Goal: Task Accomplishment & Management: Complete application form

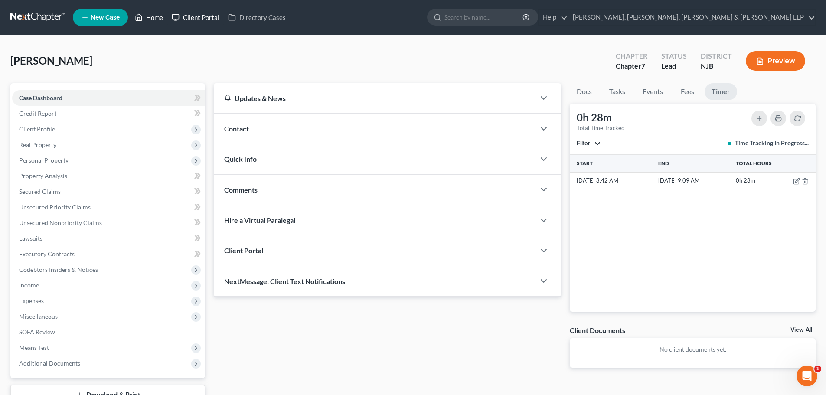
drag, startPoint x: 157, startPoint y: 15, endPoint x: 168, endPoint y: 22, distance: 12.9
click at [157, 15] on link "Home" at bounding box center [149, 18] width 37 height 16
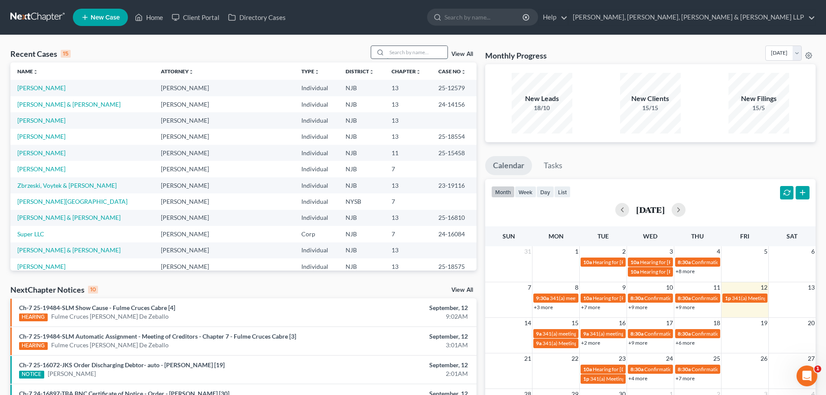
click at [421, 55] on input "search" at bounding box center [417, 52] width 61 height 13
click at [34, 170] on link "[PERSON_NAME]" at bounding box center [41, 168] width 48 height 7
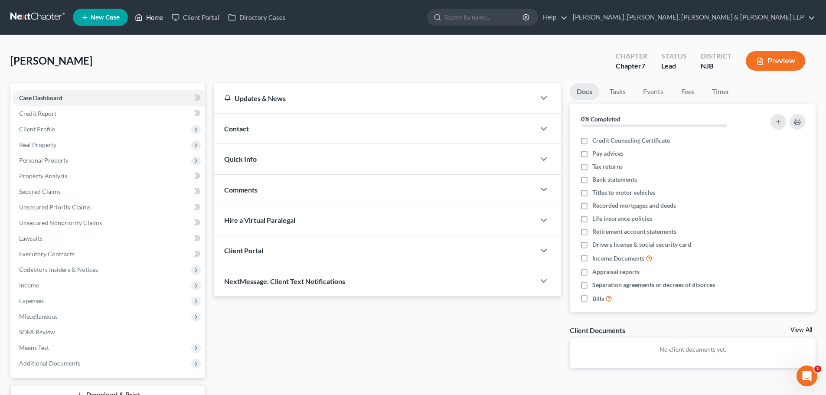
click at [157, 15] on link "Home" at bounding box center [149, 18] width 37 height 16
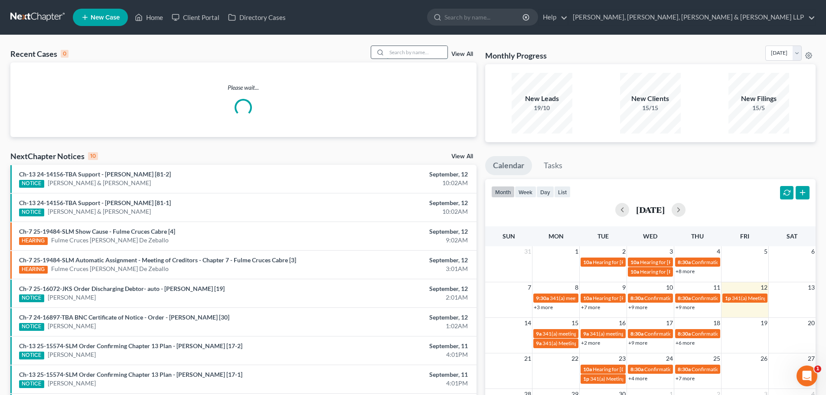
click at [396, 52] on input "search" at bounding box center [417, 52] width 61 height 13
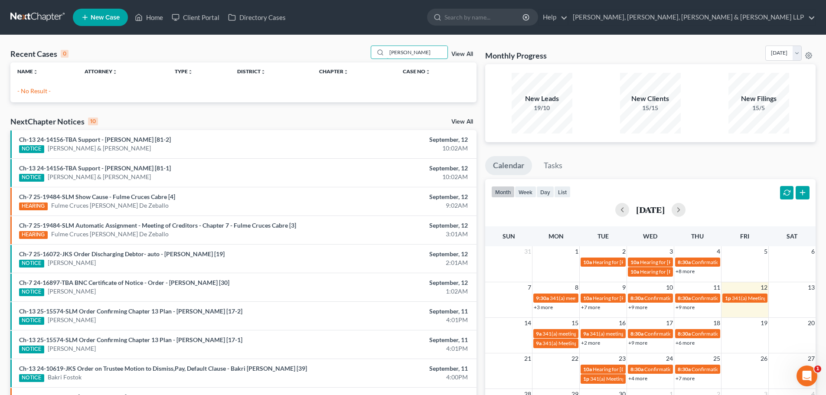
drag, startPoint x: 404, startPoint y: 52, endPoint x: 365, endPoint y: 53, distance: 38.6
click at [365, 53] on div "Recent Cases 0 [PERSON_NAME] View All" at bounding box center [243, 54] width 466 height 17
drag, startPoint x: 427, startPoint y: 54, endPoint x: 406, endPoint y: 56, distance: 20.5
click at [406, 56] on div "[PERSON_NAME] View All" at bounding box center [424, 52] width 106 height 13
type input "fouad"
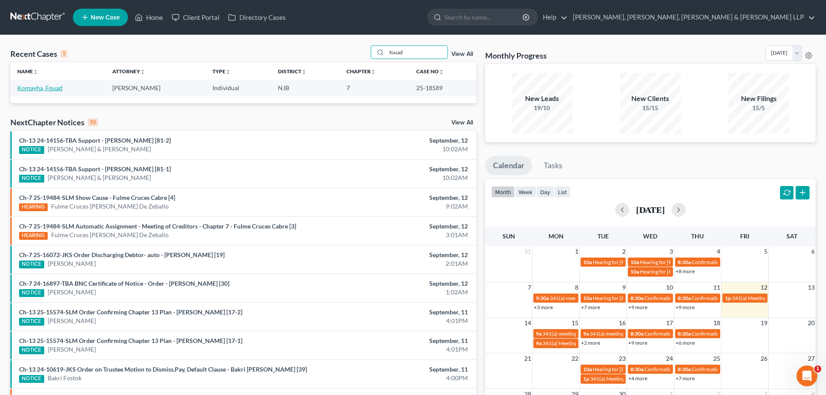
click at [48, 88] on link "Komayha, Fouad" at bounding box center [39, 87] width 45 height 7
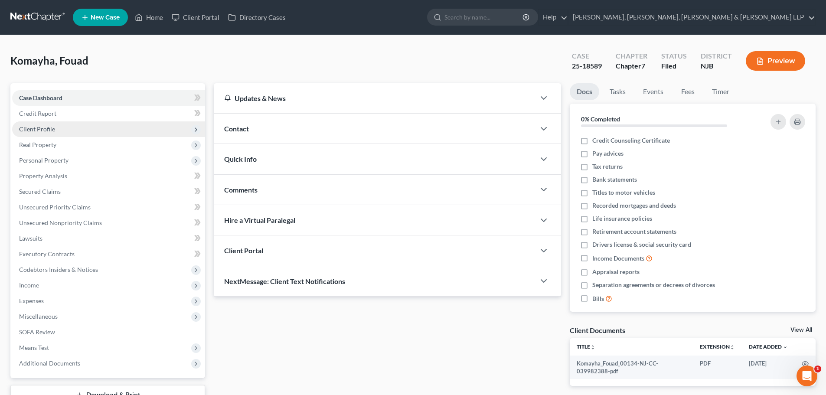
click at [39, 130] on span "Client Profile" at bounding box center [37, 128] width 36 height 7
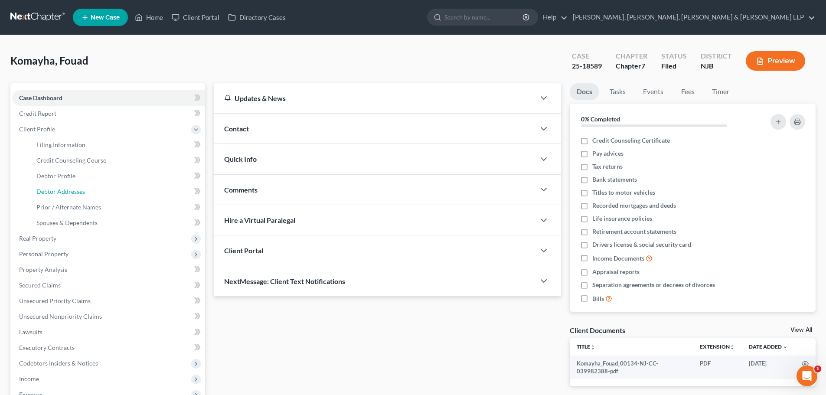
drag, startPoint x: 78, startPoint y: 189, endPoint x: 353, endPoint y: 102, distance: 288.3
click at [78, 189] on span "Debtor Addresses" at bounding box center [60, 191] width 49 height 7
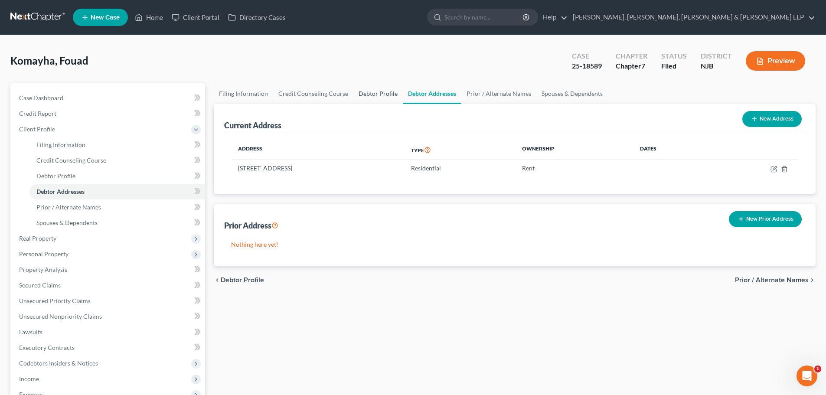
click at [357, 96] on link "Debtor Profile" at bounding box center [377, 93] width 49 height 21
select select "1"
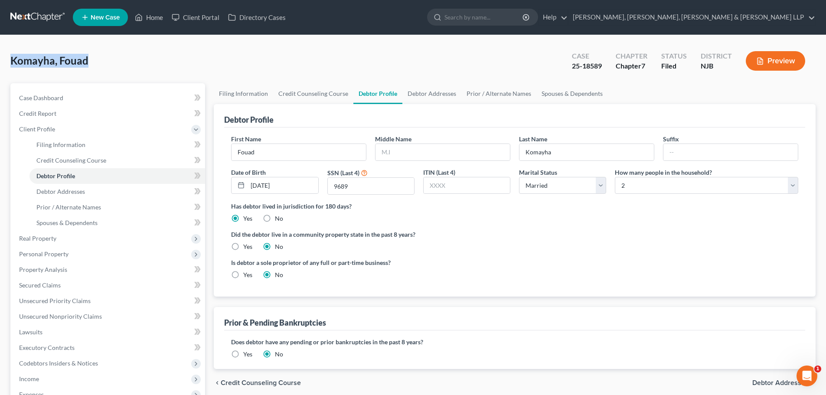
drag, startPoint x: 90, startPoint y: 58, endPoint x: -15, endPoint y: 61, distance: 104.6
click at [0, 61] on html "Home New Case Client Portal Directory Cases Scura Wigfield, [PERSON_NAME], [PER…" at bounding box center [413, 277] width 826 height 555
copy span "Komayha, Fouad"
click at [153, 15] on link "Home" at bounding box center [149, 18] width 37 height 16
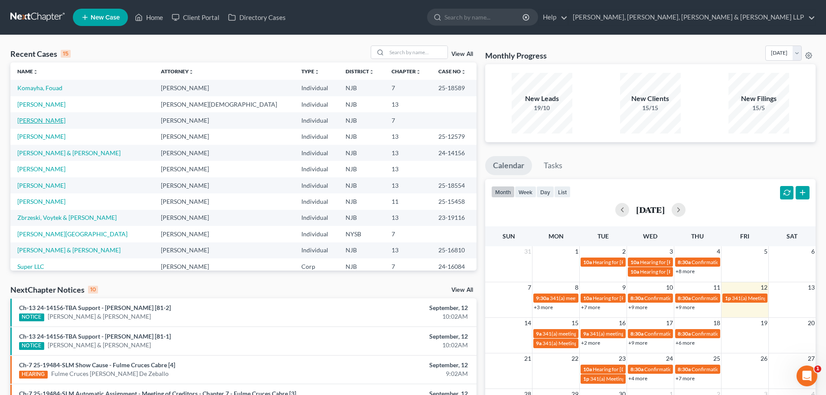
click at [39, 121] on link "[PERSON_NAME]" at bounding box center [41, 120] width 48 height 7
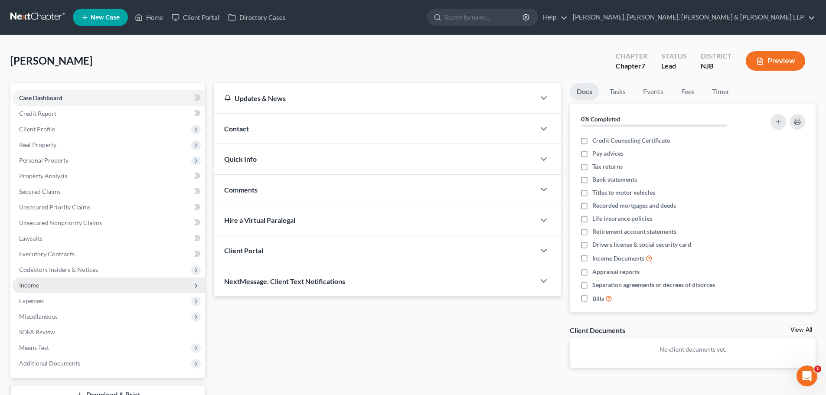
click at [33, 285] on span "Income" at bounding box center [29, 284] width 20 height 7
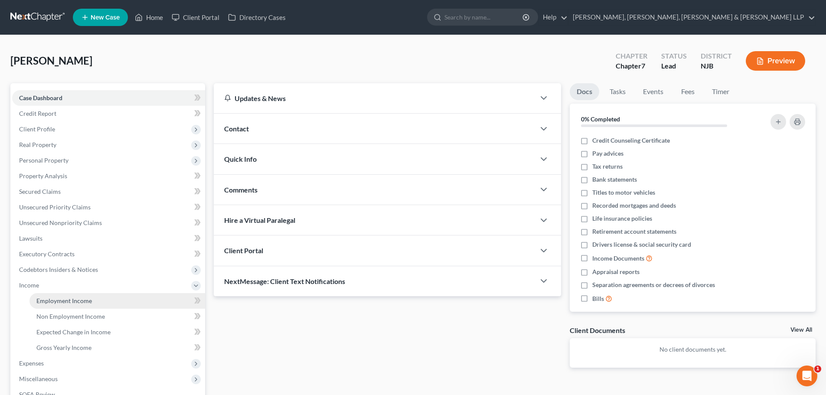
click at [52, 293] on link "Employment Income" at bounding box center [117, 301] width 176 height 16
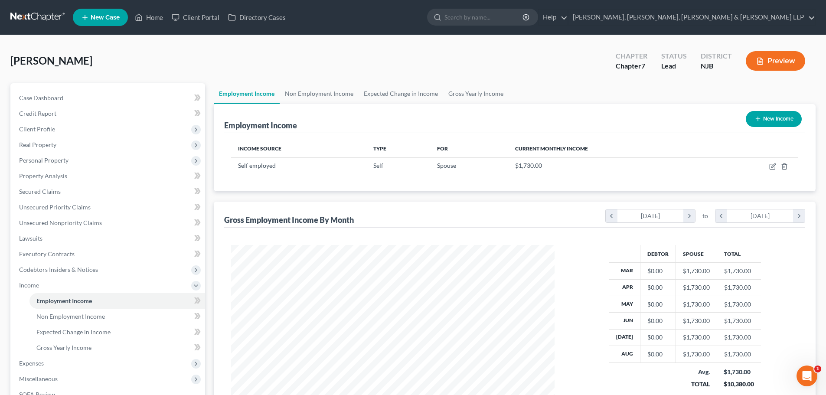
scroll to position [162, 341]
click at [312, 92] on link "Non Employment Income" at bounding box center [319, 93] width 79 height 21
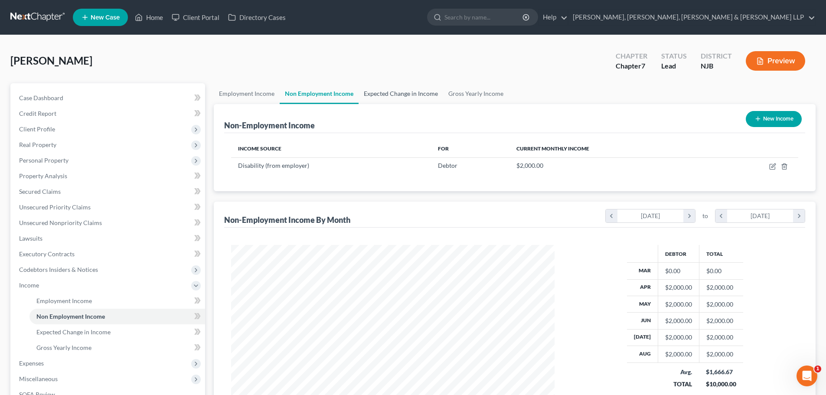
scroll to position [162, 341]
click at [382, 93] on link "Expected Change in Income" at bounding box center [401, 93] width 85 height 21
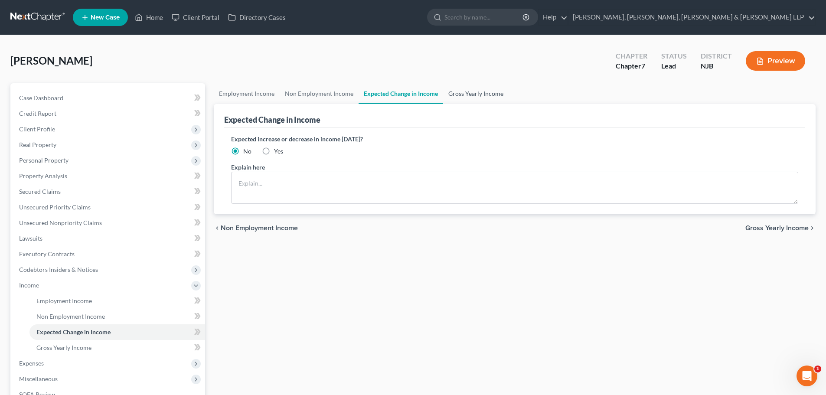
click at [454, 92] on link "Gross Yearly Income" at bounding box center [475, 93] width 65 height 21
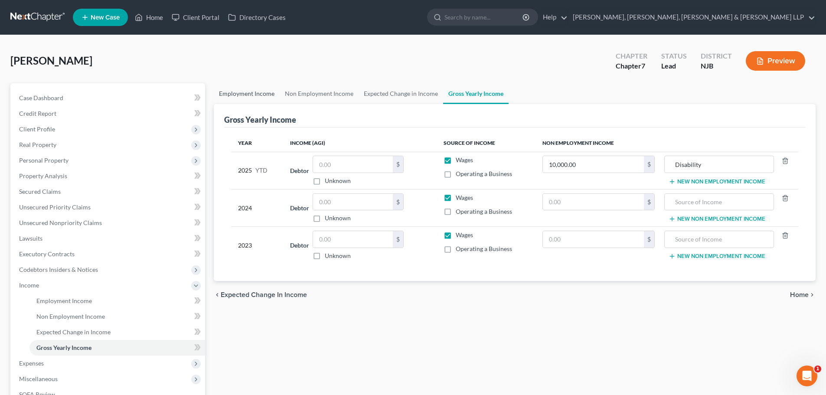
click at [274, 94] on link "Employment Income" at bounding box center [247, 93] width 66 height 21
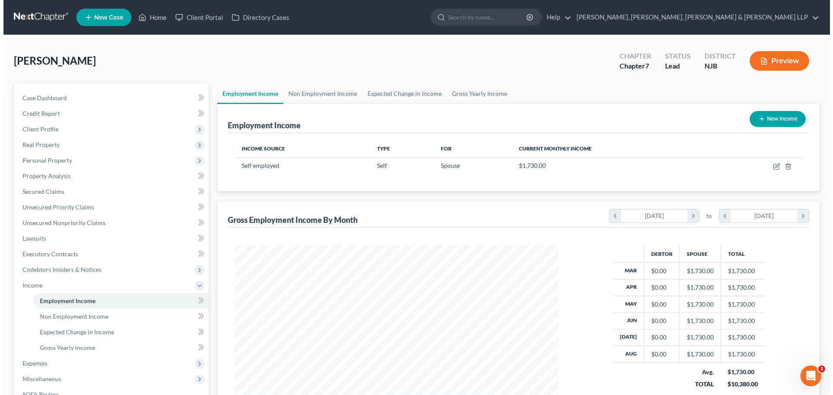
scroll to position [162, 341]
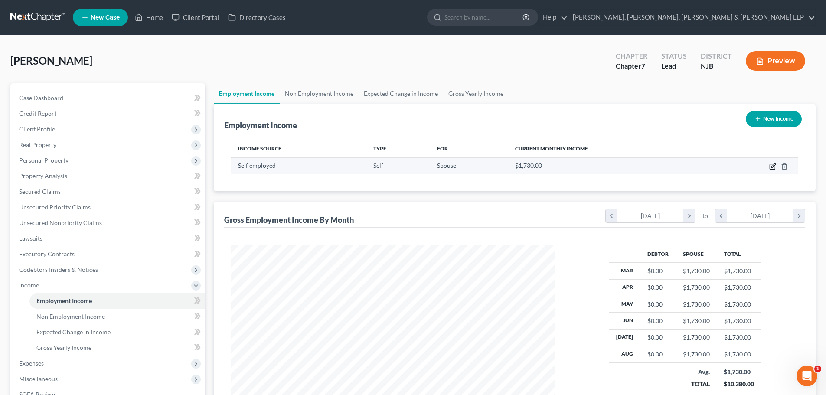
click at [775, 167] on icon "button" at bounding box center [772, 166] width 5 height 5
select select "1"
select select "0"
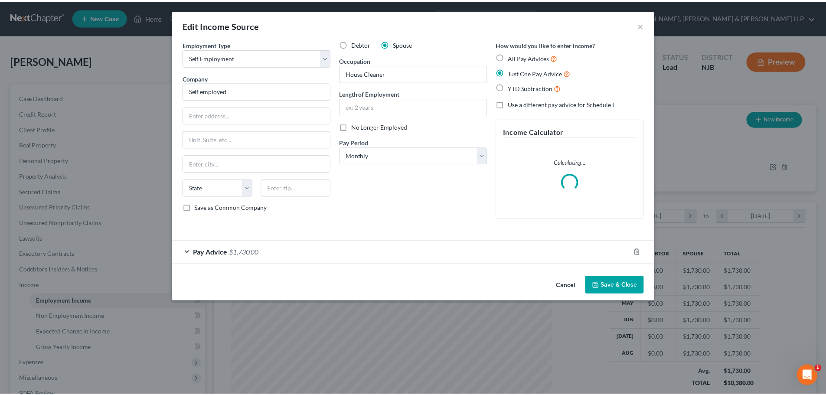
scroll to position [163, 344]
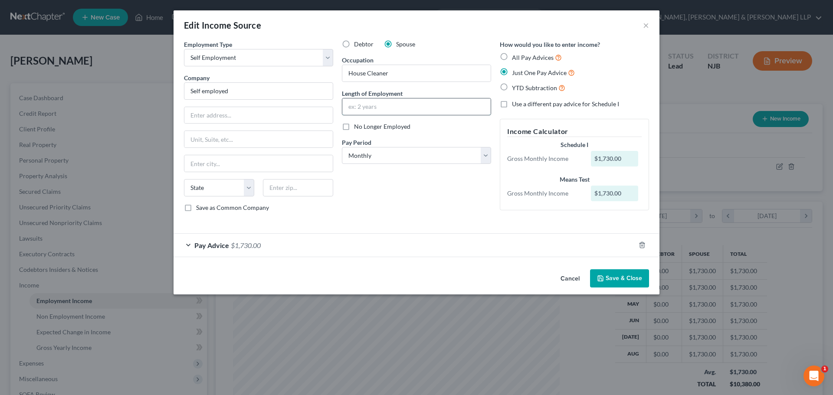
click at [413, 111] on input "text" at bounding box center [416, 106] width 148 height 16
type input "2 Years"
click at [611, 272] on button "Save & Close" at bounding box center [619, 278] width 59 height 18
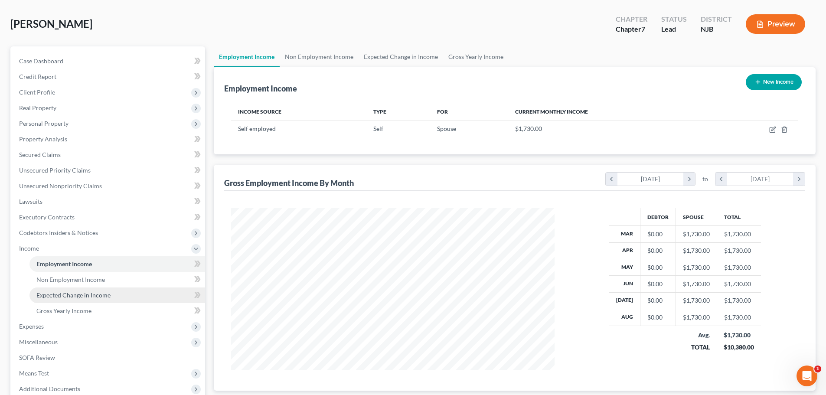
scroll to position [87, 0]
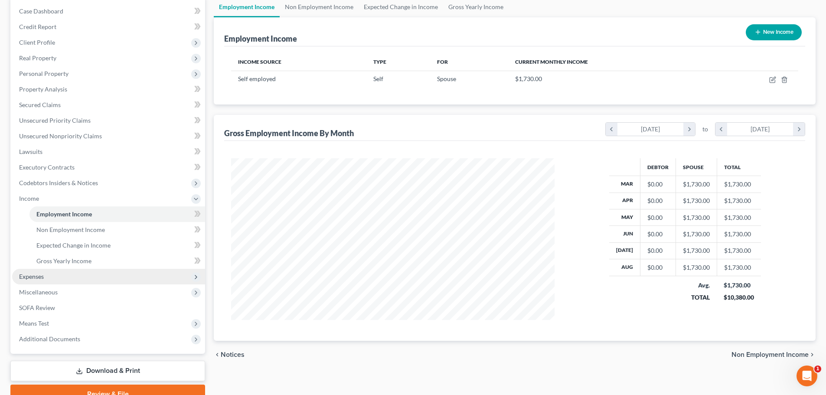
click at [61, 278] on span "Expenses" at bounding box center [108, 277] width 193 height 16
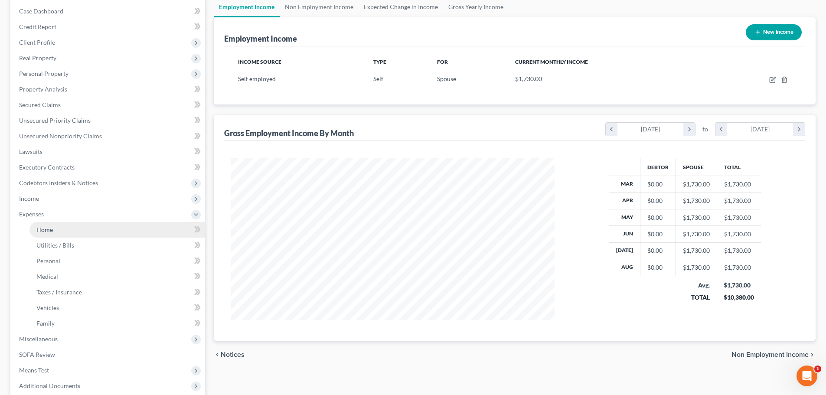
click at [59, 230] on link "Home" at bounding box center [117, 230] width 176 height 16
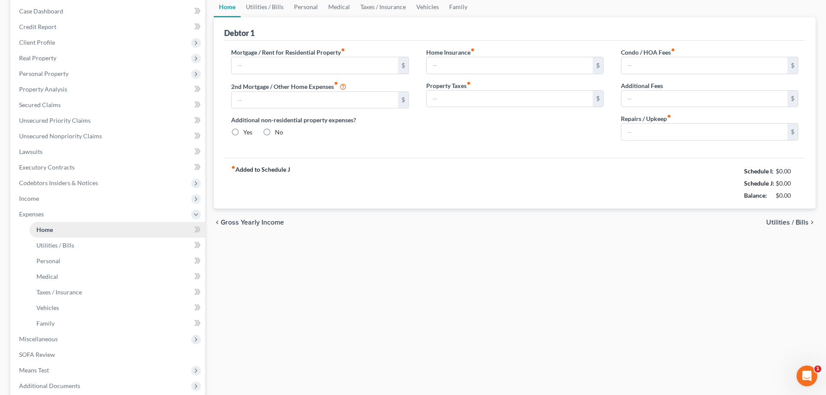
type input "1,072.00"
type input "0.00"
radio input "true"
type input "0.00"
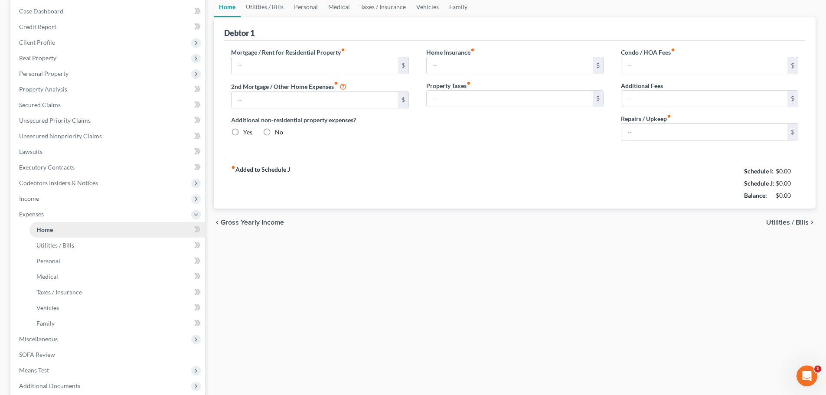
type input "0.00"
type input "120.00"
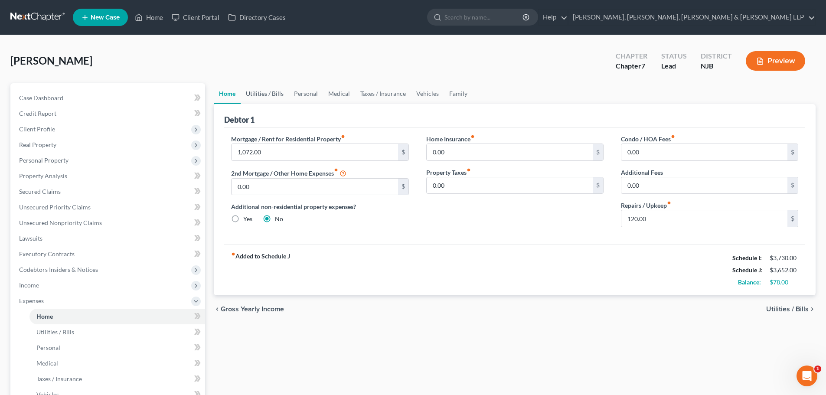
click at [271, 95] on link "Utilities / Bills" at bounding box center [265, 93] width 48 height 21
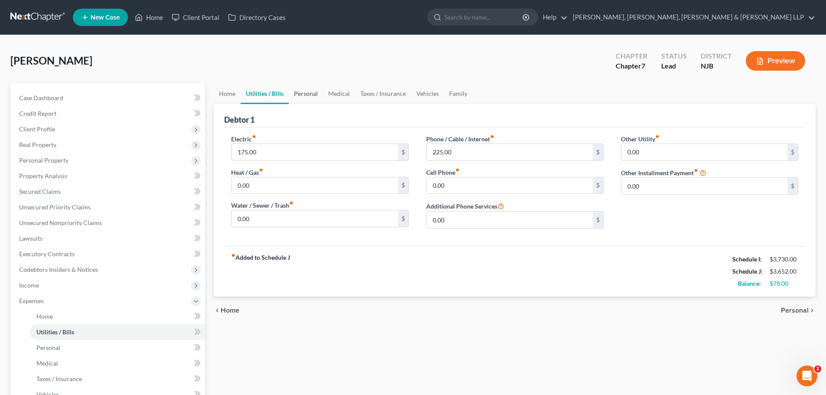
drag, startPoint x: 296, startPoint y: 95, endPoint x: 314, endPoint y: 95, distance: 18.7
click at [296, 95] on link "Personal" at bounding box center [306, 93] width 34 height 21
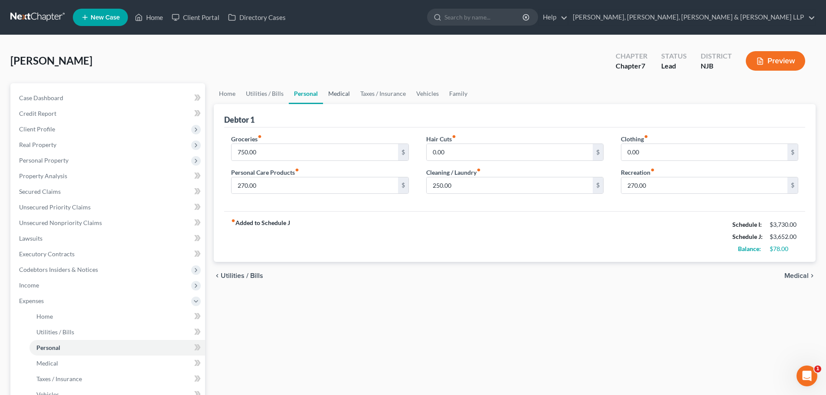
click at [340, 93] on link "Medical" at bounding box center [339, 93] width 32 height 21
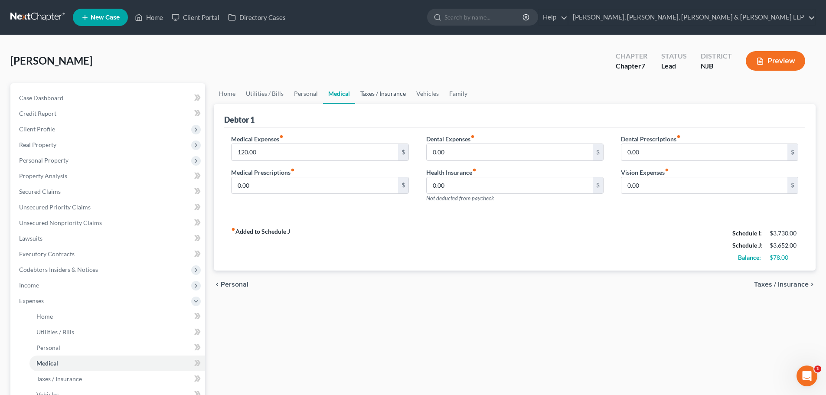
click at [365, 93] on link "Taxes / Insurance" at bounding box center [383, 93] width 56 height 21
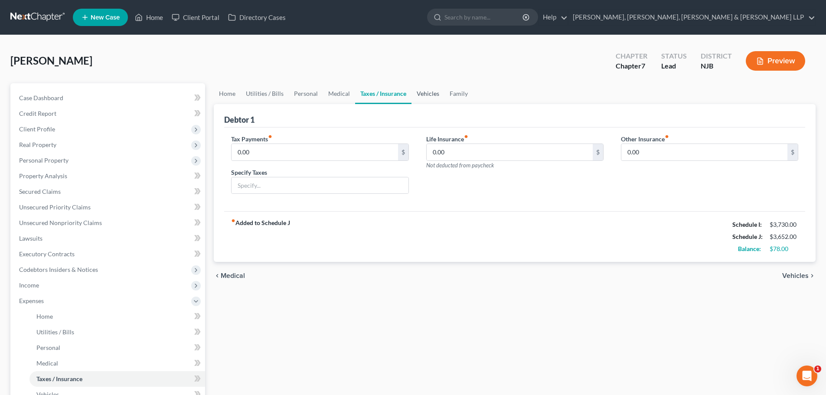
click at [424, 93] on link "Vehicles" at bounding box center [428, 93] width 33 height 21
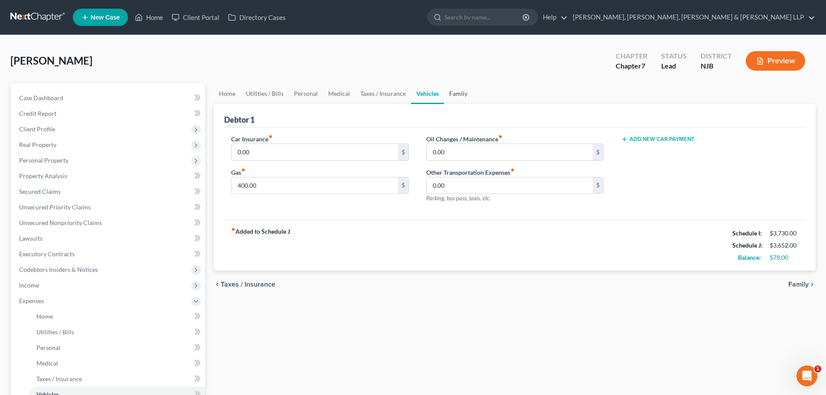
click at [451, 92] on link "Family" at bounding box center [458, 93] width 29 height 21
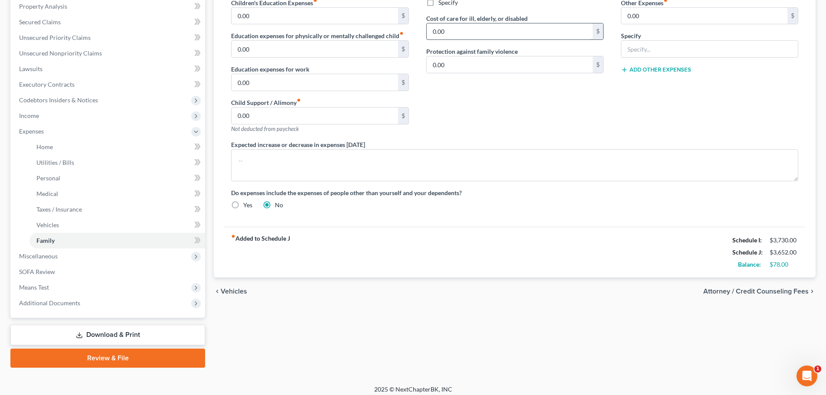
scroll to position [173, 0]
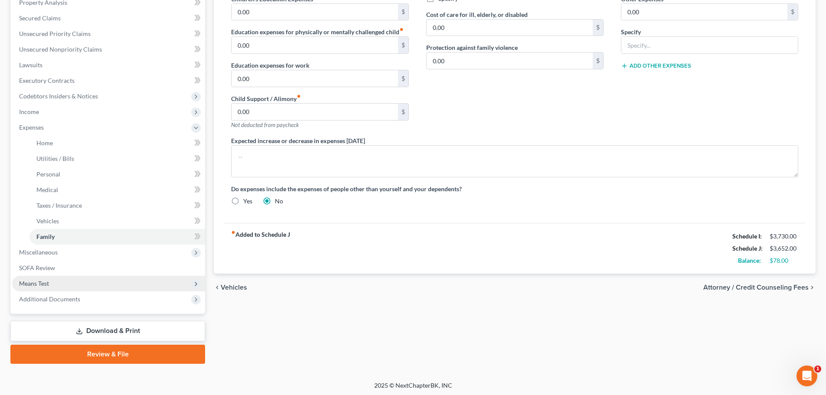
click at [65, 282] on span "Means Test" at bounding box center [108, 284] width 193 height 16
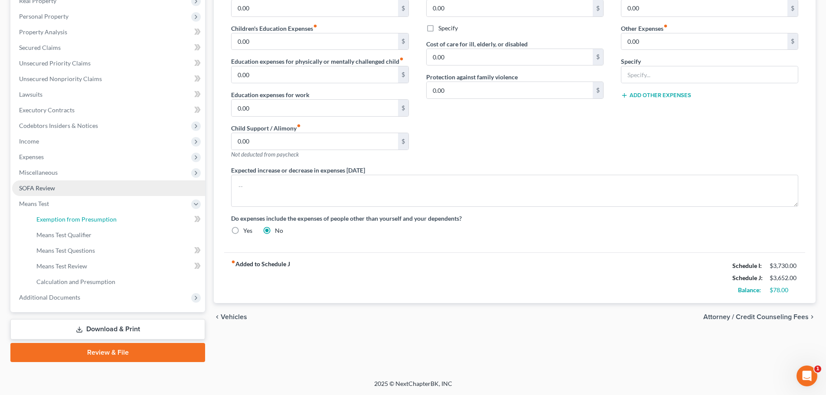
drag, startPoint x: 77, startPoint y: 222, endPoint x: 144, endPoint y: 190, distance: 73.7
click at [78, 222] on span "Exemption from Presumption" at bounding box center [76, 219] width 80 height 7
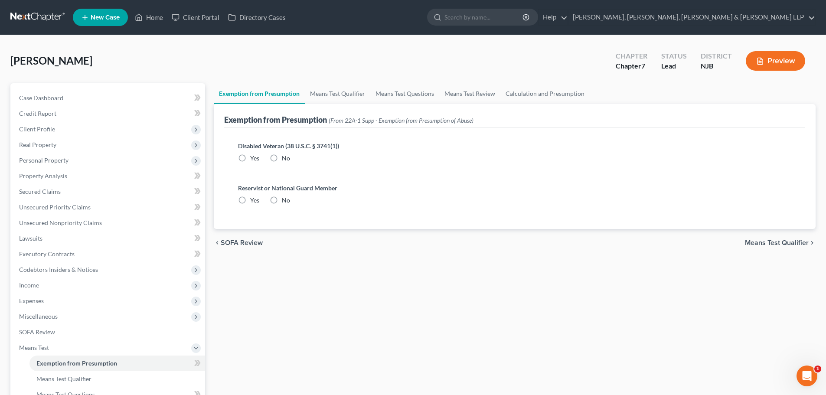
click at [282, 154] on label "No" at bounding box center [286, 158] width 8 height 9
click at [285, 154] on input "No" at bounding box center [288, 157] width 6 height 6
radio input "true"
click at [282, 201] on label "No" at bounding box center [286, 200] width 8 height 9
click at [285, 201] on input "No" at bounding box center [288, 199] width 6 height 6
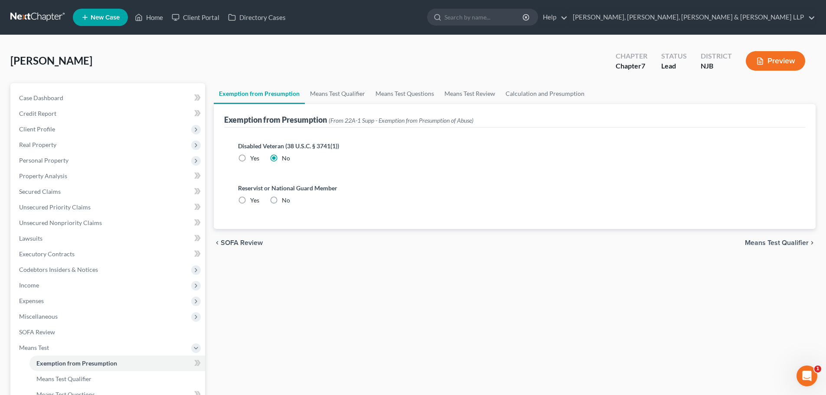
radio input "true"
click at [326, 100] on link "Means Test Qualifier" at bounding box center [337, 93] width 65 height 21
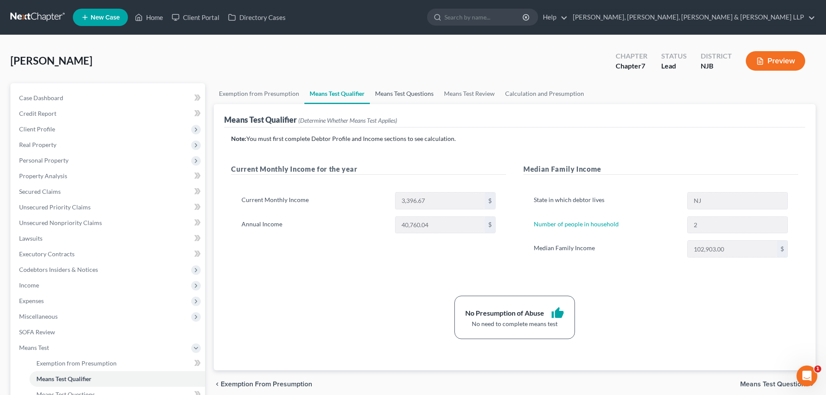
click at [412, 95] on link "Means Test Questions" at bounding box center [404, 93] width 69 height 21
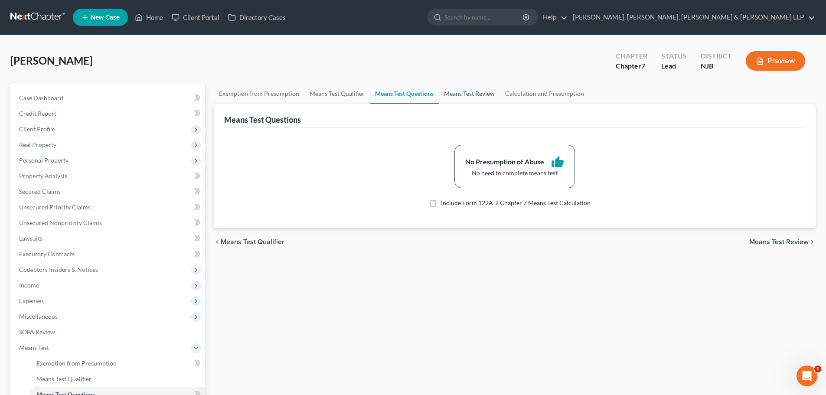
click at [458, 95] on link "Means Test Review" at bounding box center [469, 93] width 61 height 21
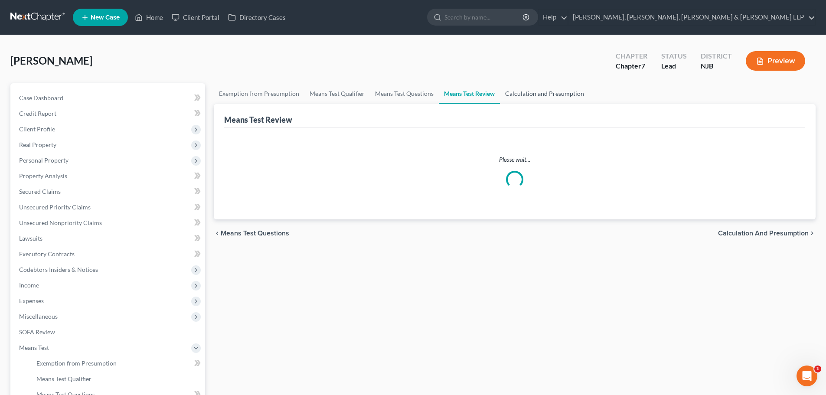
click at [512, 95] on link "Calculation and Presumption" at bounding box center [544, 93] width 89 height 21
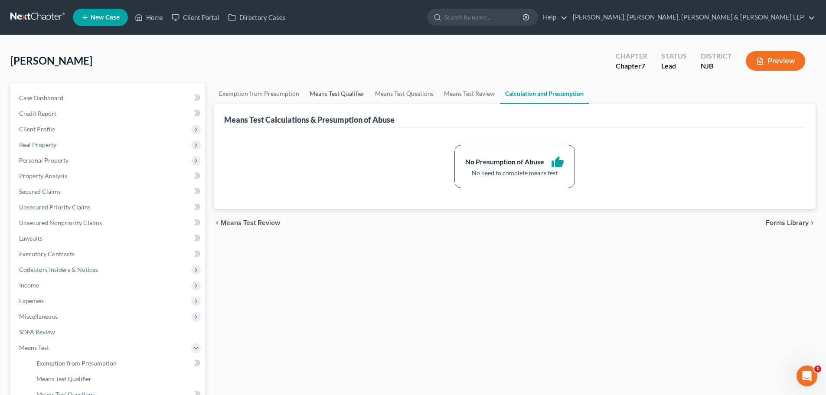
click at [346, 93] on link "Means Test Qualifier" at bounding box center [336, 93] width 65 height 21
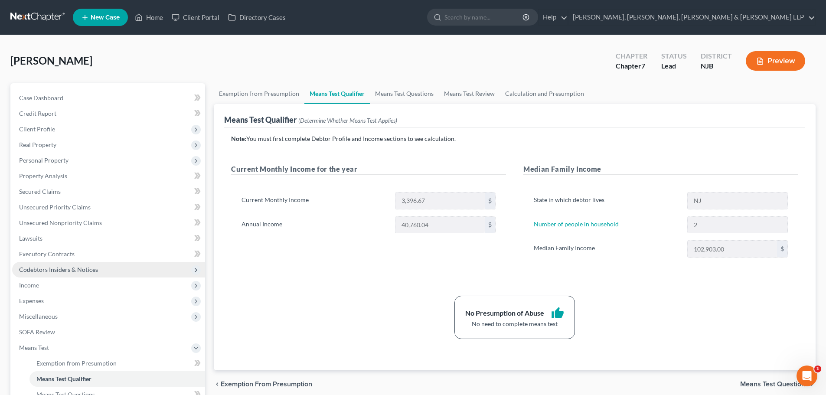
drag, startPoint x: 33, startPoint y: 281, endPoint x: 105, endPoint y: 274, distance: 71.9
click at [33, 281] on span "Income" at bounding box center [29, 284] width 20 height 7
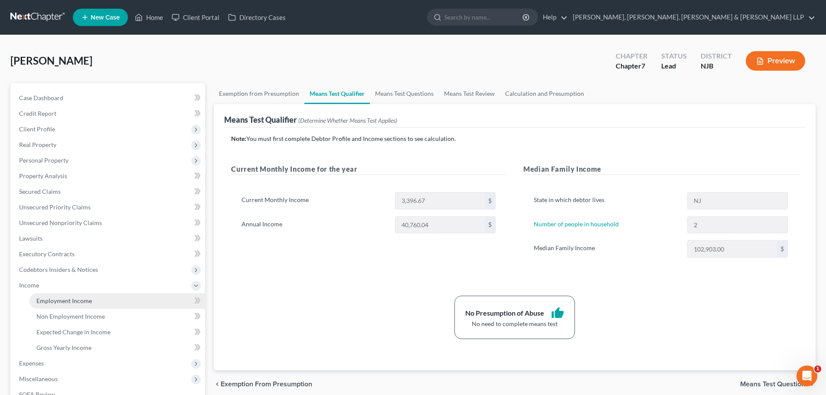
click at [91, 297] on link "Employment Income" at bounding box center [117, 301] width 176 height 16
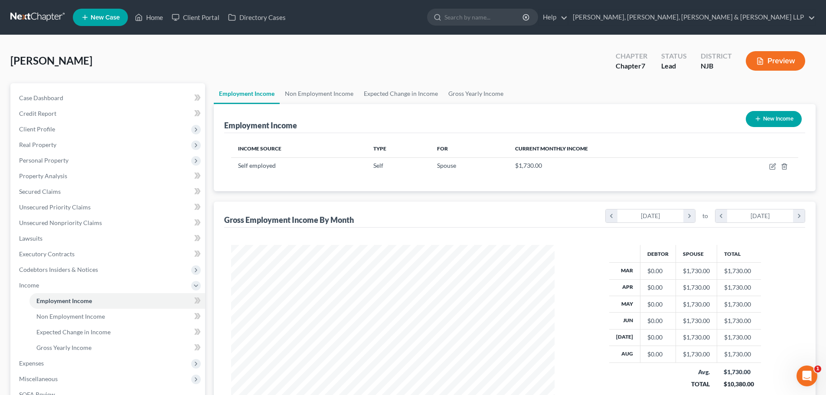
scroll to position [162, 341]
drag, startPoint x: 315, startPoint y: 83, endPoint x: 314, endPoint y: 91, distance: 8.3
click at [315, 83] on link "Non Employment Income" at bounding box center [319, 93] width 79 height 21
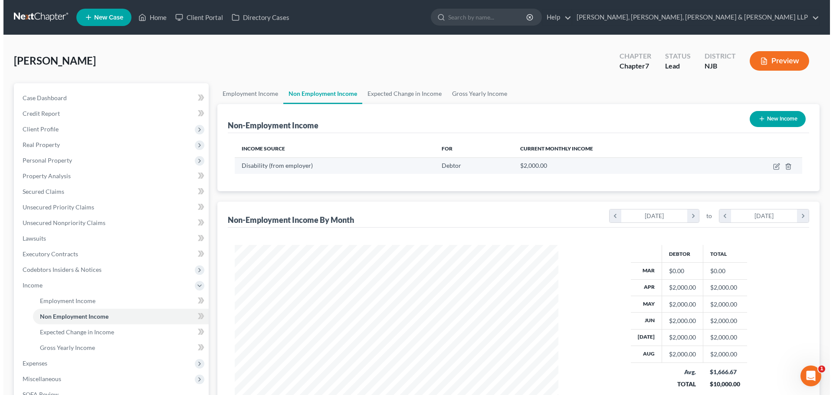
scroll to position [162, 341]
click at [772, 166] on icon "button" at bounding box center [772, 166] width 7 height 7
select select "1"
select select "0"
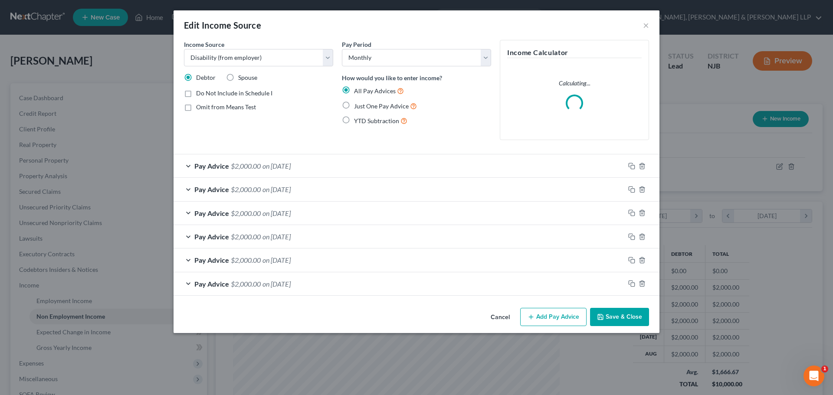
scroll to position [163, 344]
click at [291, 169] on span "on [DATE]" at bounding box center [276, 166] width 28 height 8
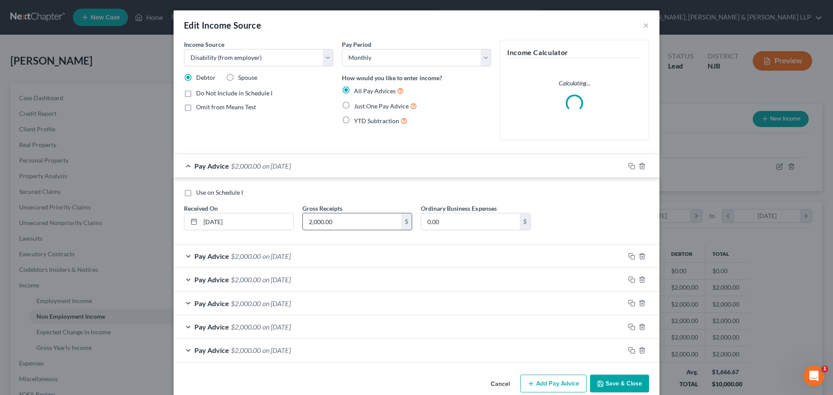
click at [340, 222] on input "2,000.00" at bounding box center [352, 221] width 98 height 16
drag, startPoint x: 340, startPoint y: 222, endPoint x: 258, endPoint y: 228, distance: 83.0
click at [258, 228] on div "Use on Schedule I Received On * [DATE] Gross Receipts 2,130.00 $ Ordinary Busin…" at bounding box center [417, 212] width 474 height 49
type input "2,130.00"
click at [273, 261] on div "Pay Advice $2,000.00 on [DATE]" at bounding box center [398, 256] width 451 height 23
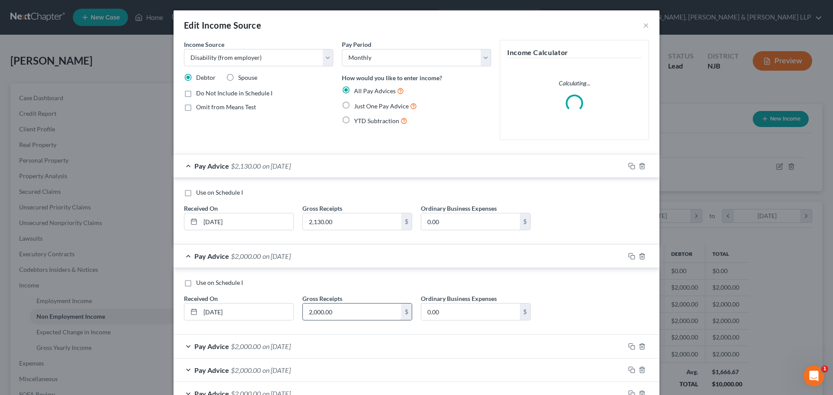
paste input "13"
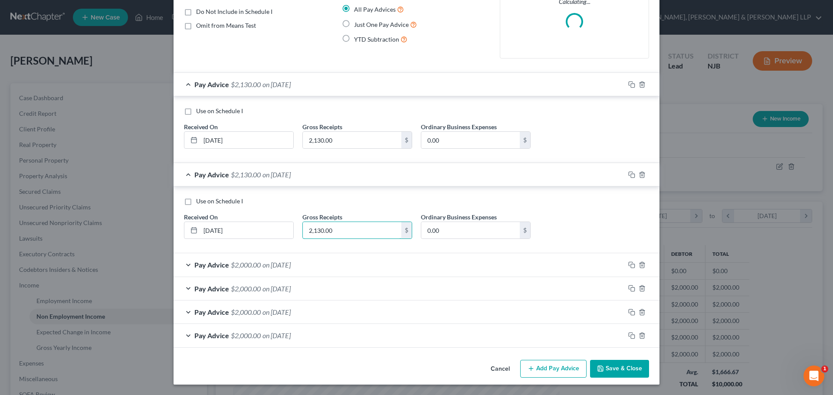
type input "2,130.00"
click at [312, 258] on div "Pay Advice $2,000.00 on [DATE]" at bounding box center [398, 264] width 451 height 23
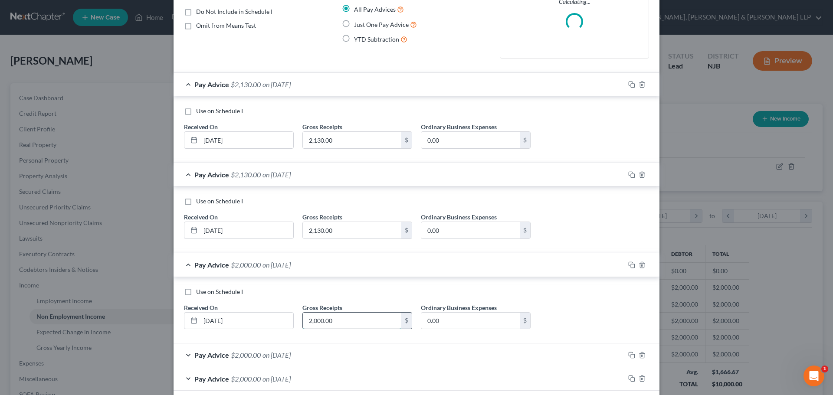
click at [357, 327] on input "2,000.00" at bounding box center [352, 321] width 98 height 16
paste input "13"
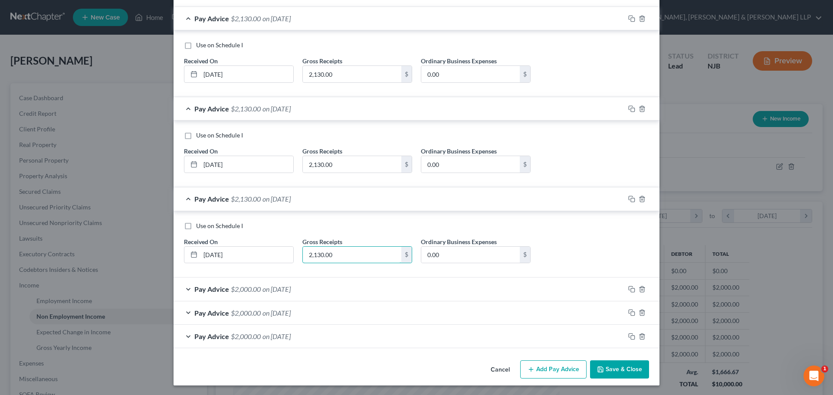
scroll to position [148, 0]
type input "2,130.00"
click at [317, 301] on div "Pay Advice $2,000.00 on [DATE]" at bounding box center [398, 312] width 451 height 23
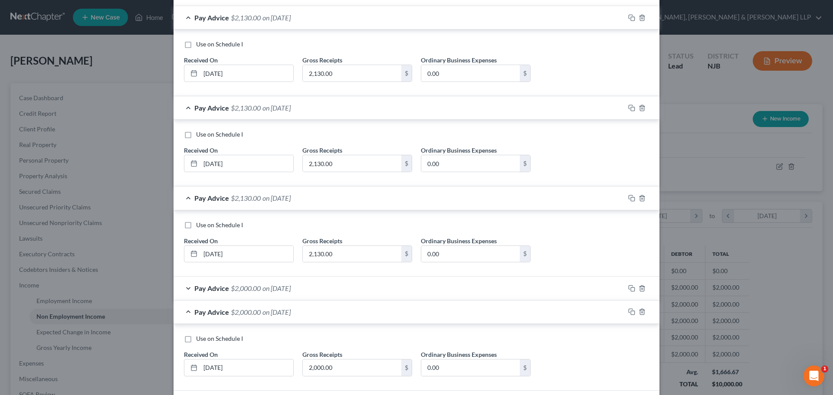
click at [318, 291] on div "Pay Advice $2,000.00 on [DATE]" at bounding box center [398, 288] width 451 height 23
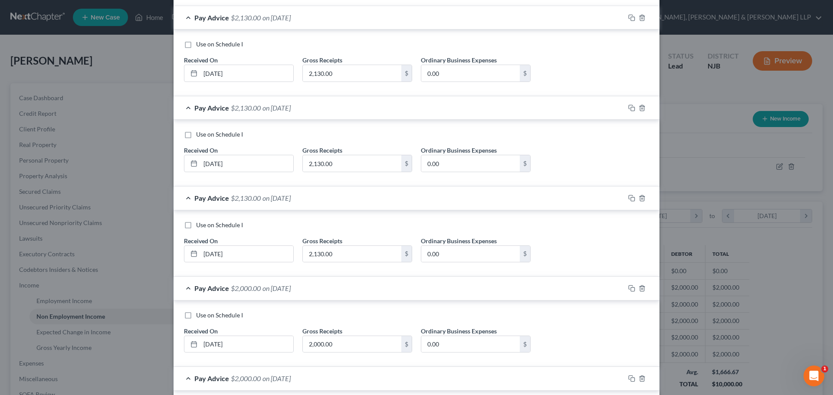
click at [326, 295] on div "Pay Advice $2,000.00 on [DATE]" at bounding box center [398, 288] width 451 height 23
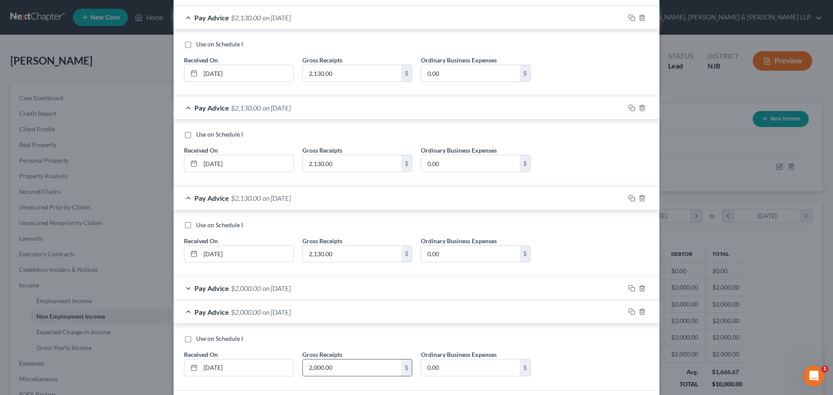
click at [338, 364] on input "2,000.00" at bounding box center [352, 368] width 98 height 16
paste input "13"
type input "2,130.00"
click at [315, 288] on div "Pay Advice $2,000.00 on [DATE]" at bounding box center [398, 288] width 451 height 23
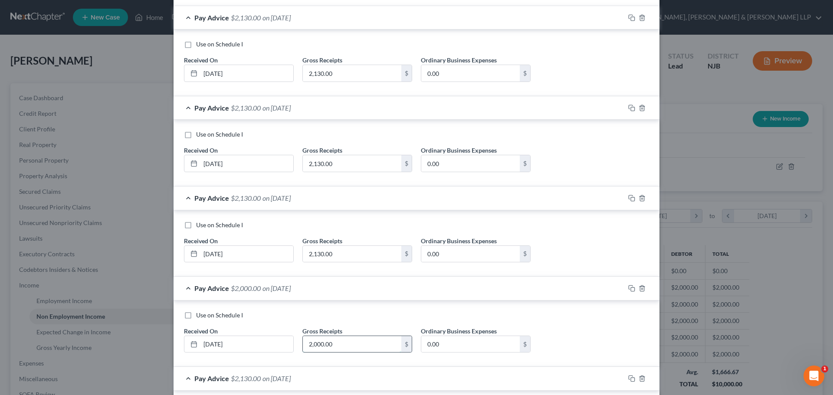
click at [343, 344] on input "2,000.00" at bounding box center [352, 344] width 98 height 16
paste input "13"
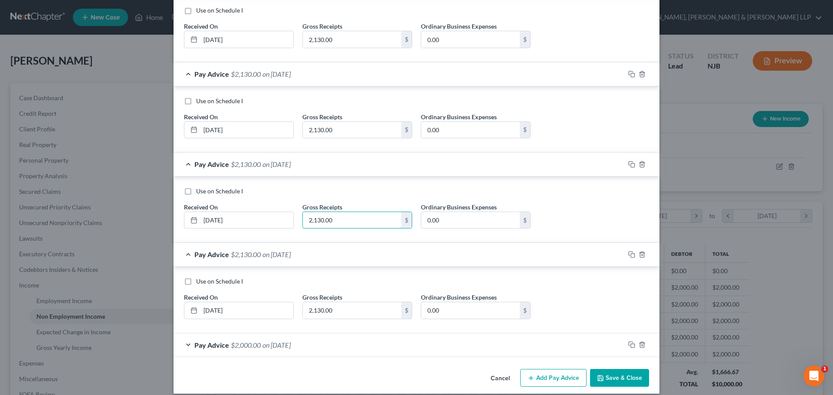
scroll to position [281, 0]
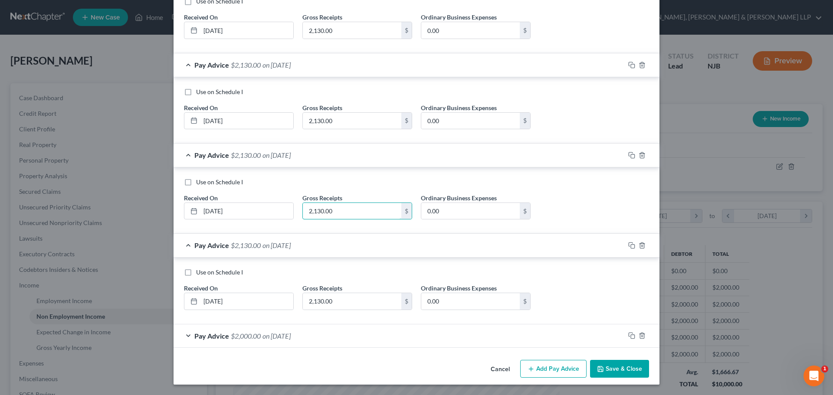
type input "2,130.00"
click at [327, 340] on div "Pay Advice $2,000.00 on [DATE]" at bounding box center [398, 335] width 451 height 23
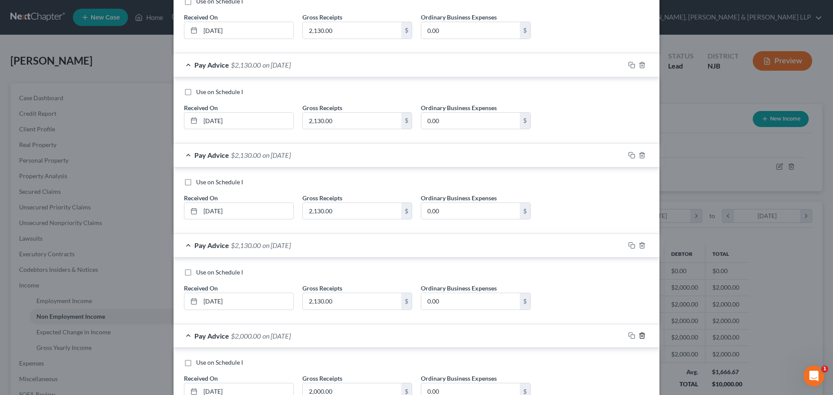
click at [638, 336] on icon "button" at bounding box center [641, 335] width 7 height 7
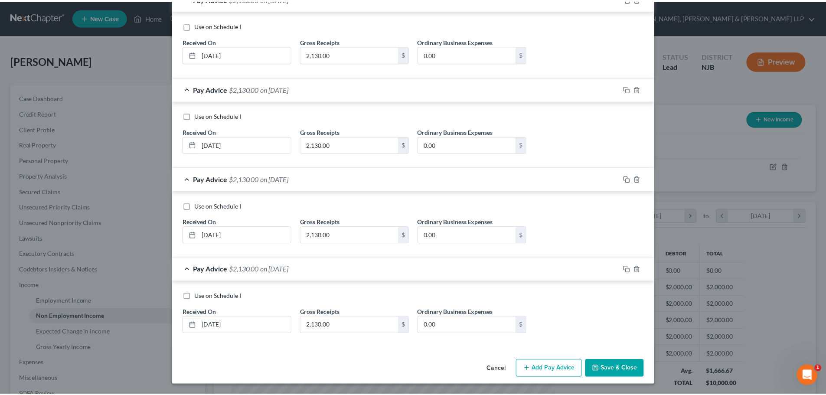
scroll to position [258, 0]
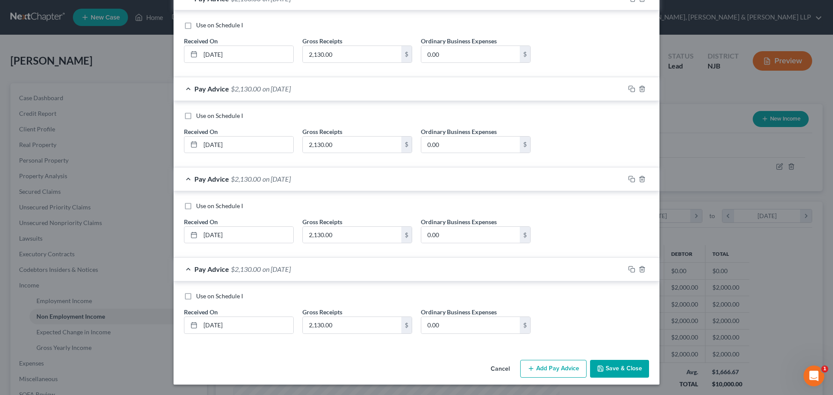
click at [614, 365] on button "Save & Close" at bounding box center [619, 369] width 59 height 18
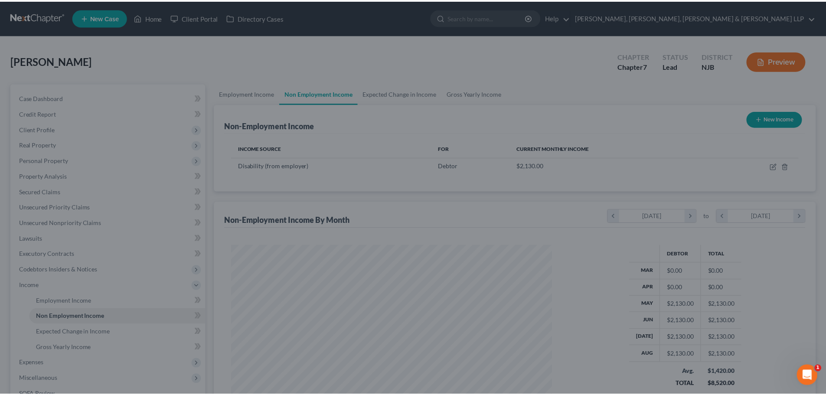
scroll to position [433507, 433327]
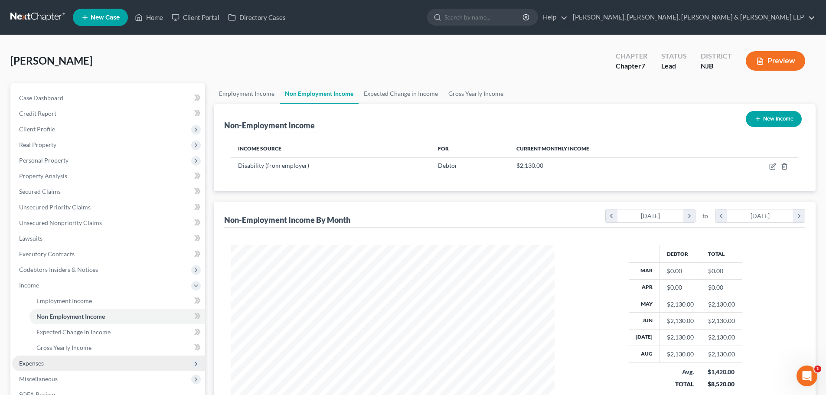
click at [50, 365] on span "Expenses" at bounding box center [108, 364] width 193 height 16
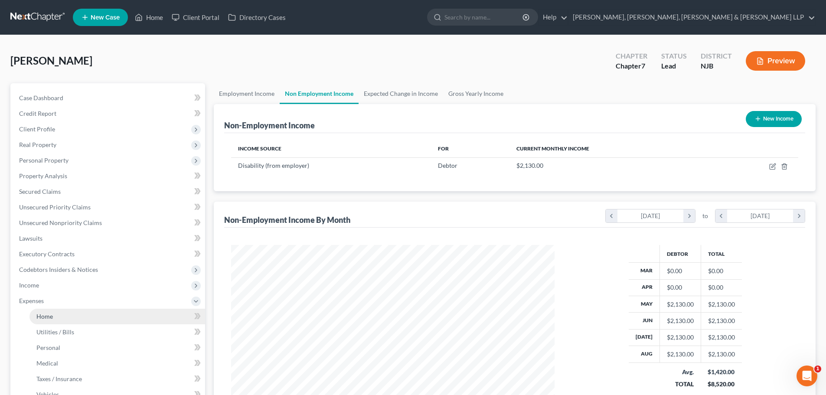
click at [46, 320] on link "Home" at bounding box center [117, 317] width 176 height 16
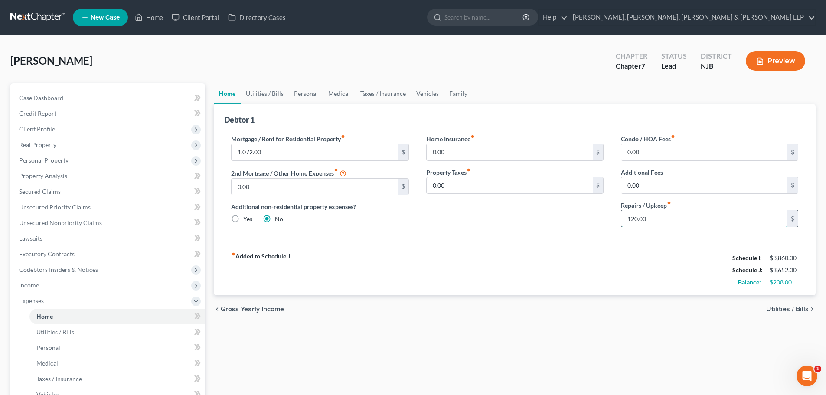
click at [656, 218] on input "120.00" at bounding box center [704, 218] width 166 height 16
type input "150"
click at [275, 94] on link "Utilities / Bills" at bounding box center [265, 93] width 48 height 21
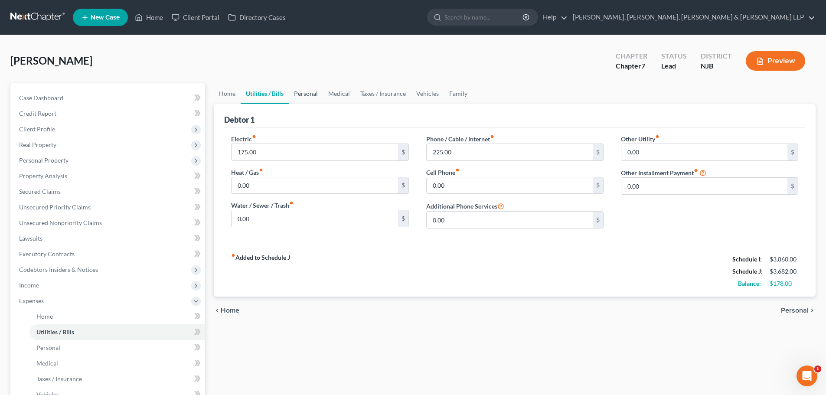
click at [310, 95] on link "Personal" at bounding box center [306, 93] width 34 height 21
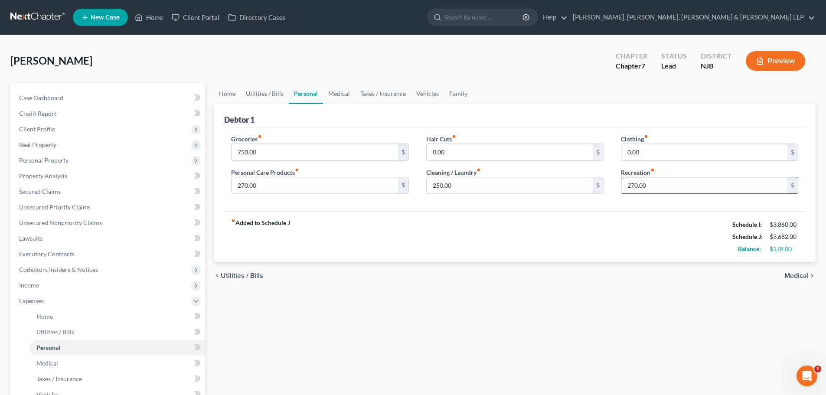
click at [653, 190] on input "270.00" at bounding box center [704, 185] width 166 height 16
type input "300"
click at [294, 187] on input "270.00" at bounding box center [315, 185] width 166 height 16
click at [456, 191] on input "250.00" at bounding box center [510, 185] width 166 height 16
click at [265, 186] on input "280" at bounding box center [315, 185] width 166 height 16
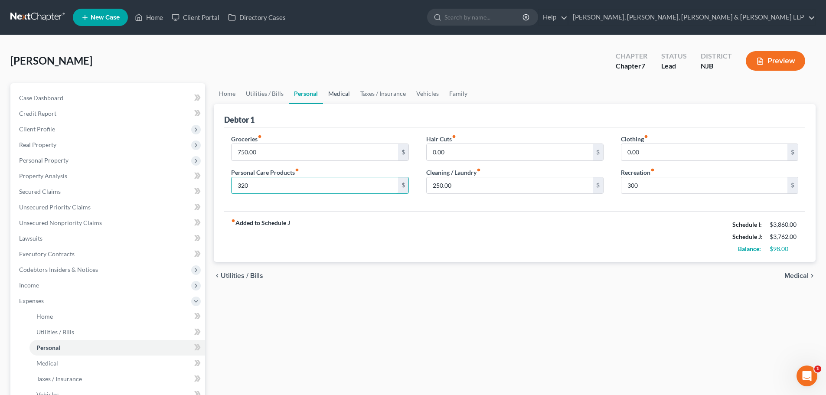
type input "320"
click at [343, 97] on link "Medical" at bounding box center [339, 93] width 32 height 21
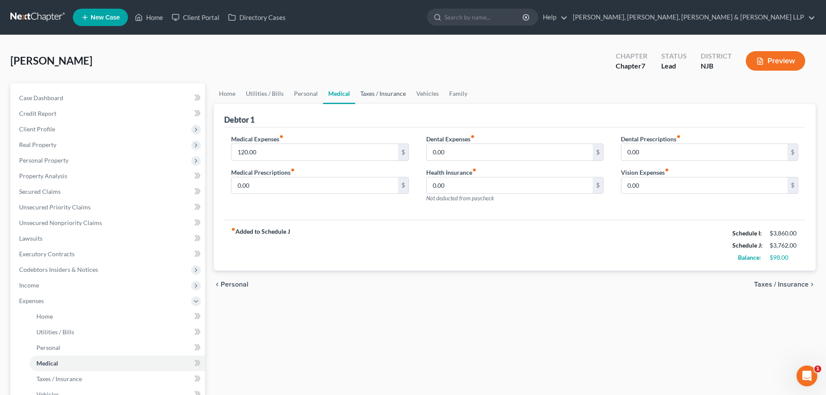
click at [365, 95] on link "Taxes / Insurance" at bounding box center [383, 93] width 56 height 21
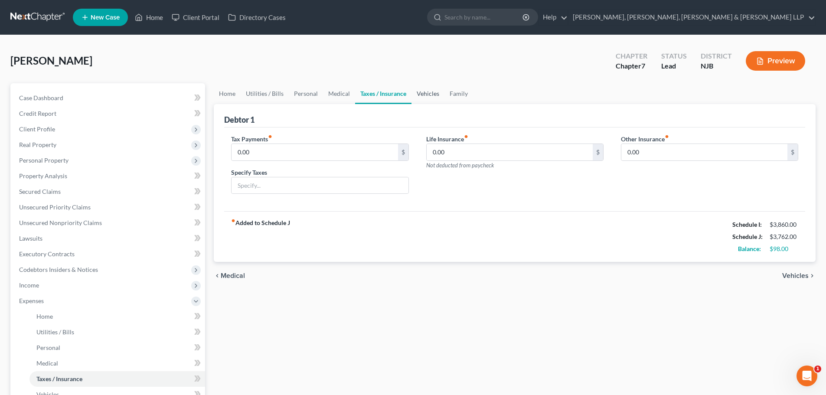
drag, startPoint x: 398, startPoint y: 95, endPoint x: 414, endPoint y: 95, distance: 16.5
click at [398, 95] on link "Taxes / Insurance" at bounding box center [383, 93] width 56 height 21
click at [421, 95] on link "Vehicles" at bounding box center [428, 93] width 33 height 21
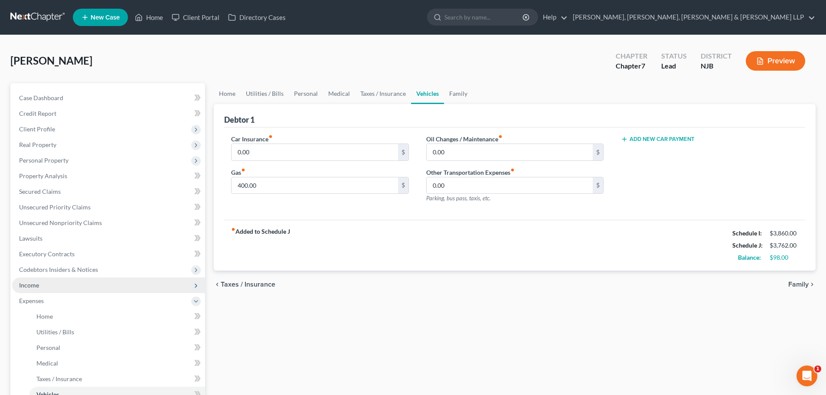
click at [39, 290] on span "Income" at bounding box center [108, 286] width 193 height 16
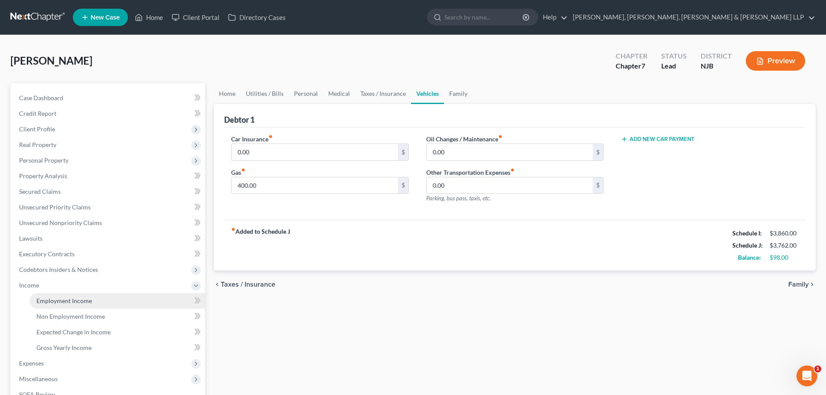
click at [52, 300] on span "Employment Income" at bounding box center [64, 300] width 56 height 7
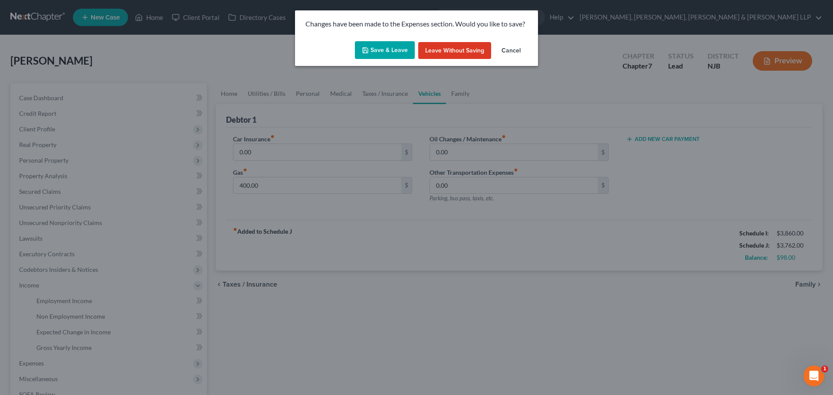
click at [384, 54] on button "Save & Leave" at bounding box center [385, 50] width 60 height 18
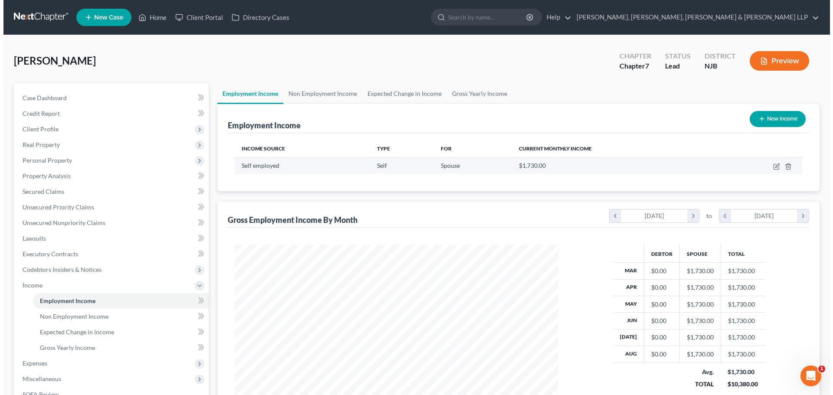
scroll to position [162, 341]
click at [771, 164] on icon "button" at bounding box center [772, 166] width 5 height 5
select select "1"
select select "0"
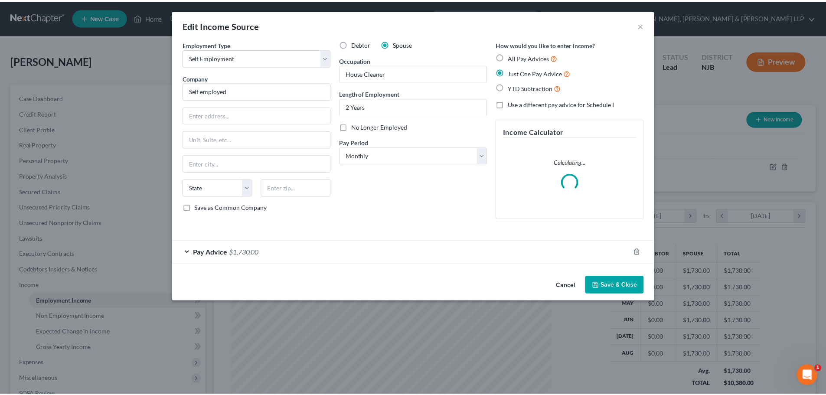
scroll to position [163, 344]
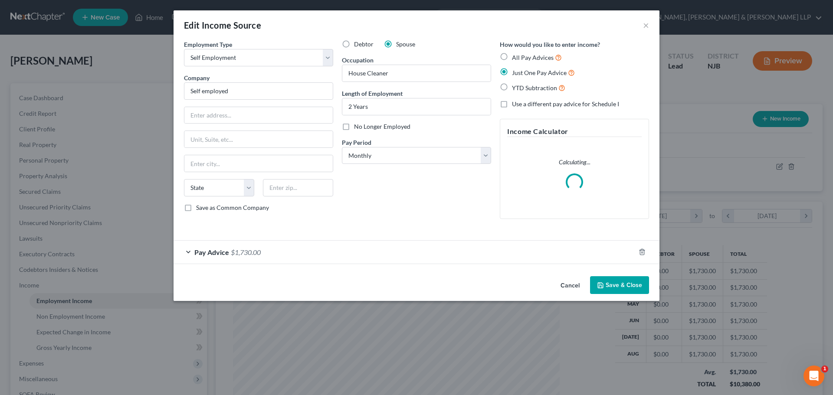
click at [233, 255] on span "$1,730.00" at bounding box center [246, 252] width 30 height 8
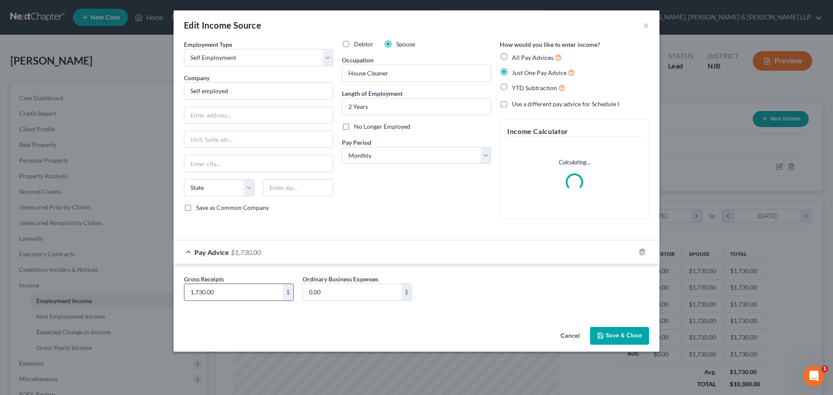
click at [246, 295] on input "1,730.00" at bounding box center [233, 292] width 98 height 16
type input "1,700.00"
click at [616, 327] on button "Save & Close" at bounding box center [619, 336] width 59 height 18
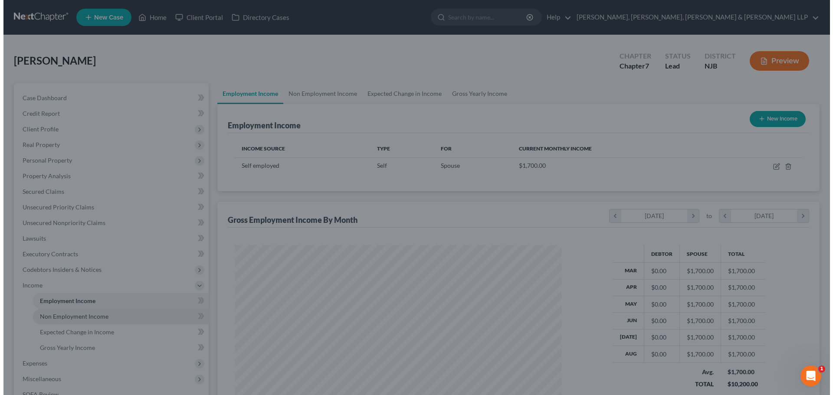
scroll to position [433507, 433327]
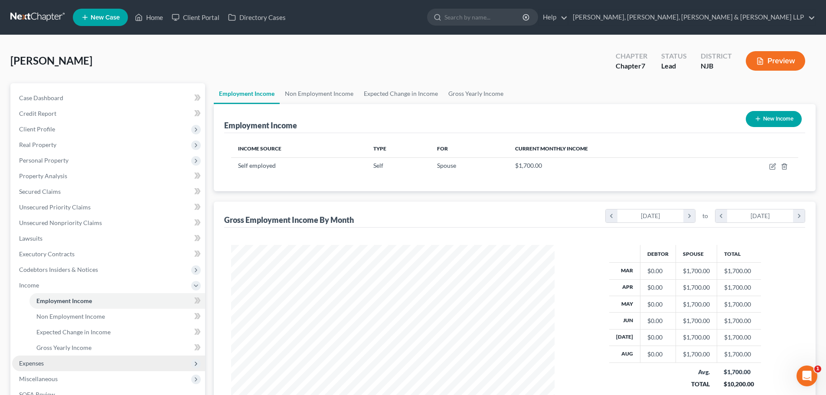
click at [58, 360] on span "Expenses" at bounding box center [108, 364] width 193 height 16
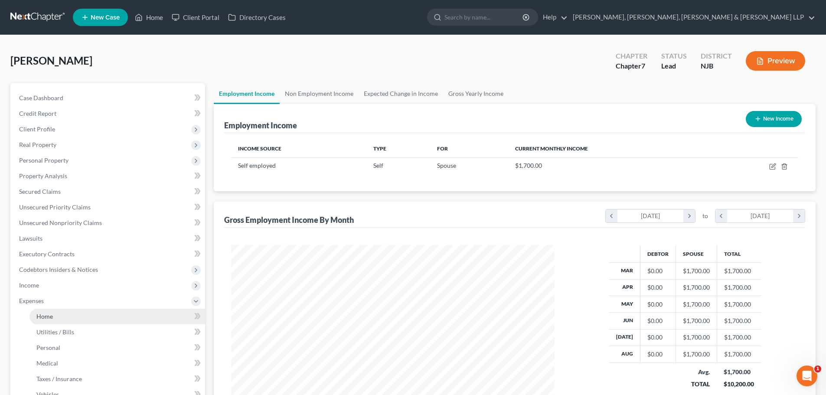
click at [52, 319] on span "Home" at bounding box center [44, 316] width 16 height 7
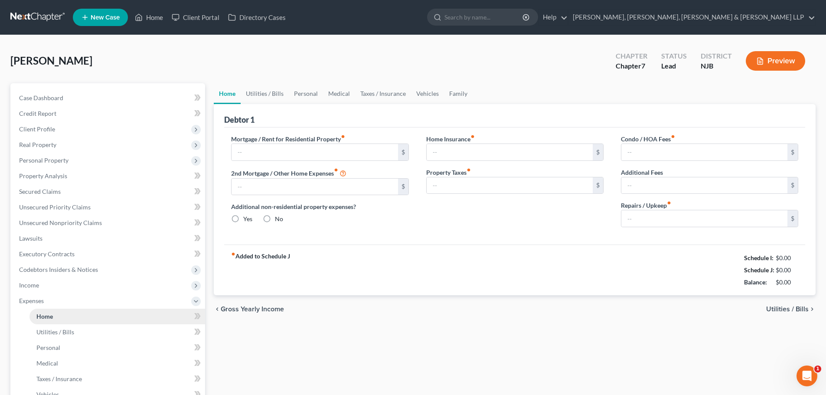
type input "1,072.00"
type input "0.00"
radio input "true"
type input "0.00"
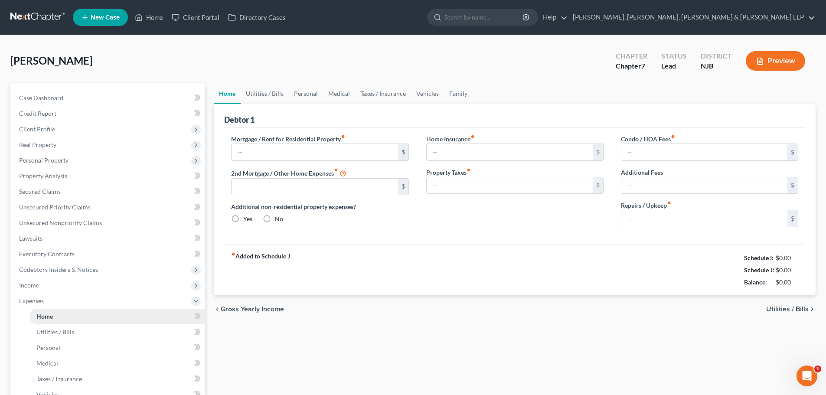
type input "0.00"
type input "150.00"
click at [148, 17] on link "Home" at bounding box center [149, 18] width 37 height 16
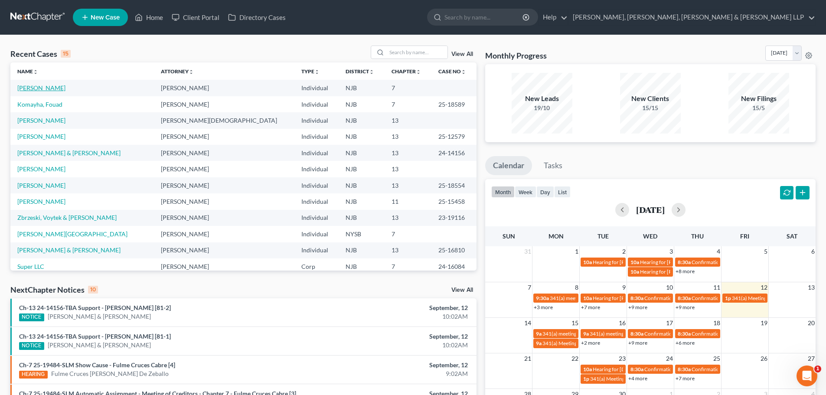
click at [40, 91] on link "[PERSON_NAME]" at bounding box center [41, 87] width 48 height 7
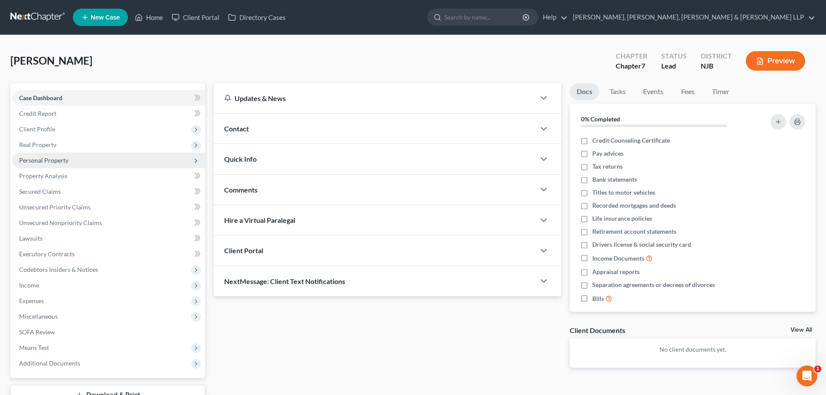
click at [48, 156] on span "Personal Property" at bounding box center [108, 161] width 193 height 16
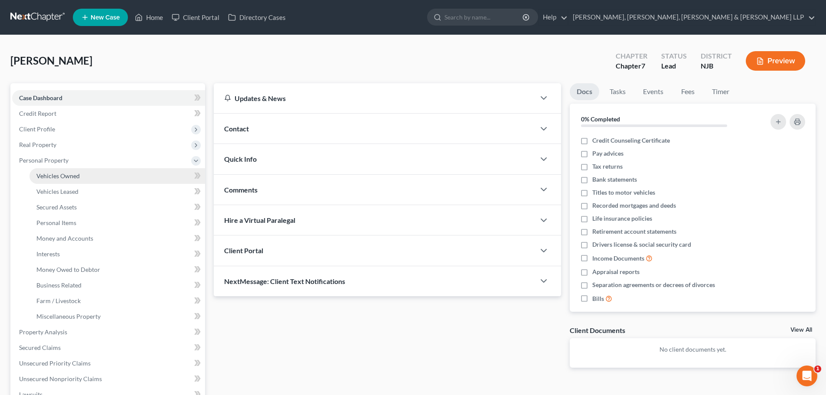
click at [89, 175] on link "Vehicles Owned" at bounding box center [117, 176] width 176 height 16
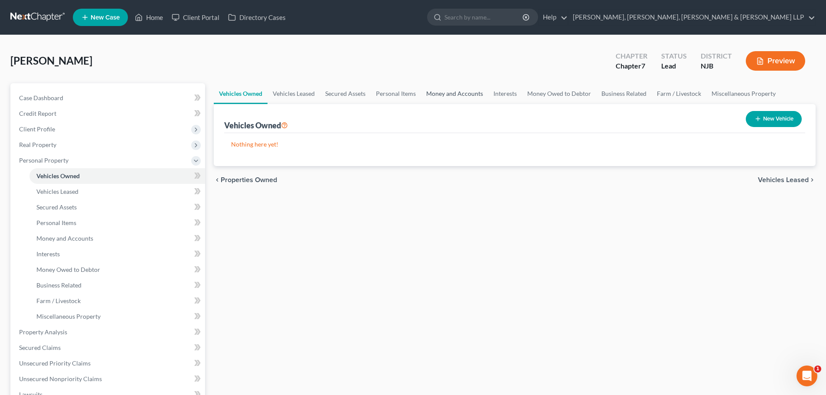
click at [441, 96] on link "Money and Accounts" at bounding box center [454, 93] width 67 height 21
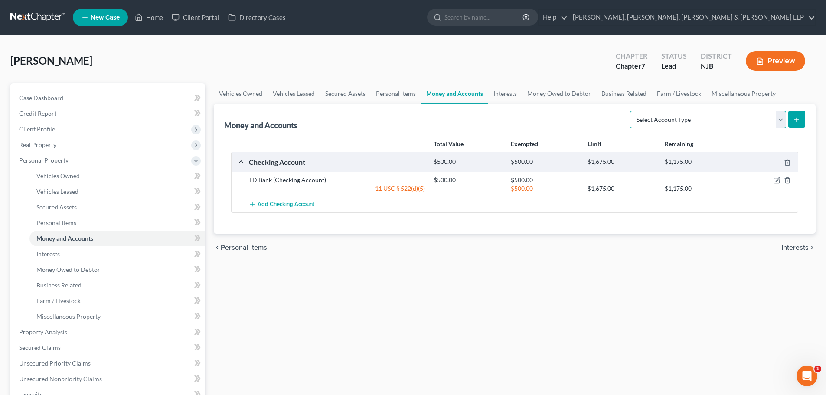
click at [706, 124] on select "Select Account Type Brokerage Cash on Hand Certificates of Deposit Checking Acc…" at bounding box center [708, 119] width 156 height 17
drag, startPoint x: 554, startPoint y: 244, endPoint x: 744, endPoint y: 197, distance: 195.6
click at [554, 244] on div "chevron_left Personal Items Interests chevron_right" at bounding box center [515, 248] width 602 height 28
click at [778, 180] on icon "button" at bounding box center [778, 180] width 4 height 4
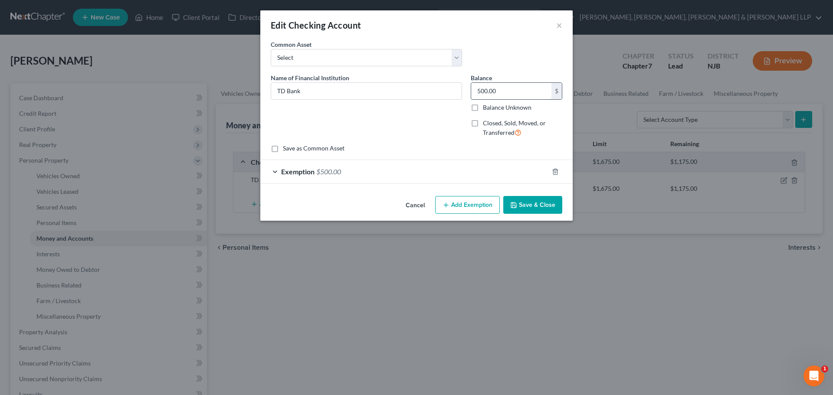
click at [500, 98] on input "500.00" at bounding box center [511, 91] width 80 height 16
type input "13,876.97"
click at [367, 174] on div "Exemption $500.00" at bounding box center [404, 171] width 288 height 23
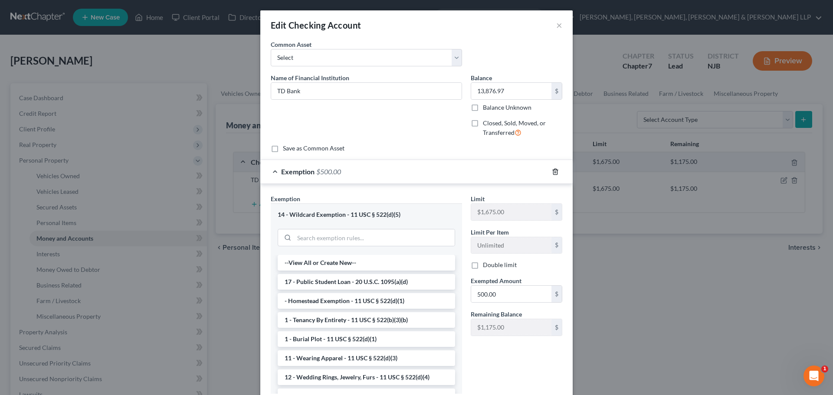
click at [553, 173] on icon "button" at bounding box center [555, 171] width 7 height 7
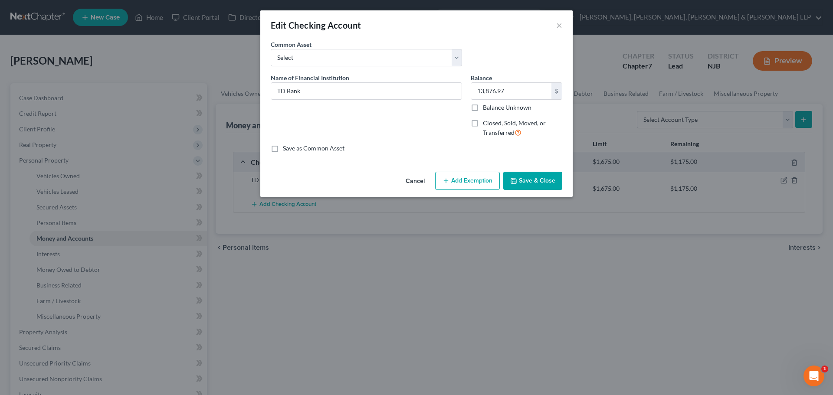
click at [475, 182] on button "Add Exemption" at bounding box center [467, 181] width 65 height 18
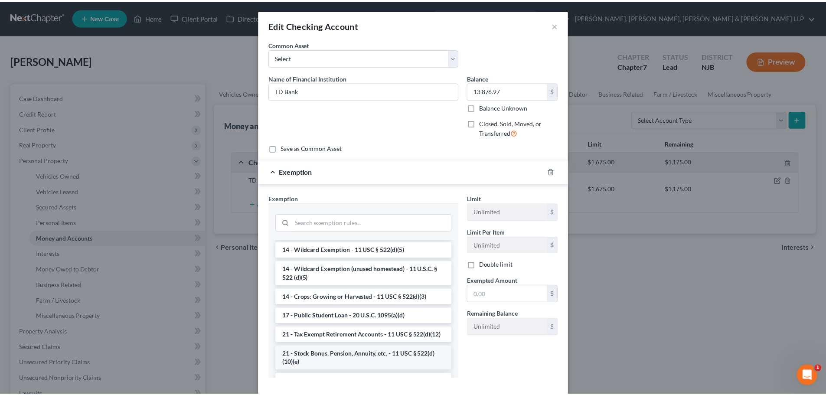
scroll to position [173, 0]
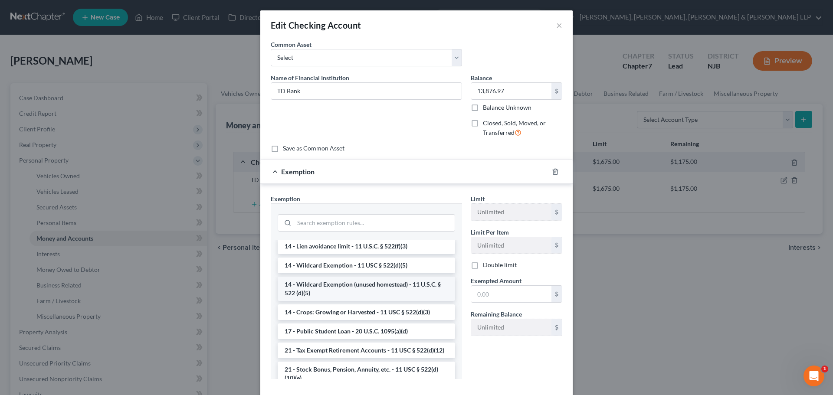
click at [341, 287] on li "14 - Wildcard Exemption (unused homestead) - 11 U.S.C. § 522 (d)(5)" at bounding box center [366, 289] width 177 height 24
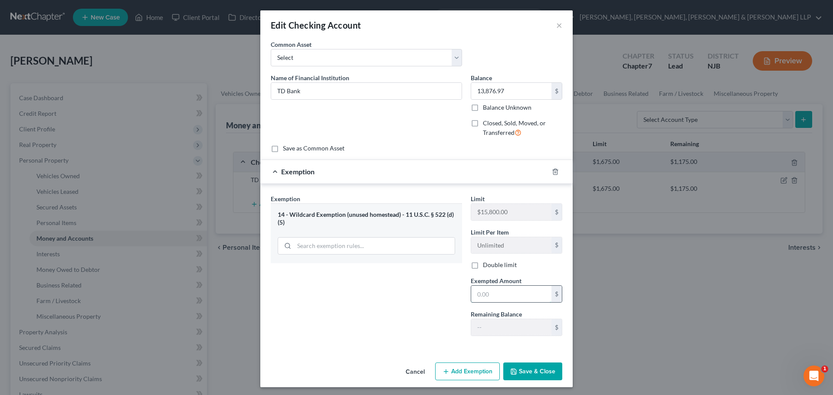
click at [492, 302] on input "text" at bounding box center [511, 294] width 80 height 16
type input "13,876.97"
click at [520, 375] on button "Save & Close" at bounding box center [532, 372] width 59 height 18
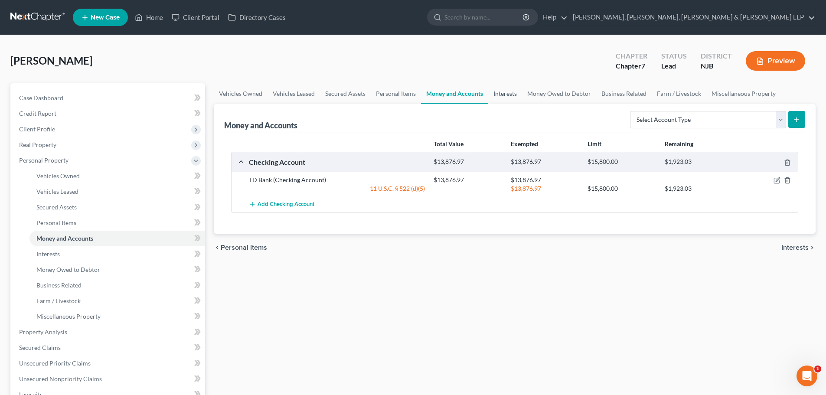
drag, startPoint x: 510, startPoint y: 91, endPoint x: 459, endPoint y: 97, distance: 52.0
click at [510, 91] on link "Interests" at bounding box center [505, 93] width 34 height 21
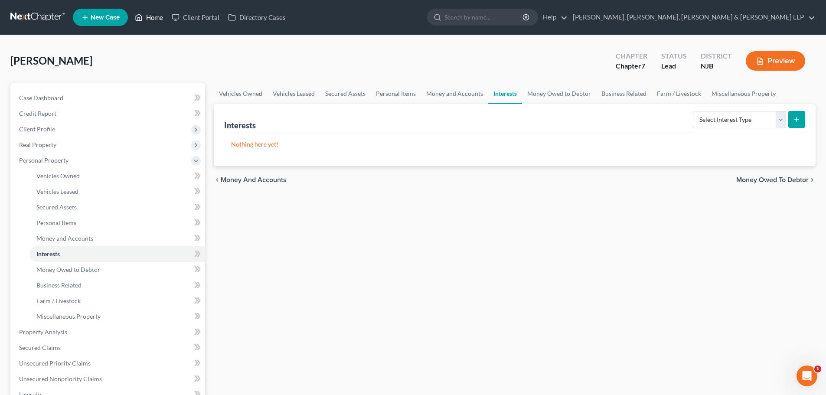
click at [160, 13] on link "Home" at bounding box center [149, 18] width 37 height 16
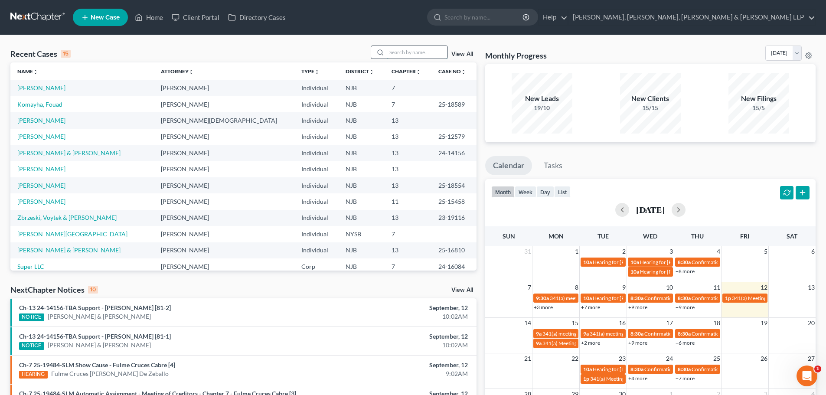
click at [408, 54] on input "search" at bounding box center [417, 52] width 61 height 13
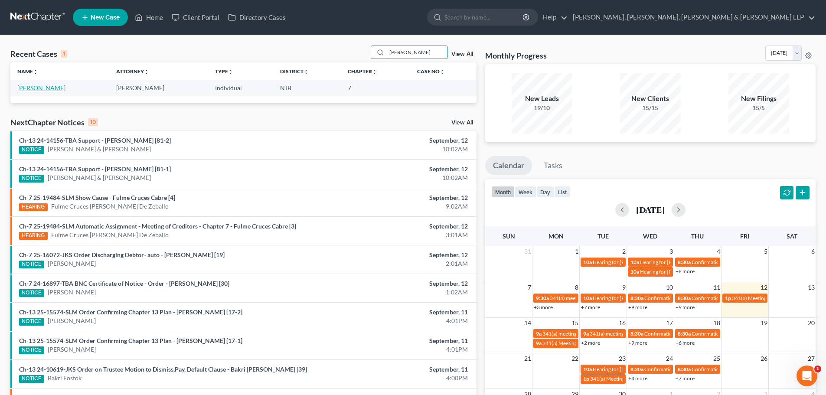
type input "[PERSON_NAME]"
click at [51, 88] on link "[PERSON_NAME]" at bounding box center [41, 87] width 48 height 7
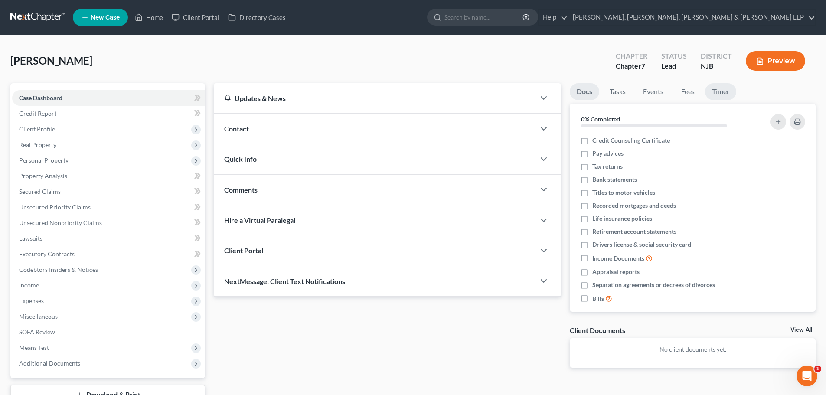
click at [709, 93] on link "Timer" at bounding box center [720, 91] width 31 height 17
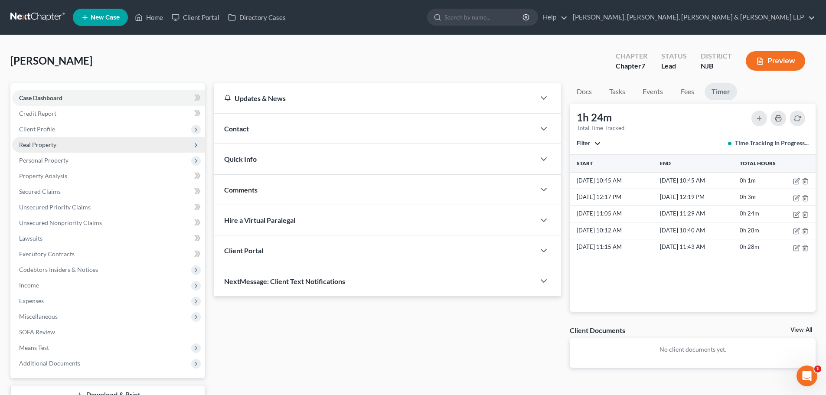
drag, startPoint x: 90, startPoint y: 134, endPoint x: 80, endPoint y: 143, distance: 13.5
click at [90, 134] on span "Client Profile" at bounding box center [108, 129] width 193 height 16
click at [80, 143] on span "Real Property" at bounding box center [108, 145] width 193 height 16
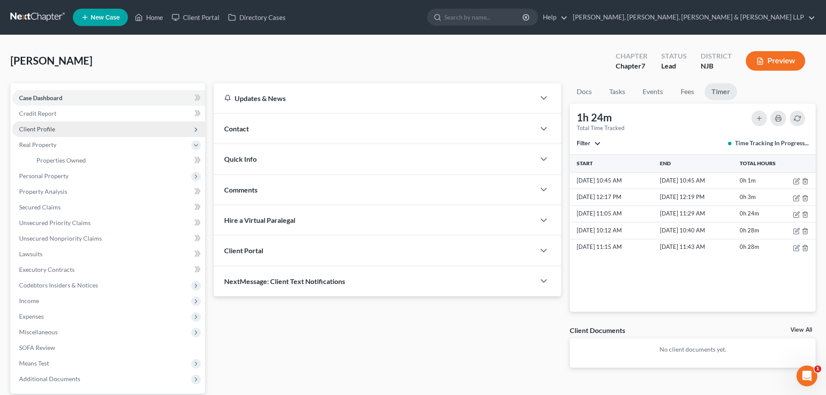
click at [65, 128] on span "Client Profile" at bounding box center [108, 129] width 193 height 16
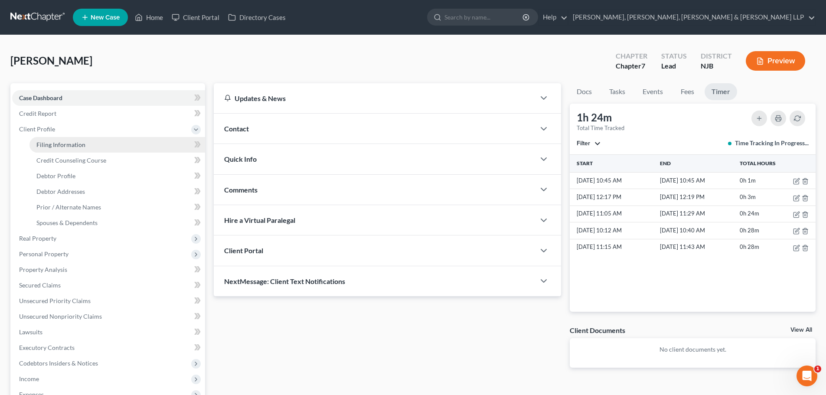
click at [65, 147] on span "Filing Information" at bounding box center [60, 144] width 49 height 7
select select "1"
select select "0"
select select "51"
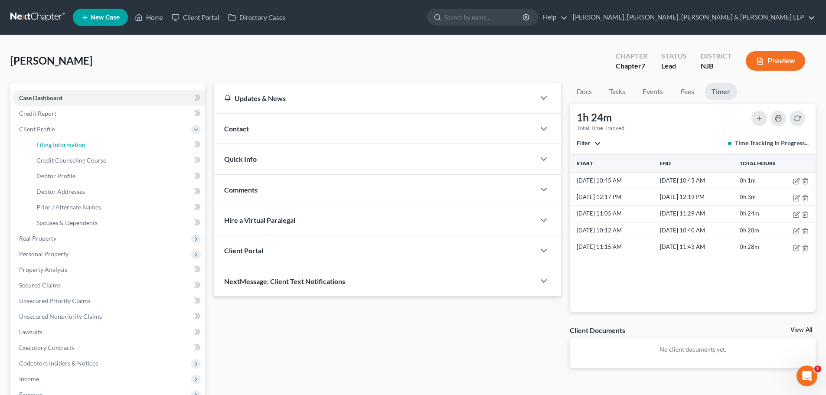
select select "5"
select select "0"
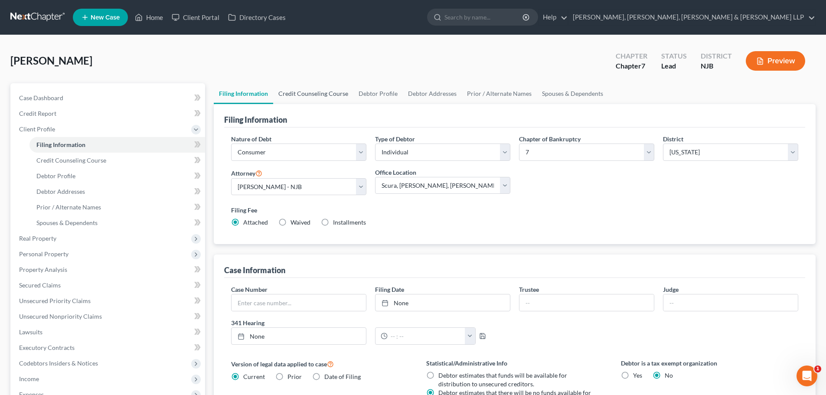
click at [298, 95] on link "Credit Counseling Course" at bounding box center [313, 93] width 80 height 21
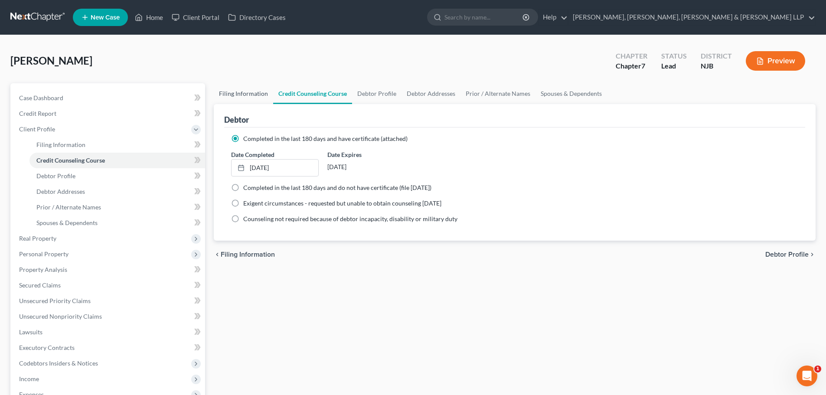
click at [253, 102] on link "Filing Information" at bounding box center [243, 93] width 59 height 21
select select "1"
select select "0"
select select "51"
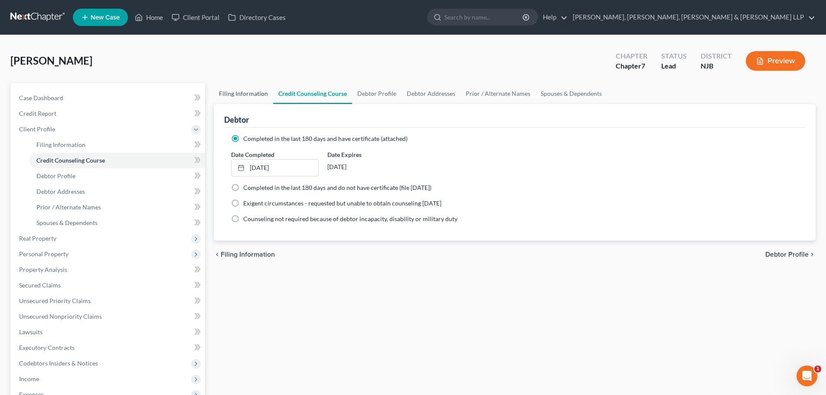
select select "5"
select select "0"
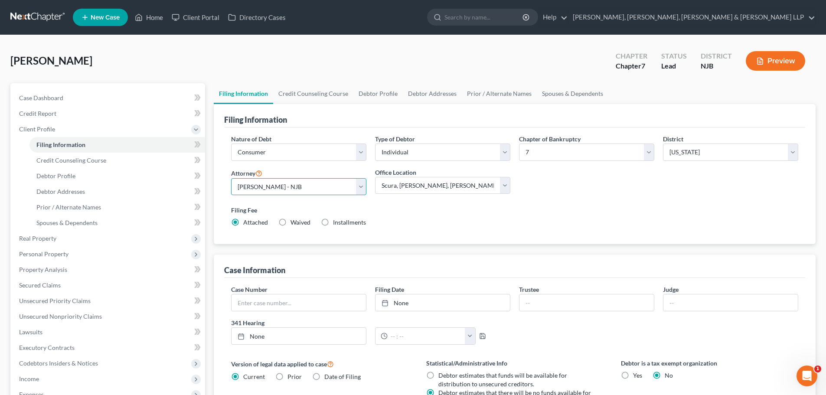
drag, startPoint x: 278, startPoint y: 190, endPoint x: 278, endPoint y: 195, distance: 4.8
click at [278, 190] on select "Select [PERSON_NAME] - NJB [PERSON_NAME] - NYNB [PERSON_NAME] - NYEB [PERSON_NA…" at bounding box center [298, 186] width 135 height 17
select select "0"
click at [231, 178] on select "Select [PERSON_NAME] - NJB [PERSON_NAME] - NYNB [PERSON_NAME] - NYEB [PERSON_NA…" at bounding box center [298, 186] width 135 height 17
click at [339, 88] on link "Credit Counseling Course" at bounding box center [313, 93] width 80 height 21
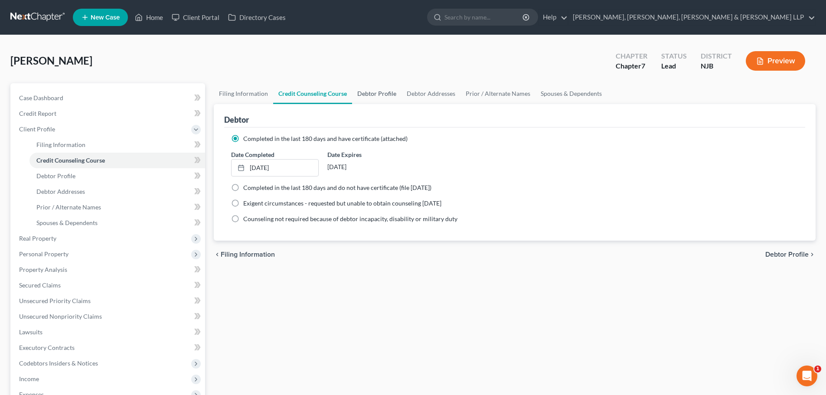
click at [389, 90] on link "Debtor Profile" at bounding box center [376, 93] width 49 height 21
select select "0"
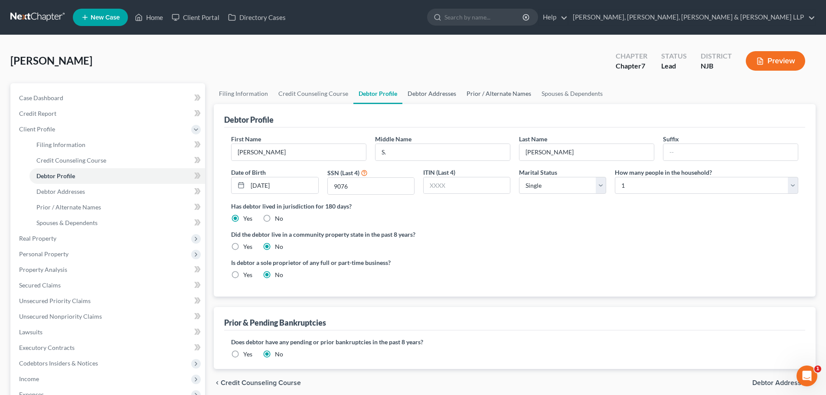
drag, startPoint x: 439, startPoint y: 96, endPoint x: 493, endPoint y: 96, distance: 53.3
click at [439, 96] on link "Debtor Addresses" at bounding box center [431, 93] width 59 height 21
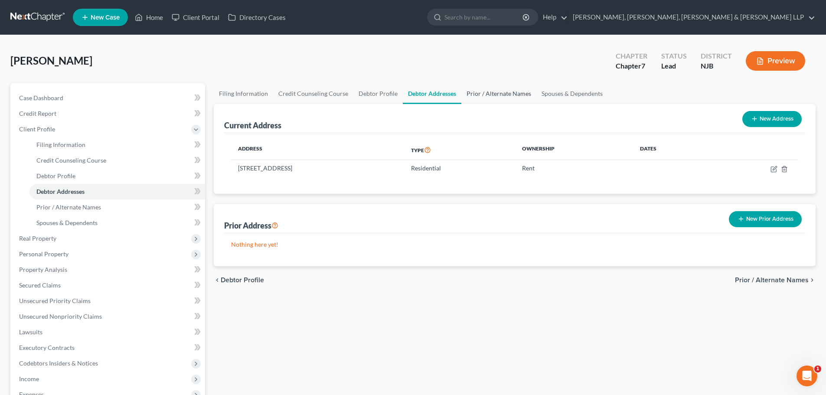
click at [493, 96] on link "Prior / Alternate Names" at bounding box center [498, 93] width 75 height 21
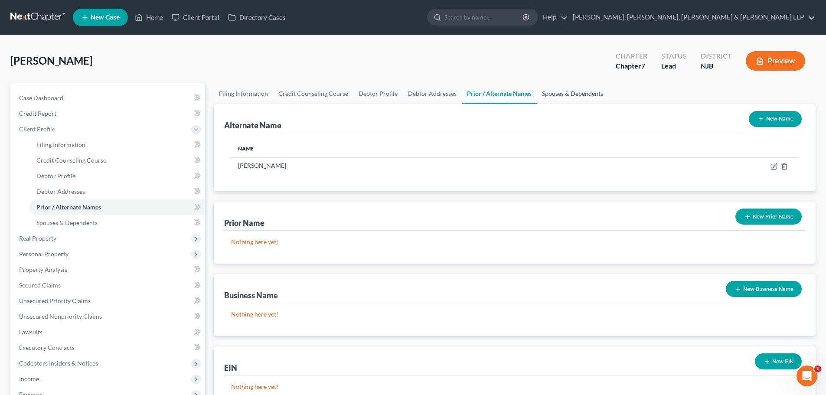
click at [586, 99] on link "Spouses & Dependents" at bounding box center [573, 93] width 72 height 21
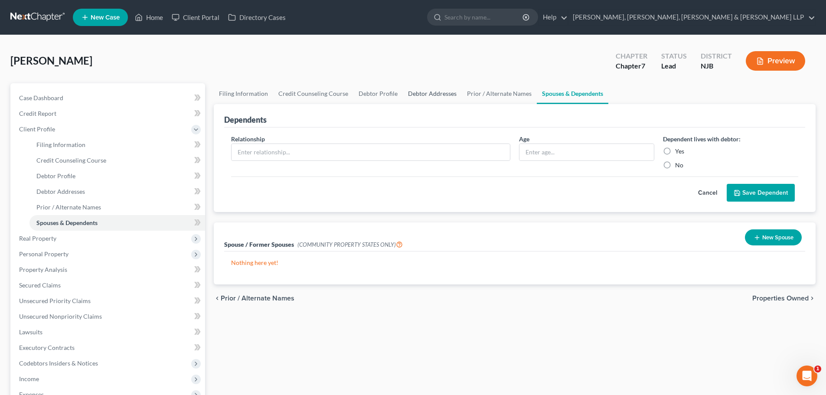
click at [430, 93] on link "Debtor Addresses" at bounding box center [432, 93] width 59 height 21
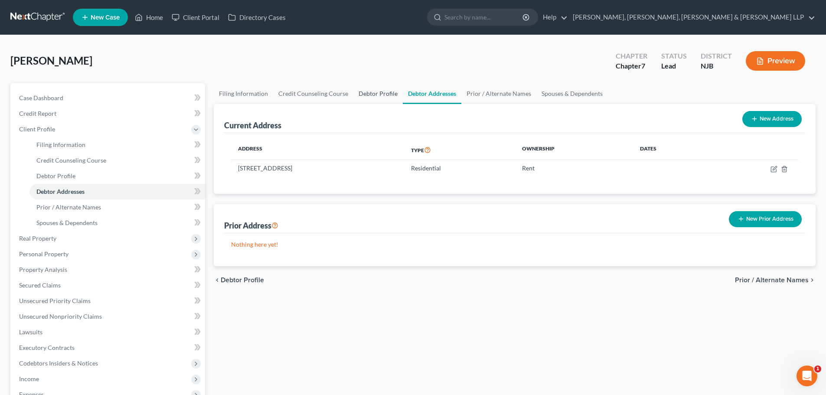
click at [383, 92] on link "Debtor Profile" at bounding box center [377, 93] width 49 height 21
select select "0"
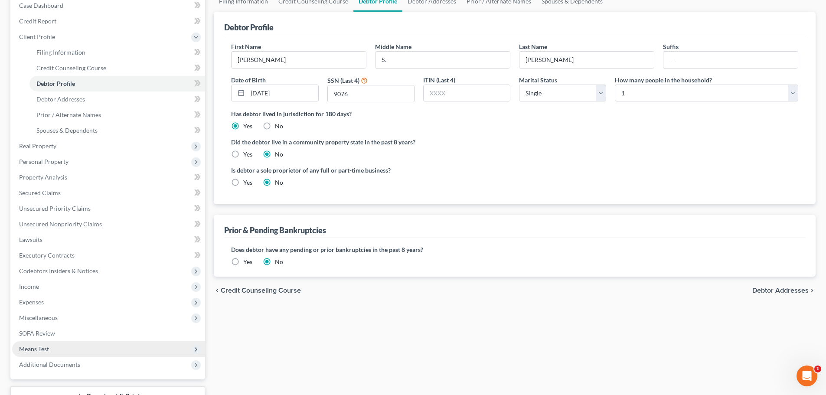
scroll to position [160, 0]
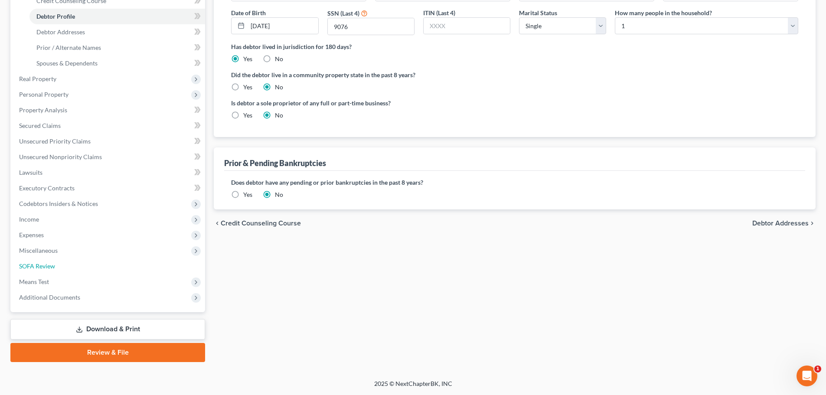
click at [75, 268] on link "SOFA Review" at bounding box center [108, 266] width 193 height 16
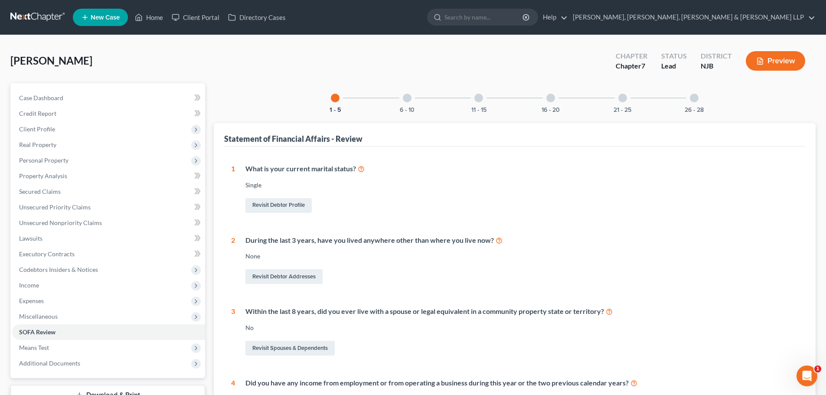
click at [697, 100] on div at bounding box center [694, 98] width 9 height 9
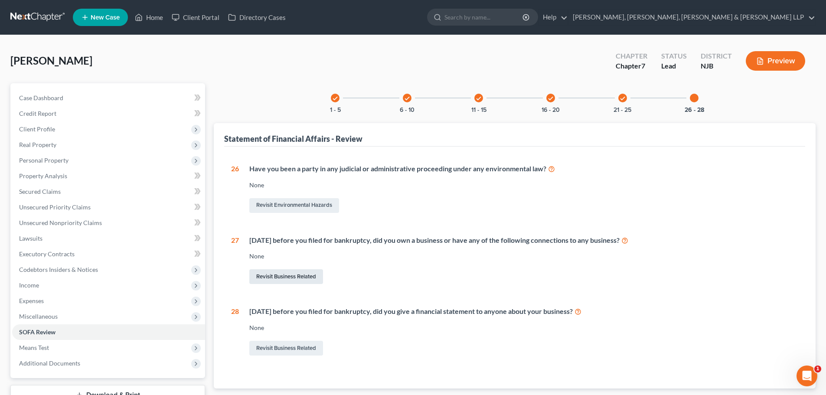
click at [316, 272] on link "Revisit Business Related" at bounding box center [286, 276] width 74 height 15
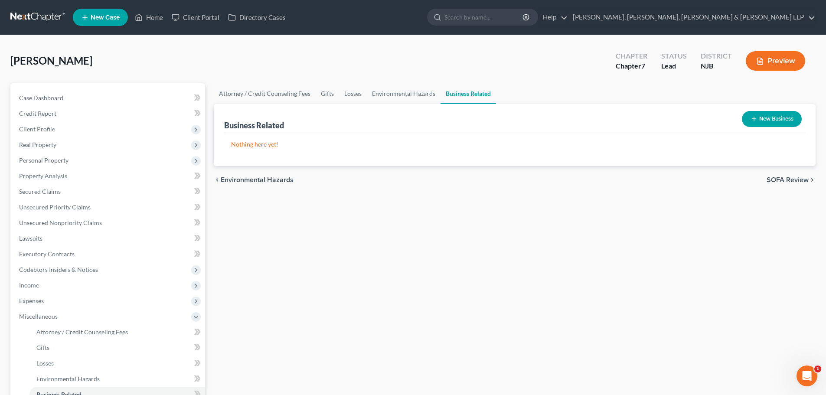
click at [779, 110] on div "New Business" at bounding box center [772, 119] width 67 height 23
click at [773, 115] on button "New Business" at bounding box center [772, 119] width 60 height 16
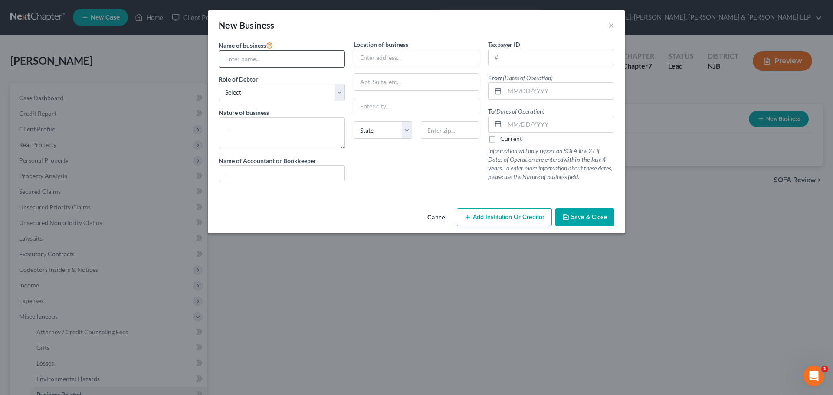
click at [287, 50] on div at bounding box center [282, 58] width 126 height 17
click at [283, 59] on input "text" at bounding box center [281, 59] width 125 height 16
type input "v"
paste input "LPWW, LLC"
type input "LPWW, LLC"
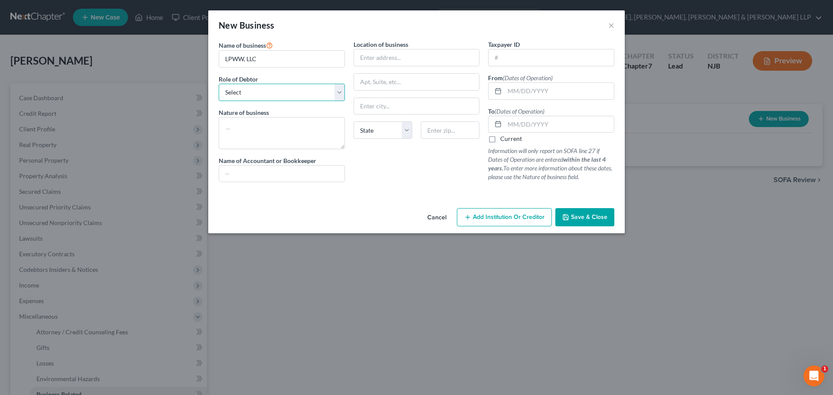
drag, startPoint x: 285, startPoint y: 94, endPoint x: 277, endPoint y: 101, distance: 10.8
click at [285, 94] on select "Select A member of a limited liability company (LLC) or limited liability partn…" at bounding box center [282, 92] width 126 height 17
select select "member"
click at [219, 84] on select "Select A member of a limited liability company (LLC) or limited liability partn…" at bounding box center [282, 92] width 126 height 17
click at [520, 91] on input "text" at bounding box center [558, 91] width 109 height 16
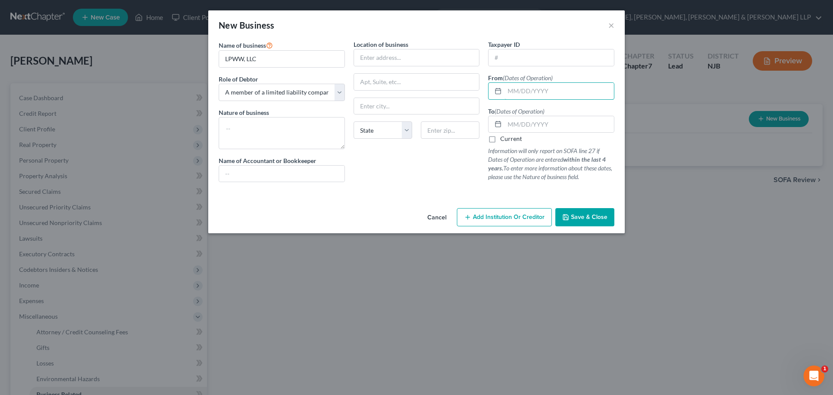
paste input "[DATE]"
type input "[DATE]"
click at [516, 141] on label "Current" at bounding box center [511, 138] width 22 height 9
click at [509, 140] on input "Current" at bounding box center [506, 137] width 6 height 6
checkbox input "true"
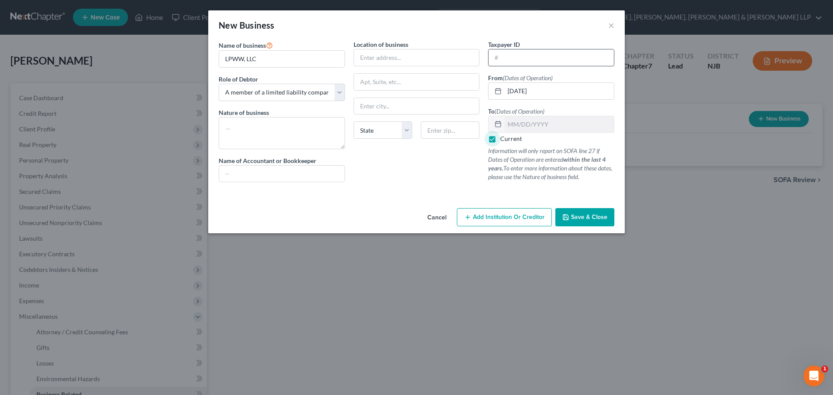
click at [501, 61] on input "text" at bounding box center [550, 57] width 125 height 16
type input "[US_EMPLOYER_IDENTIFICATION_NUMBER]"
click at [304, 133] on textarea at bounding box center [282, 133] width 126 height 32
click at [284, 124] on textarea at bounding box center [282, 133] width 126 height 32
paste textarea "Hospitality/Real Estate Management"
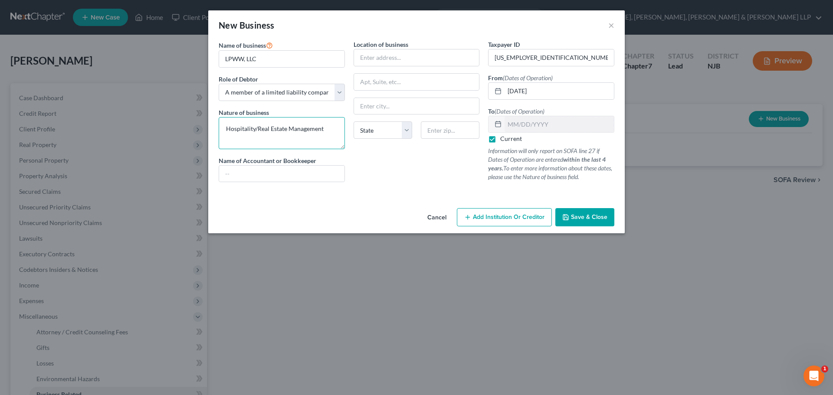
type textarea "Hospitality/Real Estate Management"
click at [249, 180] on input "text" at bounding box center [281, 174] width 125 height 16
paste input "[PERSON_NAME], CPA, CGMA, PSA"
type input "[PERSON_NAME], CPA, CGMA, PSA"
click at [559, 224] on button "Save & Close" at bounding box center [584, 217] width 59 height 18
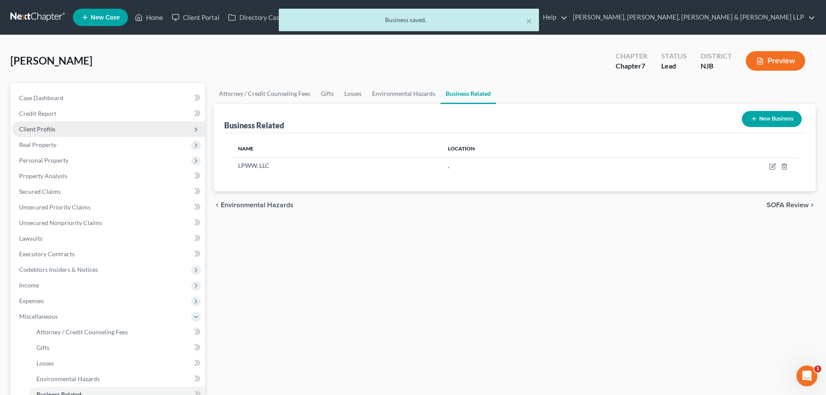
click at [68, 131] on span "Client Profile" at bounding box center [108, 129] width 193 height 16
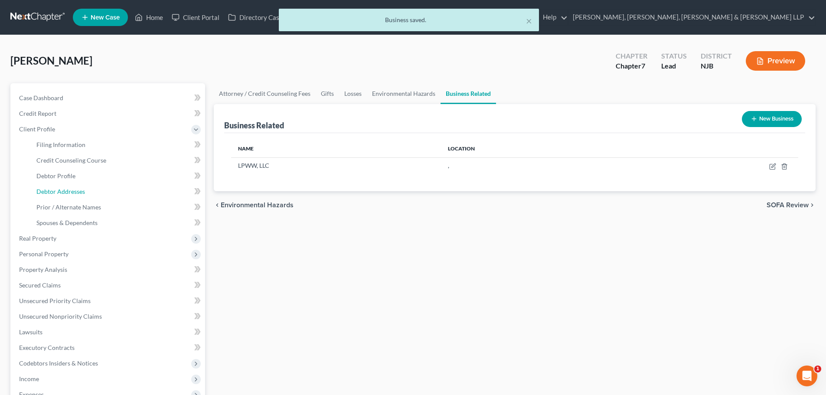
drag, startPoint x: 62, startPoint y: 195, endPoint x: 210, endPoint y: 184, distance: 147.8
click at [62, 195] on link "Debtor Addresses" at bounding box center [117, 192] width 176 height 16
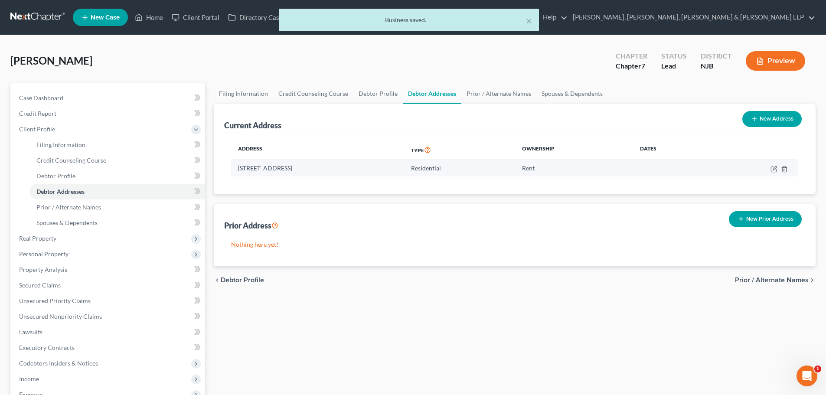
drag, startPoint x: 373, startPoint y: 168, endPoint x: 234, endPoint y: 172, distance: 139.7
click at [234, 172] on td "[STREET_ADDRESS]" at bounding box center [317, 168] width 173 height 16
copy td "[STREET_ADDRESS]"
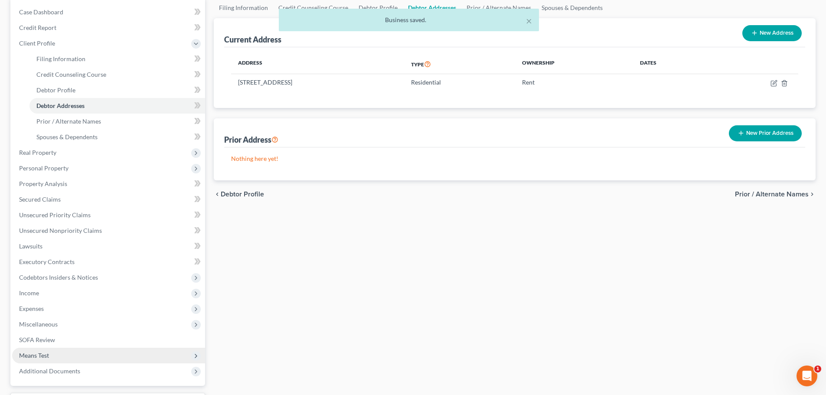
scroll to position [87, 0]
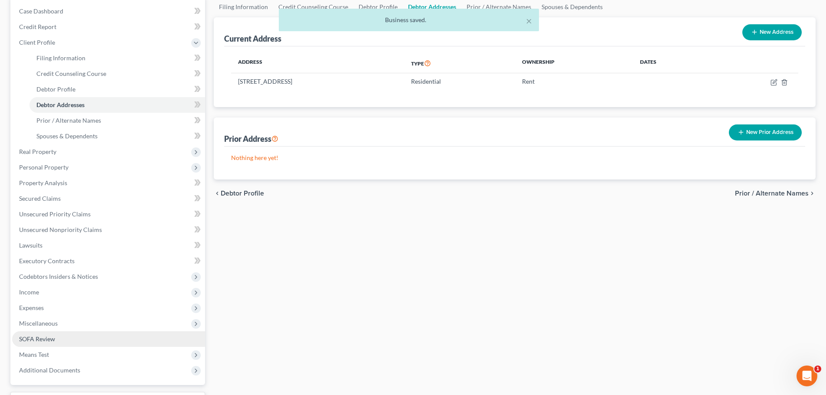
click at [63, 340] on link "SOFA Review" at bounding box center [108, 339] width 193 height 16
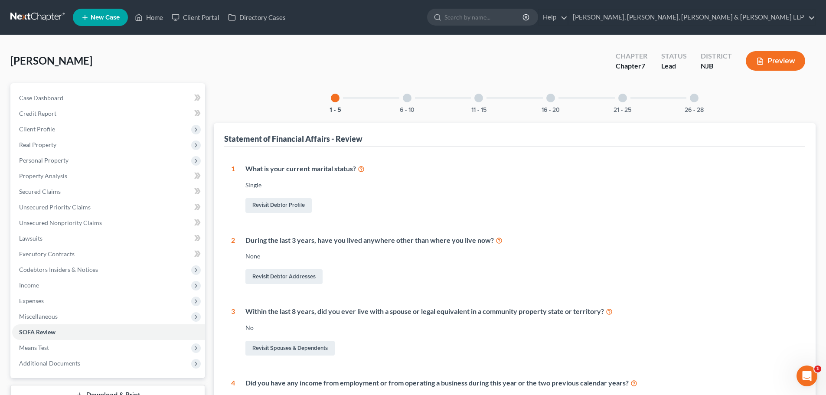
click at [698, 98] on div at bounding box center [694, 98] width 9 height 9
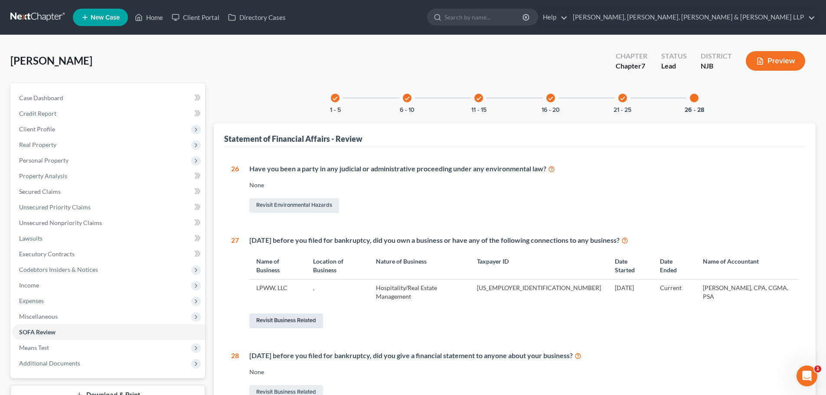
click at [294, 314] on link "Revisit Business Related" at bounding box center [286, 321] width 74 height 15
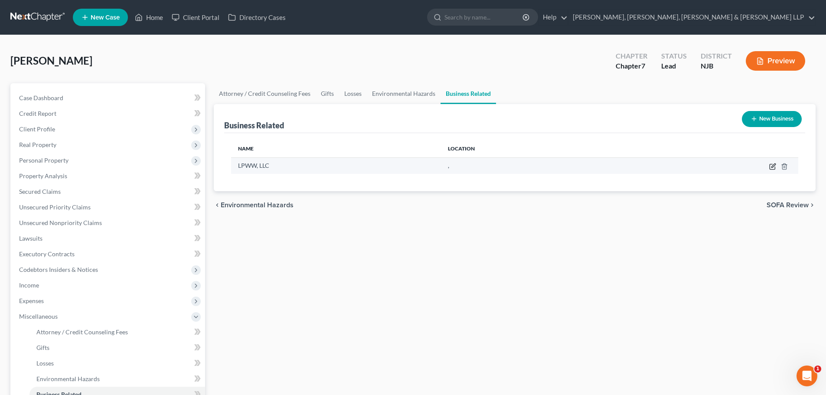
click at [771, 169] on icon "button" at bounding box center [772, 166] width 5 height 5
select select "member"
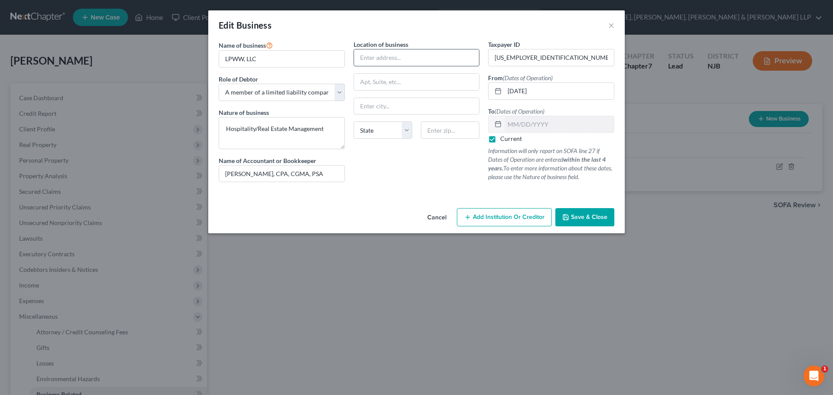
click at [403, 64] on input "text" at bounding box center [416, 57] width 125 height 16
paste input "[STREET_ADDRESS]"
drag, startPoint x: 502, startPoint y: 59, endPoint x: 441, endPoint y: 90, distance: 68.3
click at [505, 59] on div "Name of business * LPWW, LLC Role of Debtor * Select A member of a limited liab…" at bounding box center [416, 118] width 404 height 156
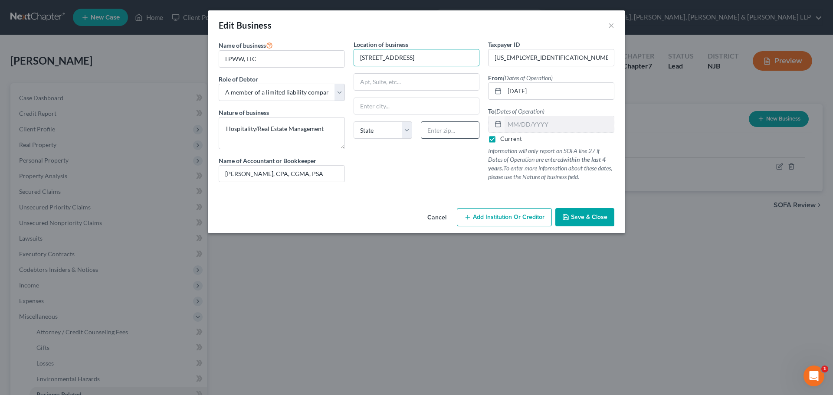
type input "[STREET_ADDRESS]"
drag, startPoint x: 441, startPoint y: 130, endPoint x: 438, endPoint y: 109, distance: 20.5
click at [441, 130] on input "text" at bounding box center [450, 129] width 59 height 17
paste input "07094"
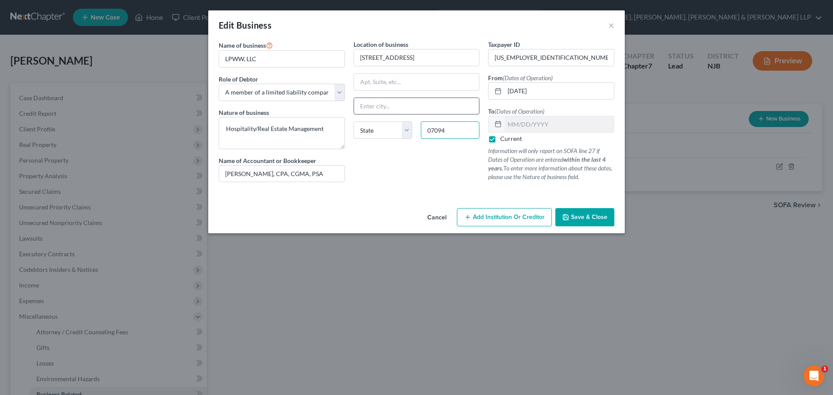
type input "07094"
type input "Secaucus"
select select "33"
click at [438, 100] on input "Secaucus" at bounding box center [416, 106] width 125 height 16
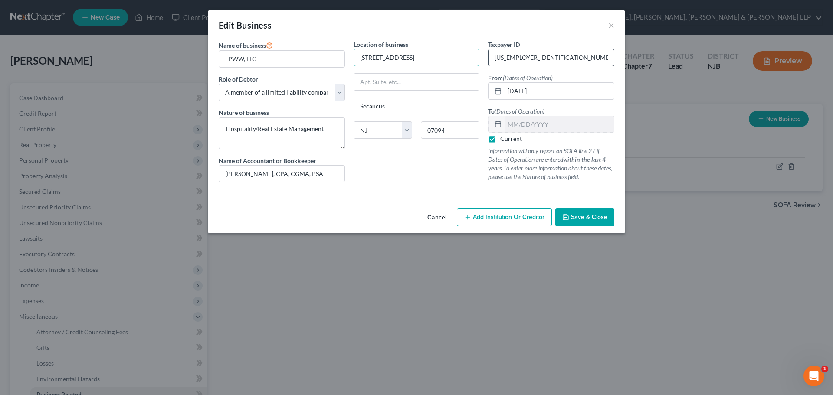
drag, startPoint x: 438, startPoint y: 57, endPoint x: 548, endPoint y: 61, distance: 109.4
click at [548, 61] on div "Name of business * LPWW, LLC Role of Debtor * Select A member of a limited liab…" at bounding box center [416, 118] width 404 height 156
type input "[STREET_ADDRESS]"
click at [575, 215] on span "Save & Close" at bounding box center [589, 216] width 36 height 7
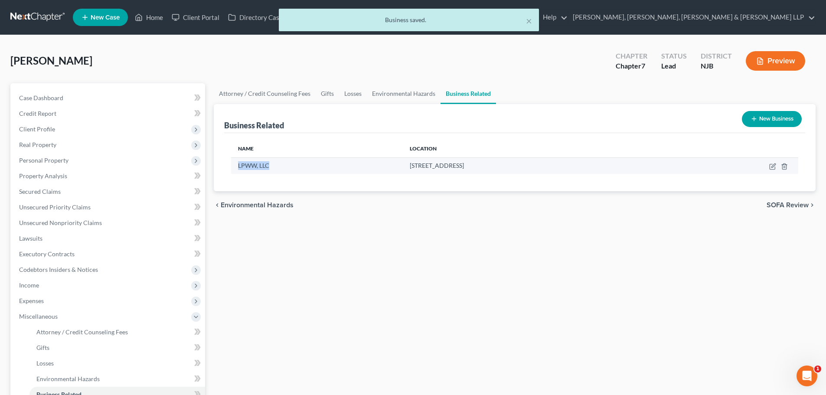
drag, startPoint x: 285, startPoint y: 166, endPoint x: 239, endPoint y: 166, distance: 45.5
click at [239, 166] on div "LPWW, LLC" at bounding box center [316, 165] width 157 height 9
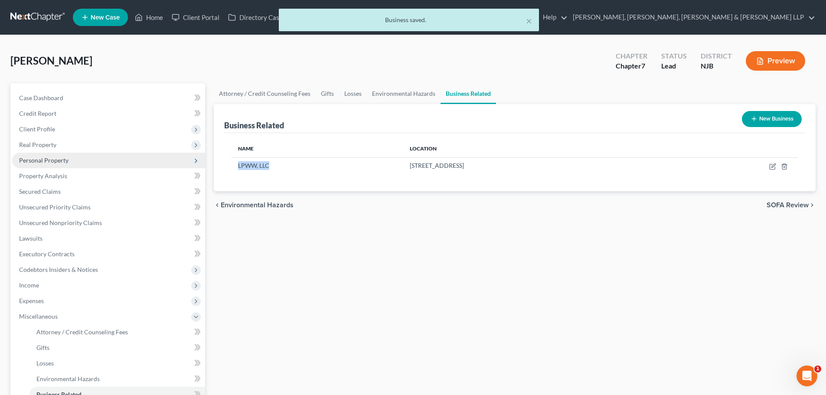
copy span "LPWW, LLC"
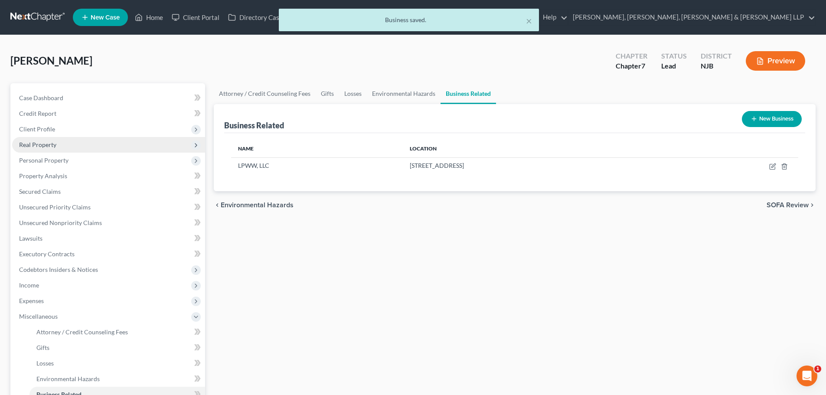
click at [84, 146] on span "Real Property" at bounding box center [108, 145] width 193 height 16
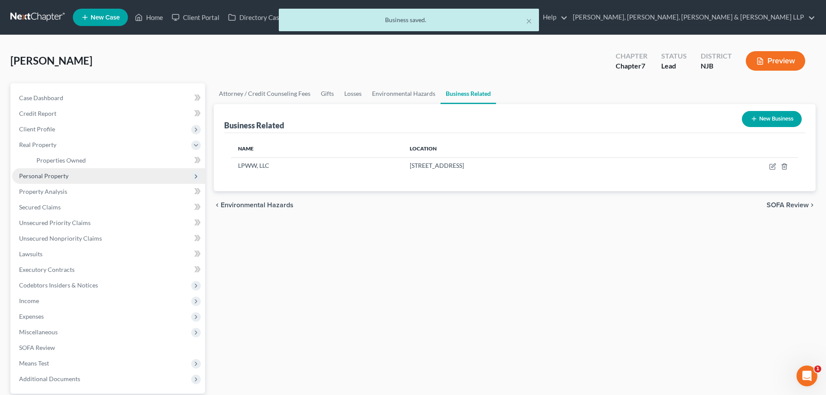
click at [79, 177] on span "Personal Property" at bounding box center [108, 176] width 193 height 16
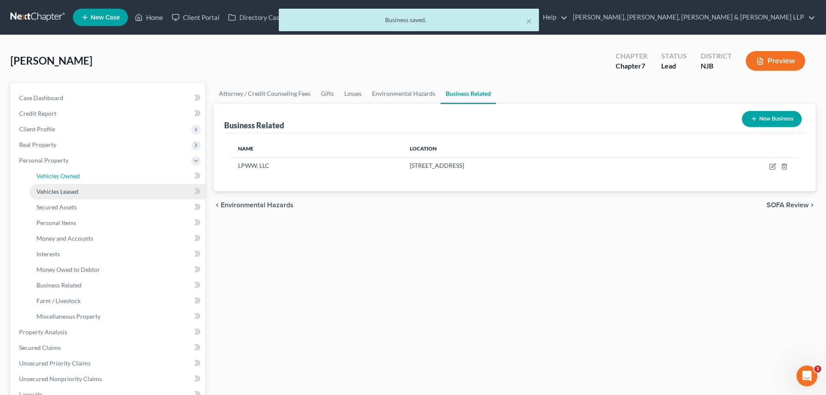
click at [80, 186] on ul "Vehicles Owned Vehicles Leased Machinery and Vehicles Office Related" at bounding box center [108, 246] width 193 height 156
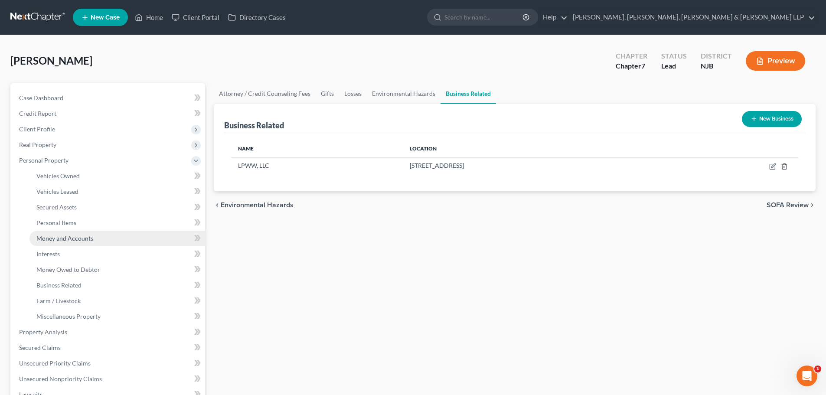
click at [83, 235] on span "Money and Accounts" at bounding box center [64, 238] width 57 height 7
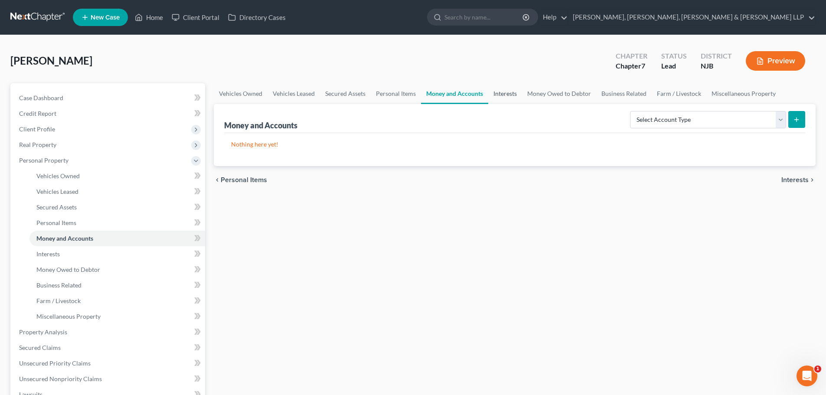
click at [504, 98] on link "Interests" at bounding box center [505, 93] width 34 height 21
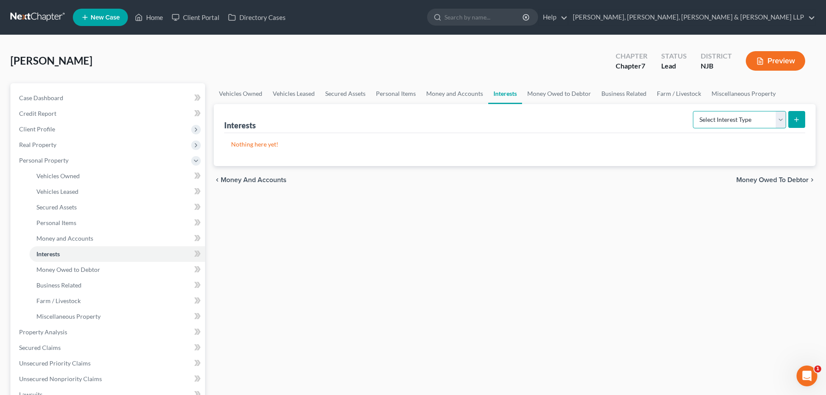
drag, startPoint x: 713, startPoint y: 124, endPoint x: 723, endPoint y: 128, distance: 10.7
click at [713, 124] on select "Select Interest Type 401K Annuity Bond Education IRA Government Bond Government…" at bounding box center [739, 119] width 93 height 17
select select "incorporated_business"
click at [694, 111] on select "Select Interest Type 401K Annuity Bond Education IRA Government Bond Government…" at bounding box center [739, 119] width 93 height 17
click at [799, 124] on button "submit" at bounding box center [796, 119] width 17 height 17
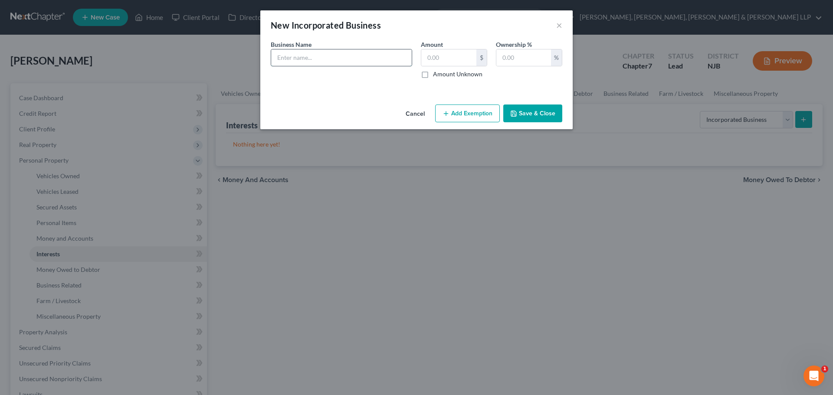
click at [371, 62] on input "text" at bounding box center [341, 57] width 141 height 16
paste input "LPWW, LLC"
type input "LPWW, LLC (Not operating)"
click at [448, 58] on input "text" at bounding box center [448, 57] width 55 height 16
type input "0.00"
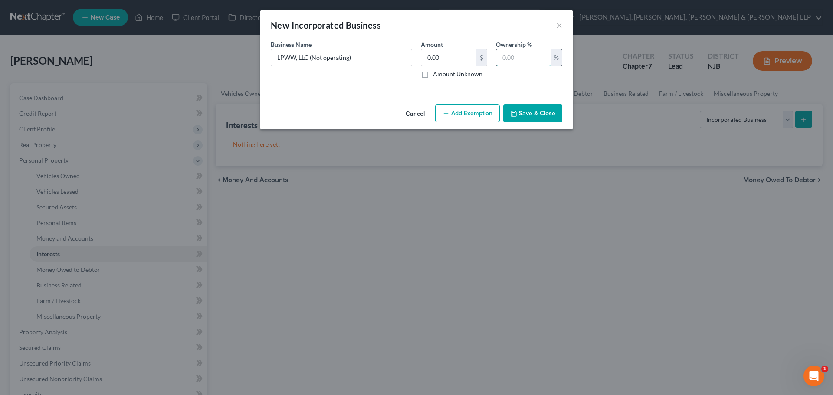
click at [520, 59] on input "text" at bounding box center [523, 57] width 55 height 16
type input "100"
click at [519, 103] on div "Cancel Add Exemption Save & Close" at bounding box center [416, 115] width 312 height 29
click at [520, 111] on button "Save & Close" at bounding box center [532, 114] width 59 height 18
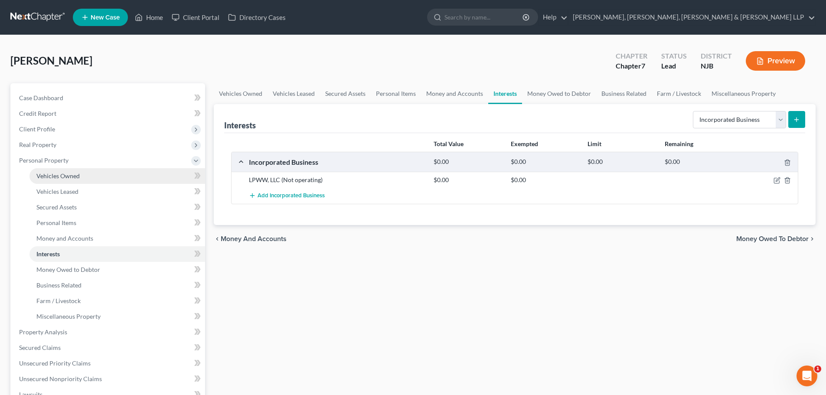
drag, startPoint x: 62, startPoint y: 183, endPoint x: 329, endPoint y: 148, distance: 268.5
click at [62, 183] on link "Vehicles Owned" at bounding box center [117, 176] width 176 height 16
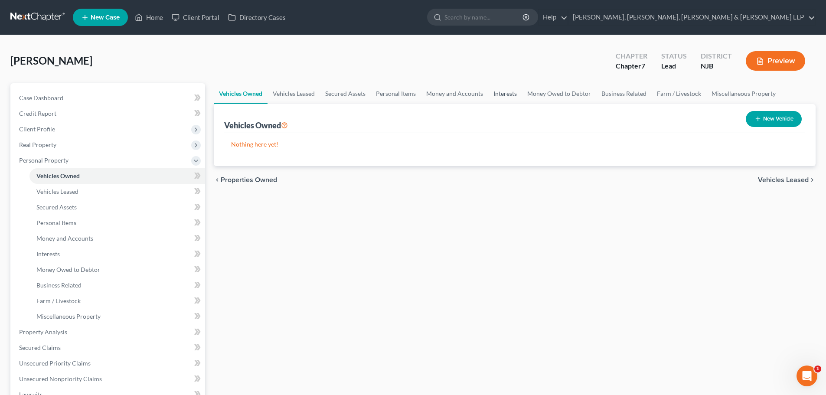
click at [504, 97] on link "Interests" at bounding box center [505, 93] width 34 height 21
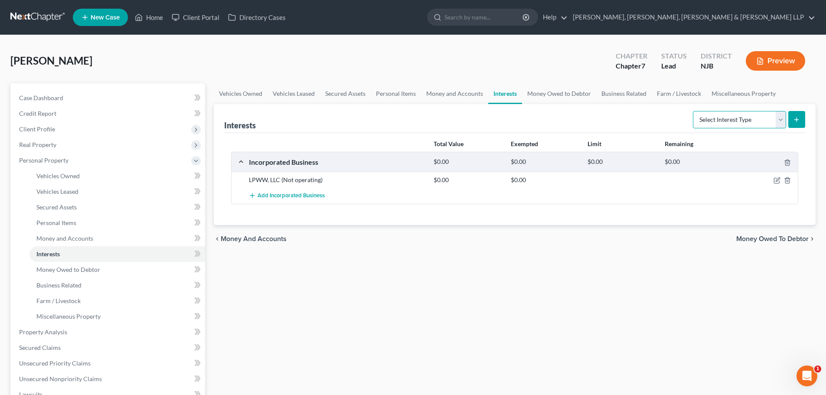
click at [756, 124] on select "Select Interest Type 401K Annuity Bond Education IRA Government Bond Government…" at bounding box center [739, 119] width 93 height 17
select select "401k"
click at [694, 111] on select "Select Interest Type 401K Annuity Bond Education IRA Government Bond Government…" at bounding box center [739, 119] width 93 height 17
click at [789, 122] on button "submit" at bounding box center [796, 119] width 17 height 17
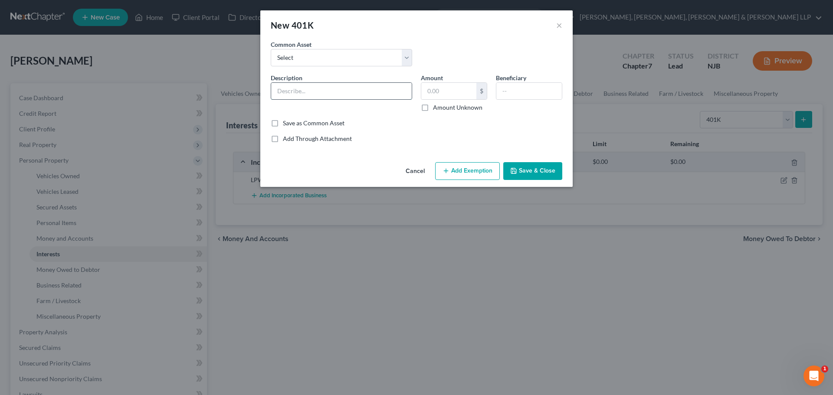
click at [334, 95] on input "text" at bounding box center [341, 91] width 141 height 16
type input "Kaseya - 401K"
drag, startPoint x: 441, startPoint y: 89, endPoint x: 441, endPoint y: 99, distance: 9.6
click at [441, 89] on input "text" at bounding box center [448, 91] width 55 height 16
paste input "14,056.17"
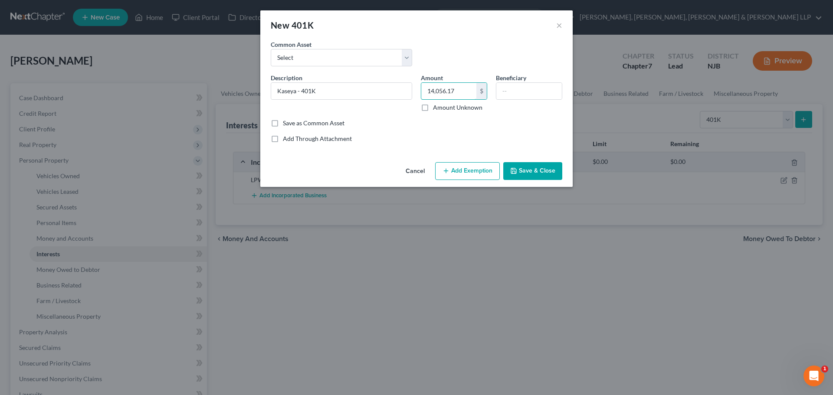
type input "14,056.17"
click at [448, 177] on button "Add Exemption" at bounding box center [467, 171] width 65 height 18
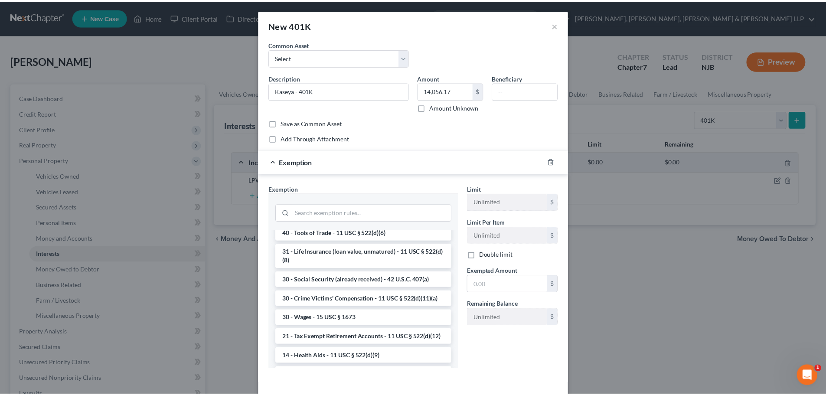
scroll to position [347, 0]
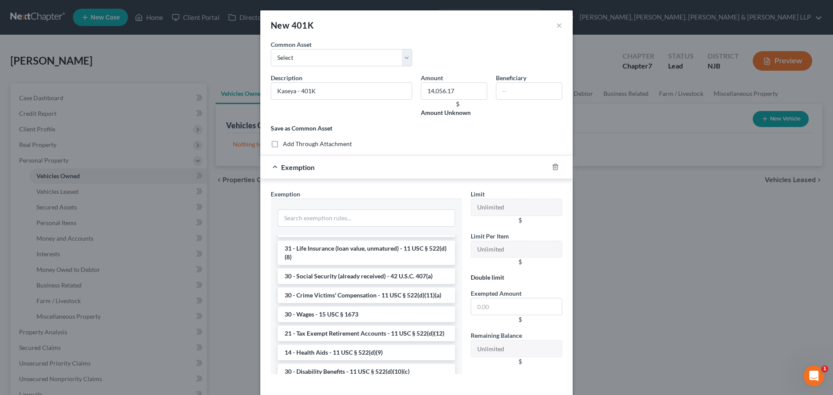
click at [327, 216] on input "search" at bounding box center [366, 217] width 177 height 17
drag, startPoint x: 280, startPoint y: 222, endPoint x: 239, endPoint y: 222, distance: 40.8
click at [239, 222] on div "New 401K × An exemption set must first be selected from the Filing Information …" at bounding box center [416, 197] width 833 height 395
type input "ret"
click at [552, 169] on icon "button" at bounding box center [555, 166] width 7 height 7
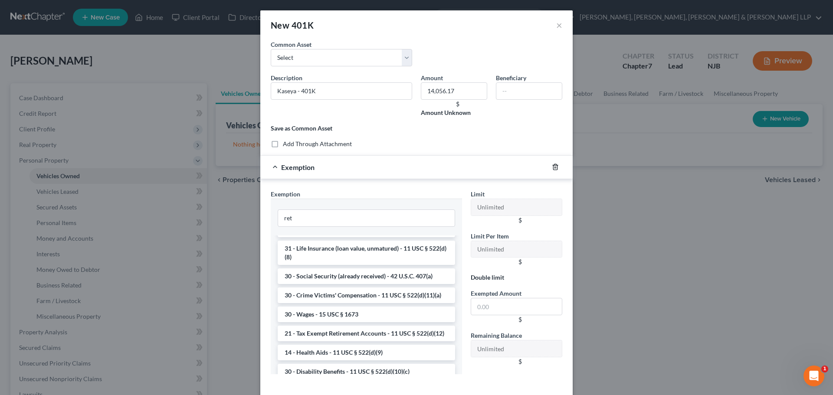
click at [552, 169] on icon "button" at bounding box center [555, 166] width 7 height 7
click at [558, 29] on button "×" at bounding box center [559, 25] width 6 height 10
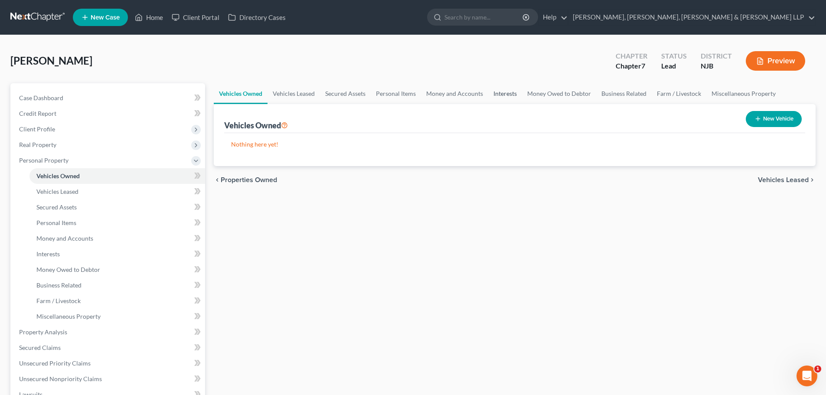
drag, startPoint x: 507, startPoint y: 92, endPoint x: 689, endPoint y: 111, distance: 183.2
click at [507, 92] on link "Interests" at bounding box center [505, 93] width 34 height 21
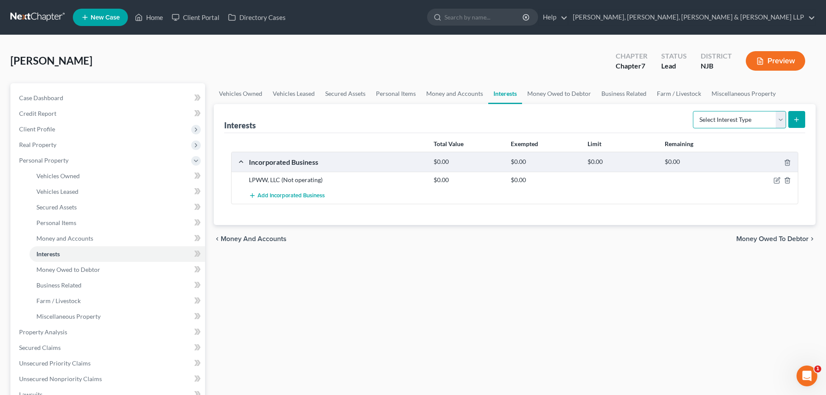
click at [762, 119] on select "Select Interest Type 401K Annuity Bond Education IRA Government Bond Government…" at bounding box center [739, 119] width 93 height 17
select select "401k"
click at [694, 111] on select "Select Interest Type 401K Annuity Bond Education IRA Government Bond Government…" at bounding box center [739, 119] width 93 height 17
click at [794, 120] on icon "submit" at bounding box center [796, 119] width 7 height 7
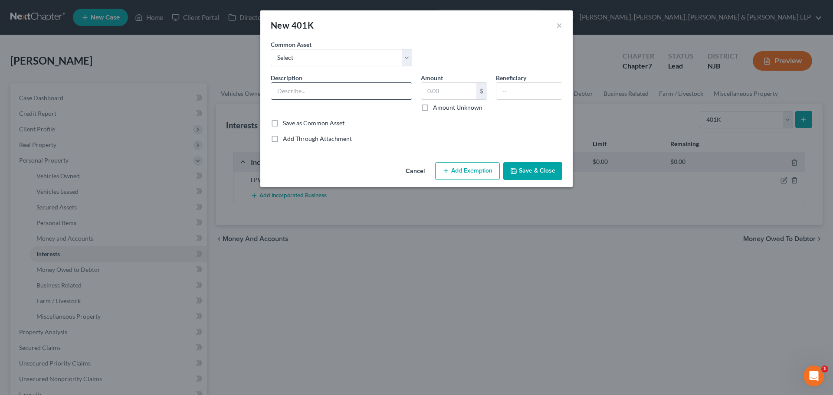
click at [317, 93] on input "text" at bounding box center [341, 91] width 141 height 16
paste input "14,056.17"
drag, startPoint x: 317, startPoint y: 93, endPoint x: 268, endPoint y: 91, distance: 48.2
click at [268, 91] on div "Description * 14,056.17" at bounding box center [341, 92] width 150 height 39
type input "14,056.17"
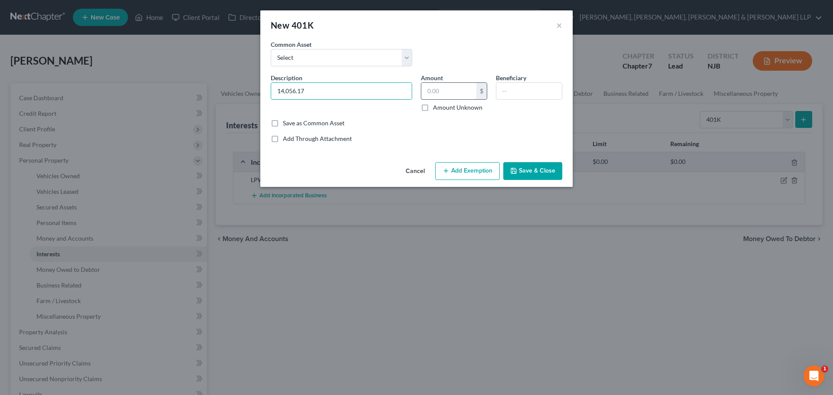
click at [450, 96] on input "text" at bounding box center [448, 91] width 55 height 16
paste input "14,056.17"
type input "14,056.17"
drag, startPoint x: 277, startPoint y: 87, endPoint x: 168, endPoint y: 92, distance: 109.4
click at [173, 91] on div "New 401K × An exemption set must first be selected from the Filing Information …" at bounding box center [416, 197] width 833 height 395
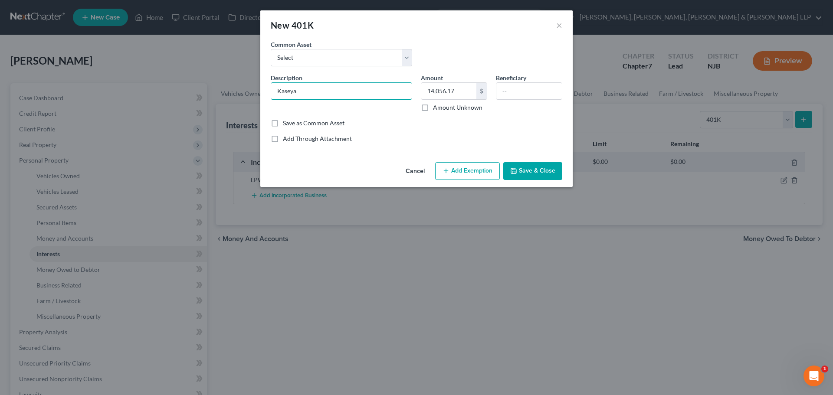
type input "Kaseya - 401K"
click at [468, 170] on button "Add Exemption" at bounding box center [467, 171] width 65 height 18
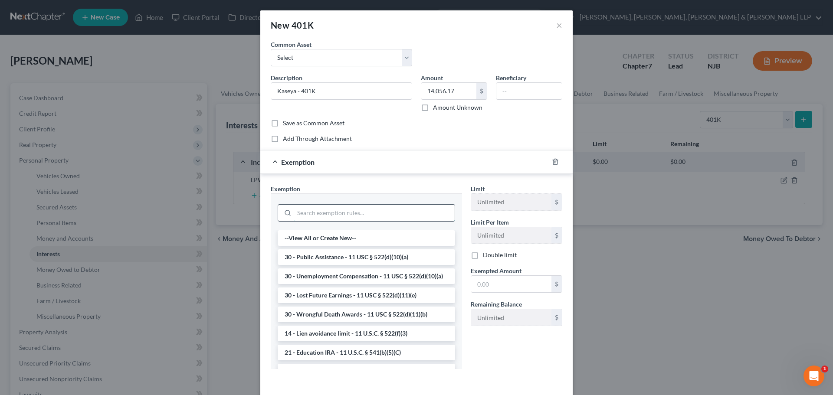
click at [363, 212] on input "search" at bounding box center [374, 213] width 160 height 16
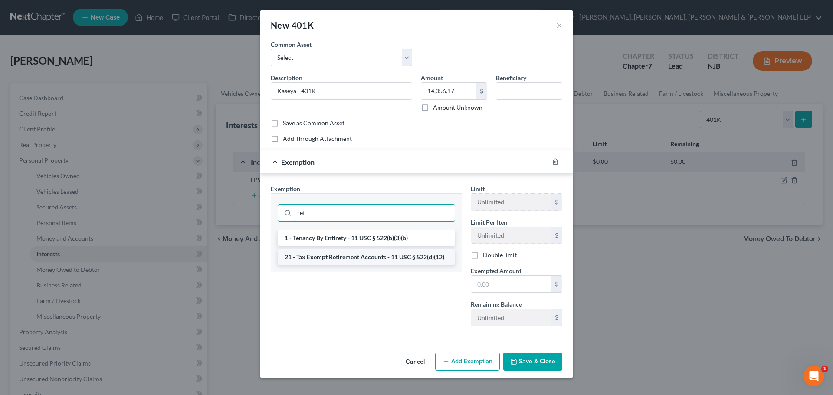
type input "ret"
click at [340, 254] on li "21 - Tax Exempt Retirement Accounts - 11 USC § 522(d)(12)" at bounding box center [366, 257] width 177 height 16
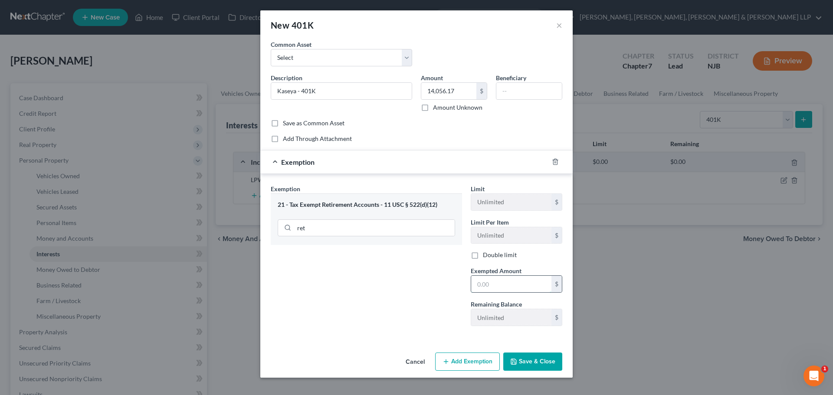
click at [484, 282] on input "text" at bounding box center [511, 284] width 80 height 16
paste input "14,056.17"
type input "14,056.17"
drag, startPoint x: 389, startPoint y: 301, endPoint x: 529, endPoint y: 365, distance: 153.7
click at [389, 301] on div "Exemption Set must be selected for CA. Exemption * 21 - Tax Exempt Retirement A…" at bounding box center [366, 258] width 200 height 149
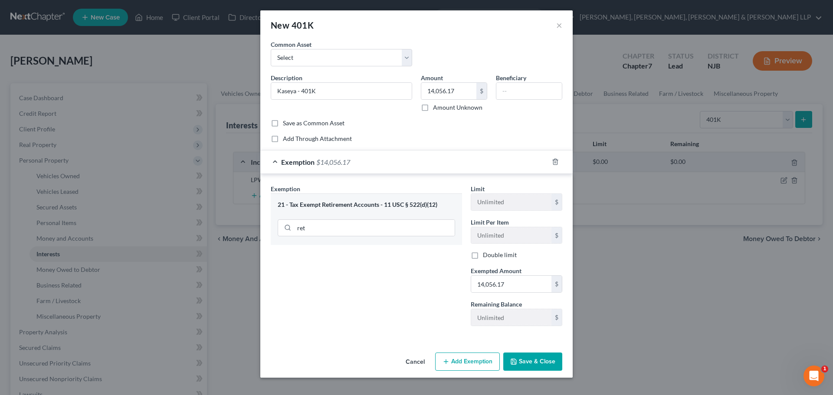
click at [530, 365] on button "Save & Close" at bounding box center [532, 362] width 59 height 18
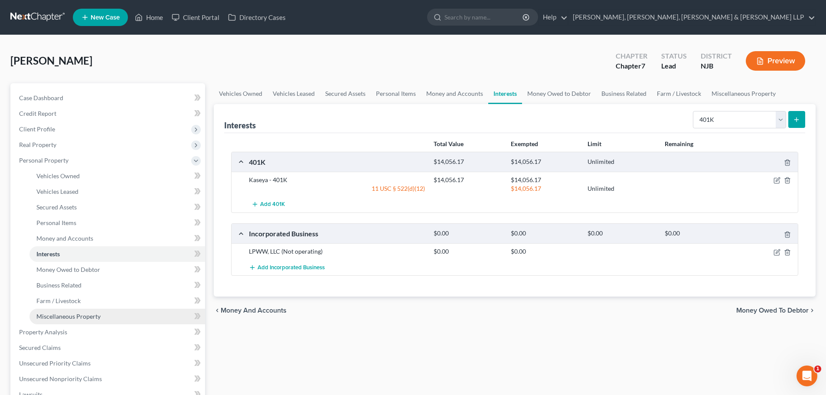
scroll to position [87, 0]
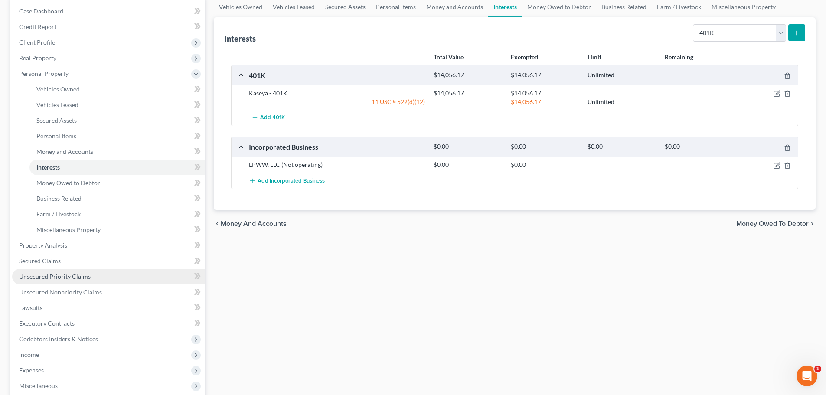
click at [85, 283] on link "Unsecured Priority Claims" at bounding box center [108, 277] width 193 height 16
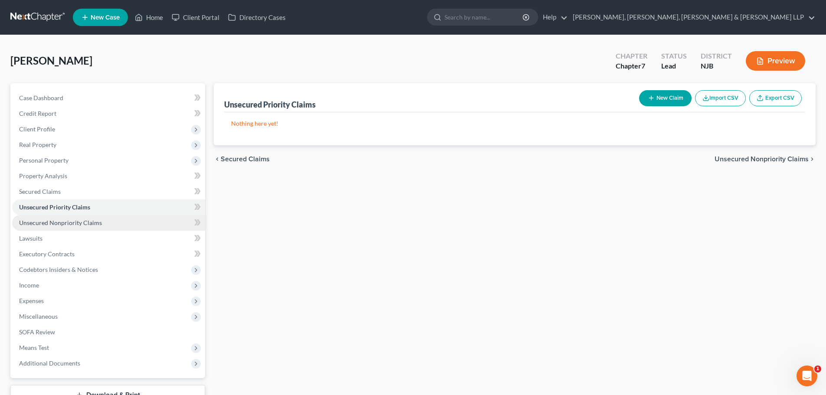
click at [75, 223] on span "Unsecured Nonpriority Claims" at bounding box center [60, 222] width 83 height 7
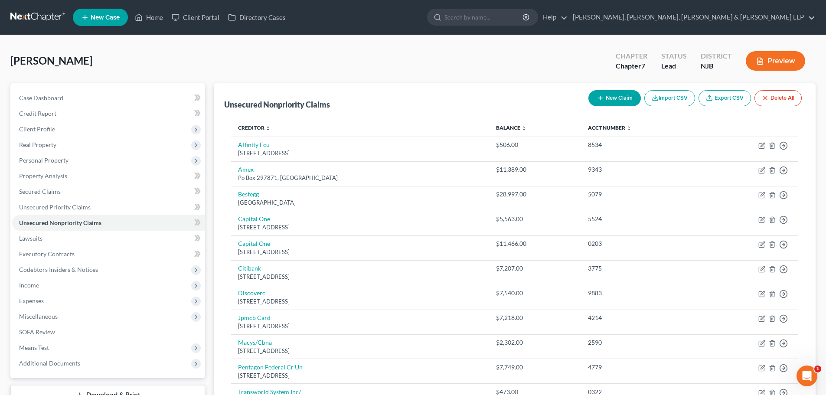
click at [621, 96] on button "New Claim" at bounding box center [614, 98] width 52 height 16
select select "0"
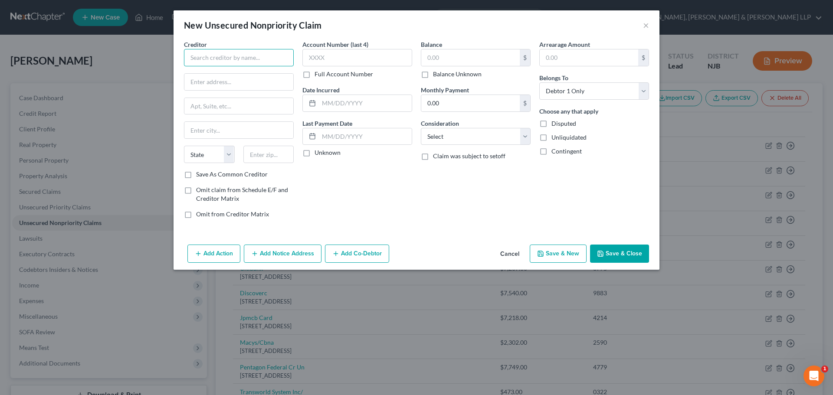
click at [246, 56] on input "text" at bounding box center [239, 57] width 110 height 17
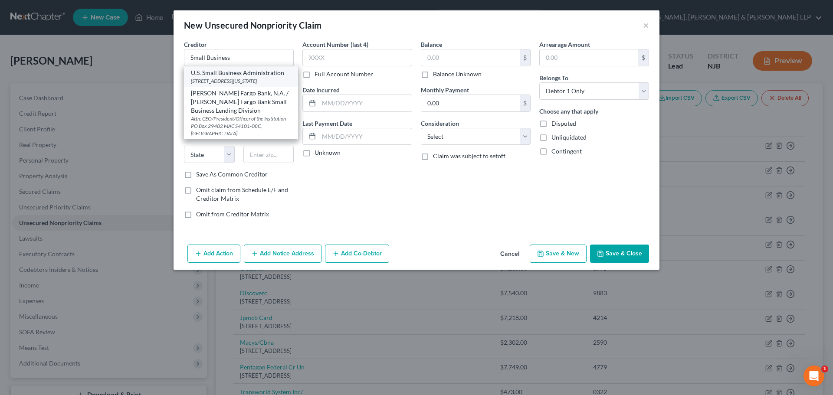
click at [254, 75] on div "U.S. Small Business Administration" at bounding box center [241, 73] width 100 height 9
type input "U.S. Small Business Administration"
type input "[STREET_ADDRESS]"
type input "[US_STATE]"
select select "8"
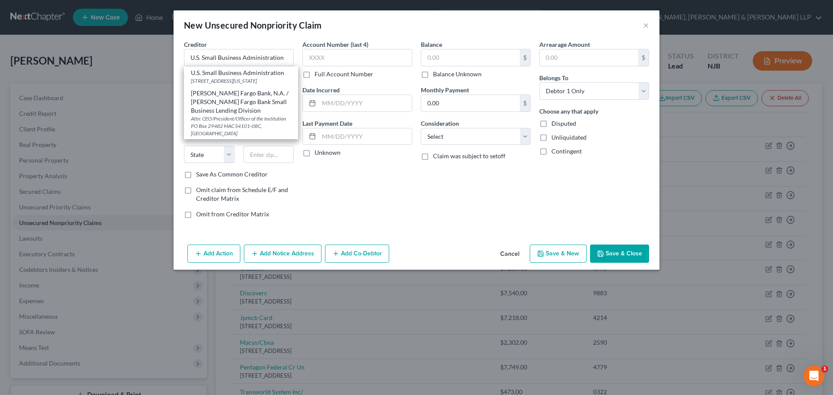
type input "20416"
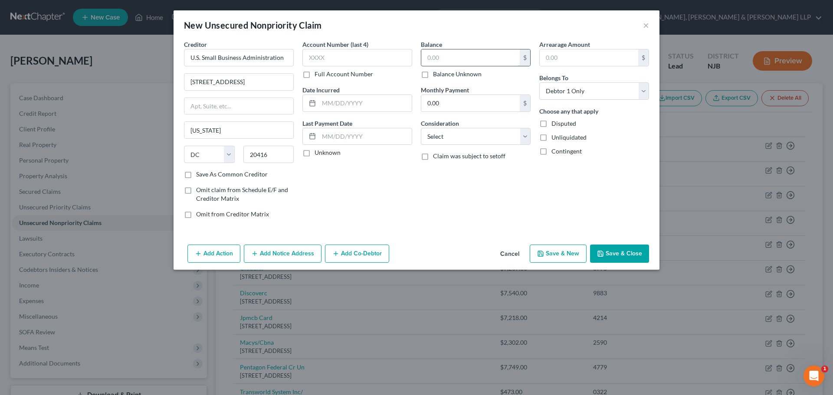
click at [442, 60] on input "text" at bounding box center [470, 57] width 98 height 16
type input "169,000.00"
click at [448, 141] on select "Select Cable / Satellite Services Collection Agency Credit Card Debt Debt Couns…" at bounding box center [476, 136] width 110 height 17
select select "10"
click at [421, 128] on select "Select Cable / Satellite Services Collection Agency Credit Card Debt Debt Couns…" at bounding box center [476, 136] width 110 height 17
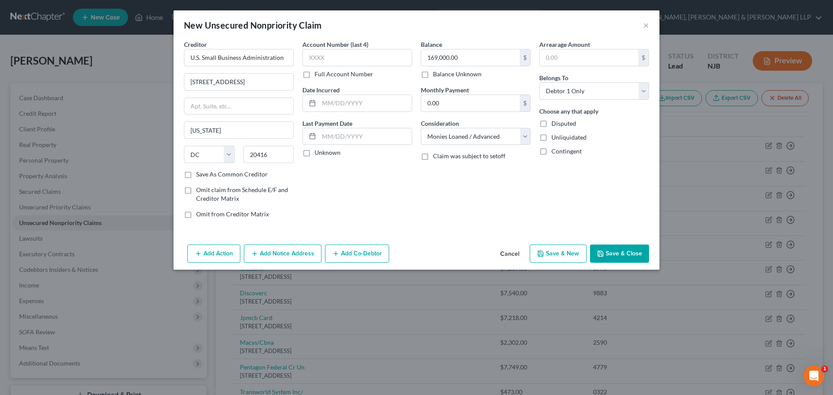
click at [614, 252] on button "Save & Close" at bounding box center [619, 254] width 59 height 18
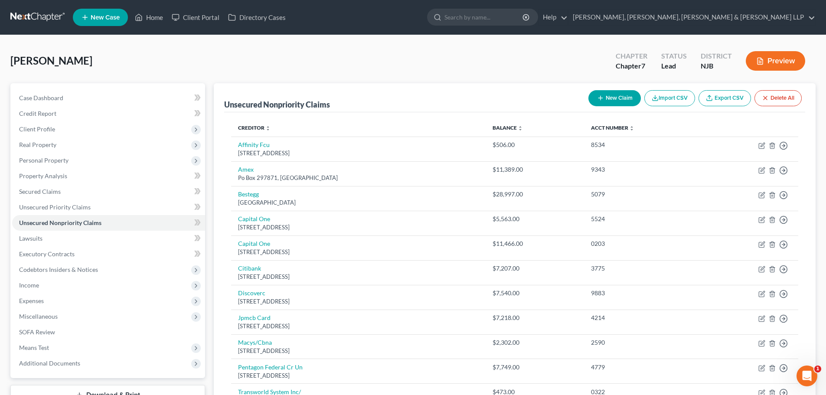
click at [614, 95] on button "New Claim" at bounding box center [614, 98] width 52 height 16
select select "0"
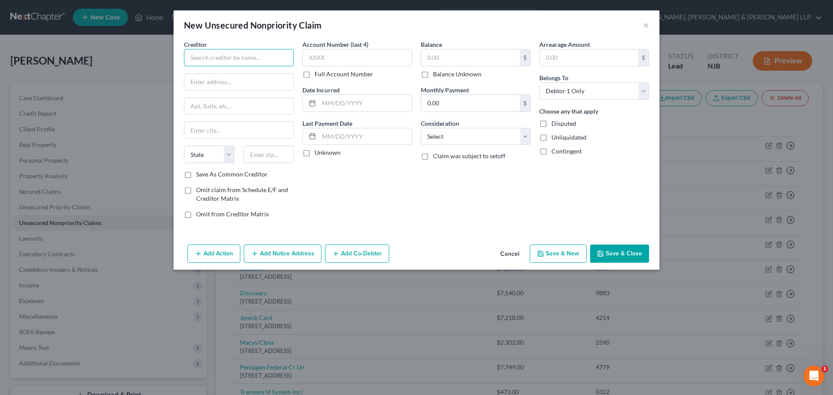
click at [232, 59] on input "text" at bounding box center [239, 57] width 110 height 17
drag, startPoint x: 238, startPoint y: 59, endPoint x: 258, endPoint y: 51, distance: 22.0
click at [79, 62] on div "New Unsecured Nonpriority Claim × Creditor * Bread Financial State [US_STATE] A…" at bounding box center [416, 197] width 833 height 395
paste input "text"
type input "Bread Financial"
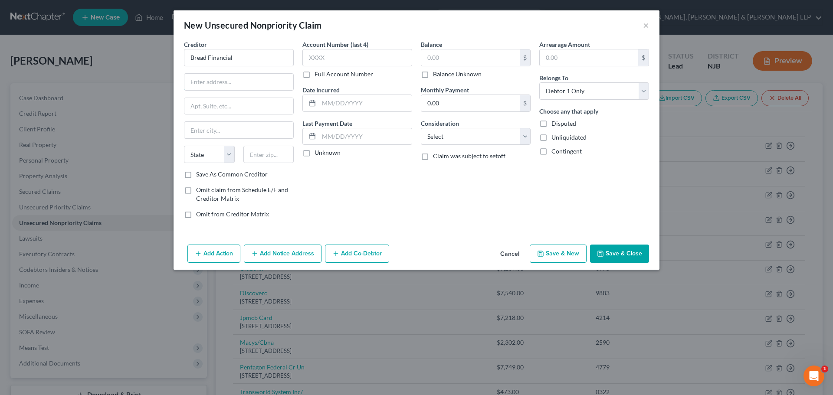
drag, startPoint x: 246, startPoint y: 81, endPoint x: 352, endPoint y: 15, distance: 124.9
click at [246, 81] on input "text" at bounding box center [238, 82] width 109 height 16
paste input "[STREET_ADDRESS]"
type input "[STREET_ADDRESS]"
click at [251, 149] on input "text" at bounding box center [268, 154] width 51 height 17
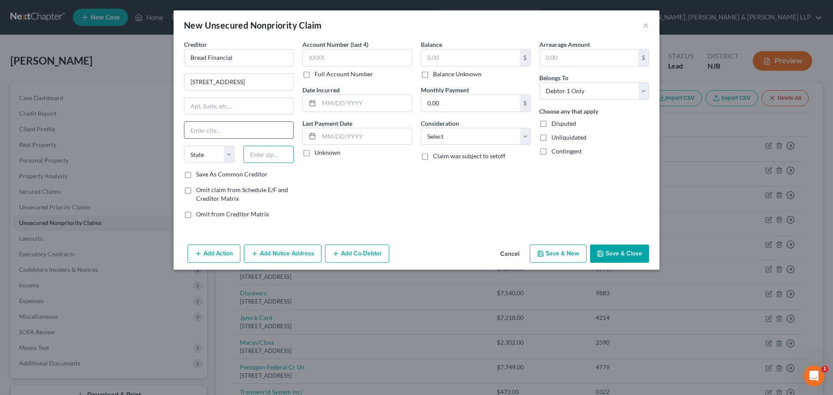
paste input "43219"
type input "43219"
type input "Columbus"
select select "36"
click at [257, 122] on input "Columbus" at bounding box center [238, 130] width 109 height 16
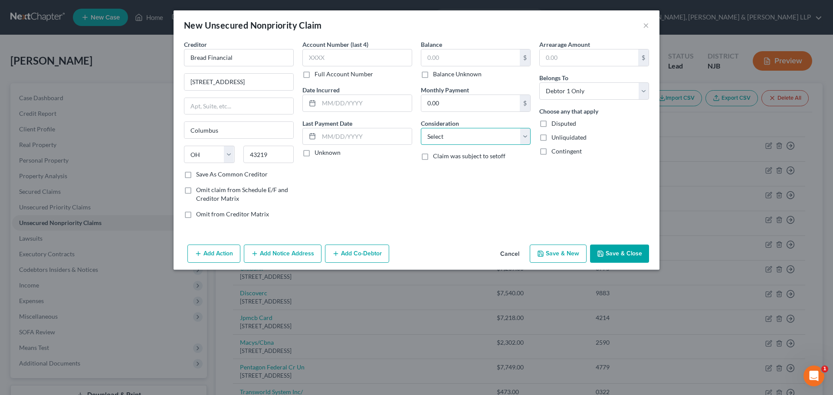
click at [442, 141] on select "Select Cable / Satellite Services Collection Agency Credit Card Debt Debt Couns…" at bounding box center [476, 136] width 110 height 17
select select "14"
click at [421, 128] on select "Select Cable / Satellite Services Collection Agency Credit Card Debt Debt Couns…" at bounding box center [476, 136] width 110 height 17
click at [443, 172] on input "text" at bounding box center [475, 169] width 109 height 16
type input "N"
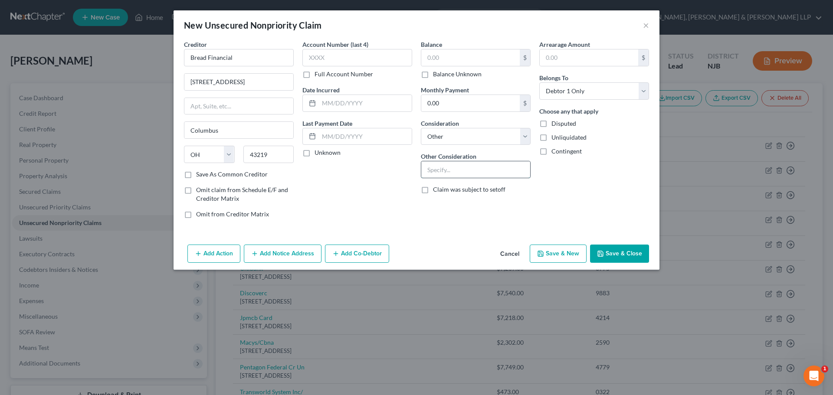
type input "b"
drag, startPoint x: 523, startPoint y: 169, endPoint x: 278, endPoint y: 171, distance: 245.9
click at [278, 171] on div "Creditor * Bread Financial [GEOGRAPHIC_DATA] [GEOGRAPHIC_DATA] [US_STATE][GEOGR…" at bounding box center [417, 133] width 474 height 186
click at [524, 170] on input "Business debt ([PERSON_NAME] signed guaranty)" at bounding box center [475, 169] width 109 height 16
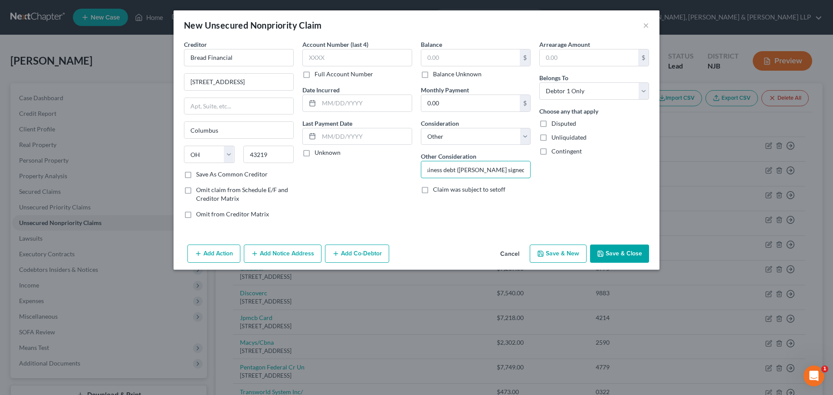
drag, startPoint x: 428, startPoint y: 171, endPoint x: 614, endPoint y: 173, distance: 186.1
click at [614, 173] on div "Creditor * Bread Financial [GEOGRAPHIC_DATA] [GEOGRAPHIC_DATA] [US_STATE][GEOGR…" at bounding box center [417, 133] width 474 height 186
paste input "personal guaranty)"
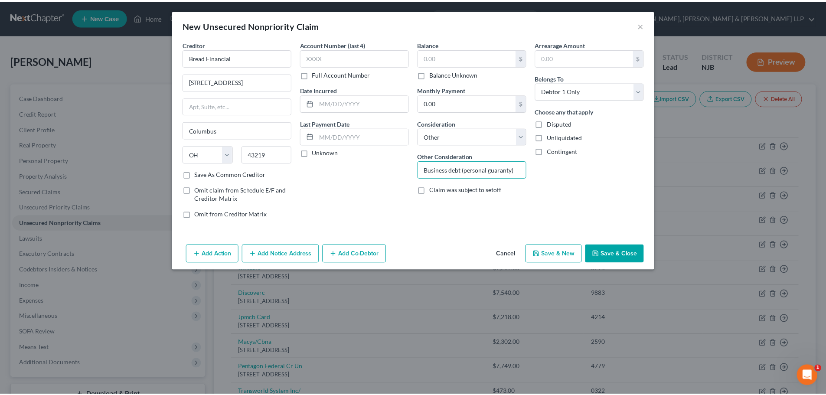
scroll to position [0, 0]
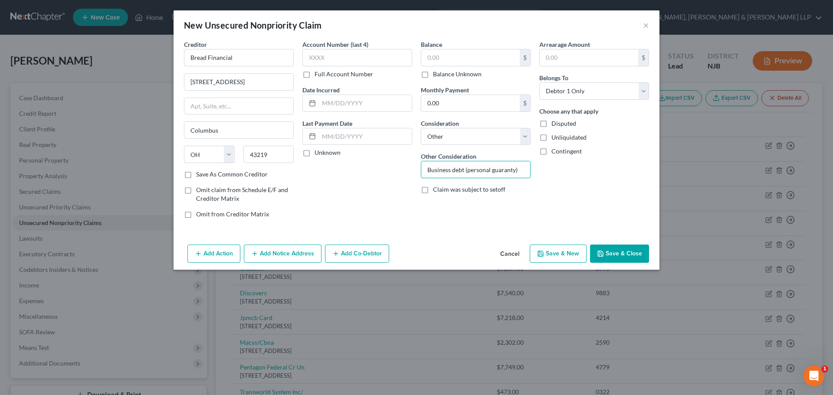
type input "Business debt (personal guaranty)"
click at [621, 250] on button "Save & Close" at bounding box center [619, 254] width 59 height 18
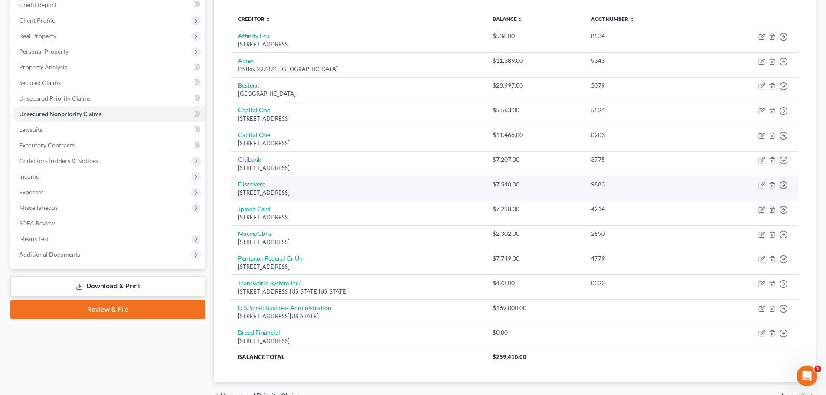
scroll to position [157, 0]
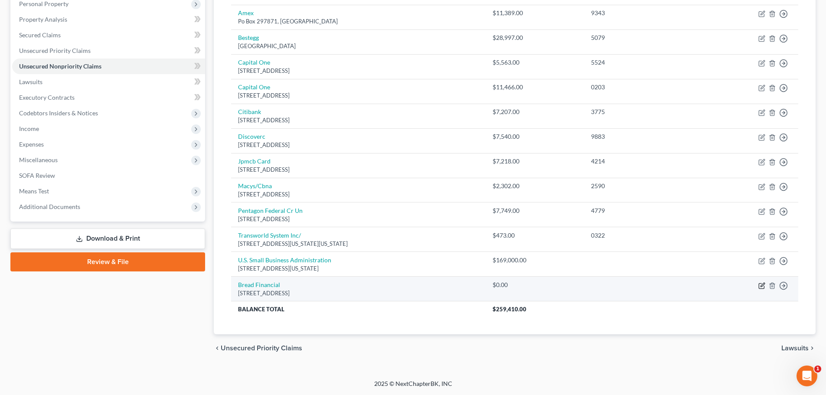
click at [764, 284] on icon "button" at bounding box center [761, 285] width 7 height 7
select select "36"
select select "14"
select select "0"
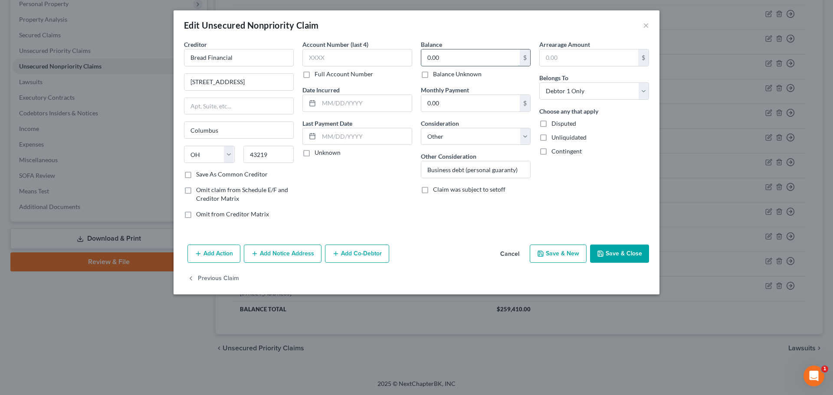
click at [468, 52] on input "0.00" at bounding box center [470, 57] width 98 height 16
type input "900.00"
click at [606, 247] on button "Save & Close" at bounding box center [619, 254] width 59 height 18
type input "0"
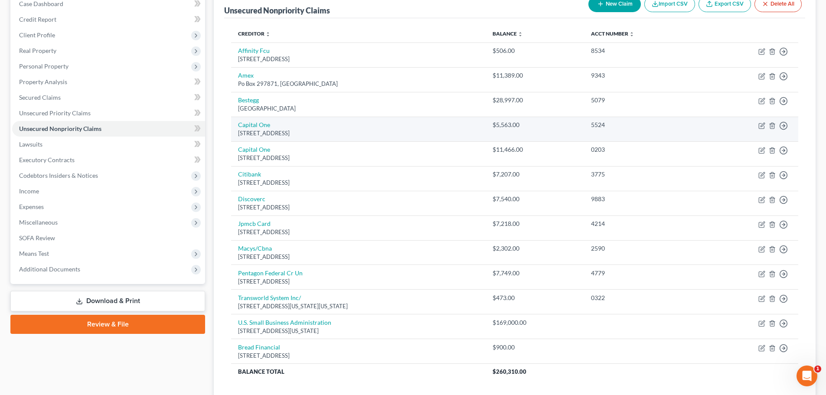
scroll to position [0, 0]
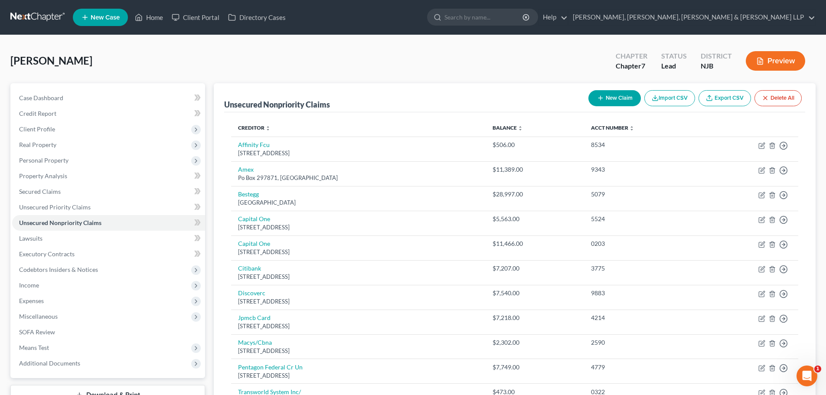
click at [609, 101] on button "New Claim" at bounding box center [614, 98] width 52 height 16
select select "0"
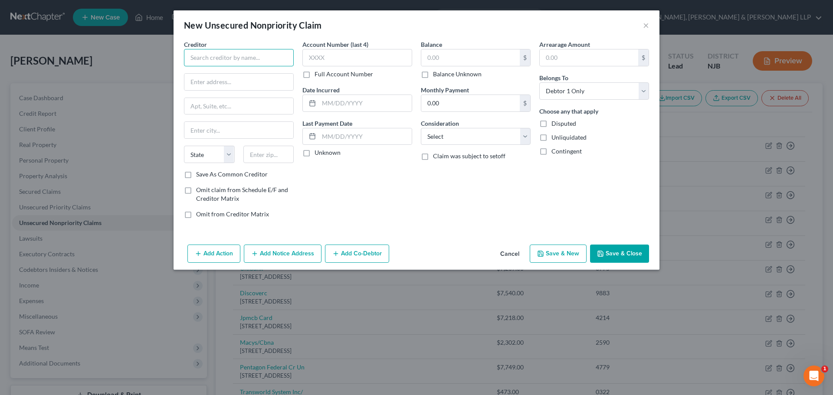
click at [243, 59] on input "text" at bounding box center [239, 57] width 110 height 17
type input "Spectrum"
drag, startPoint x: 208, startPoint y: 81, endPoint x: 239, endPoint y: 82, distance: 30.8
click at [208, 81] on input "text" at bounding box center [238, 82] width 109 height 16
paste input "[STREET_ADDRESS][US_STATE]"
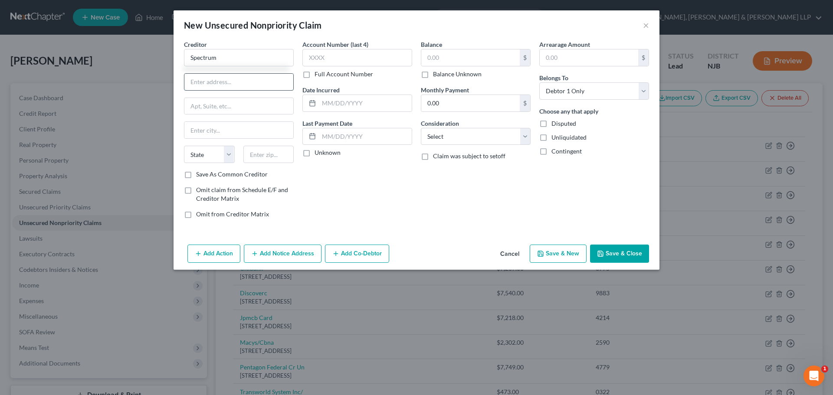
type input "[STREET_ADDRESS][US_STATE]"
type input "Spectrum"
type input "[STREET_ADDRESS][US_STATE]"
drag, startPoint x: 293, startPoint y: 160, endPoint x: 275, endPoint y: 138, distance: 28.7
click at [293, 160] on input "text" at bounding box center [268, 154] width 51 height 17
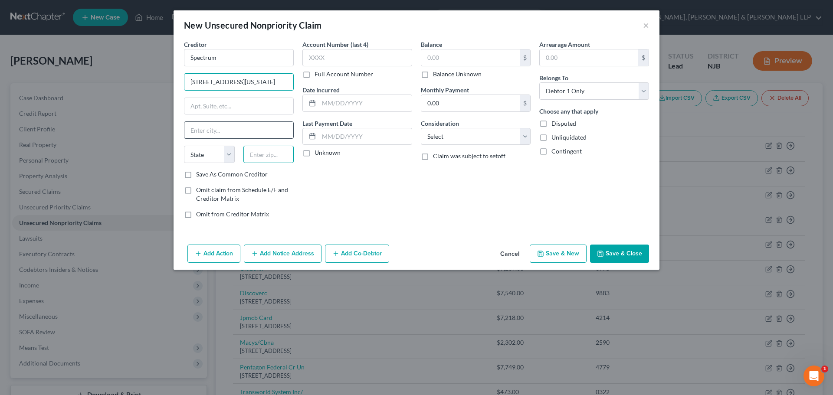
paste input "06902"
type input "06902"
type input "[GEOGRAPHIC_DATA]"
select select "6"
click at [481, 62] on input "text" at bounding box center [470, 57] width 98 height 16
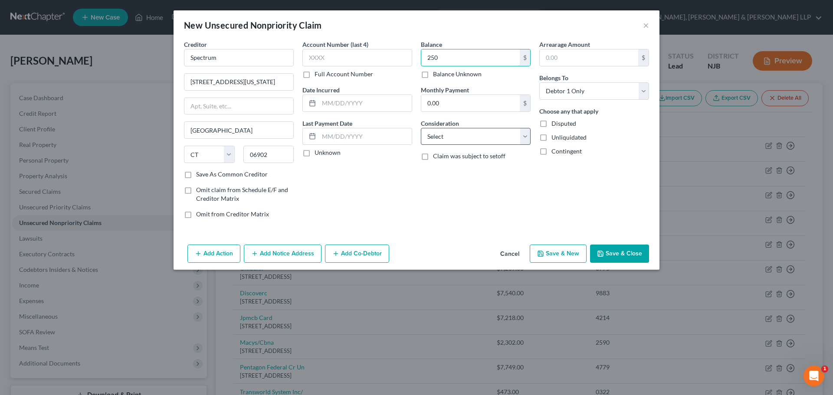
type input "250"
click at [452, 144] on select "Select Cable / Satellite Services Collection Agency Credit Card Debt Debt Couns…" at bounding box center [476, 136] width 110 height 17
select select "0"
click at [421, 128] on select "Select Cable / Satellite Services Collection Agency Credit Card Debt Debt Couns…" at bounding box center [476, 136] width 110 height 17
click at [605, 238] on div "Creditor * Spectrum [GEOGRAPHIC_DATA][US_STATE] [US_STATE][GEOGRAPHIC_DATA] AZ …" at bounding box center [416, 140] width 486 height 201
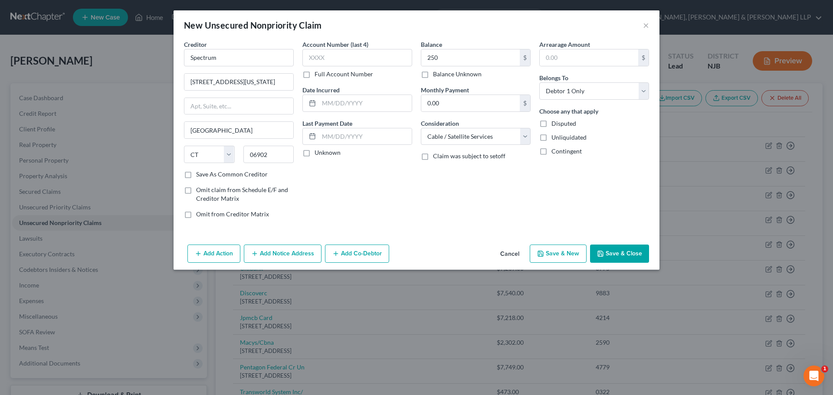
click at [602, 248] on button "Save & Close" at bounding box center [619, 254] width 59 height 18
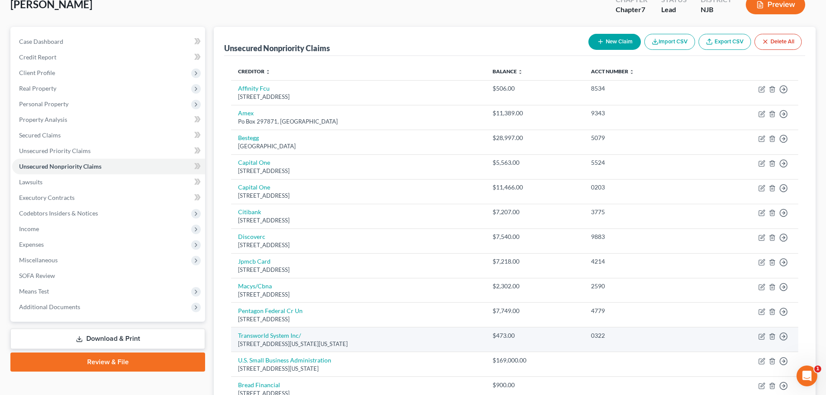
scroll to position [173, 0]
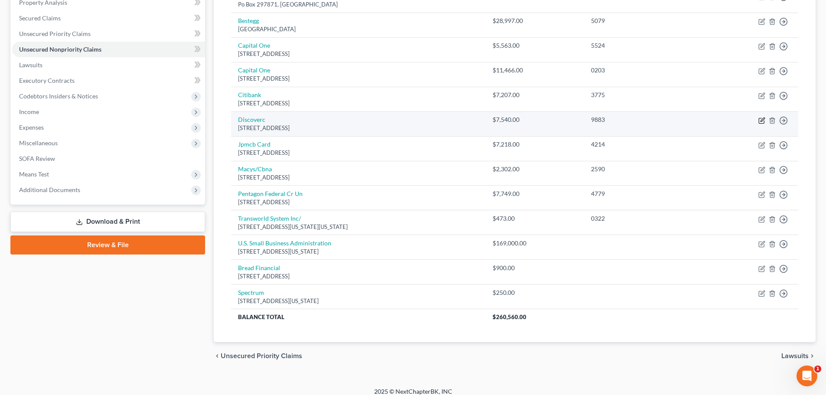
click at [759, 121] on icon "button" at bounding box center [761, 120] width 5 height 5
select select "46"
select select "2"
select select "0"
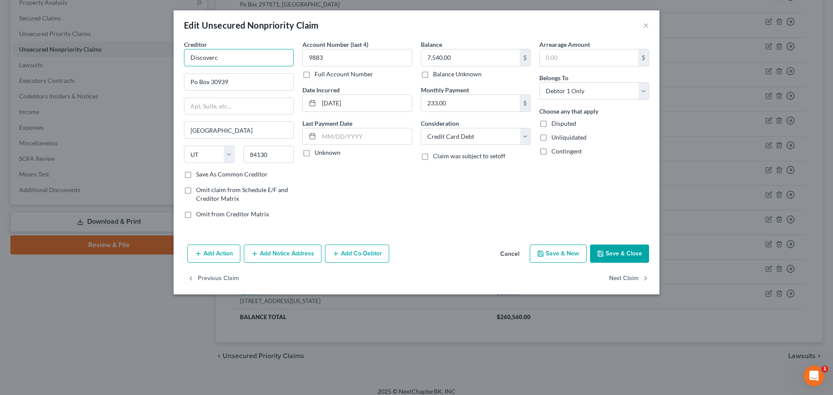
click at [241, 55] on input "Discoverc" at bounding box center [239, 57] width 110 height 17
type input "Discover Bank"
click at [618, 249] on button "Save & Close" at bounding box center [619, 254] width 59 height 18
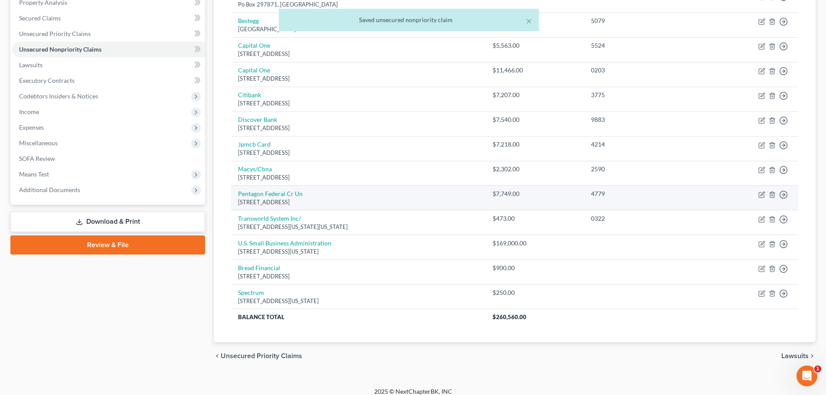
drag, startPoint x: 277, startPoint y: 197, endPoint x: 234, endPoint y: 195, distance: 43.0
click at [234, 195] on td "Pentagon Federal [STREET_ADDRESS]" at bounding box center [358, 198] width 255 height 25
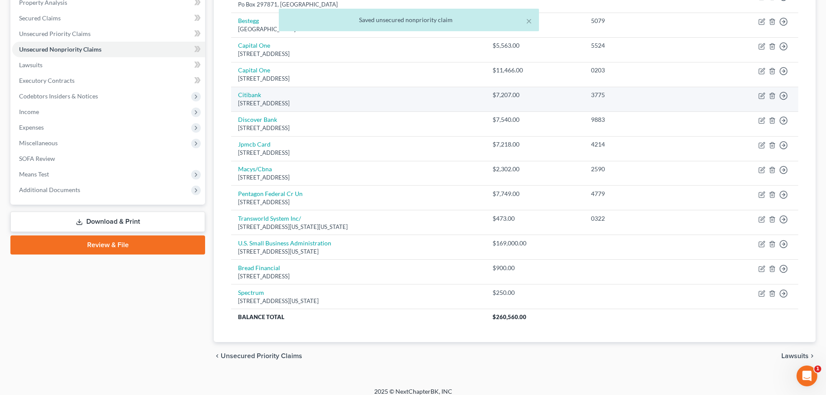
copy td "Pentagon Federal [STREET_ADDRESS]"
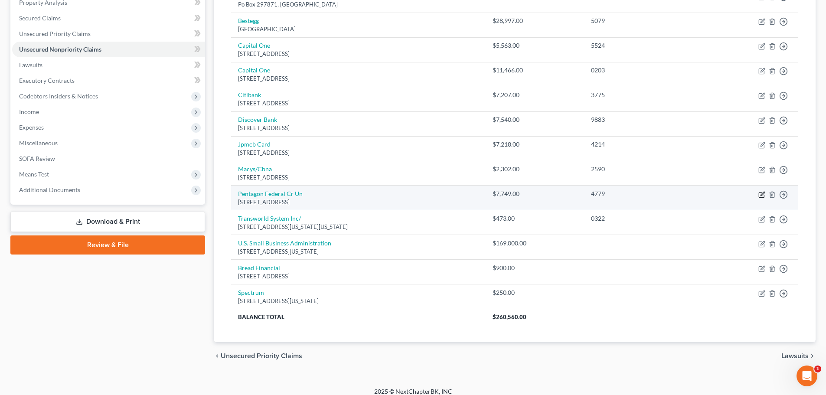
click at [759, 194] on icon "button" at bounding box center [761, 194] width 5 height 5
select select "48"
select select "2"
select select "0"
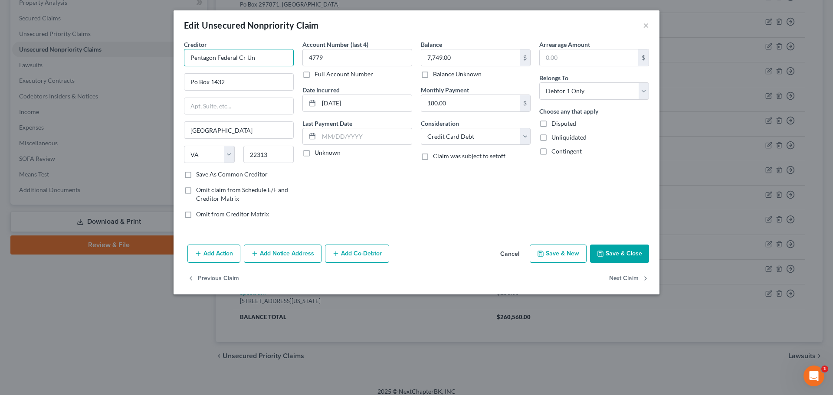
drag, startPoint x: 257, startPoint y: 56, endPoint x: 315, endPoint y: 141, distance: 102.9
click at [139, 56] on div "Edit Unsecured Nonpriority Claim × Creditor * Pentagon Federal Cr Un Po Box 143…" at bounding box center [416, 197] width 833 height 395
paste input "edit Unio"
type input "Pentagon Federal Credit Union"
click at [615, 249] on button "Save & Close" at bounding box center [619, 254] width 59 height 18
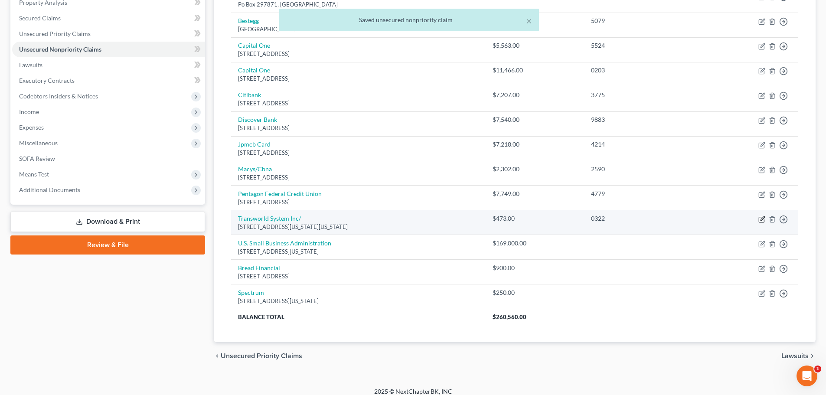
click at [762, 221] on icon "button" at bounding box center [761, 219] width 7 height 7
select select "39"
select select "1"
select select "0"
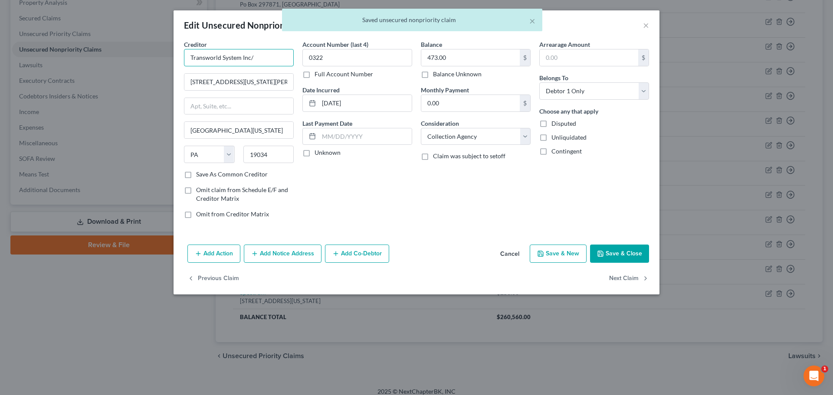
click at [272, 56] on input "Transworld System Inc/" at bounding box center [239, 57] width 110 height 17
type input "Transworld System Inc"
click at [620, 242] on div "Add Action Add Notice Address Add Co-Debtor Cancel Save & New Save & Close" at bounding box center [416, 255] width 486 height 29
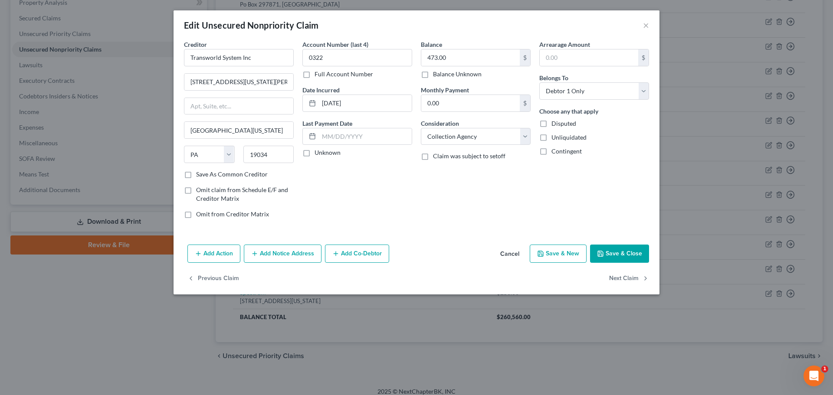
click at [620, 249] on button "Save & Close" at bounding box center [619, 254] width 59 height 18
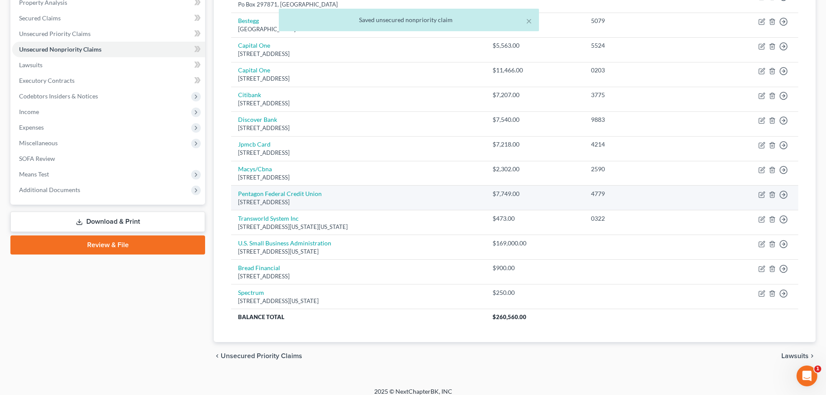
scroll to position [130, 0]
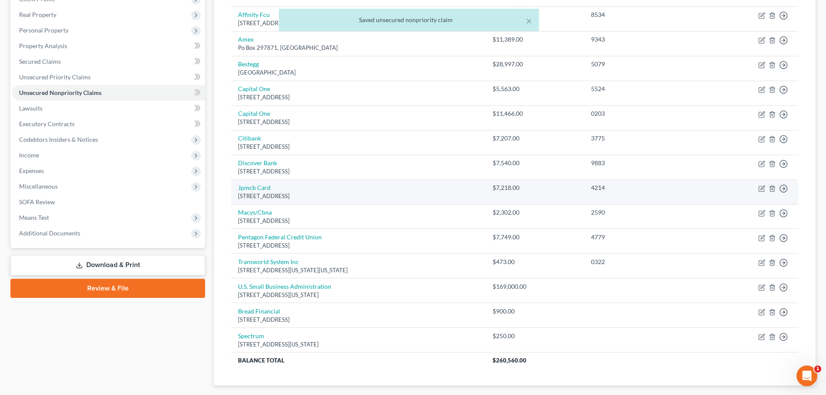
drag, startPoint x: 340, startPoint y: 192, endPoint x: 350, endPoint y: 197, distance: 11.1
click at [322, 203] on td "Jpmcb Card [STREET_ADDRESS]" at bounding box center [358, 192] width 255 height 25
click at [350, 197] on div "[STREET_ADDRESS]" at bounding box center [358, 196] width 241 height 8
drag, startPoint x: 272, startPoint y: 196, endPoint x: 236, endPoint y: 188, distance: 36.7
click at [236, 188] on td "Jpmcb Card [STREET_ADDRESS]" at bounding box center [358, 192] width 255 height 25
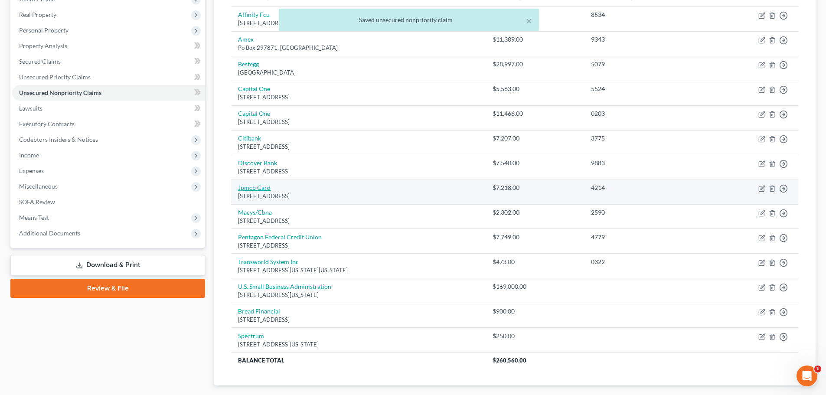
copy td "Jpmcb Card [STREET_ADDRESS]"
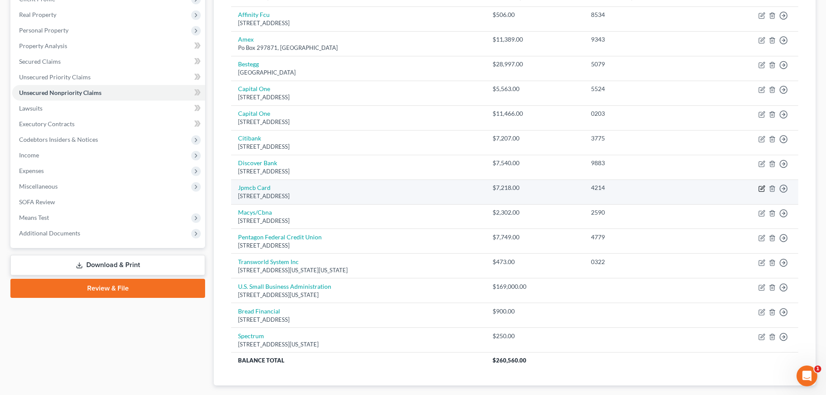
click at [762, 190] on icon "button" at bounding box center [761, 188] width 7 height 7
select select "7"
select select "0"
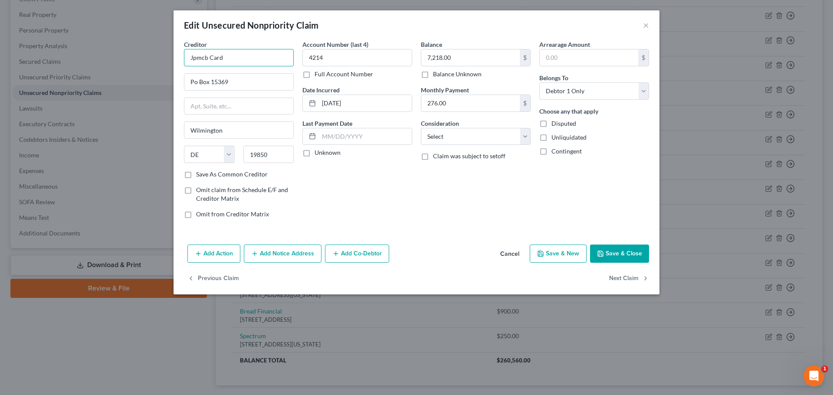
drag, startPoint x: 209, startPoint y: 61, endPoint x: 190, endPoint y: 63, distance: 19.6
click at [105, 56] on div "Edit Unsecured Nonpriority Claim × Creditor * Jpmcb Card Po Box [GEOGRAPHIC_DAT…" at bounding box center [416, 197] width 833 height 395
paste input "(JPMorgan Chase Bank)"
click at [192, 59] on input "(JPMorgan Chase Bank" at bounding box center [239, 57] width 110 height 17
type input "JPMorgan Chase Bank"
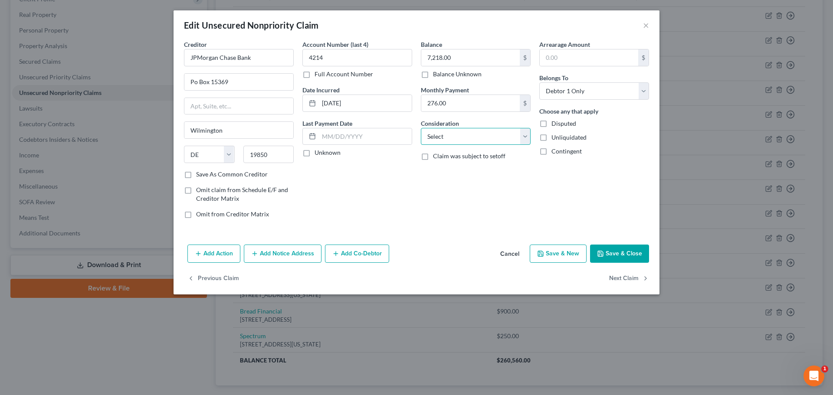
drag, startPoint x: 463, startPoint y: 137, endPoint x: 467, endPoint y: 144, distance: 8.6
click at [463, 137] on select "Select Cable / Satellite Services Collection Agency Credit Card Debt Debt Couns…" at bounding box center [476, 136] width 110 height 17
click at [421, 128] on select "Select Cable / Satellite Services Collection Agency Credit Card Debt Debt Couns…" at bounding box center [476, 136] width 110 height 17
click at [467, 144] on select "Select Cable / Satellite Services Collection Agency Credit Card Debt Debt Couns…" at bounding box center [476, 136] width 110 height 17
select select "2"
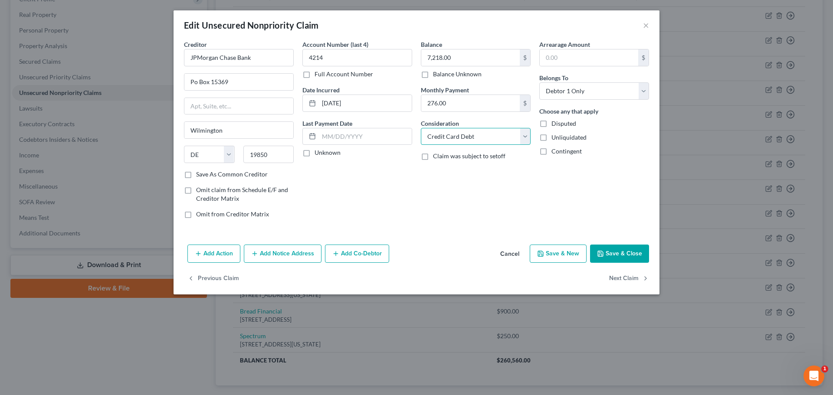
click at [421, 128] on select "Select Cable / Satellite Services Collection Agency Credit Card Debt Debt Couns…" at bounding box center [476, 136] width 110 height 17
click at [630, 250] on button "Save & Close" at bounding box center [619, 254] width 59 height 18
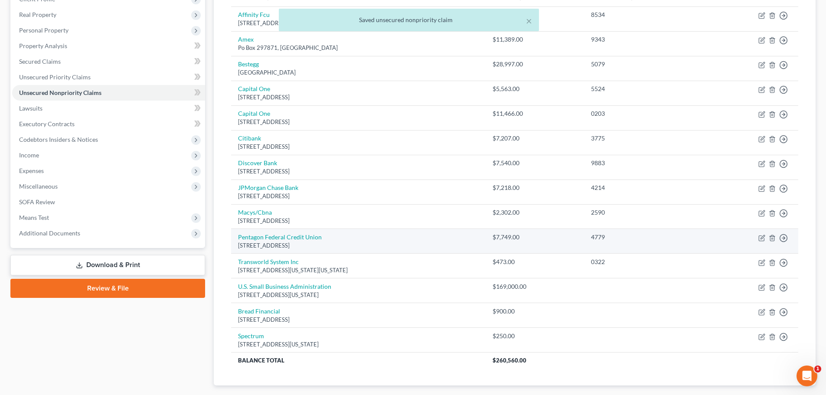
scroll to position [87, 0]
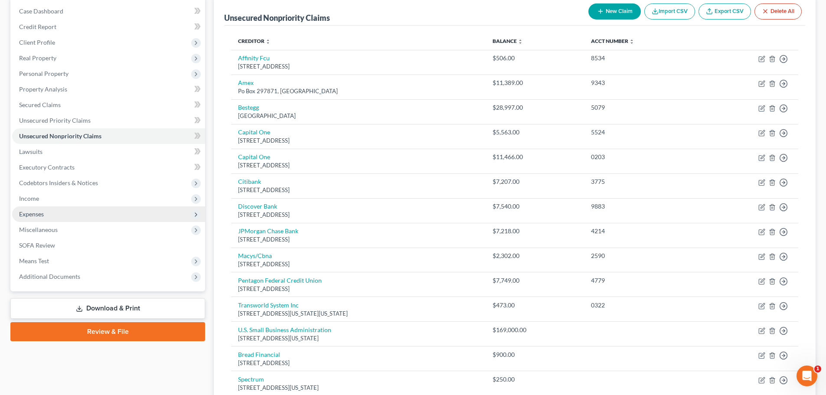
drag, startPoint x: 37, startPoint y: 199, endPoint x: 39, endPoint y: 212, distance: 13.6
click at [37, 199] on span "Income" at bounding box center [29, 198] width 20 height 7
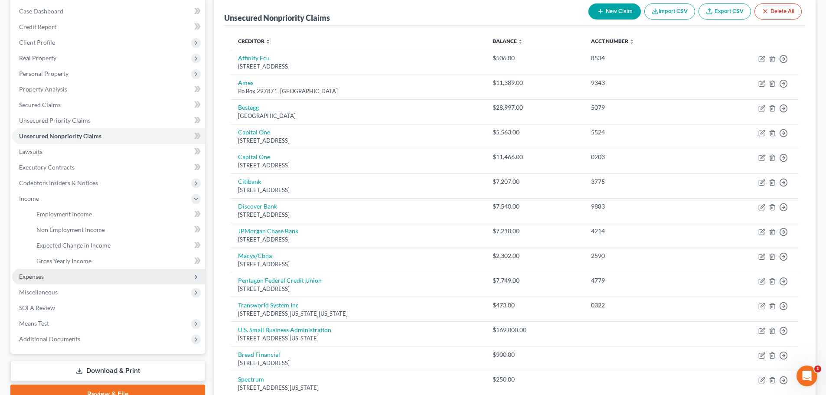
click at [37, 271] on span "Expenses" at bounding box center [108, 277] width 193 height 16
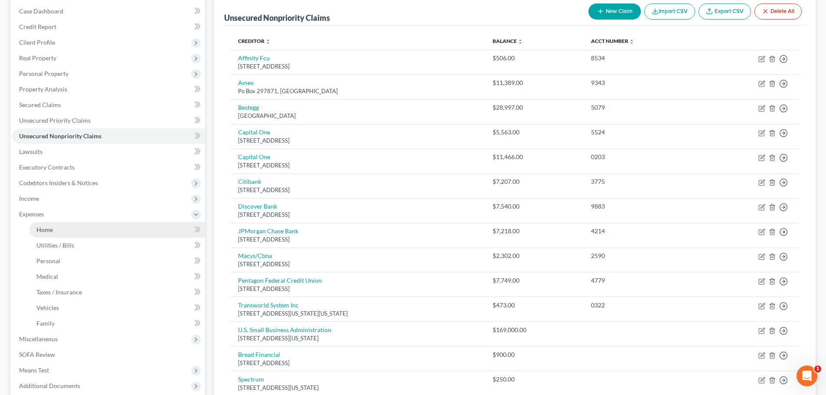
click at [61, 229] on link "Home" at bounding box center [117, 230] width 176 height 16
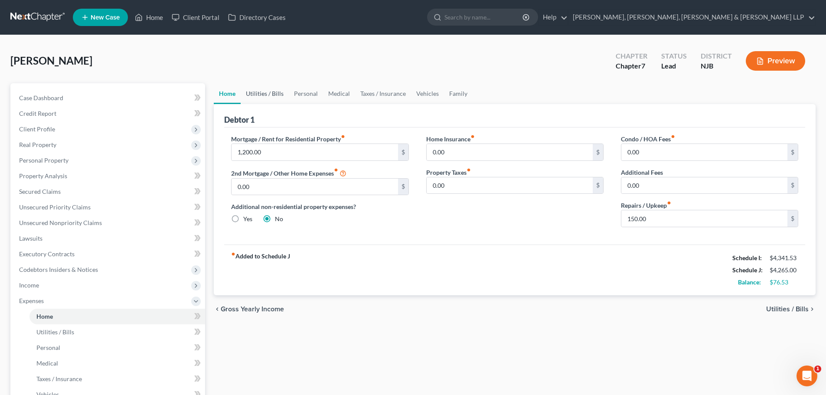
click at [268, 91] on link "Utilities / Bills" at bounding box center [265, 93] width 48 height 21
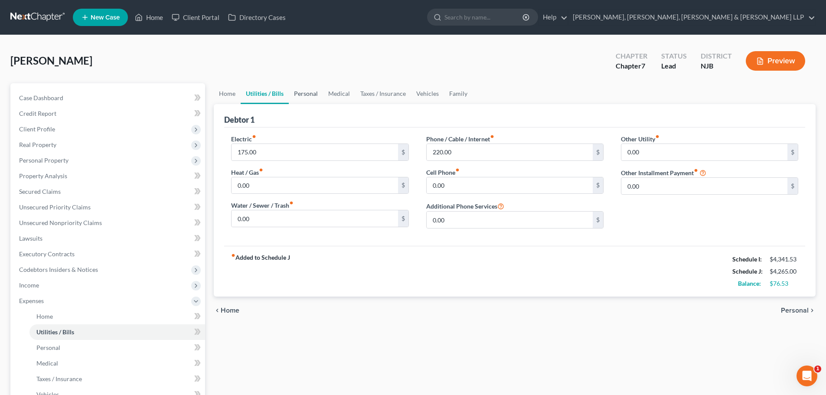
click at [314, 96] on link "Personal" at bounding box center [306, 93] width 34 height 21
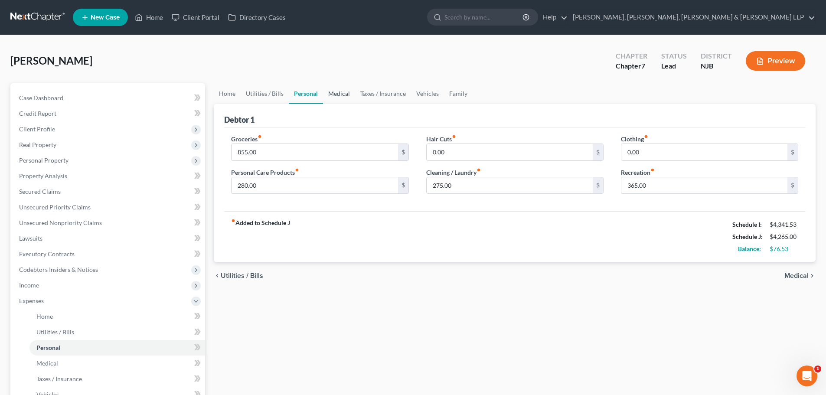
click at [349, 93] on link "Medical" at bounding box center [339, 93] width 32 height 21
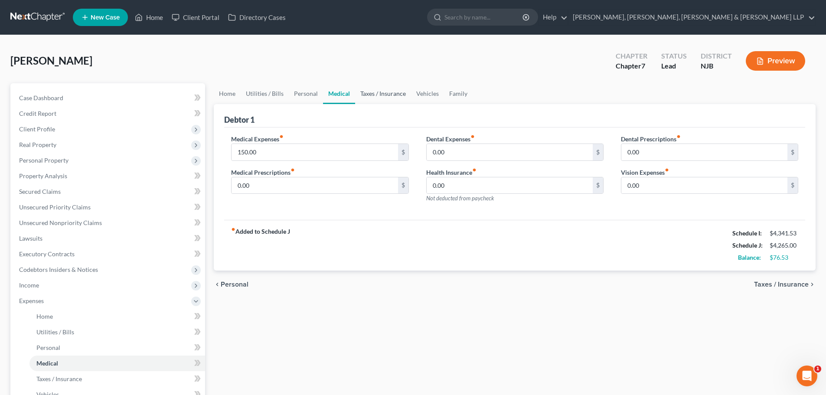
click at [381, 93] on link "Taxes / Insurance" at bounding box center [383, 93] width 56 height 21
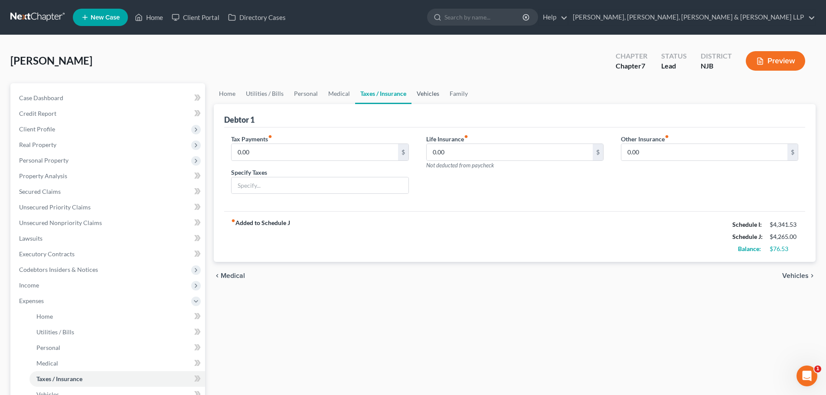
click at [422, 94] on link "Vehicles" at bounding box center [428, 93] width 33 height 21
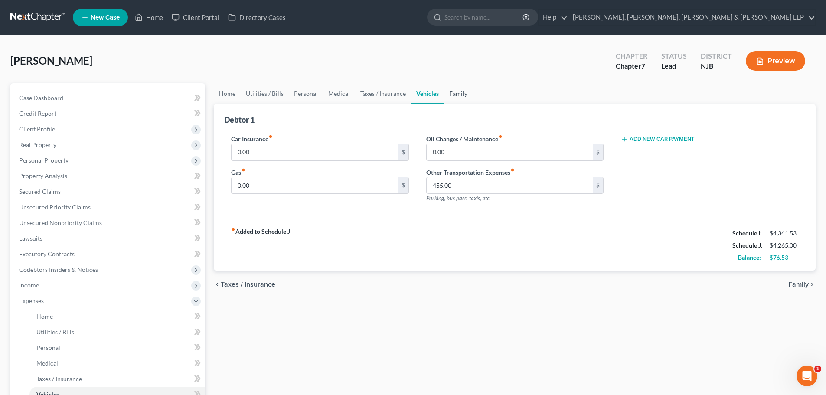
click at [456, 94] on link "Family" at bounding box center [458, 93] width 29 height 21
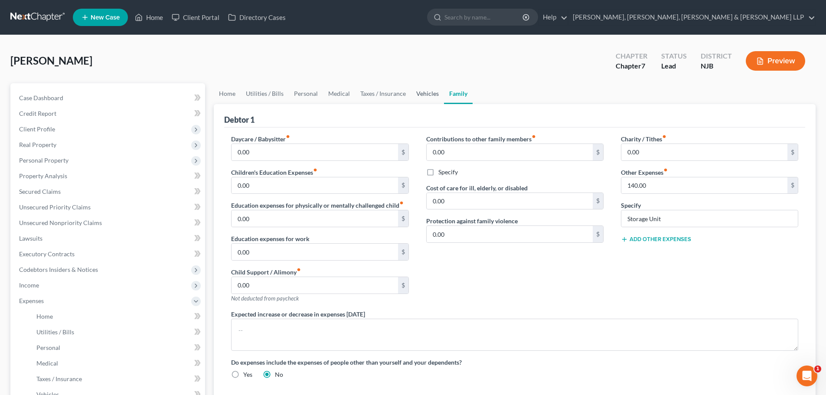
click at [424, 94] on link "Vehicles" at bounding box center [427, 93] width 33 height 21
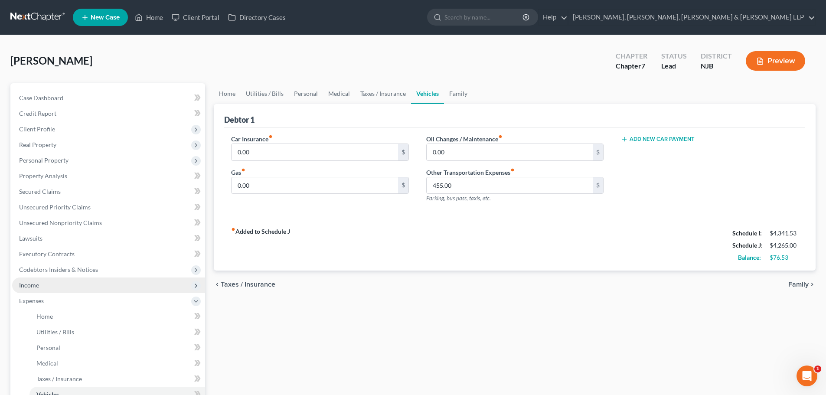
click at [60, 287] on span "Income" at bounding box center [108, 286] width 193 height 16
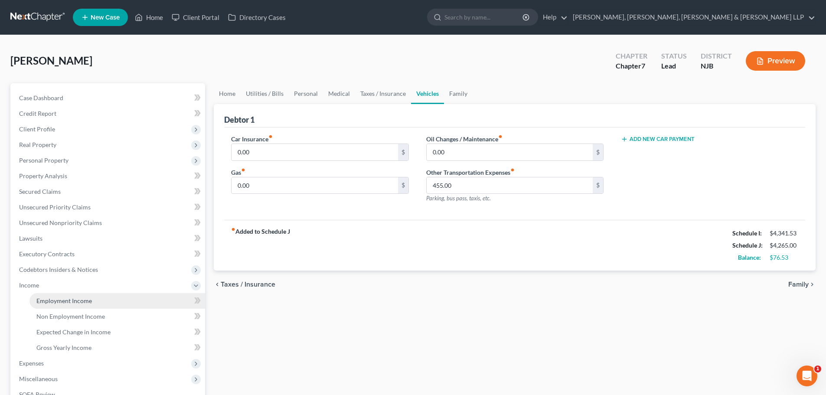
click at [65, 301] on span "Employment Income" at bounding box center [64, 300] width 56 height 7
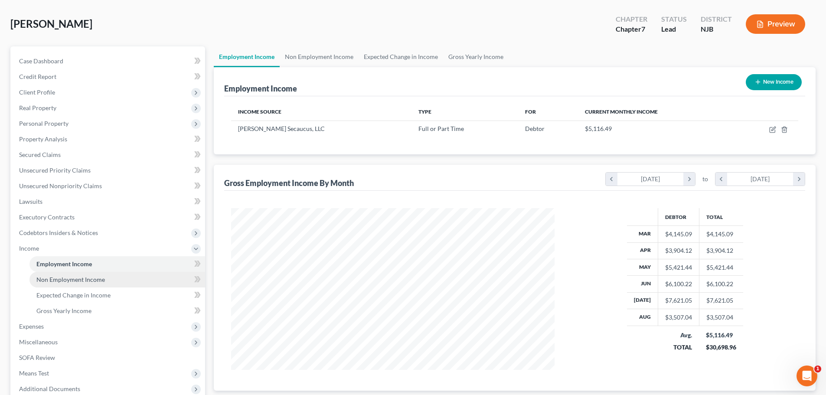
scroll to position [87, 0]
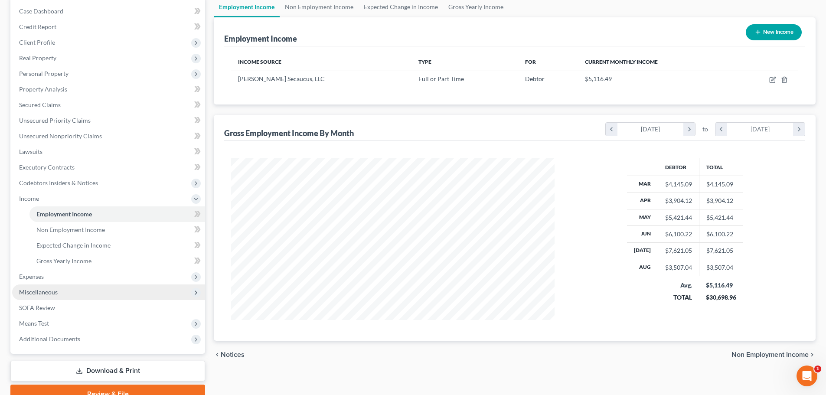
click at [65, 295] on span "Miscellaneous" at bounding box center [108, 292] width 193 height 16
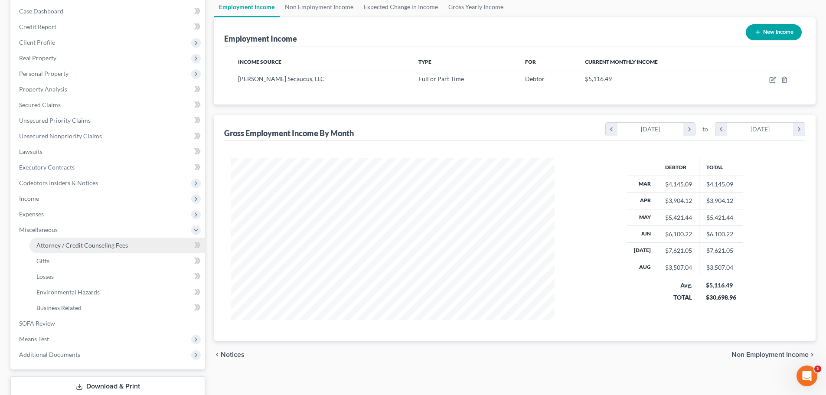
click at [85, 245] on span "Attorney / Credit Counseling Fees" at bounding box center [82, 245] width 92 height 7
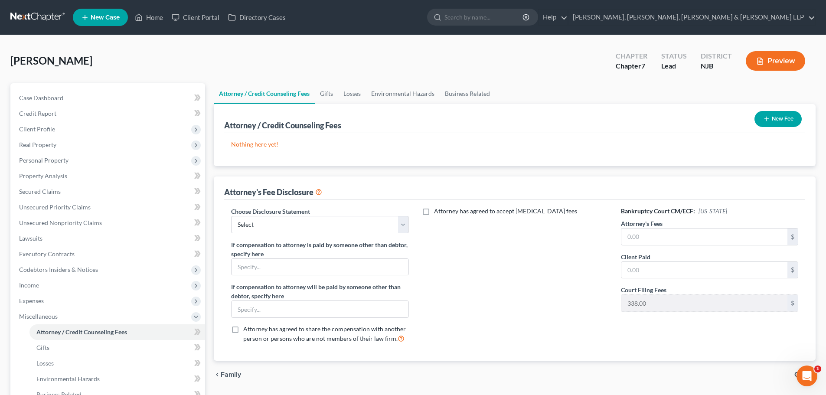
click at [325, 212] on div "Choose Disclosure Statement Select Chapter 13 Disclosure Statement Chapter 7 Di…" at bounding box center [319, 220] width 177 height 26
drag, startPoint x: 314, startPoint y: 224, endPoint x: 309, endPoint y: 232, distance: 9.3
click at [314, 224] on select "Select Chapter 13 Disclosure Statement Chapter 7 Disclosure Statement" at bounding box center [319, 224] width 177 height 17
select select "1"
click at [231, 216] on select "Select Chapter 13 Disclosure Statement Chapter 7 Disclosure Statement" at bounding box center [319, 224] width 177 height 17
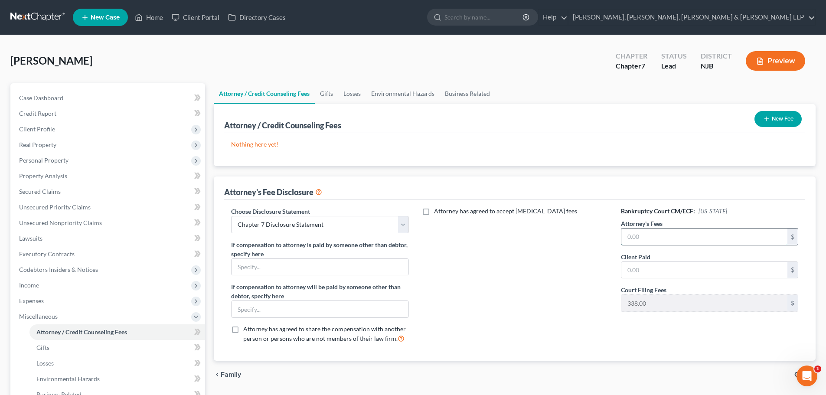
click at [642, 240] on input "text" at bounding box center [704, 237] width 166 height 16
type input "2,838.00"
click at [653, 266] on input "text" at bounding box center [704, 270] width 166 height 16
type input "2,838.00"
click at [768, 121] on icon "button" at bounding box center [766, 118] width 7 height 7
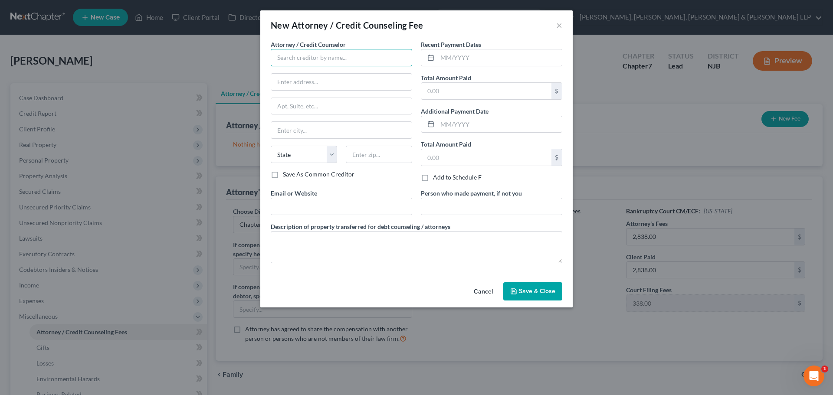
click at [295, 58] on input "text" at bounding box center [341, 57] width 141 height 17
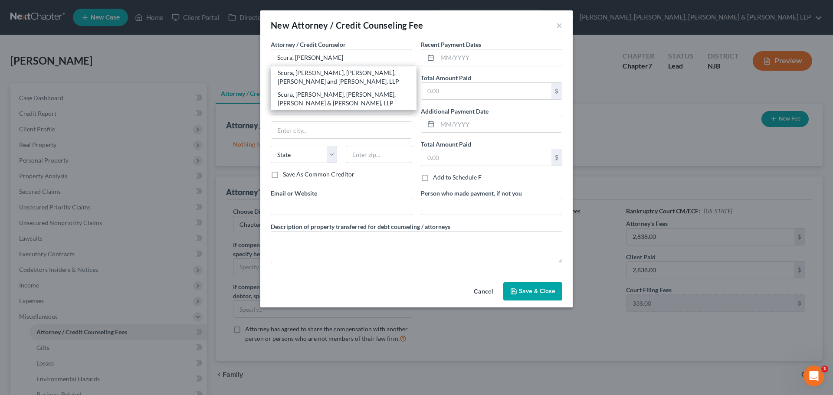
drag, startPoint x: 307, startPoint y: 93, endPoint x: 429, endPoint y: 72, distance: 123.2
click at [310, 95] on div "Scura, [PERSON_NAME], [PERSON_NAME], [PERSON_NAME] & [PERSON_NAME], LLP" at bounding box center [344, 98] width 132 height 17
type input "Scura, [PERSON_NAME], [PERSON_NAME], [PERSON_NAME] & [PERSON_NAME], LLP"
type input "1599 Hamburg turnpike"
type input "[PERSON_NAME]"
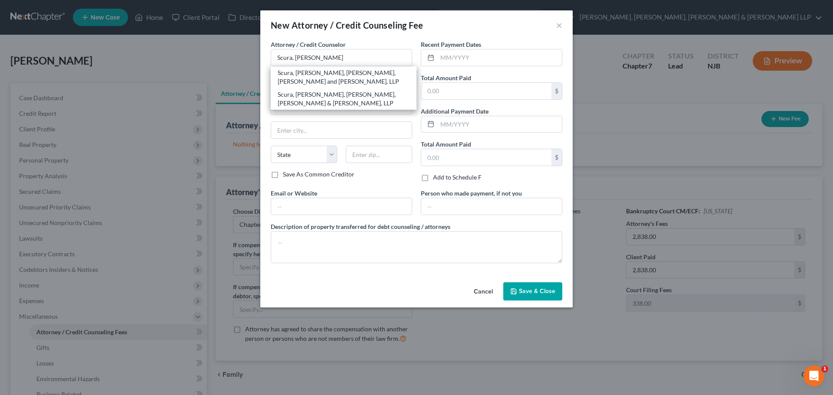
select select "33"
type input "07470"
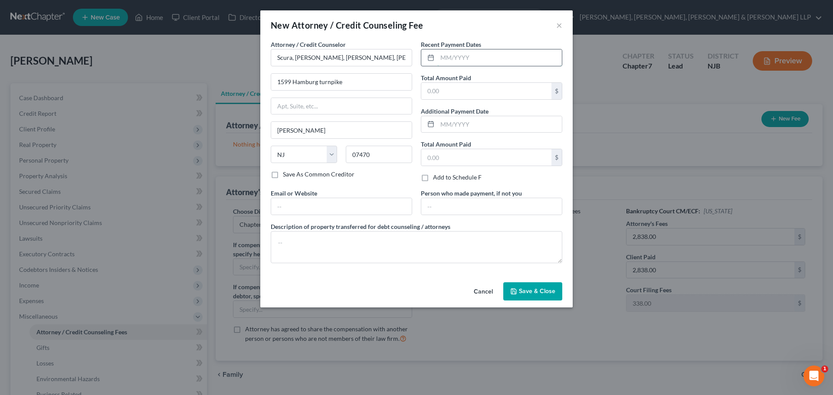
click at [451, 61] on input "text" at bounding box center [499, 57] width 124 height 16
type input "08/2025"
click at [436, 95] on input "text" at bounding box center [486, 91] width 130 height 16
type input "2,838.00"
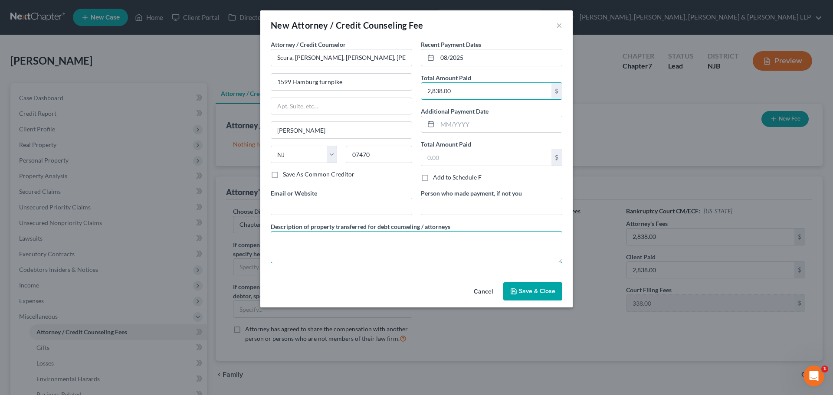
click at [332, 235] on textarea at bounding box center [416, 247] width 291 height 32
type textarea "Legal fees plus filing fee."
click at [539, 295] on button "Save & Close" at bounding box center [532, 291] width 59 height 18
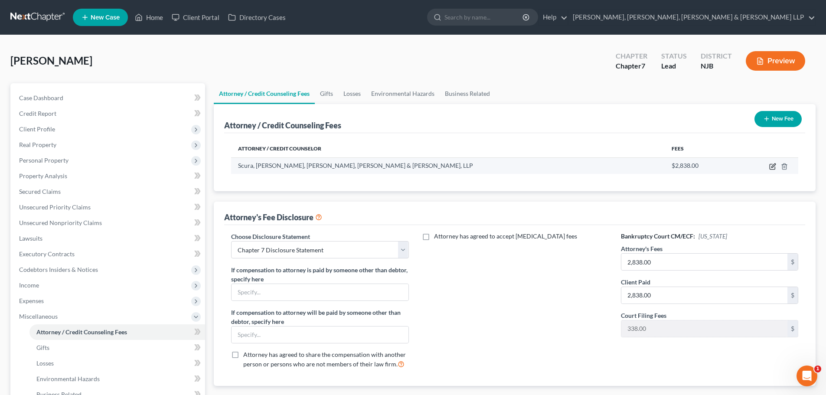
click at [774, 163] on icon "button" at bounding box center [772, 166] width 7 height 7
select select "33"
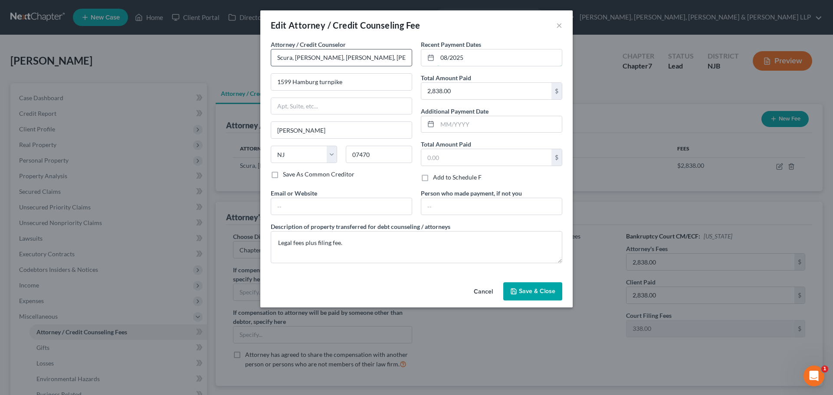
drag, startPoint x: 428, startPoint y: 59, endPoint x: 377, endPoint y: 62, distance: 51.7
click at [379, 61] on div "Attorney / Credit Counselor * [GEOGRAPHIC_DATA], [GEOGRAPHIC_DATA], Heyer, [PER…" at bounding box center [416, 155] width 300 height 230
type input "09/2025"
click at [529, 288] on span "Save & Close" at bounding box center [537, 291] width 36 height 7
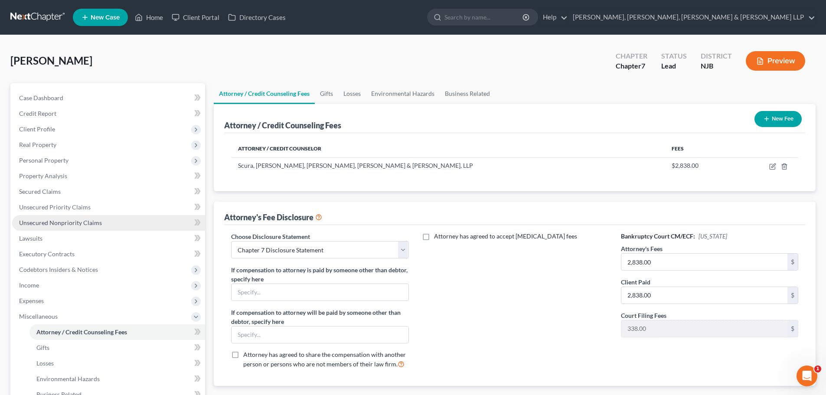
click at [77, 226] on span "Unsecured Nonpriority Claims" at bounding box center [60, 222] width 83 height 7
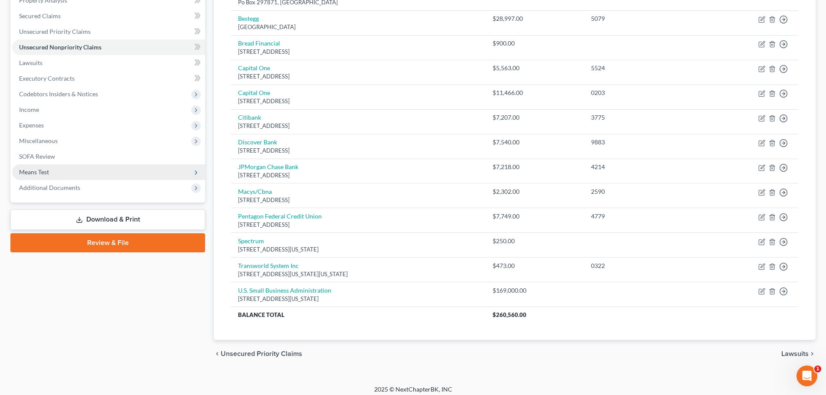
scroll to position [95, 0]
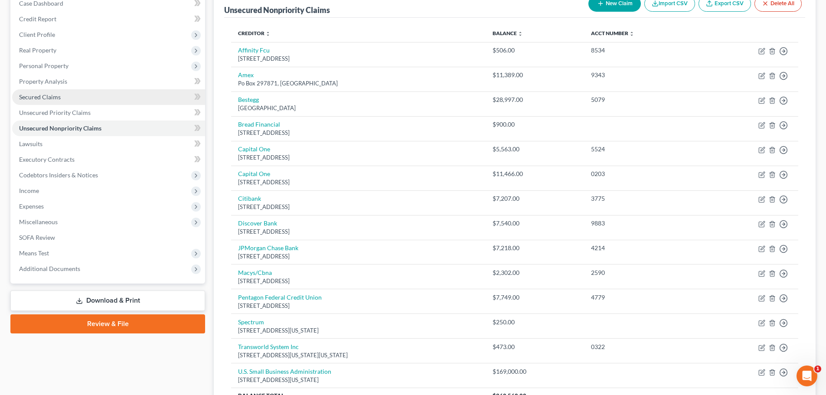
click at [69, 98] on link "Secured Claims" at bounding box center [108, 97] width 193 height 16
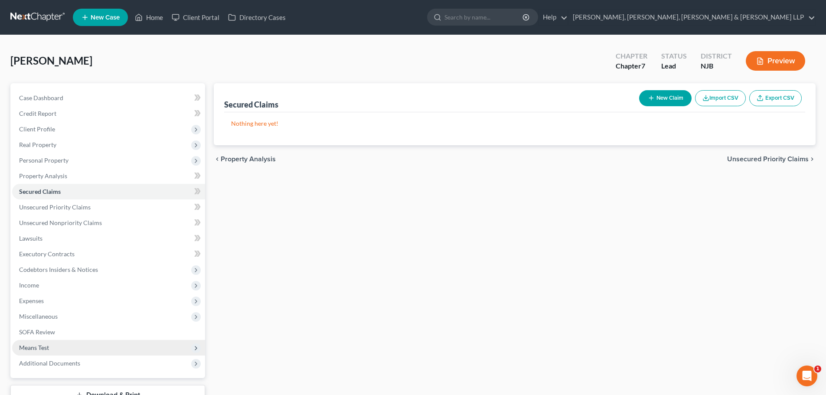
click at [52, 346] on span "Means Test" at bounding box center [108, 348] width 193 height 16
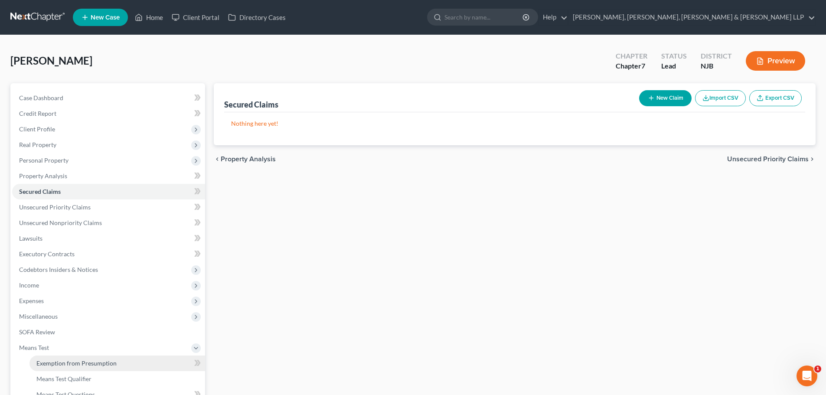
click at [78, 362] on span "Exemption from Presumption" at bounding box center [76, 363] width 80 height 7
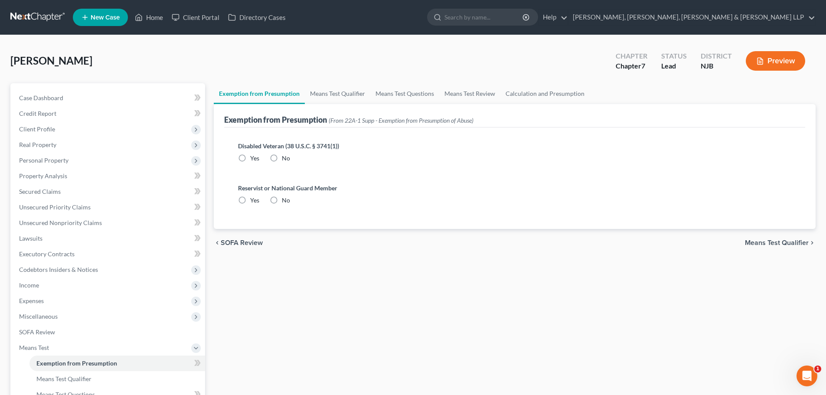
radio input "true"
click at [342, 99] on link "Means Test Qualifier" at bounding box center [337, 93] width 65 height 21
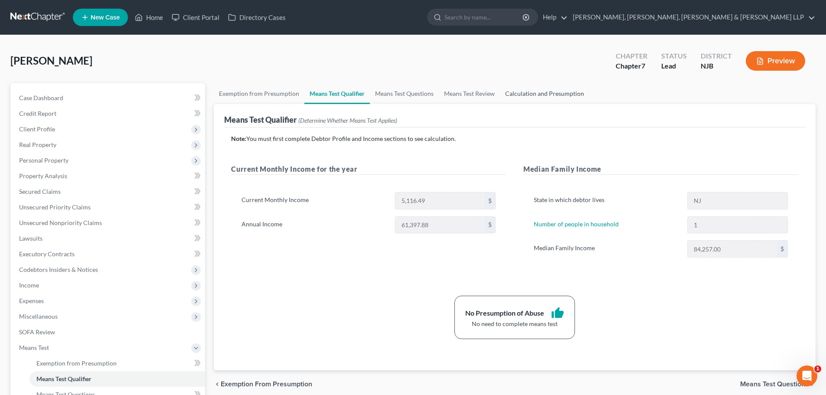
click at [529, 89] on link "Calculation and Presumption" at bounding box center [544, 93] width 89 height 21
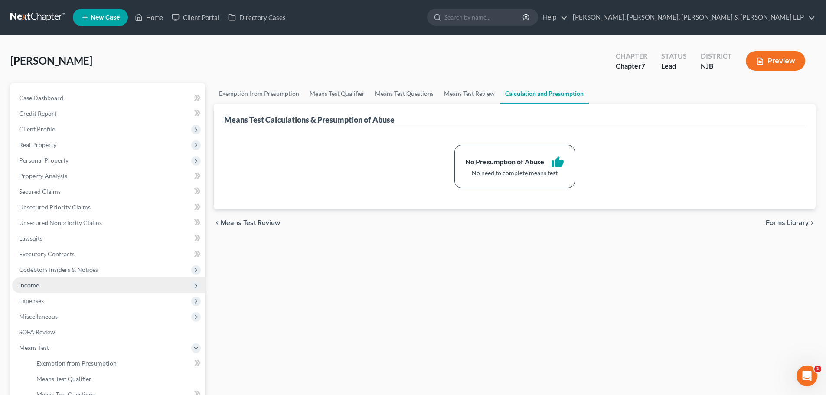
click at [65, 287] on span "Income" at bounding box center [108, 286] width 193 height 16
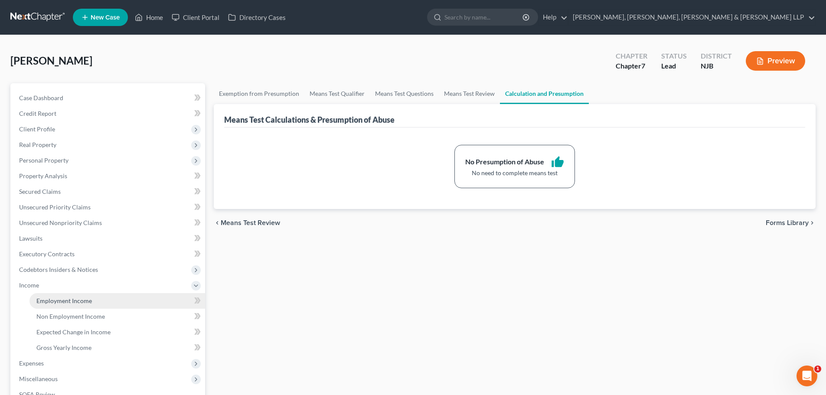
click at [66, 299] on span "Employment Income" at bounding box center [64, 300] width 56 height 7
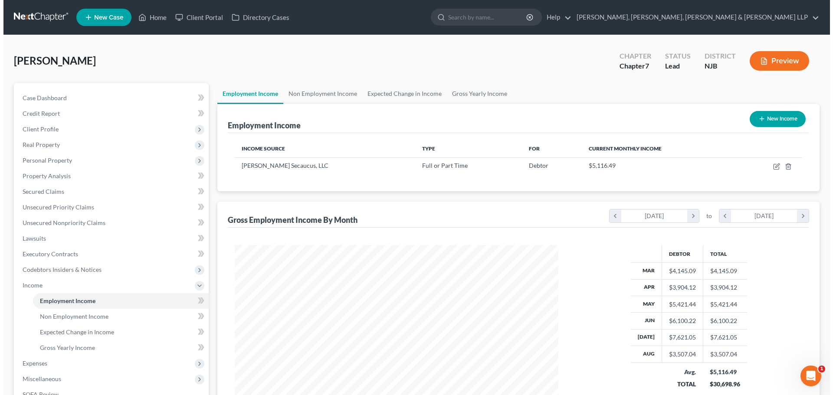
scroll to position [162, 341]
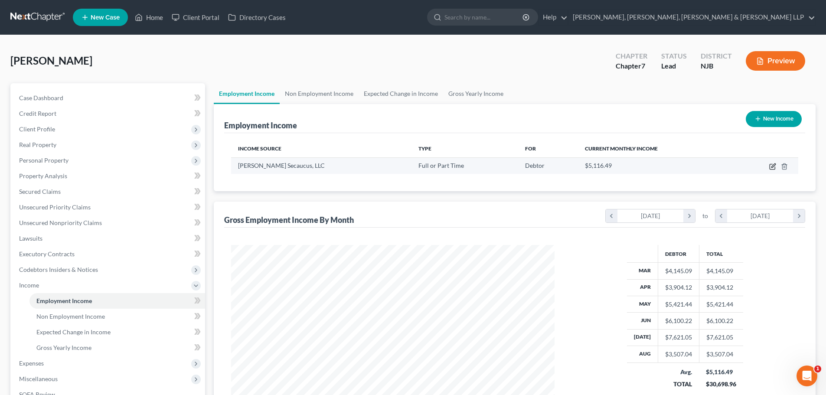
click at [770, 167] on icon "button" at bounding box center [772, 166] width 5 height 5
select select "0"
select select "33"
select select "2"
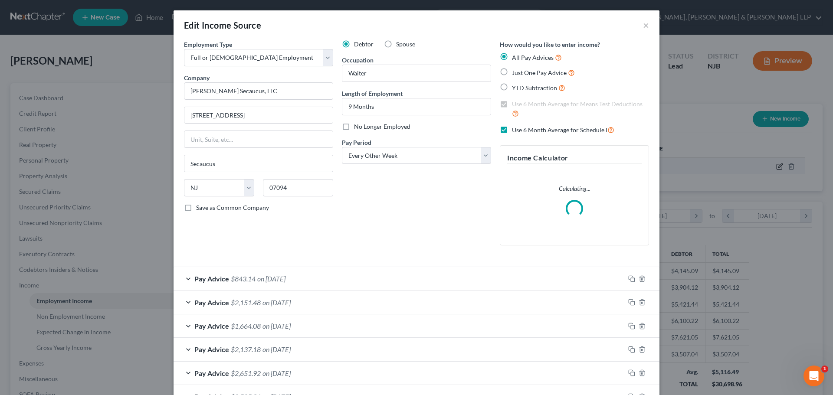
scroll to position [163, 344]
click at [364, 288] on div "Pay Advice $843.14 on [DATE]" at bounding box center [398, 278] width 451 height 23
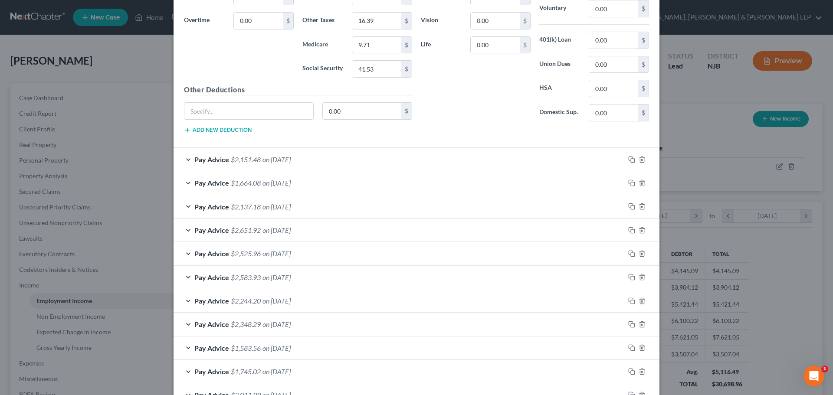
scroll to position [472, 0]
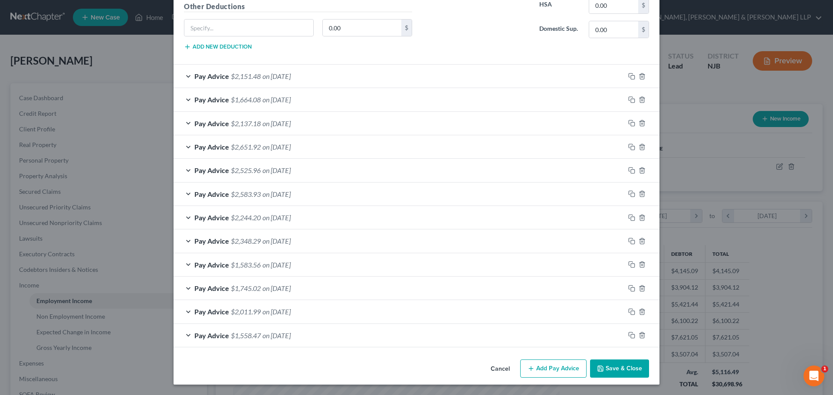
click at [623, 376] on button "Save & Close" at bounding box center [619, 369] width 59 height 18
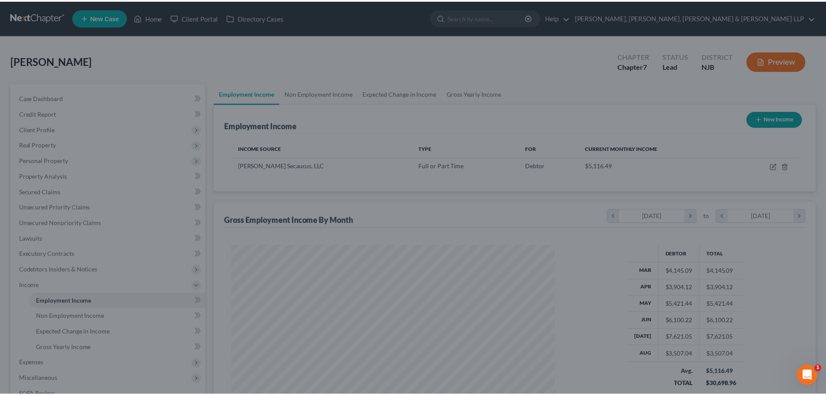
scroll to position [433507, 433327]
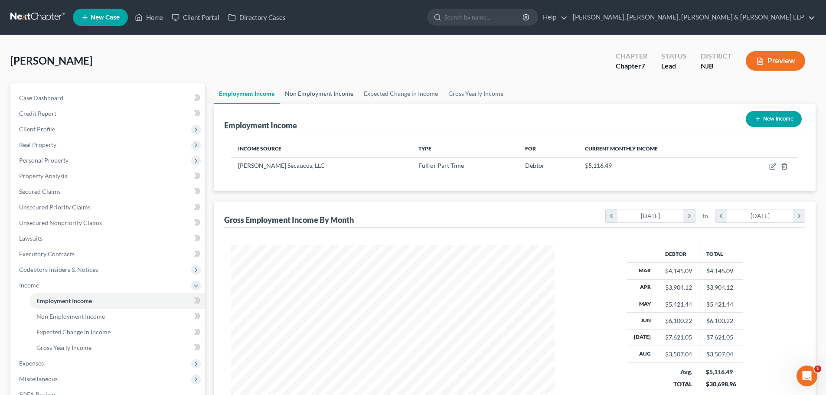
click at [329, 83] on link "Non Employment Income" at bounding box center [319, 93] width 79 height 21
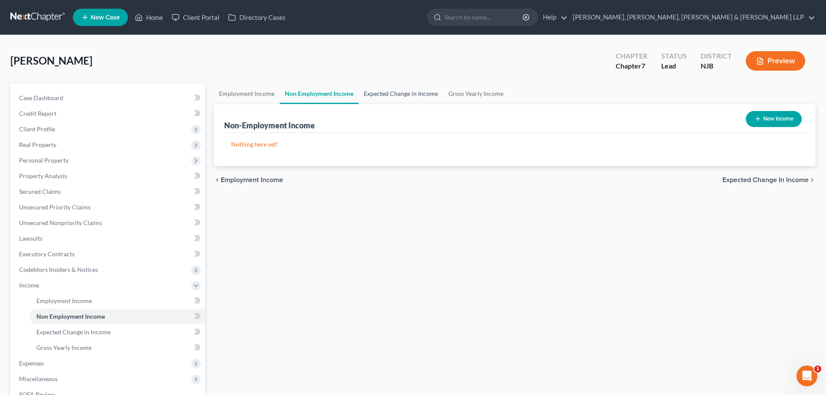
click at [400, 98] on link "Expected Change in Income" at bounding box center [401, 93] width 85 height 21
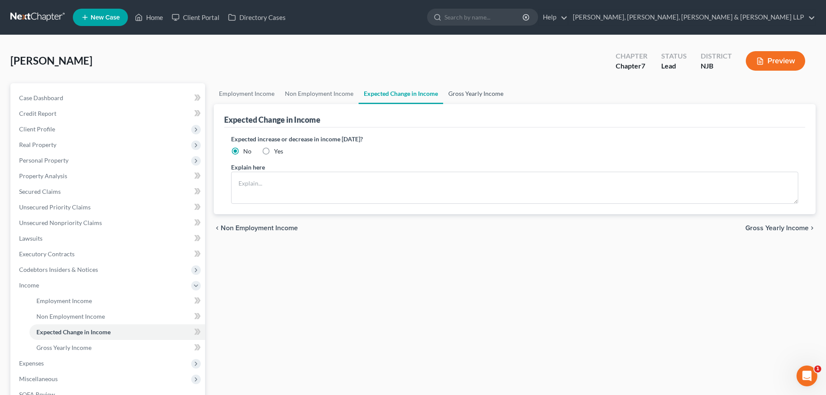
click at [472, 98] on link "Gross Yearly Income" at bounding box center [475, 93] width 65 height 21
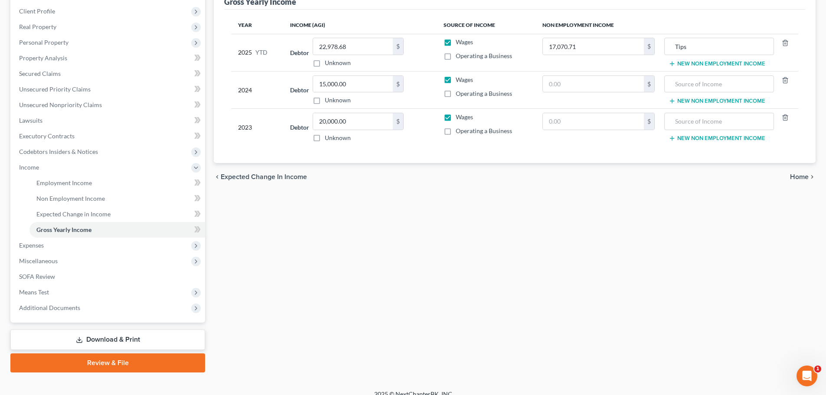
scroll to position [128, 0]
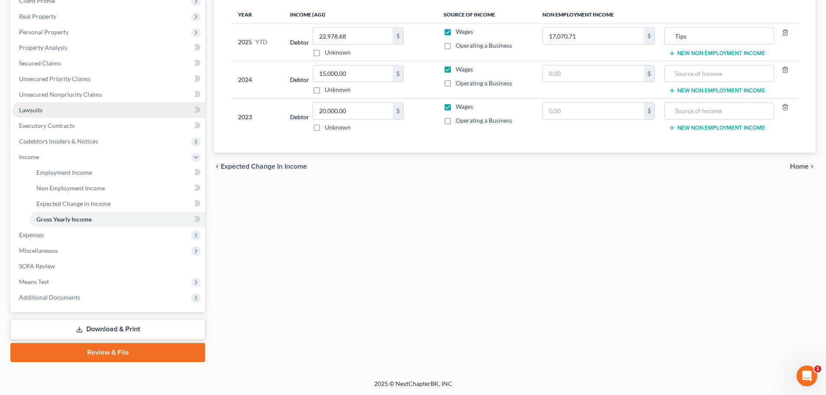
click at [66, 110] on link "Lawsuits" at bounding box center [108, 110] width 193 height 16
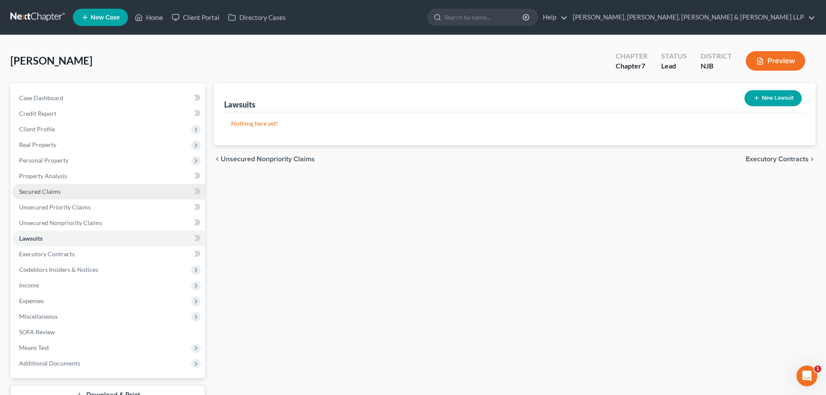
click at [75, 190] on link "Secured Claims" at bounding box center [108, 192] width 193 height 16
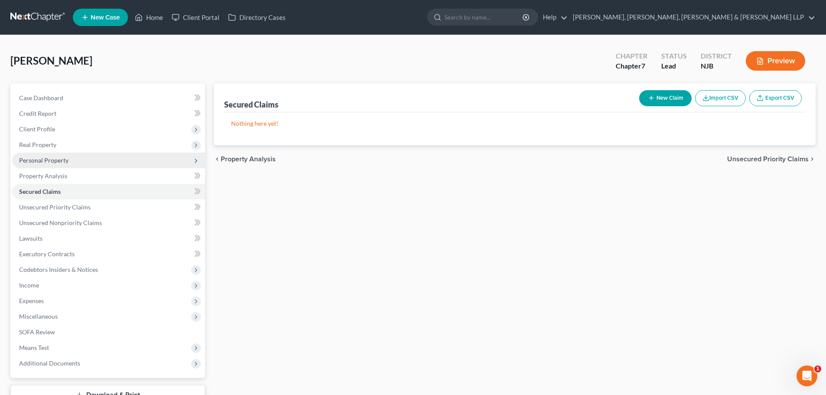
click at [88, 160] on span "Personal Property" at bounding box center [108, 161] width 193 height 16
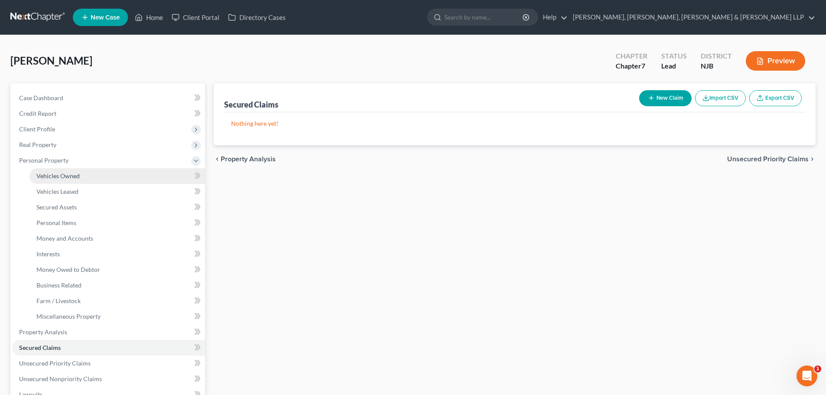
click at [91, 177] on link "Vehicles Owned" at bounding box center [117, 176] width 176 height 16
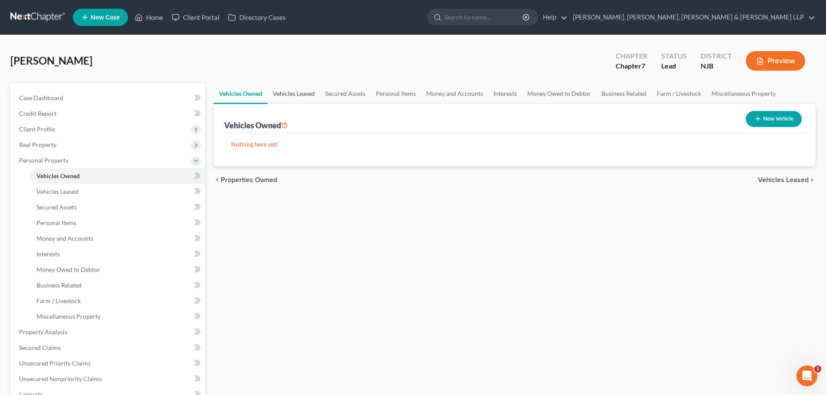
click at [313, 98] on link "Vehicles Leased" at bounding box center [294, 93] width 52 height 21
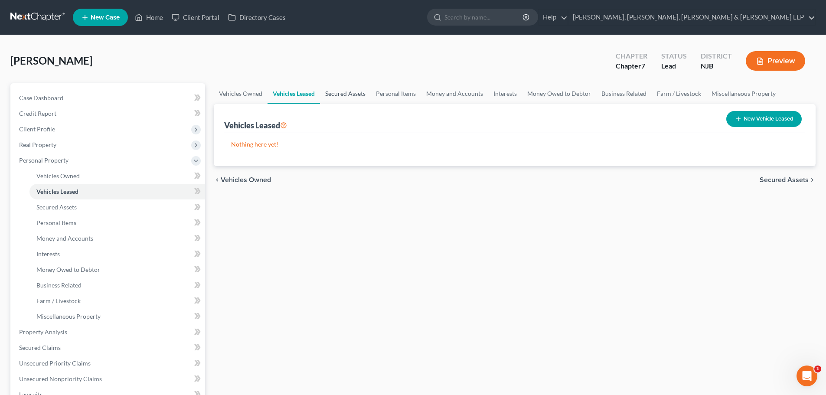
click at [339, 98] on link "Secured Assets" at bounding box center [345, 93] width 51 height 21
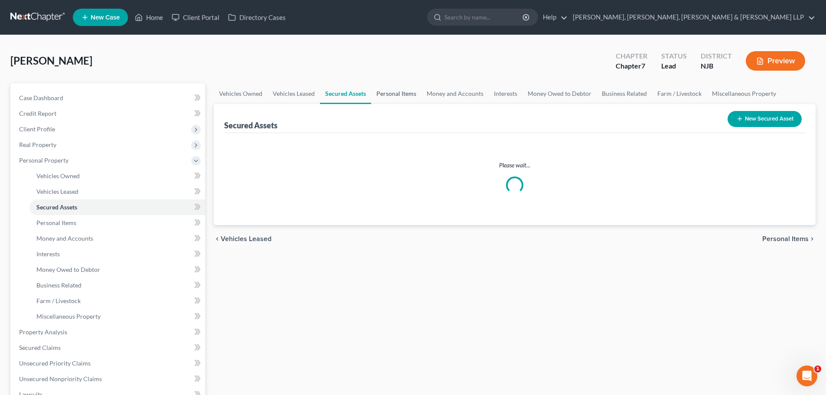
click at [406, 96] on link "Personal Items" at bounding box center [396, 93] width 50 height 21
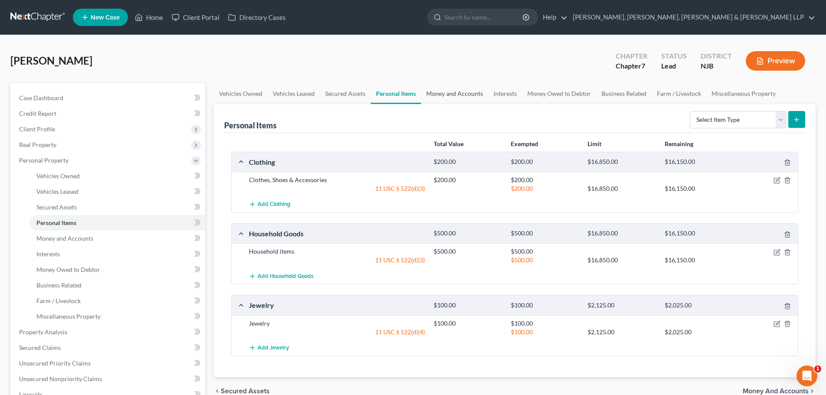
drag, startPoint x: 452, startPoint y: 91, endPoint x: 458, endPoint y: 90, distance: 6.6
click at [452, 91] on link "Money and Accounts" at bounding box center [454, 93] width 67 height 21
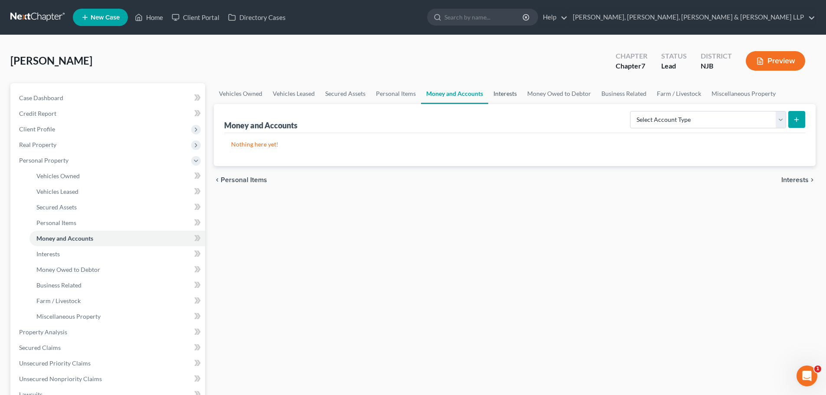
click at [499, 92] on link "Interests" at bounding box center [505, 93] width 34 height 21
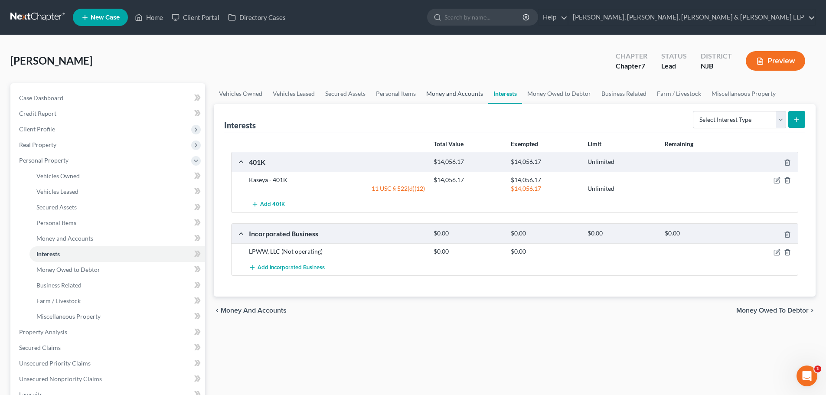
click at [465, 92] on link "Money and Accounts" at bounding box center [454, 93] width 67 height 21
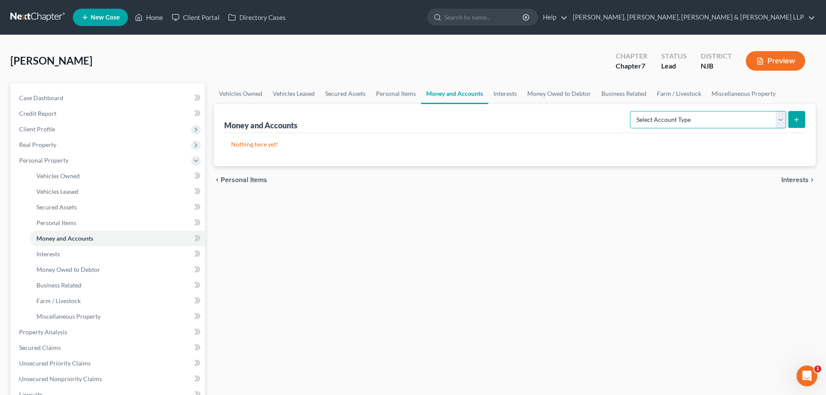
drag, startPoint x: 718, startPoint y: 121, endPoint x: 714, endPoint y: 127, distance: 7.2
click at [718, 121] on select "Select Account Type Brokerage Cash on Hand Certificates of Deposit Checking Acc…" at bounding box center [708, 119] width 156 height 17
select select "checking"
click at [632, 111] on select "Select Account Type Brokerage Cash on Hand Certificates of Deposit Checking Acc…" at bounding box center [708, 119] width 156 height 17
click at [799, 124] on button "submit" at bounding box center [796, 119] width 17 height 17
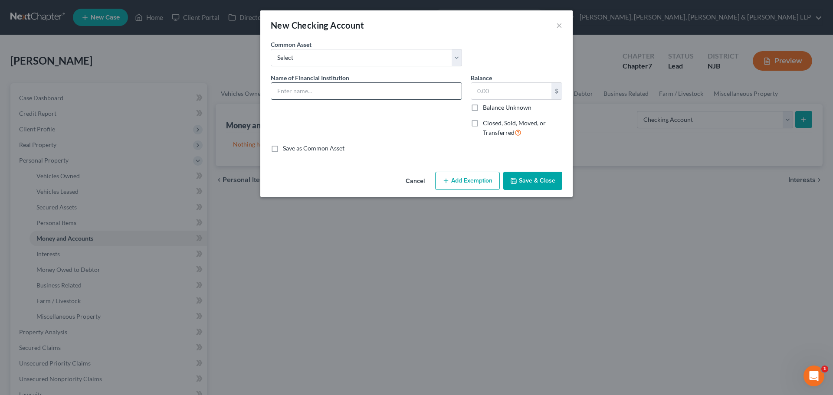
click at [335, 95] on input "text" at bounding box center [366, 91] width 190 height 16
type input "Chase Bank - 1809"
click at [529, 95] on input "text" at bounding box center [511, 91] width 80 height 16
type input "10"
click at [477, 183] on button "Add Exemption" at bounding box center [467, 181] width 65 height 18
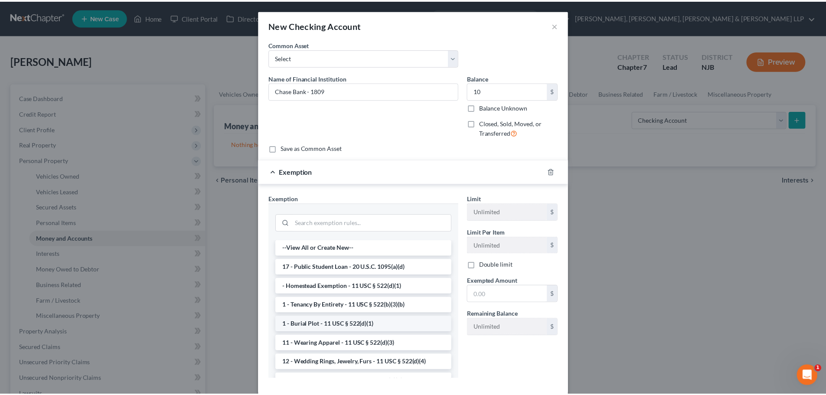
scroll to position [43, 0]
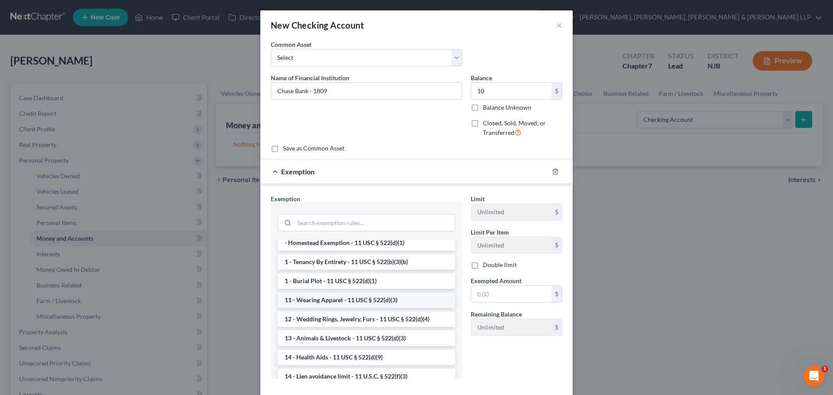
click at [363, 301] on li "11 - Wearing Apparel - 11 USC § 522(d)(3)" at bounding box center [366, 300] width 177 height 16
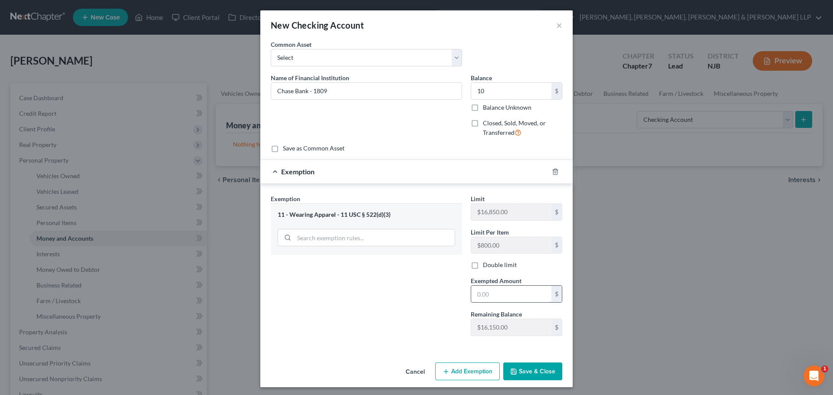
click at [487, 291] on input "text" at bounding box center [511, 294] width 80 height 16
type input "10"
click at [526, 378] on button "Save & Close" at bounding box center [532, 372] width 59 height 18
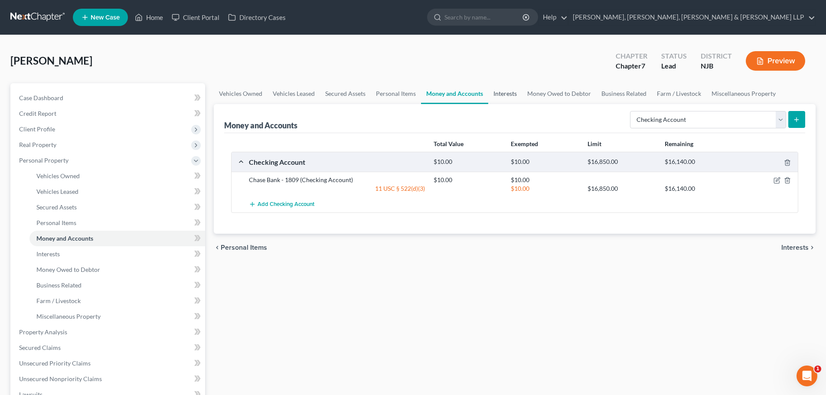
click at [510, 97] on link "Interests" at bounding box center [505, 93] width 34 height 21
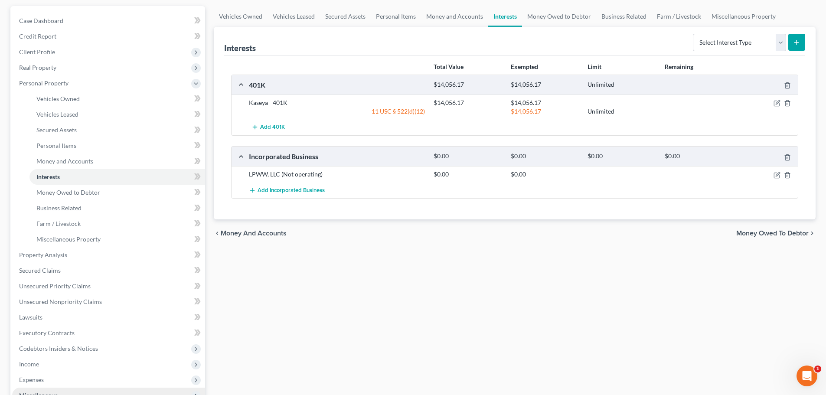
scroll to position [217, 0]
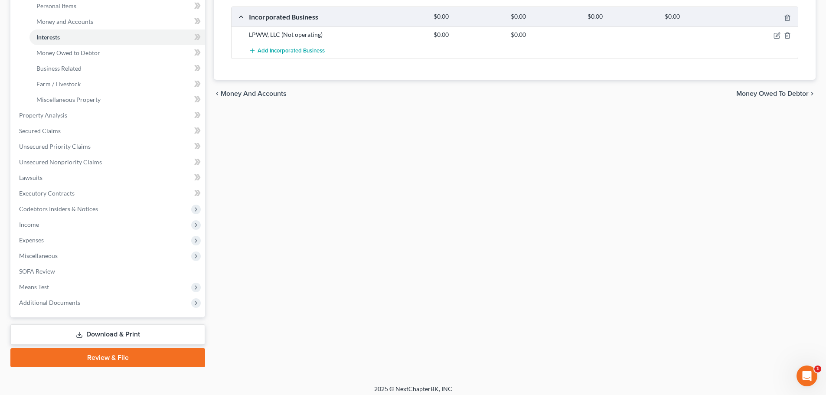
click at [99, 326] on link "Download & Print" at bounding box center [107, 334] width 195 height 20
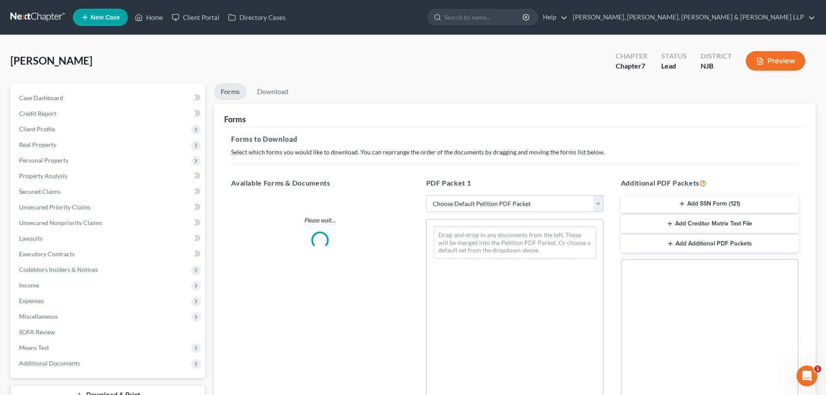
drag, startPoint x: 471, startPoint y: 199, endPoint x: 472, endPoint y: 211, distance: 11.3
click at [471, 199] on select "Choose Default Petition PDF Packet Complete Bankruptcy Petition (all forms and …" at bounding box center [514, 203] width 177 height 17
click at [426, 195] on select "Choose Default Petition PDF Packet Complete Bankruptcy Petition (all forms and …" at bounding box center [514, 203] width 177 height 17
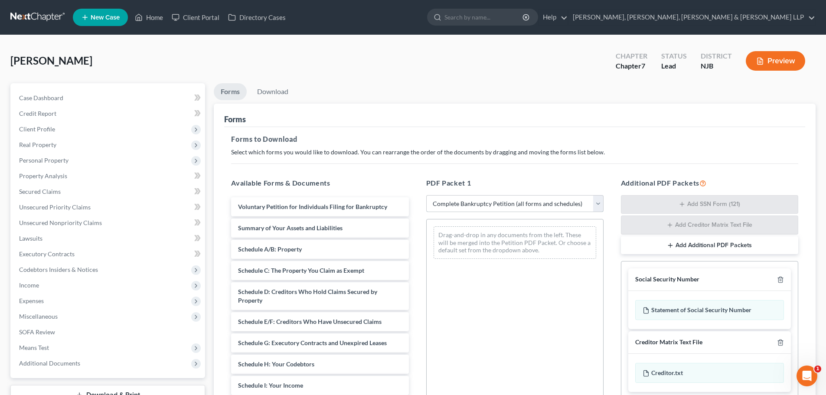
click at [471, 208] on select "Choose Default Petition PDF Packet Complete Bankruptcy Petition (all forms and …" at bounding box center [514, 203] width 177 height 17
click at [426, 195] on select "Choose Default Petition PDF Packet Complete Bankruptcy Petition (all forms and …" at bounding box center [514, 203] width 177 height 17
click at [274, 95] on link "Download" at bounding box center [272, 91] width 45 height 17
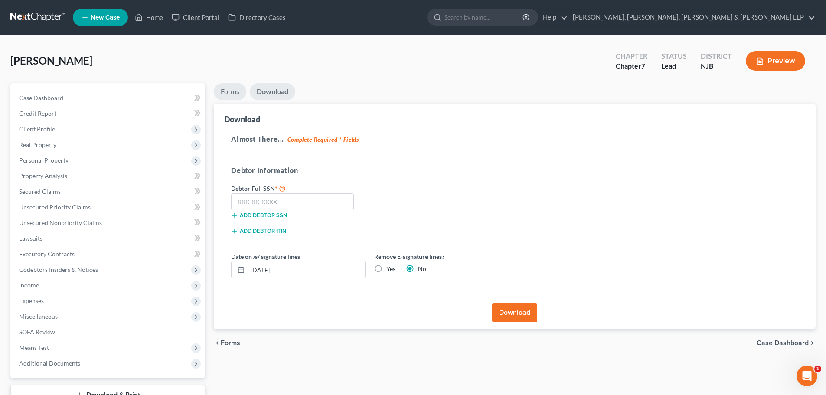
click at [234, 91] on link "Forms" at bounding box center [230, 91] width 33 height 17
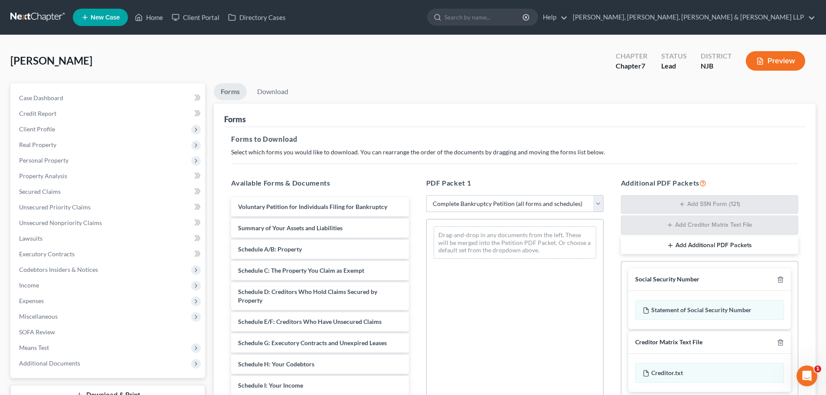
drag, startPoint x: 511, startPoint y: 206, endPoint x: 502, endPoint y: 212, distance: 10.7
click at [511, 206] on select "Choose Default Petition PDF Packet Complete Bankruptcy Petition (all forms and …" at bounding box center [514, 203] width 177 height 17
select select "1"
click at [426, 195] on select "Choose Default Petition PDF Packet Complete Bankruptcy Petition (all forms and …" at bounding box center [514, 203] width 177 height 17
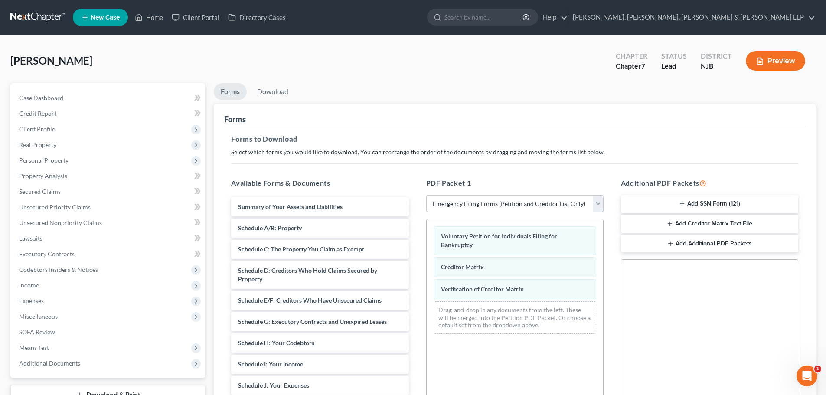
drag, startPoint x: 477, startPoint y: 203, endPoint x: 479, endPoint y: 212, distance: 9.3
click at [477, 203] on select "Choose Default Petition PDF Packet Complete Bankruptcy Petition (all forms and …" at bounding box center [514, 203] width 177 height 17
click at [426, 195] on select "Choose Default Petition PDF Packet Complete Bankruptcy Petition (all forms and …" at bounding box center [514, 203] width 177 height 17
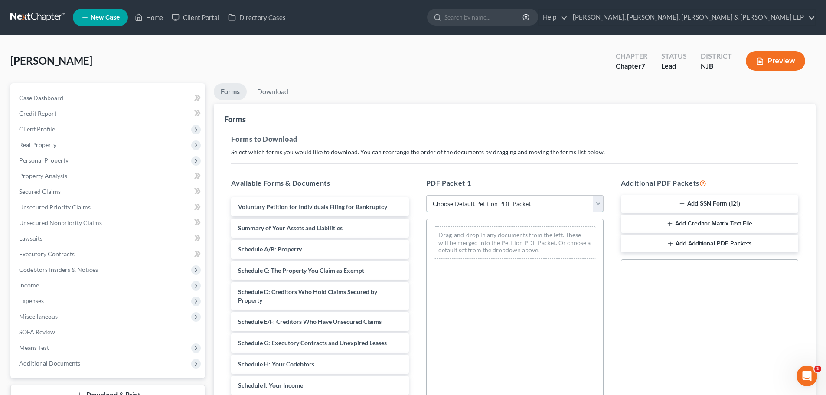
click at [476, 211] on select "Choose Default Petition PDF Packet Complete Bankruptcy Petition (all forms and …" at bounding box center [514, 203] width 177 height 17
select select "0"
click at [426, 195] on select "Choose Default Petition PDF Packet Complete Bankruptcy Petition (all forms and …" at bounding box center [514, 203] width 177 height 17
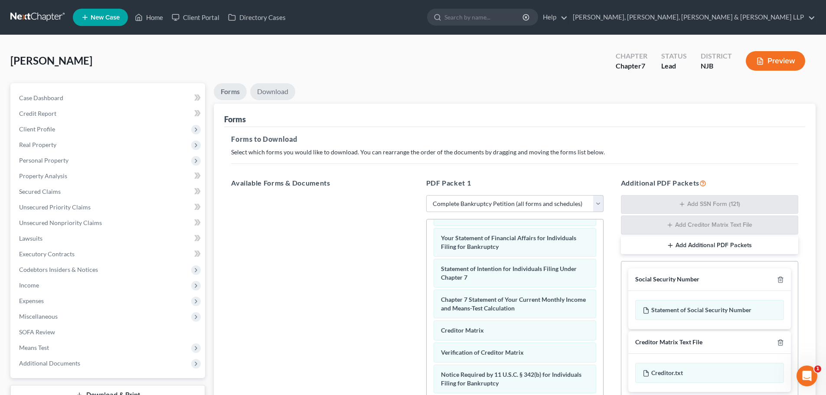
click at [276, 98] on link "Download" at bounding box center [272, 91] width 45 height 17
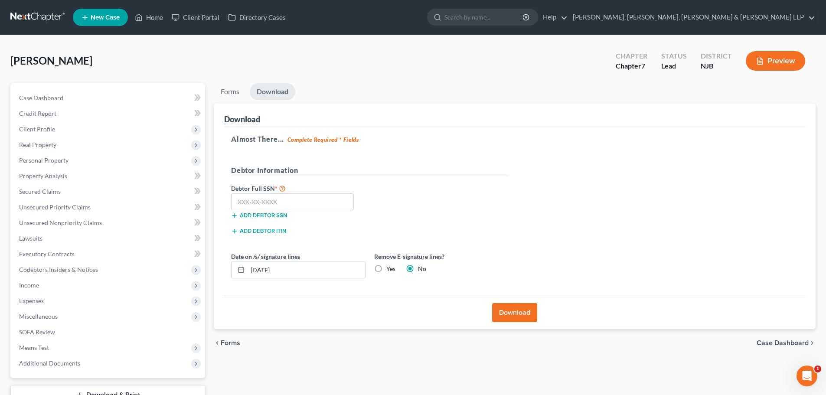
click at [386, 266] on label "Yes" at bounding box center [390, 269] width 9 height 9
click at [390, 266] on input "Yes" at bounding box center [393, 268] width 6 height 6
radio input "true"
radio input "false"
click at [250, 202] on input "text" at bounding box center [292, 201] width 123 height 17
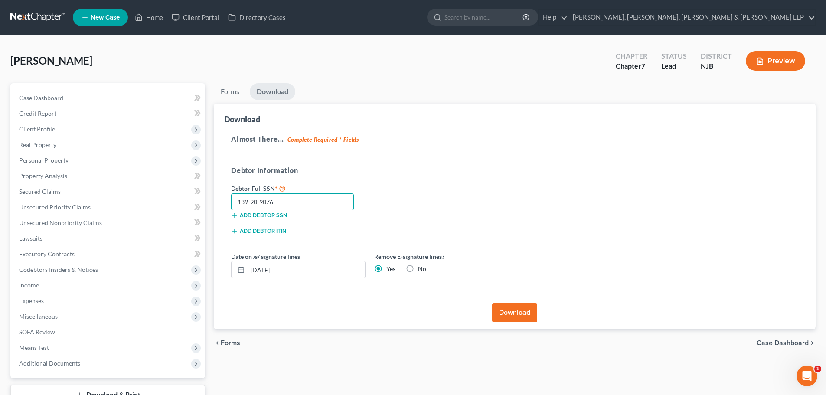
type input "139-90-9076"
click at [523, 311] on button "Download" at bounding box center [514, 312] width 45 height 19
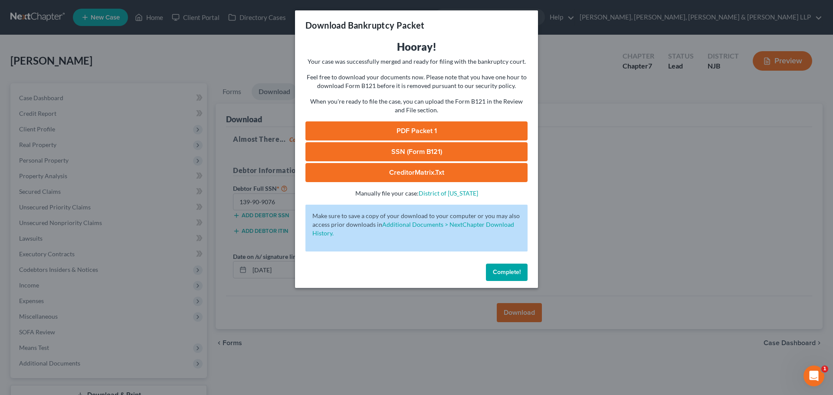
click at [448, 130] on link "PDF Packet 1" at bounding box center [416, 130] width 222 height 19
click at [465, 156] on link "SSN (Form B121)" at bounding box center [416, 151] width 222 height 19
click at [428, 145] on link "SSN (Form B121)" at bounding box center [416, 151] width 222 height 19
click at [226, 93] on div "Download Bankruptcy Packet Hooray! Your case was successfully merged and ready …" at bounding box center [416, 197] width 833 height 395
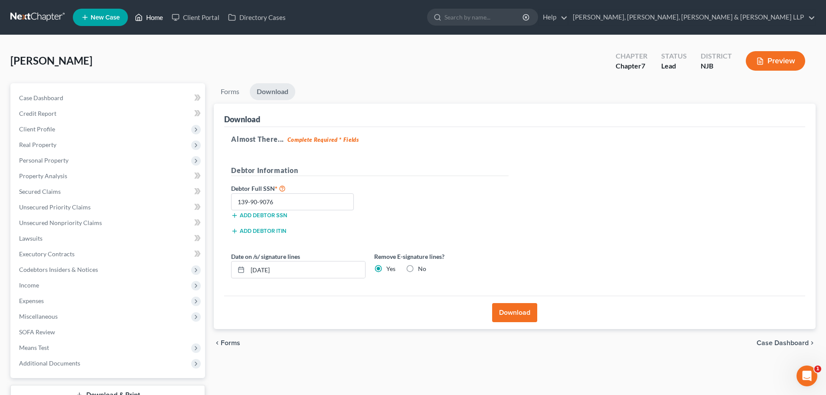
drag, startPoint x: 151, startPoint y: 17, endPoint x: 402, endPoint y: 390, distance: 449.7
click at [151, 17] on link "Home" at bounding box center [149, 18] width 37 height 16
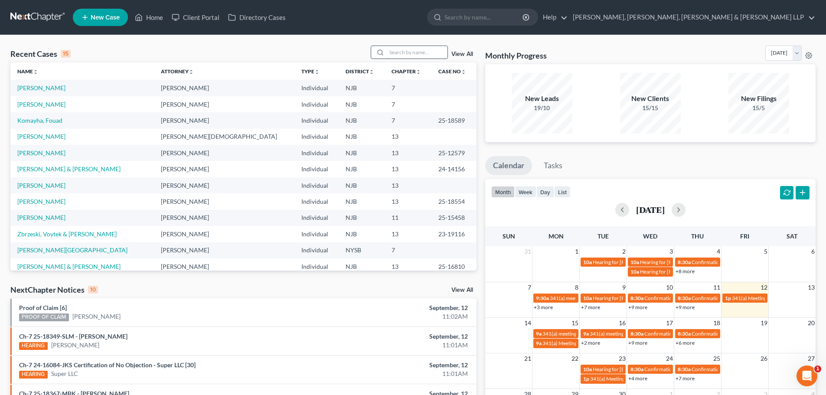
click at [400, 46] on input "search" at bounding box center [417, 52] width 61 height 13
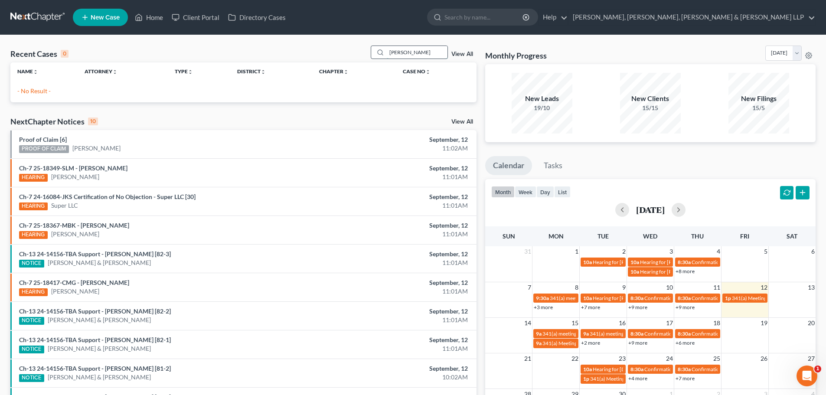
drag, startPoint x: 419, startPoint y: 55, endPoint x: 411, endPoint y: 58, distance: 9.1
click at [411, 58] on input "[PERSON_NAME]" at bounding box center [417, 52] width 61 height 13
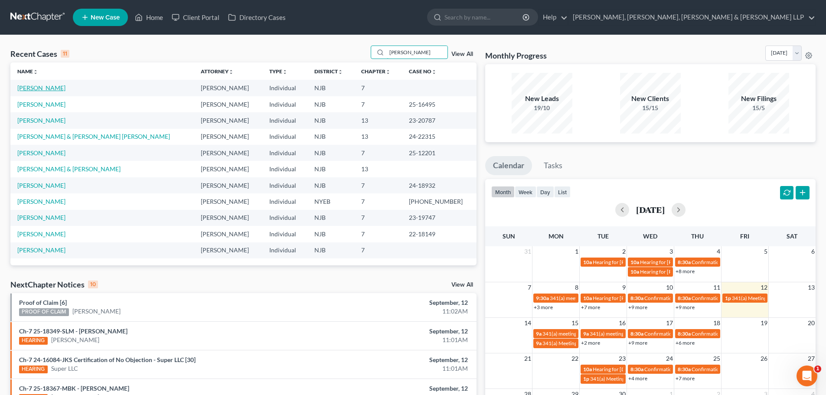
type input "[PERSON_NAME]"
click at [63, 89] on link "[PERSON_NAME]" at bounding box center [41, 87] width 48 height 7
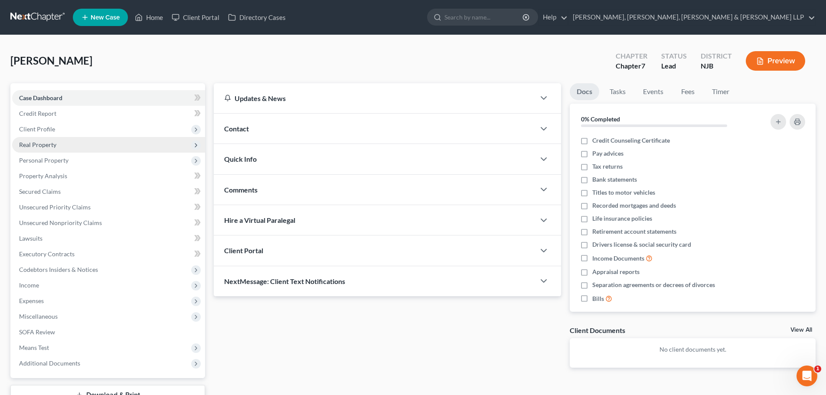
click at [52, 132] on span "Client Profile" at bounding box center [37, 128] width 36 height 7
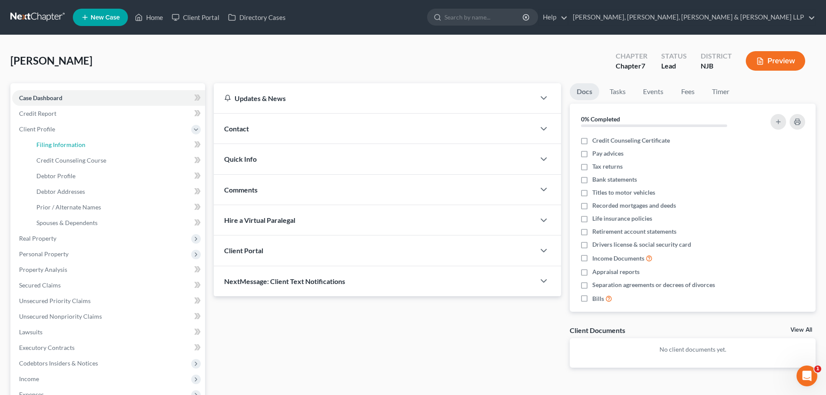
drag, startPoint x: 65, startPoint y: 149, endPoint x: 272, endPoint y: 228, distance: 222.2
click at [65, 149] on link "Filing Information" at bounding box center [117, 145] width 176 height 16
select select "1"
select select "0"
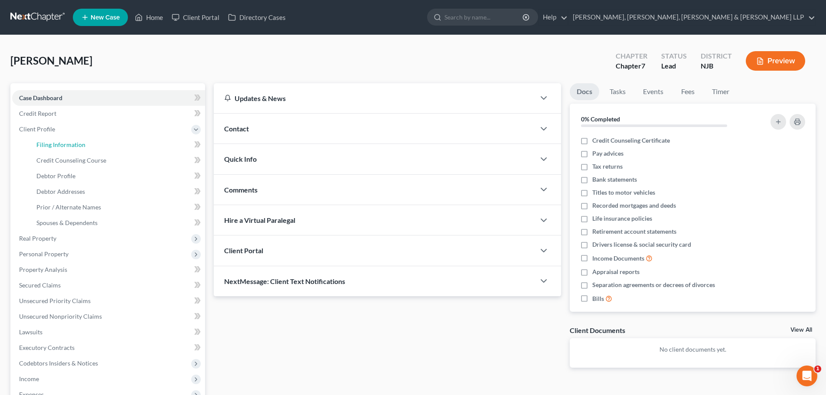
select select "51"
select select "5"
select select "0"
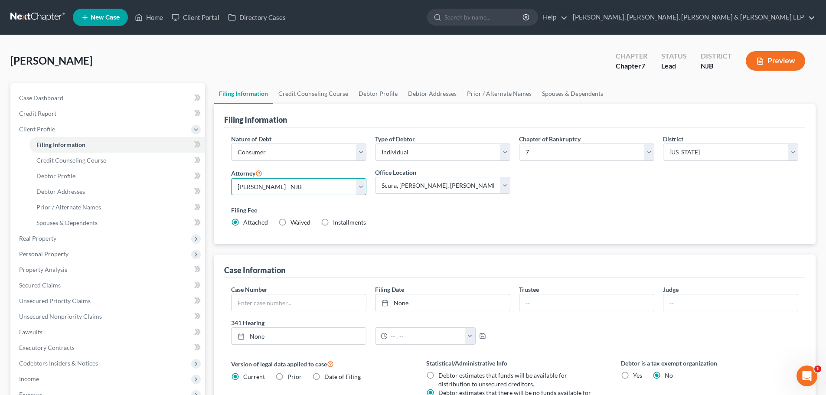
click at [327, 186] on select "Select [PERSON_NAME] - NJB [PERSON_NAME] - NYNB [PERSON_NAME] - NYEB [PERSON_NA…" at bounding box center [298, 186] width 135 height 17
select select "0"
click at [231, 178] on select "Select [PERSON_NAME] - NJB [PERSON_NAME] - NYNB [PERSON_NAME] - NYEB [PERSON_NA…" at bounding box center [298, 186] width 135 height 17
click at [313, 96] on link "Credit Counseling Course" at bounding box center [313, 93] width 80 height 21
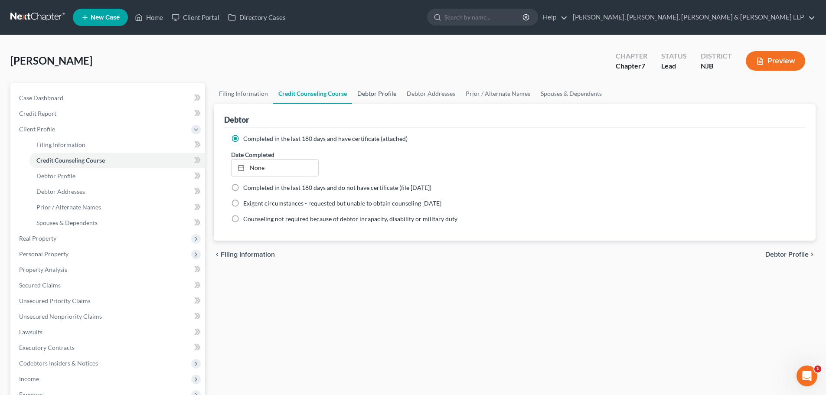
click at [366, 92] on link "Debtor Profile" at bounding box center [376, 93] width 49 height 21
select select "1"
select select "2"
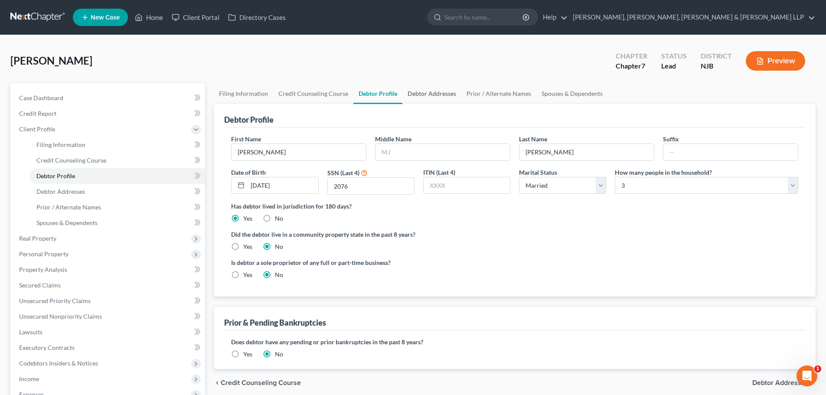
click at [434, 92] on link "Debtor Addresses" at bounding box center [431, 93] width 59 height 21
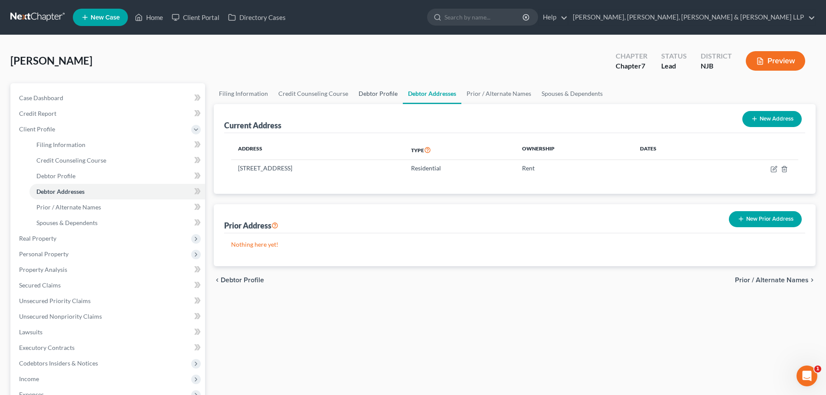
click at [376, 92] on link "Debtor Profile" at bounding box center [377, 93] width 49 height 21
select select "1"
select select "2"
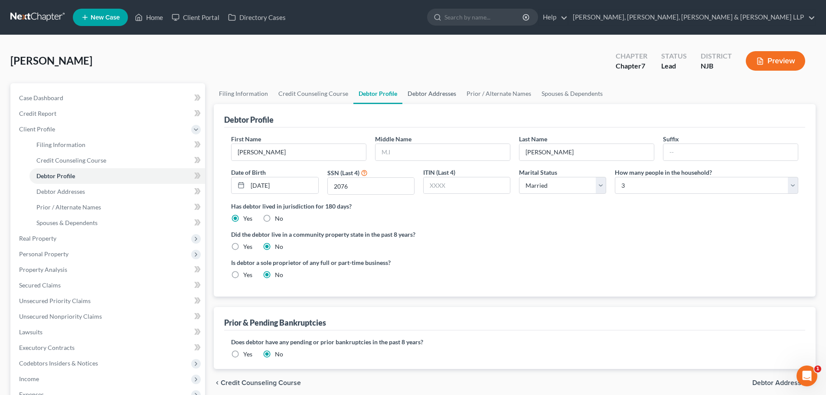
click at [425, 87] on link "Debtor Addresses" at bounding box center [431, 93] width 59 height 21
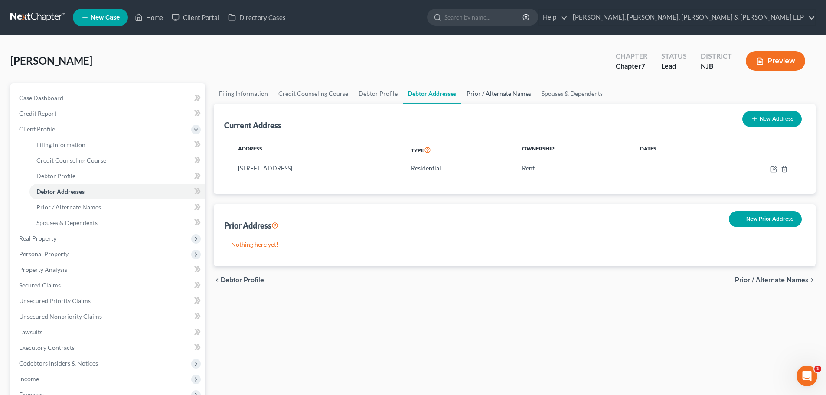
click at [488, 91] on link "Prior / Alternate Names" at bounding box center [498, 93] width 75 height 21
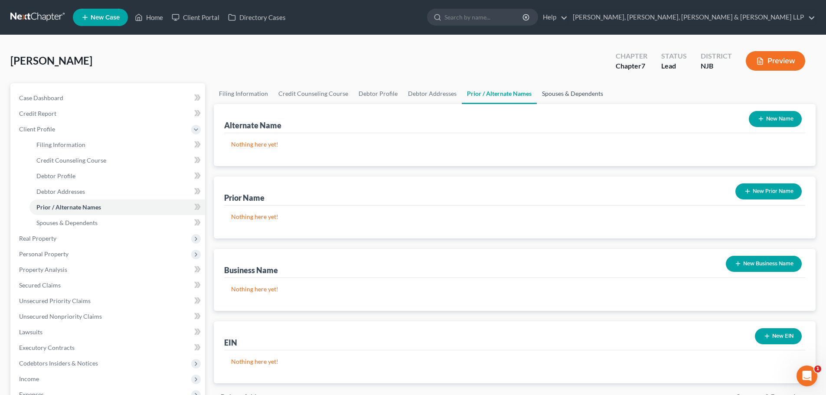
click at [547, 91] on link "Spouses & Dependents" at bounding box center [573, 93] width 72 height 21
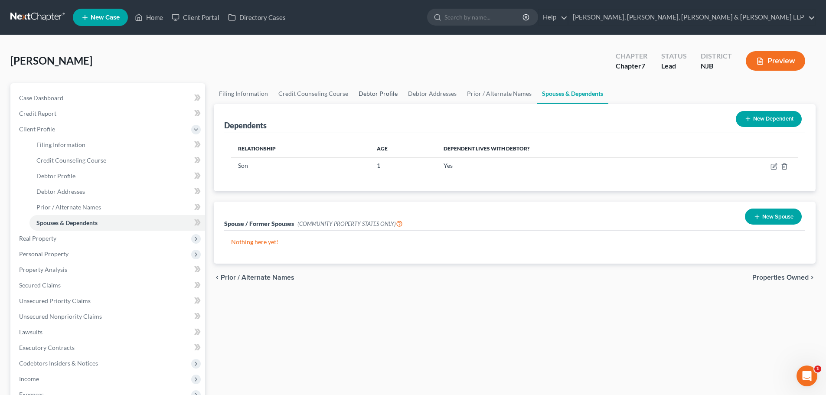
click at [374, 98] on link "Debtor Profile" at bounding box center [377, 93] width 49 height 21
select select "1"
select select "2"
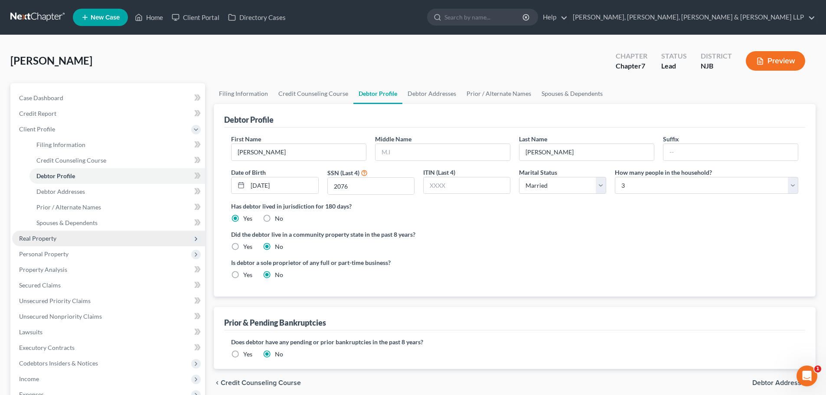
click at [61, 245] on span "Real Property" at bounding box center [108, 239] width 193 height 16
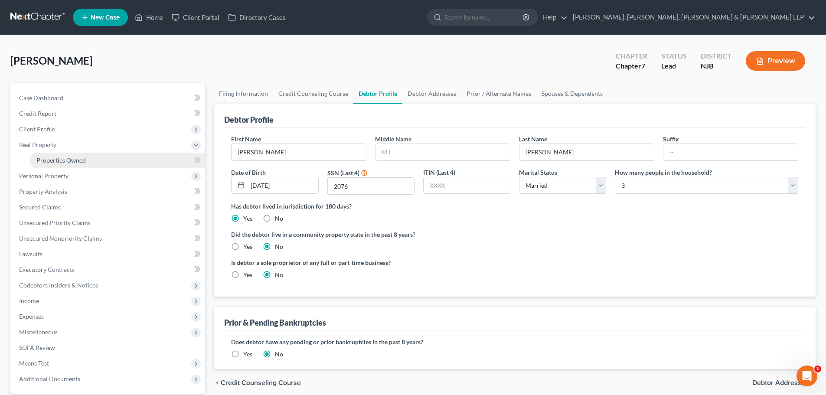
click at [89, 157] on link "Properties Owned" at bounding box center [117, 161] width 176 height 16
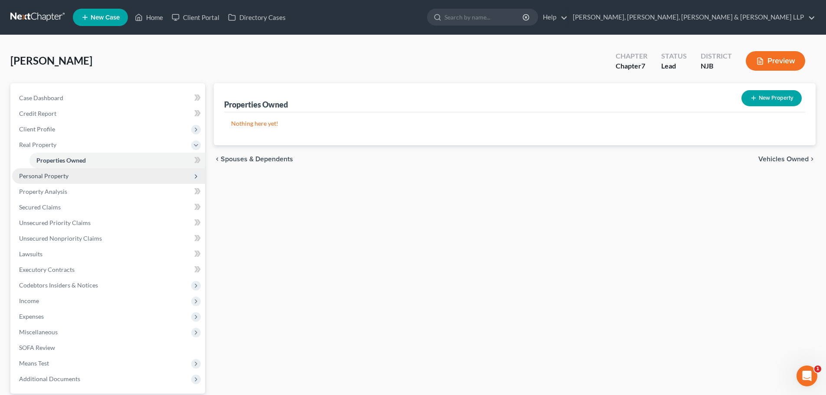
click at [49, 172] on span "Personal Property" at bounding box center [43, 175] width 49 height 7
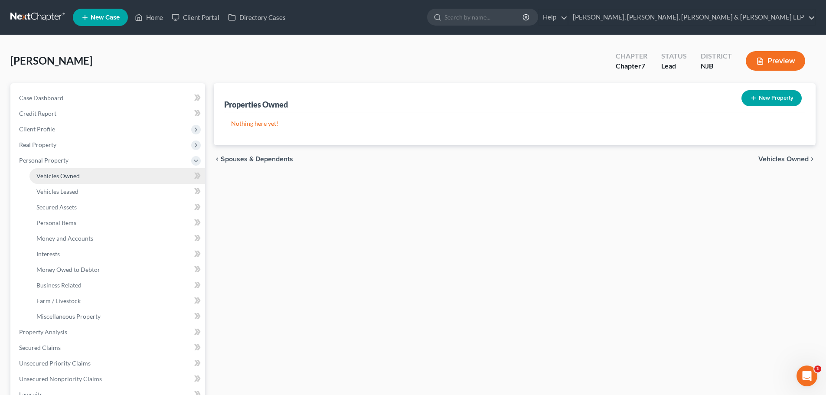
click at [72, 180] on link "Vehicles Owned" at bounding box center [117, 176] width 176 height 16
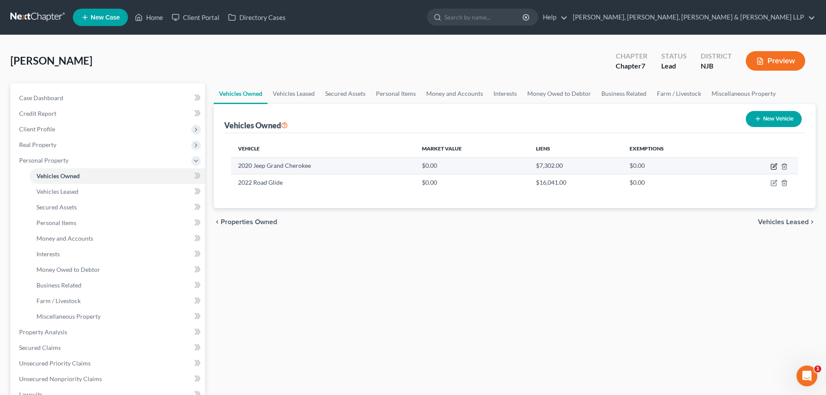
click at [772, 167] on icon "button" at bounding box center [774, 166] width 7 height 7
select select "0"
select select "6"
select select "0"
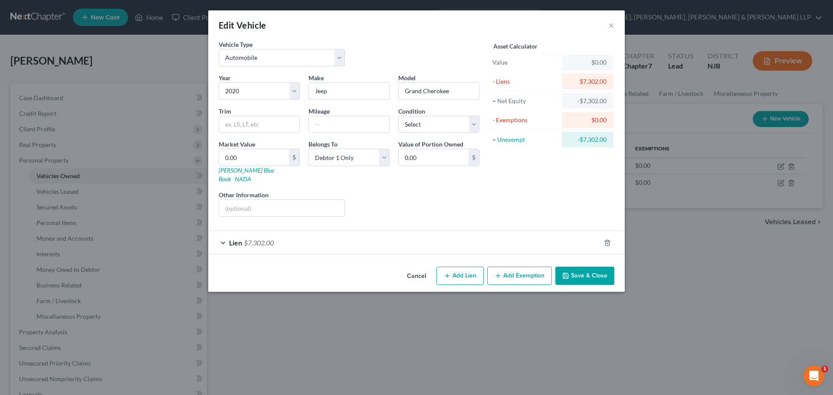
click at [577, 267] on button "Save & Close" at bounding box center [584, 276] width 59 height 18
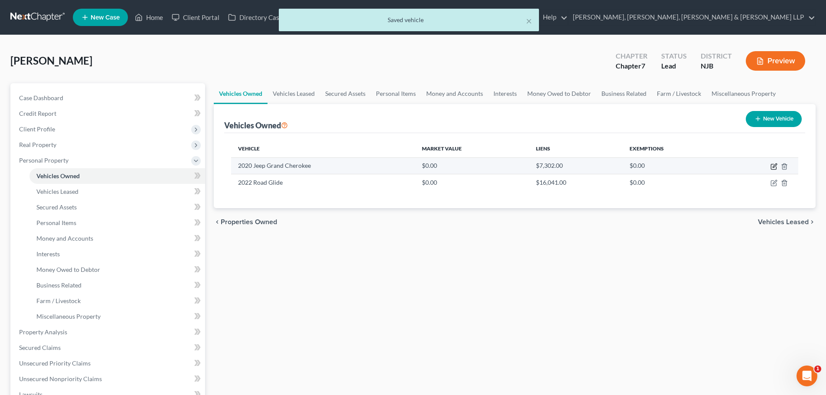
click at [776, 165] on icon "button" at bounding box center [775, 165] width 4 height 4
select select "0"
select select "6"
select select "0"
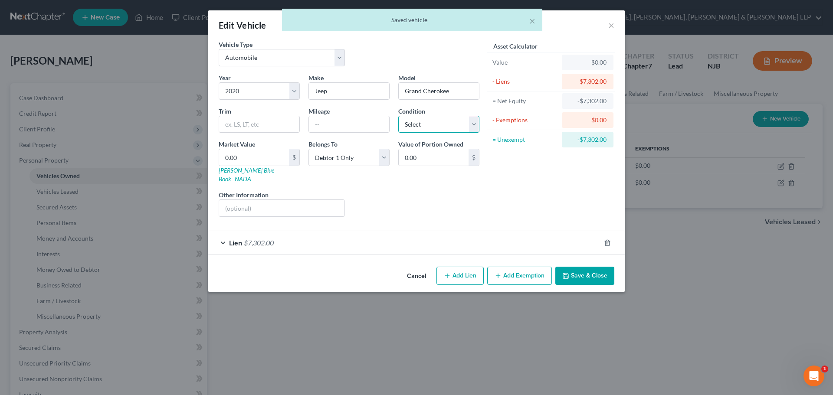
drag, startPoint x: 454, startPoint y: 119, endPoint x: 445, endPoint y: 132, distance: 15.6
click at [454, 119] on select "Select Excellent Very Good Good Fair Poor" at bounding box center [438, 124] width 81 height 17
select select "2"
click at [398, 116] on select "Select Excellent Very Good Good Fair Poor" at bounding box center [438, 124] width 81 height 17
click at [590, 267] on button "Save & Close" at bounding box center [584, 276] width 59 height 18
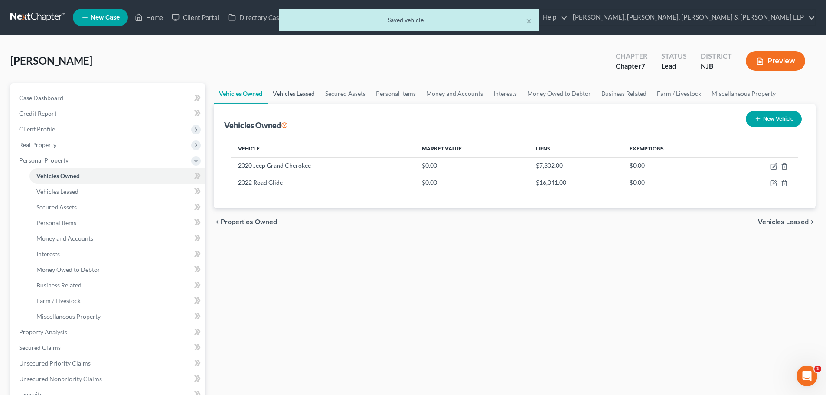
click at [279, 88] on link "Vehicles Leased" at bounding box center [294, 93] width 52 height 21
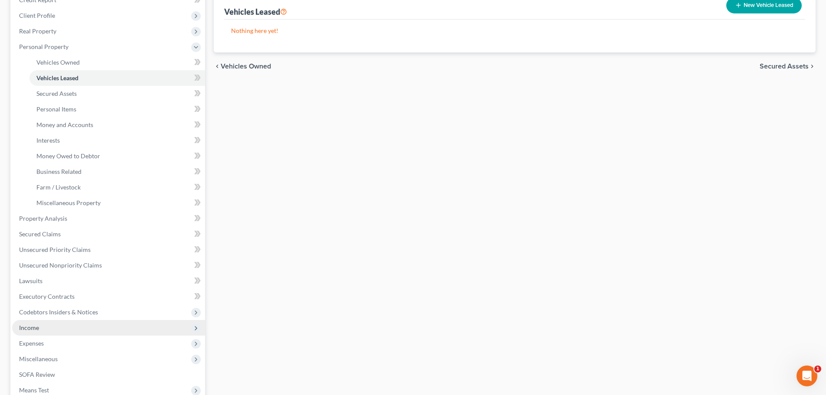
scroll to position [130, 0]
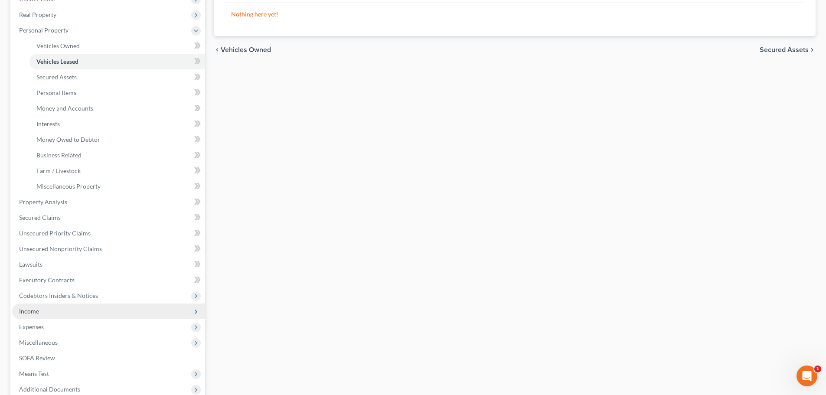
click at [53, 314] on span "Income" at bounding box center [108, 312] width 193 height 16
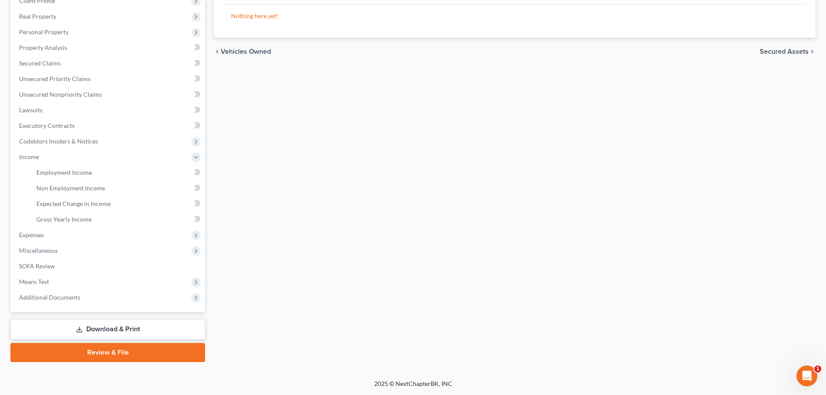
scroll to position [128, 0]
click at [91, 165] on link "Employment Income" at bounding box center [117, 173] width 176 height 16
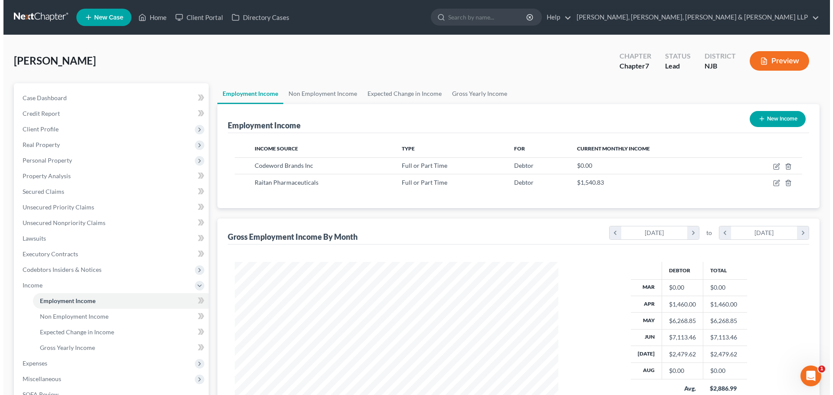
scroll to position [162, 341]
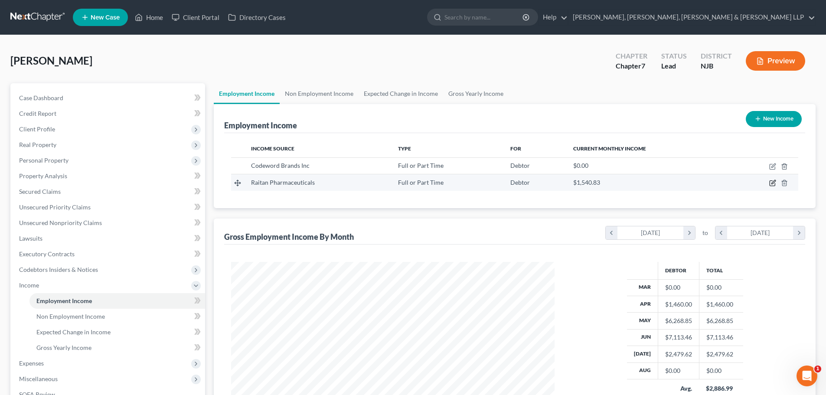
click at [775, 183] on icon "button" at bounding box center [772, 183] width 7 height 7
select select "0"
select select "33"
select select "2"
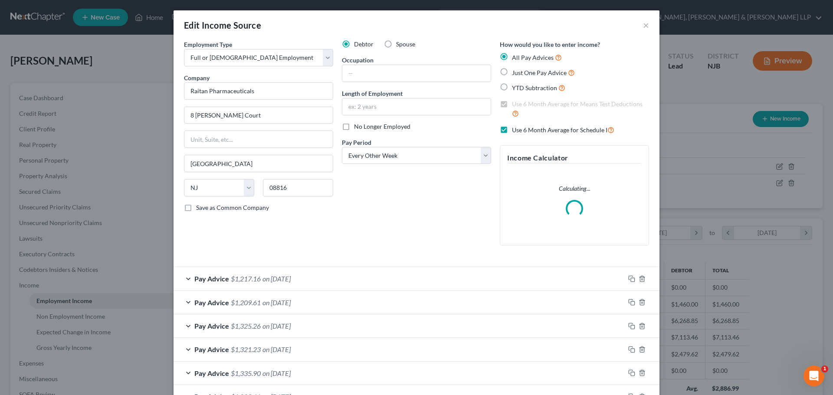
scroll to position [163, 344]
click at [396, 48] on label "Spouse" at bounding box center [405, 44] width 19 height 9
click at [399, 46] on input "Spouse" at bounding box center [402, 43] width 6 height 6
radio input "true"
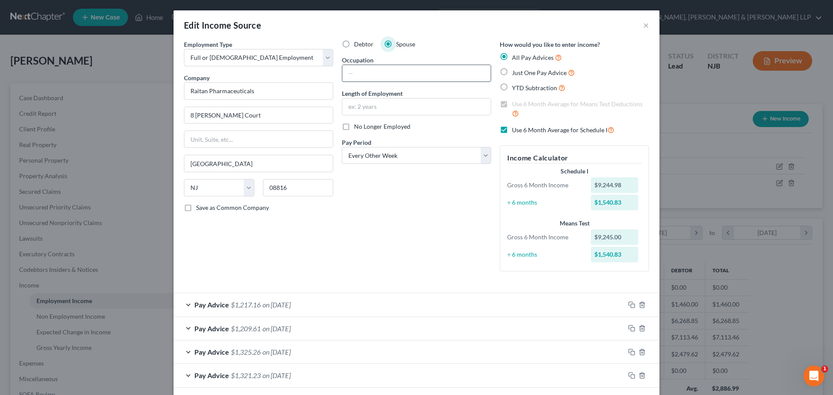
drag, startPoint x: 374, startPoint y: 72, endPoint x: 363, endPoint y: 75, distance: 11.5
click at [374, 72] on input "text" at bounding box center [416, 73] width 148 height 16
paste input "data entry associate"
click at [375, 73] on input "data entry associate" at bounding box center [416, 73] width 148 height 16
click at [350, 72] on input "data entry Associate" at bounding box center [416, 73] width 148 height 16
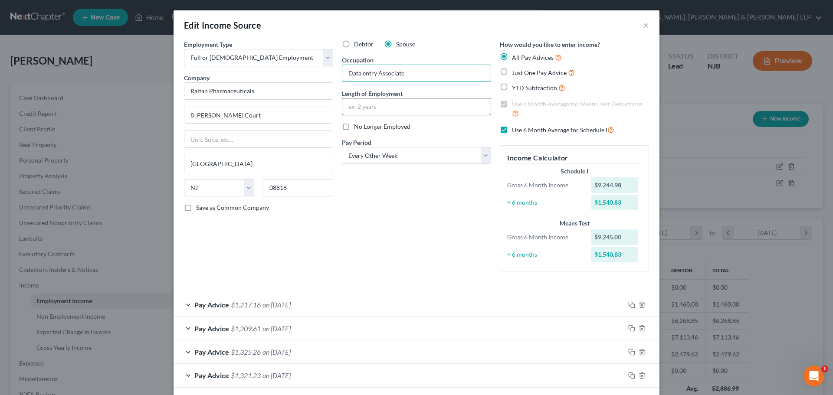
type input "Data entry Associate"
click at [361, 112] on input "text" at bounding box center [416, 106] width 148 height 16
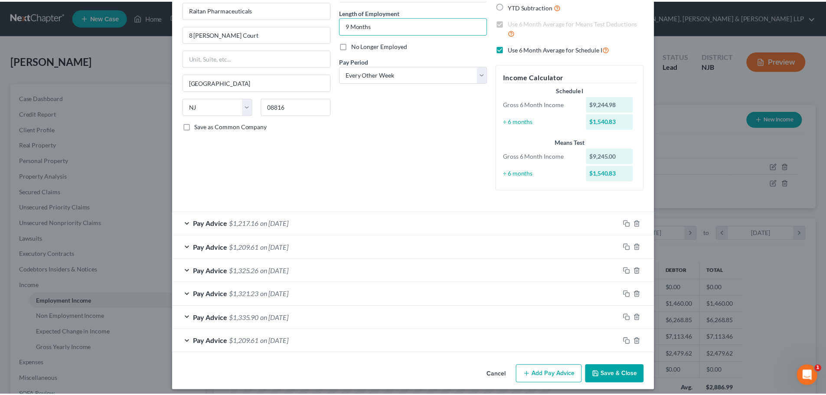
scroll to position [87, 0]
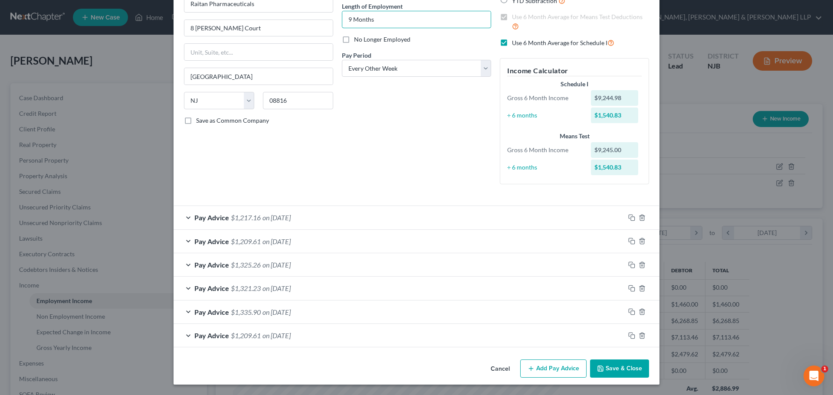
type input "9 Months"
click at [605, 369] on button "Save & Close" at bounding box center [619, 369] width 59 height 18
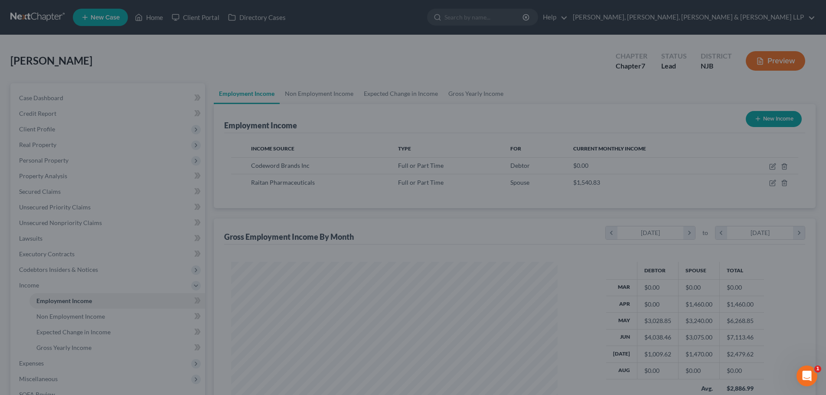
scroll to position [433507, 433327]
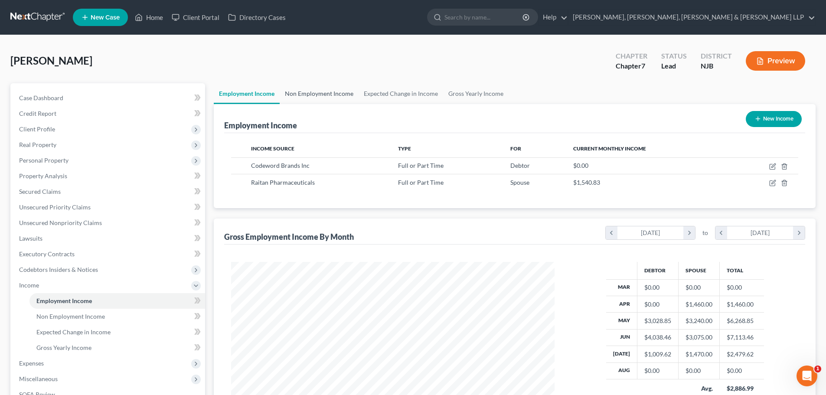
click at [335, 89] on link "Non Employment Income" at bounding box center [319, 93] width 79 height 21
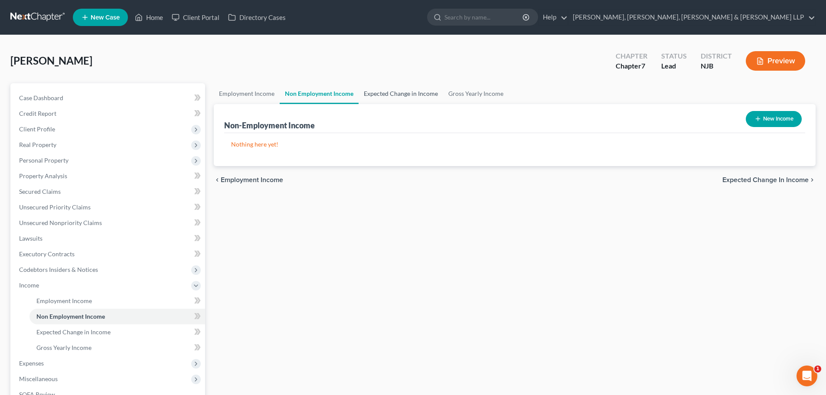
click at [405, 95] on link "Expected Change in Income" at bounding box center [401, 93] width 85 height 21
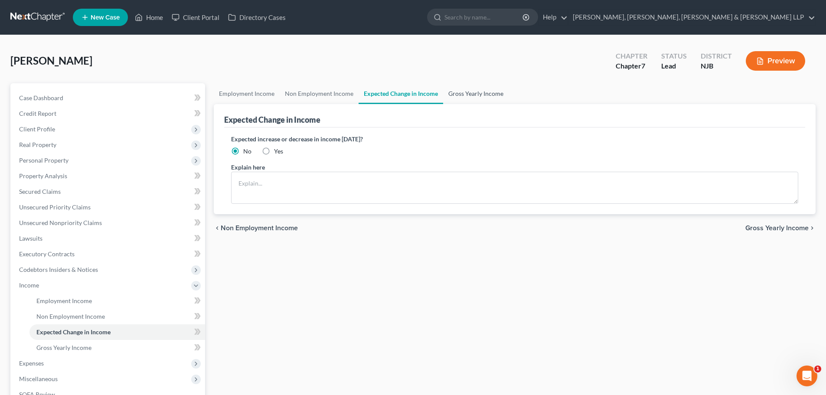
click at [474, 100] on link "Gross Yearly Income" at bounding box center [475, 93] width 65 height 21
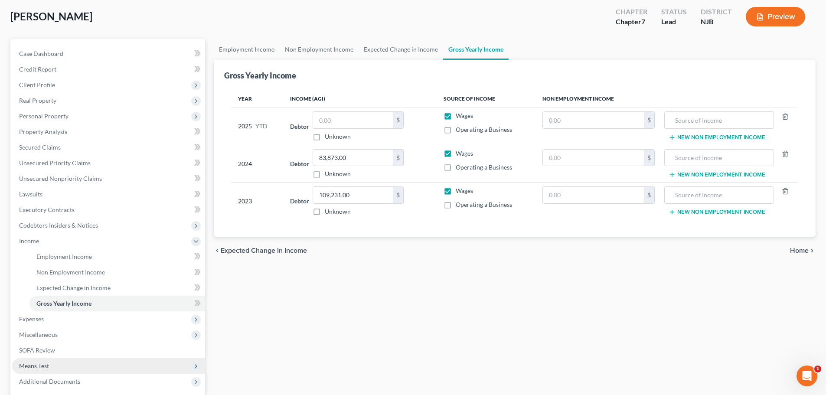
scroll to position [87, 0]
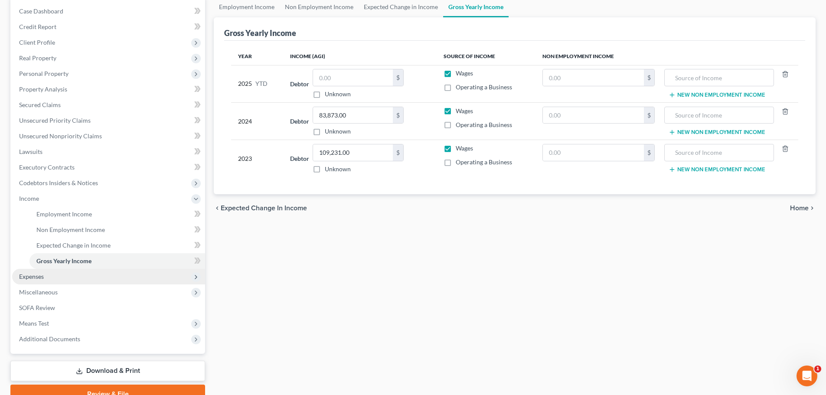
click at [52, 278] on span "Expenses" at bounding box center [108, 277] width 193 height 16
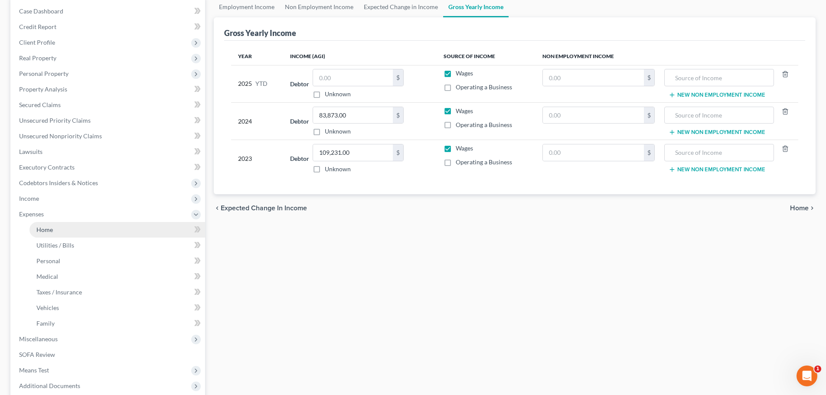
click at [52, 231] on span "Home" at bounding box center [44, 229] width 16 height 7
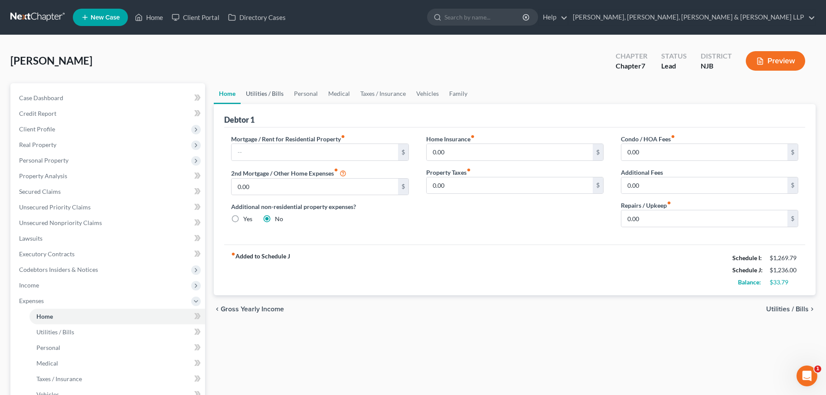
click at [280, 97] on link "Utilities / Bills" at bounding box center [265, 93] width 48 height 21
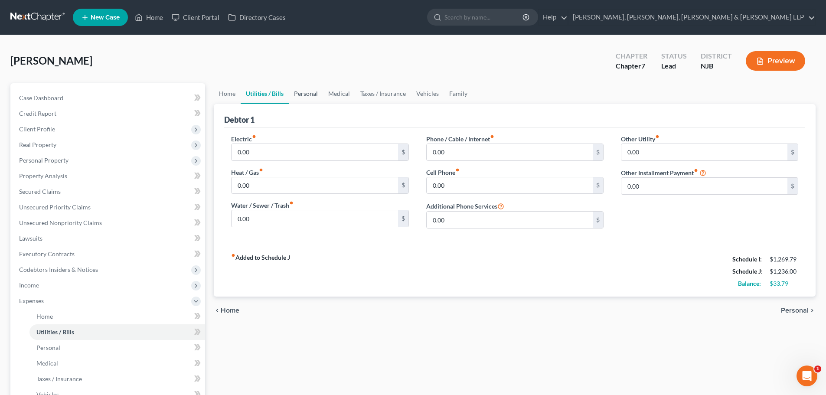
click at [311, 97] on link "Personal" at bounding box center [306, 93] width 34 height 21
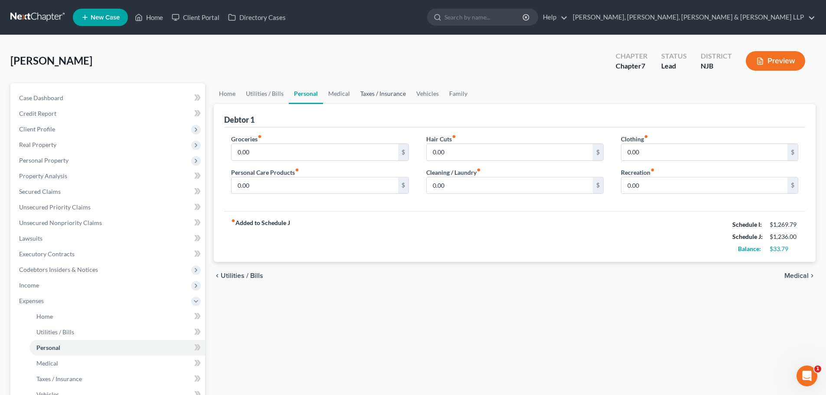
click at [361, 95] on link "Taxes / Insurance" at bounding box center [383, 93] width 56 height 21
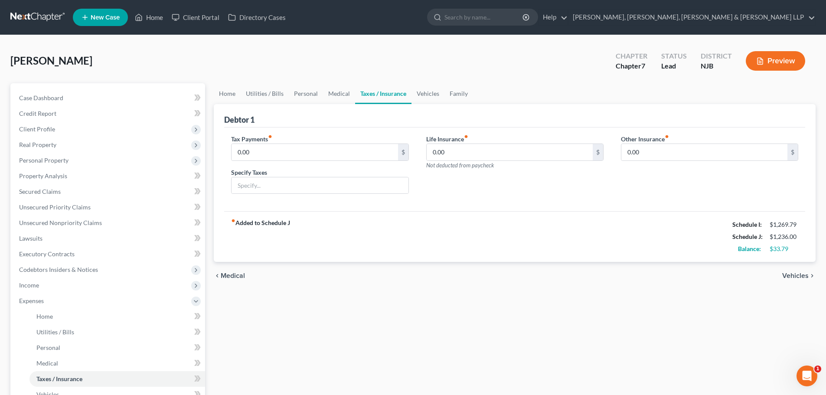
click at [409, 95] on link "Taxes / Insurance" at bounding box center [383, 93] width 56 height 21
click at [436, 95] on link "Vehicles" at bounding box center [428, 93] width 33 height 21
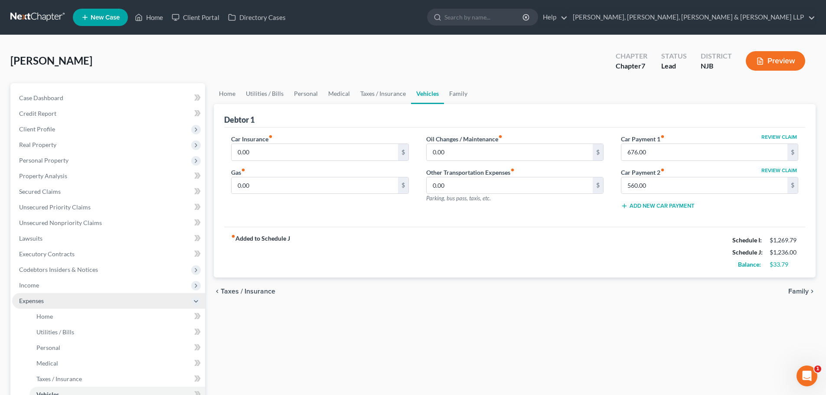
drag, startPoint x: 59, startPoint y: 288, endPoint x: 60, endPoint y: 298, distance: 10.4
click at [59, 288] on span "Income" at bounding box center [108, 286] width 193 height 16
click at [60, 300] on span "Employment Income" at bounding box center [64, 300] width 56 height 7
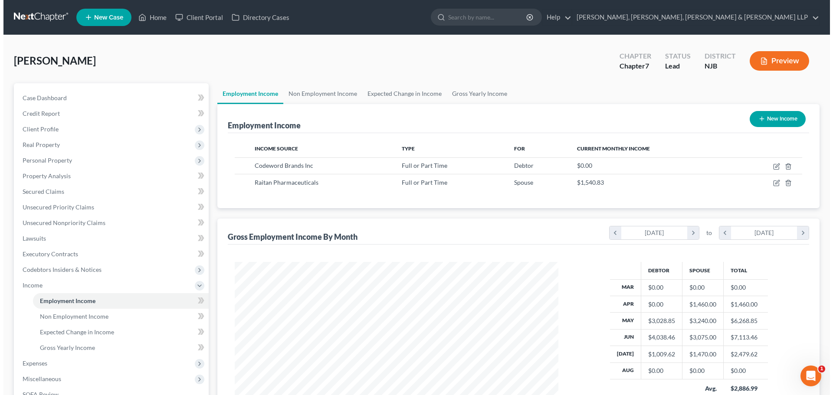
scroll to position [162, 341]
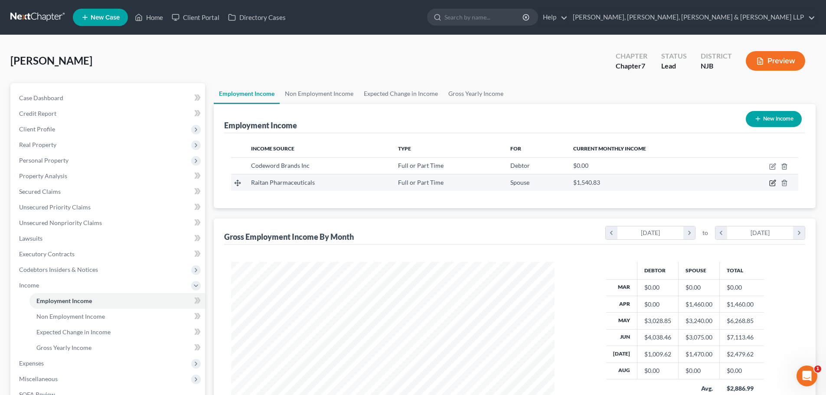
click at [775, 183] on icon "button" at bounding box center [772, 183] width 7 height 7
select select "0"
select select "33"
select select "2"
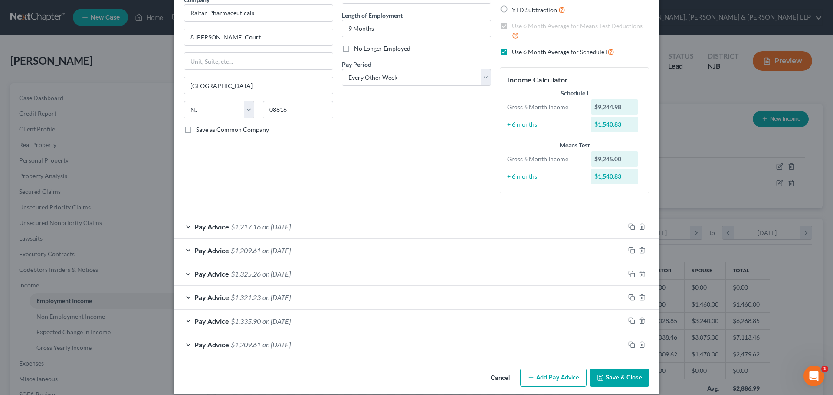
scroll to position [87, 0]
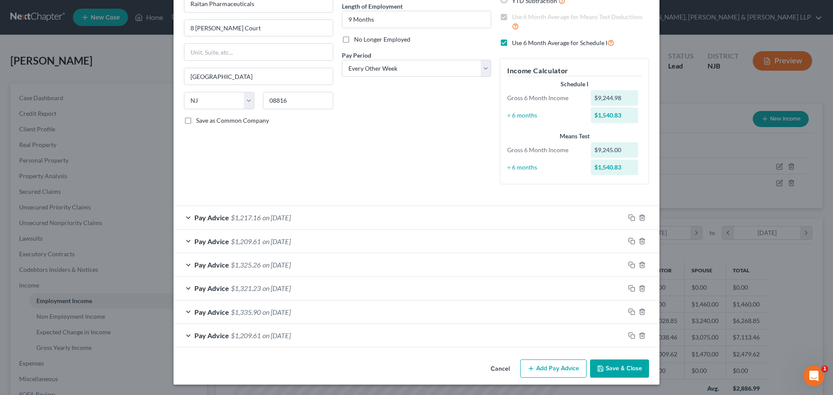
click at [562, 367] on button "Add Pay Advice" at bounding box center [553, 369] width 66 height 18
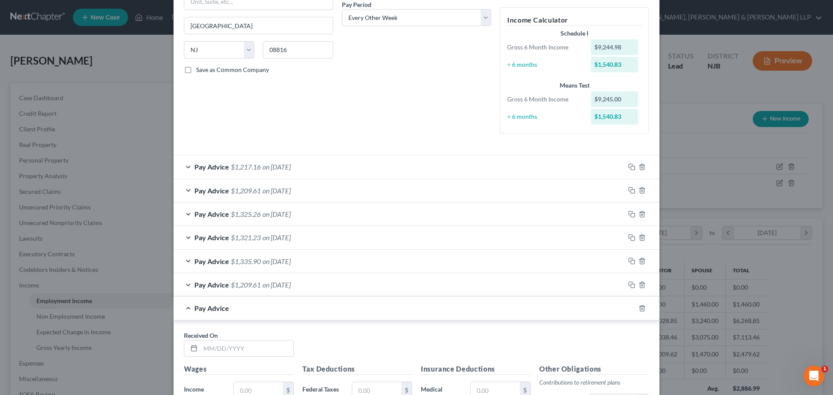
scroll to position [217, 0]
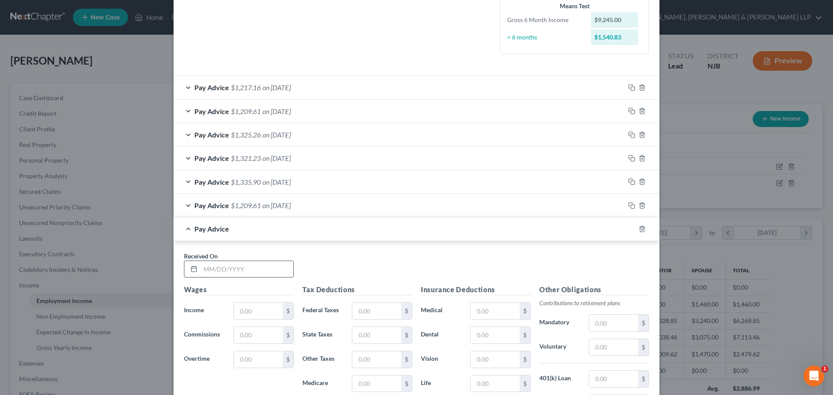
click at [222, 270] on input "text" at bounding box center [246, 269] width 93 height 16
type input "[DATE]"
click at [229, 315] on div "$" at bounding box center [263, 310] width 69 height 17
click at [249, 314] on input "text" at bounding box center [258, 311] width 49 height 16
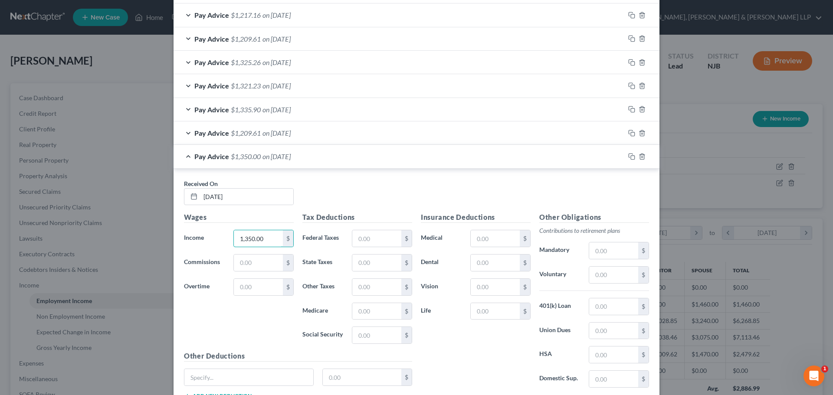
scroll to position [347, 0]
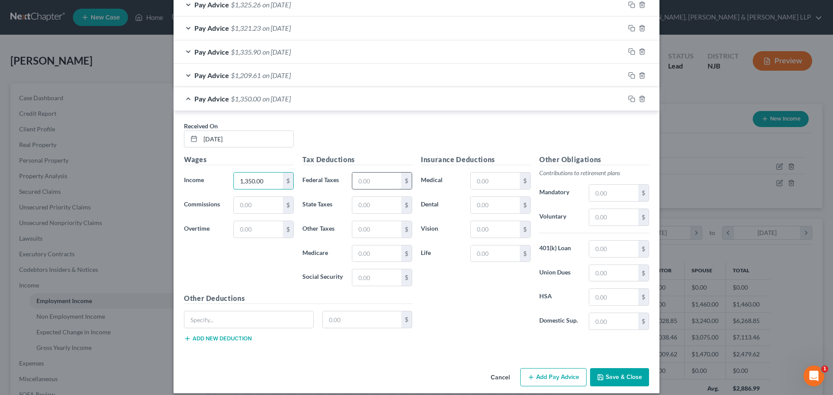
type input "1,350.00"
click at [385, 175] on input "text" at bounding box center [376, 181] width 49 height 16
type input "83.60"
click at [375, 209] on input "text" at bounding box center [376, 205] width 49 height 16
type input "23.23"
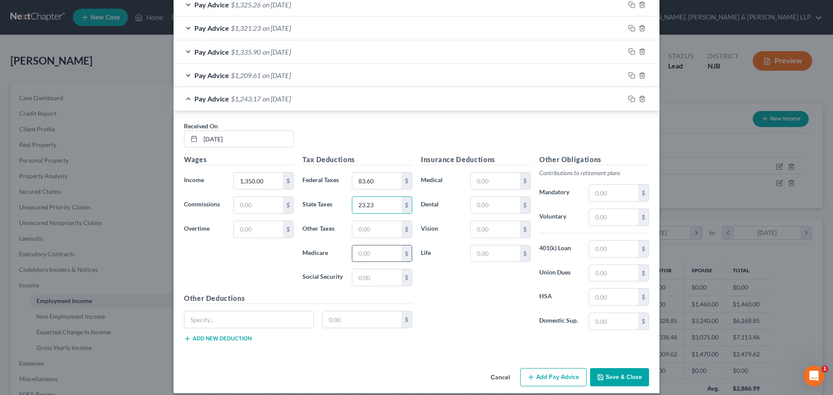
drag, startPoint x: 377, startPoint y: 242, endPoint x: 375, endPoint y: 254, distance: 11.9
click at [376, 250] on div "Tax Deductions Federal Taxes 83.60 $ State Taxes 23.23 $ Other Taxes $ Medicare…" at bounding box center [357, 223] width 118 height 139
click at [375, 254] on input "text" at bounding box center [376, 253] width 49 height 16
type input "19.58"
click at [369, 280] on input "text" at bounding box center [376, 277] width 49 height 16
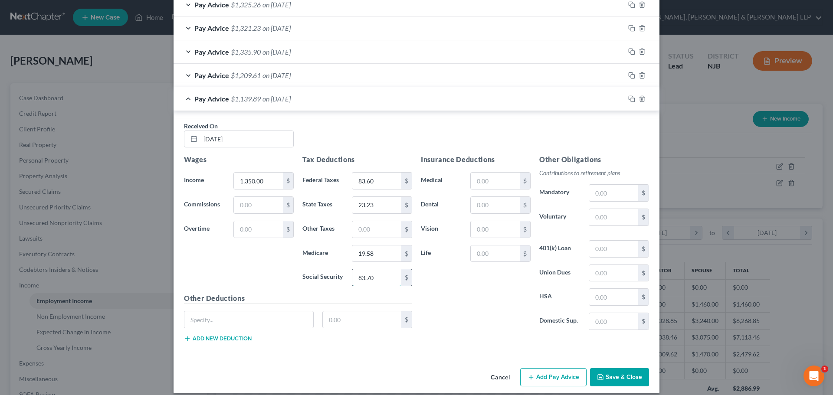
type input "83.70"
click at [386, 235] on input "text" at bounding box center [376, 229] width 49 height 16
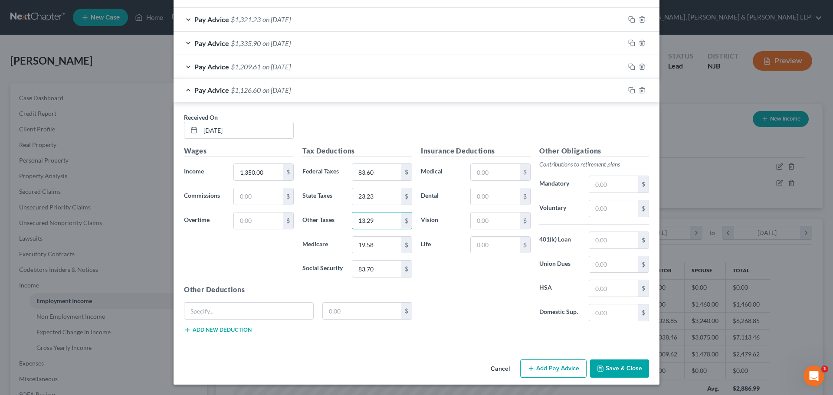
type input "13.29"
click at [533, 365] on button "Add Pay Advice" at bounding box center [553, 369] width 66 height 18
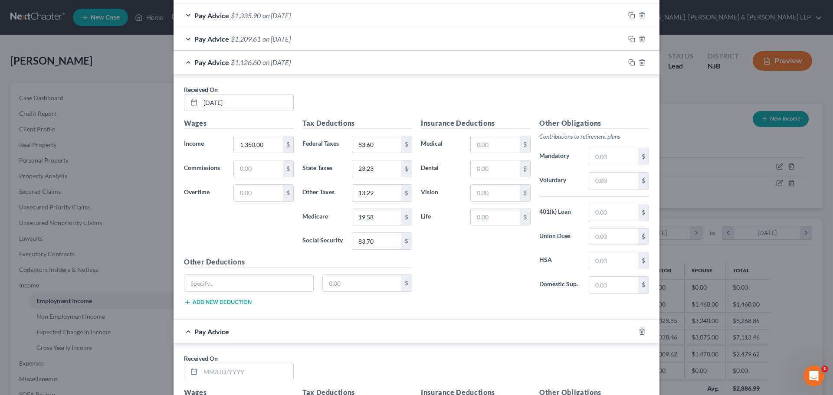
scroll to position [399, 0]
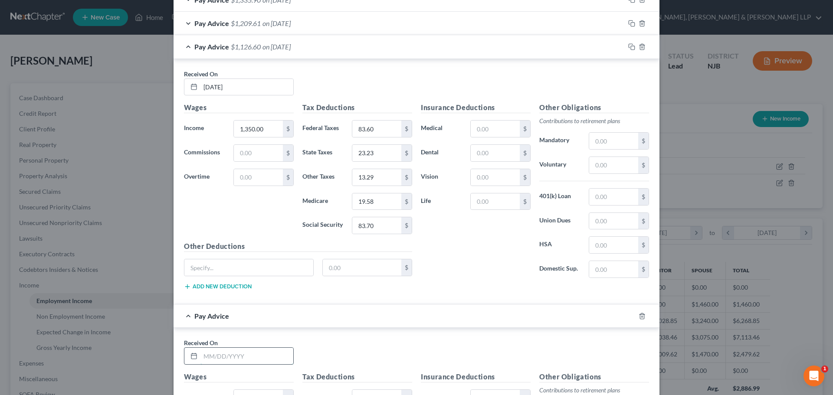
click at [251, 351] on input "text" at bounding box center [246, 356] width 93 height 16
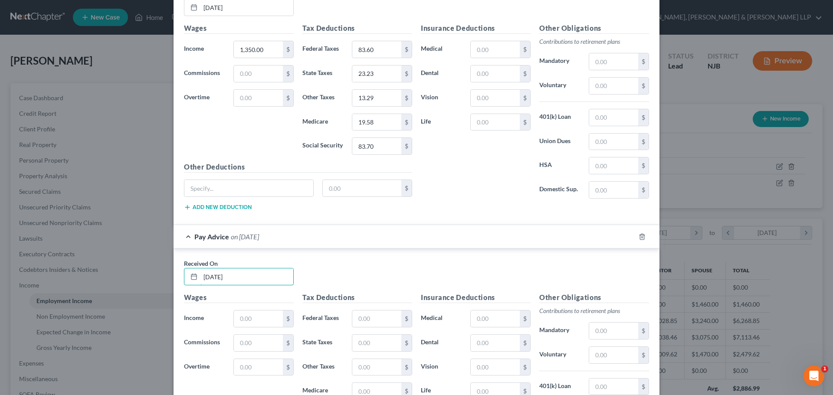
scroll to position [616, 0]
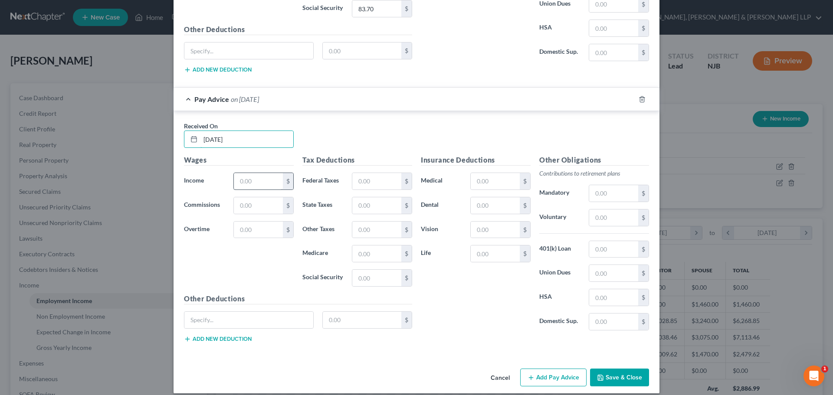
type input "[DATE]"
click at [246, 181] on input "text" at bounding box center [258, 181] width 49 height 16
type input "1,787.50"
click at [360, 185] on input "text" at bounding box center [376, 181] width 49 height 16
click at [370, 204] on input "text" at bounding box center [376, 205] width 49 height 16
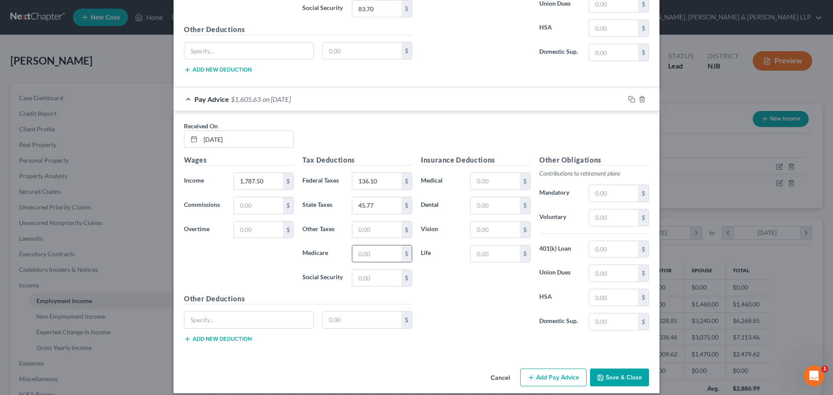
click at [369, 255] on input "text" at bounding box center [376, 253] width 49 height 16
click at [371, 280] on input "text" at bounding box center [376, 278] width 49 height 16
click at [378, 230] on input "text" at bounding box center [376, 230] width 49 height 16
click at [528, 374] on icon "button" at bounding box center [530, 377] width 7 height 7
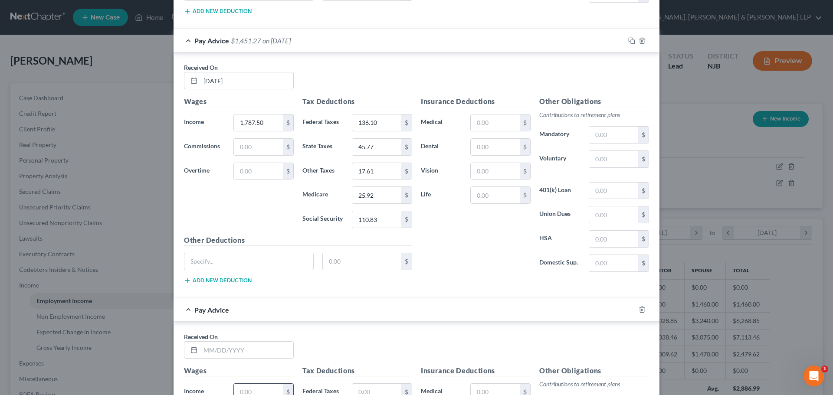
scroll to position [755, 0]
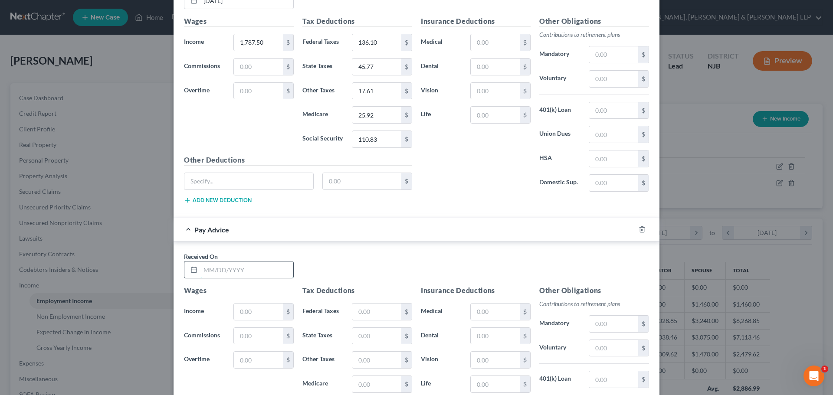
click at [235, 275] on input "text" at bounding box center [246, 270] width 93 height 16
click at [259, 311] on input "text" at bounding box center [258, 312] width 49 height 16
click at [380, 317] on input "text" at bounding box center [376, 312] width 49 height 16
click at [371, 336] on input "text" at bounding box center [376, 336] width 49 height 16
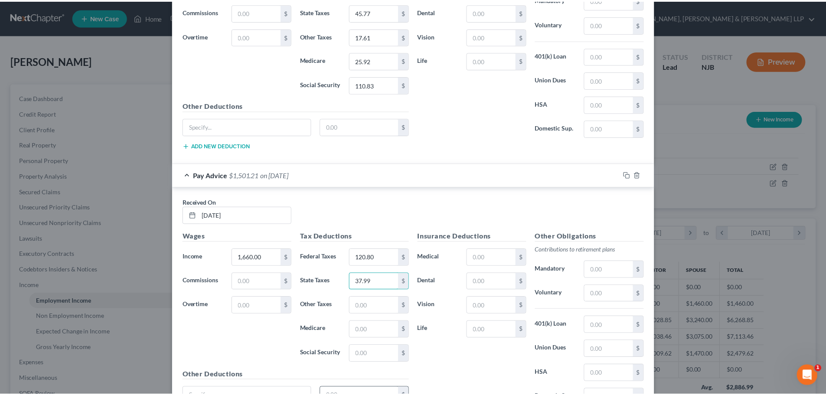
scroll to position [885, 0]
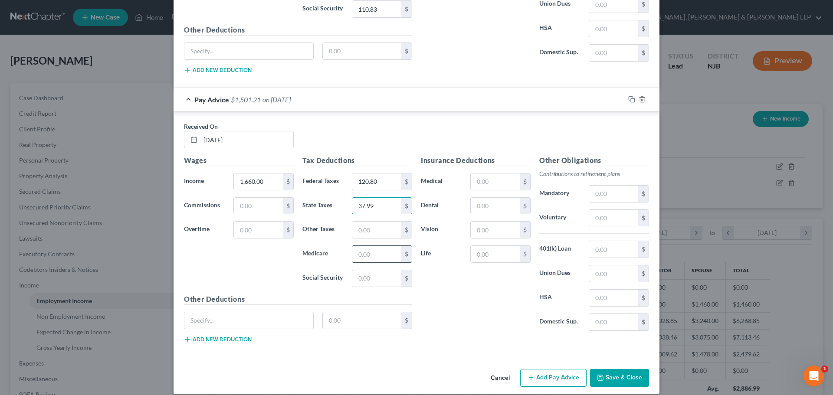
click at [364, 261] on input "text" at bounding box center [376, 254] width 49 height 16
click at [364, 276] on input "text" at bounding box center [376, 278] width 49 height 16
click at [352, 228] on input "text" at bounding box center [376, 230] width 49 height 16
click at [607, 373] on button "Save & Close" at bounding box center [619, 378] width 59 height 18
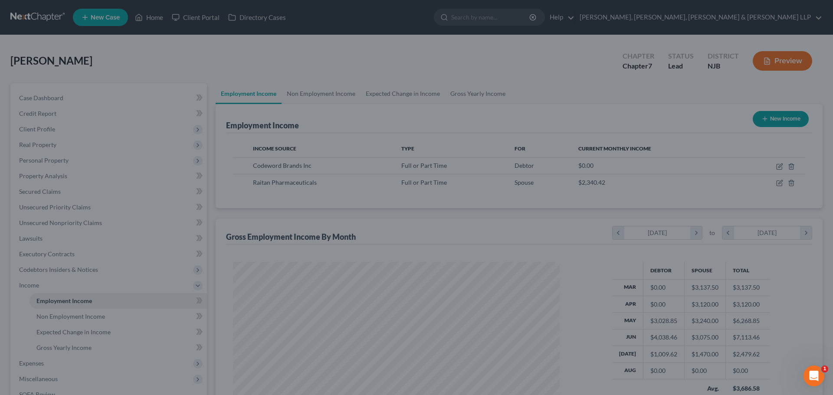
scroll to position [433507, 433327]
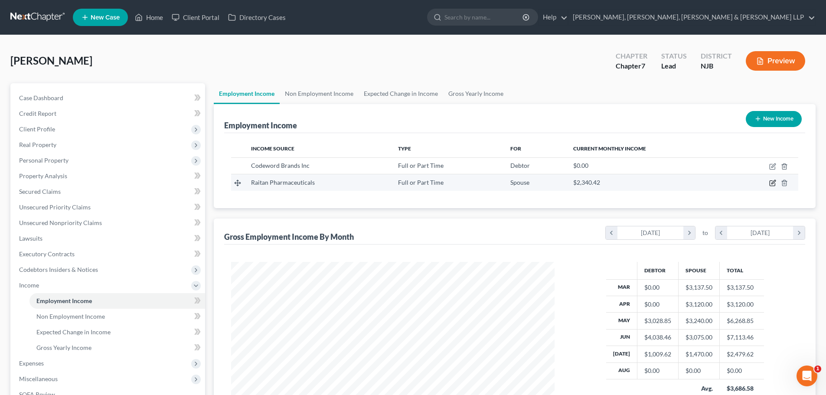
click at [773, 182] on icon "button" at bounding box center [773, 182] width 4 height 4
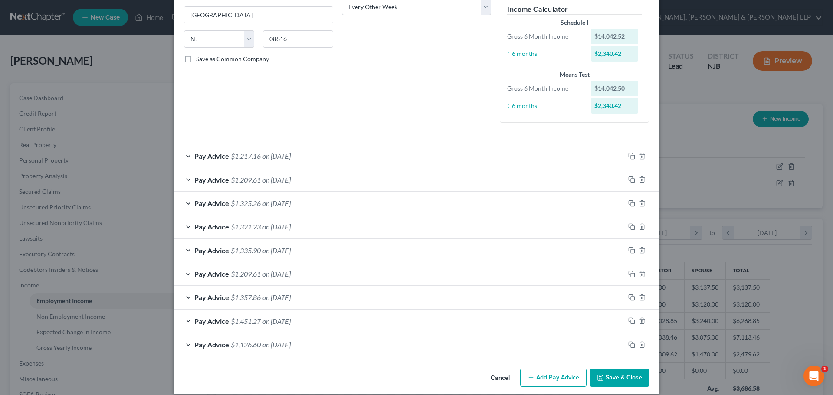
scroll to position [158, 0]
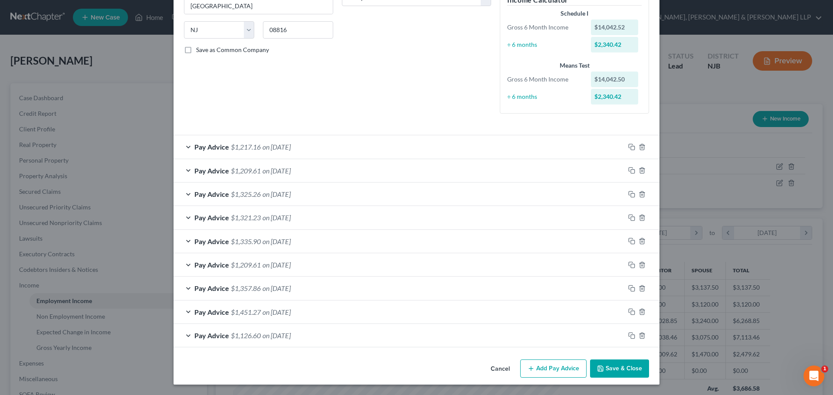
click at [556, 368] on button "Add Pay Advice" at bounding box center [553, 369] width 66 height 18
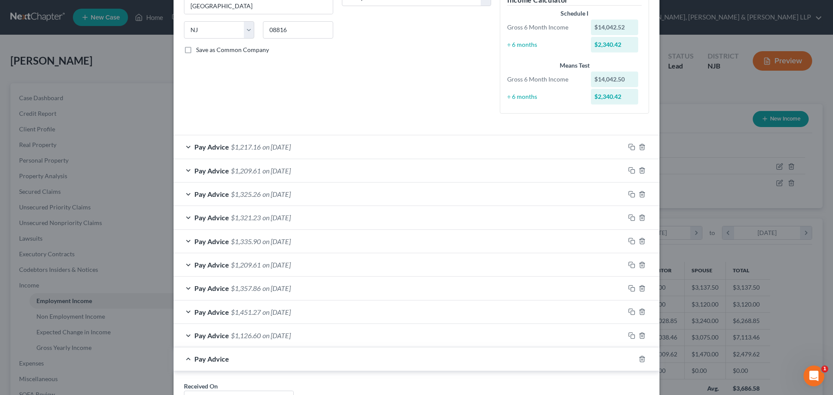
scroll to position [181, 0]
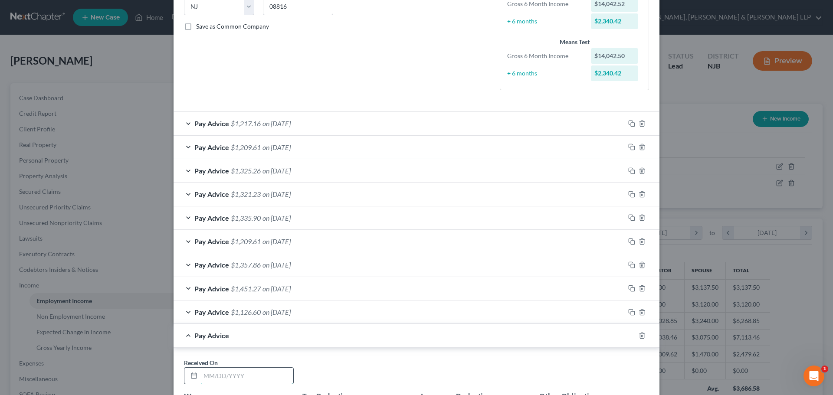
click at [238, 375] on input "text" at bounding box center [246, 376] width 93 height 16
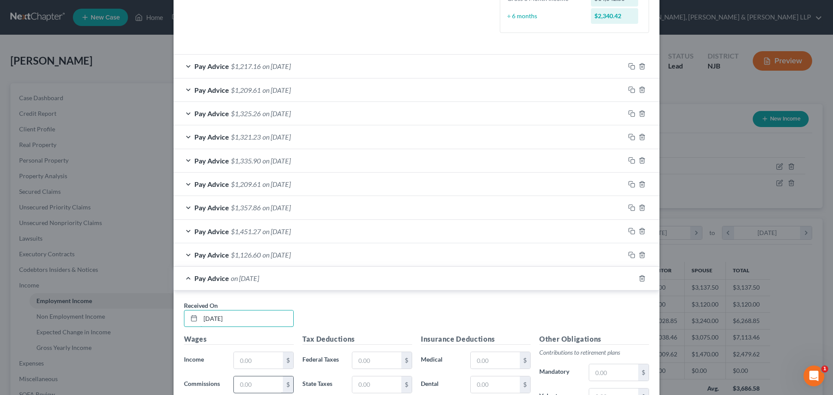
scroll to position [311, 0]
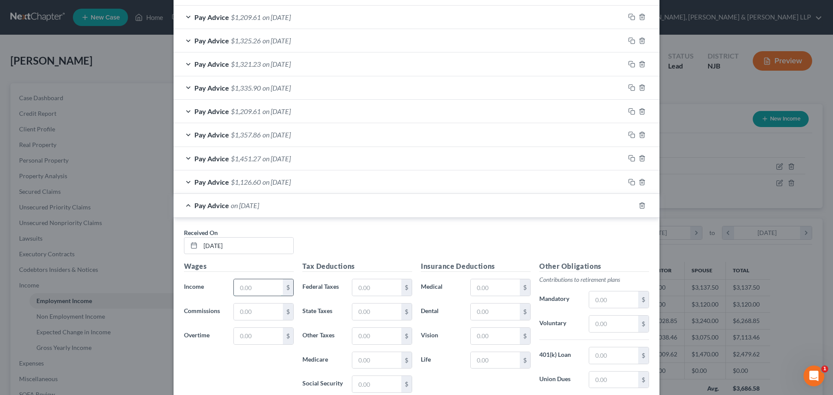
click at [245, 292] on input "text" at bounding box center [258, 287] width 49 height 16
click at [378, 285] on input "text" at bounding box center [376, 287] width 49 height 16
click at [370, 313] on input "text" at bounding box center [376, 312] width 49 height 16
click at [378, 359] on input "text" at bounding box center [376, 360] width 49 height 16
click at [376, 389] on input "text" at bounding box center [376, 384] width 49 height 16
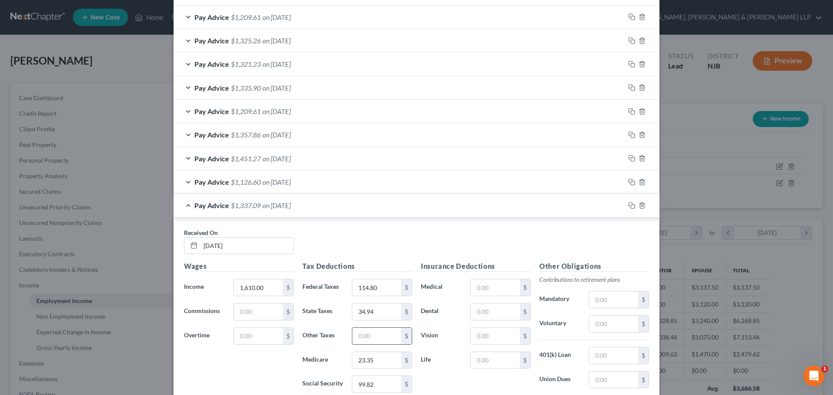
click at [364, 332] on input "text" at bounding box center [376, 336] width 49 height 16
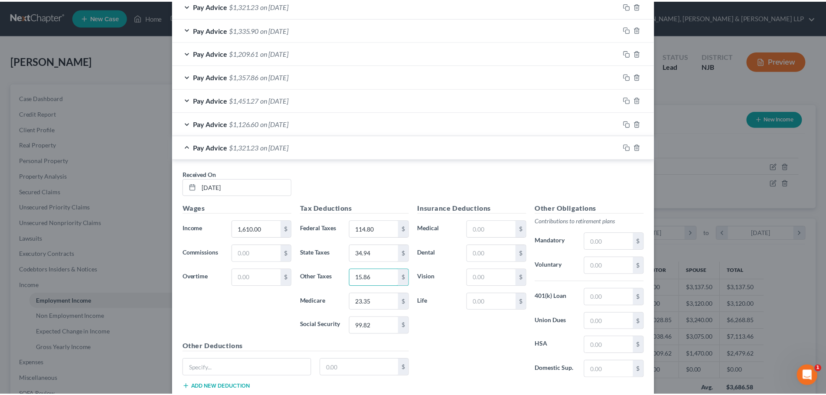
scroll to position [427, 0]
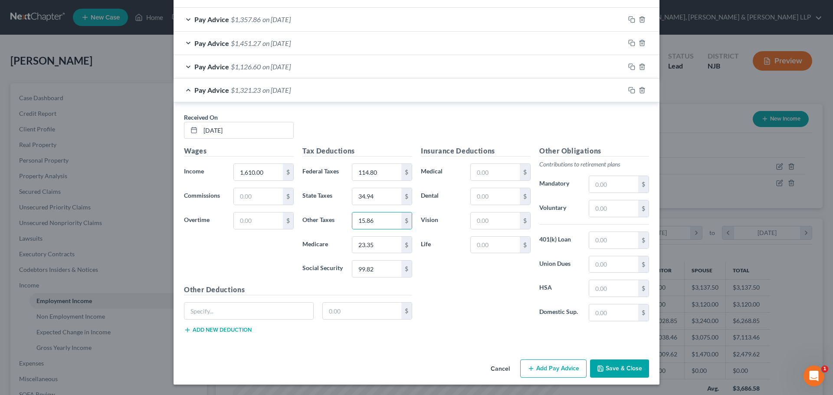
click at [617, 371] on button "Save & Close" at bounding box center [619, 369] width 59 height 18
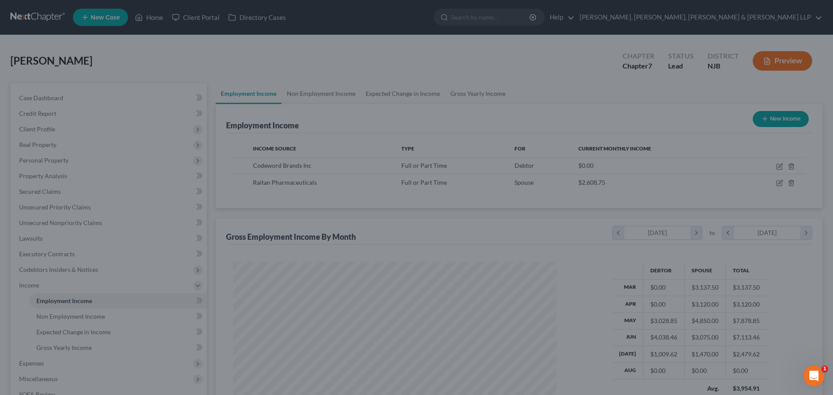
scroll to position [433507, 433327]
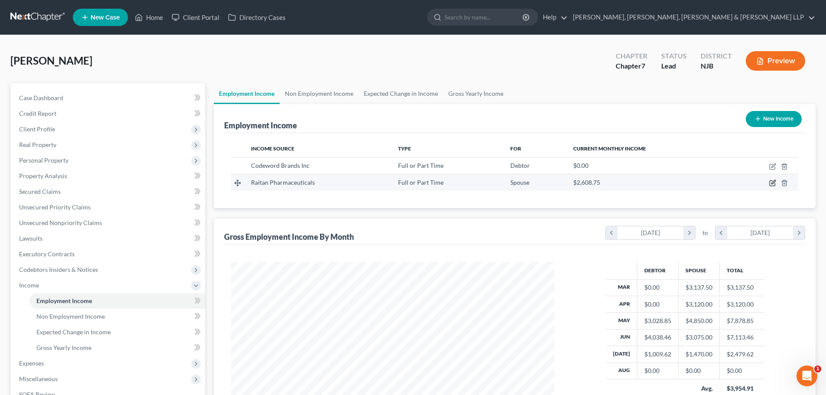
click at [773, 182] on icon "button" at bounding box center [772, 183] width 7 height 7
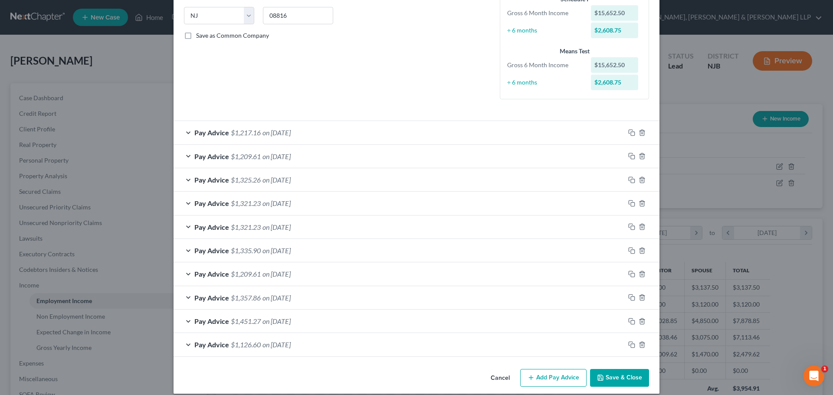
scroll to position [181, 0]
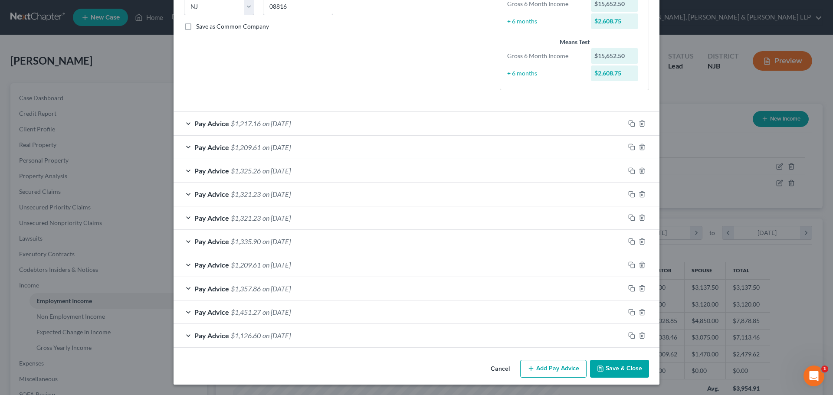
click at [542, 367] on button "Add Pay Advice" at bounding box center [553, 369] width 66 height 18
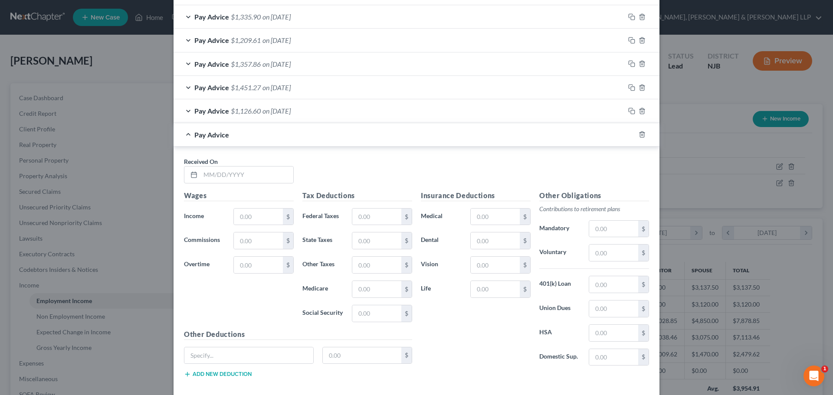
scroll to position [450, 0]
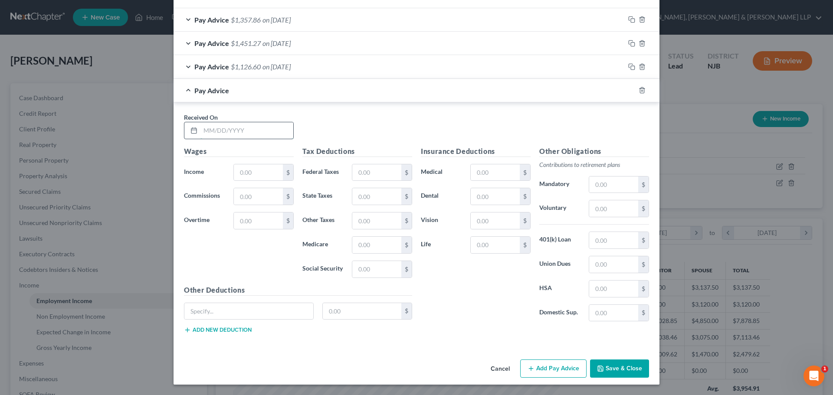
click at [239, 132] on input "text" at bounding box center [246, 130] width 93 height 16
click at [254, 180] on input "text" at bounding box center [258, 172] width 49 height 16
click at [370, 173] on input "text" at bounding box center [376, 172] width 49 height 16
click at [370, 189] on input "text" at bounding box center [376, 196] width 49 height 16
click at [360, 243] on input "text" at bounding box center [376, 245] width 49 height 16
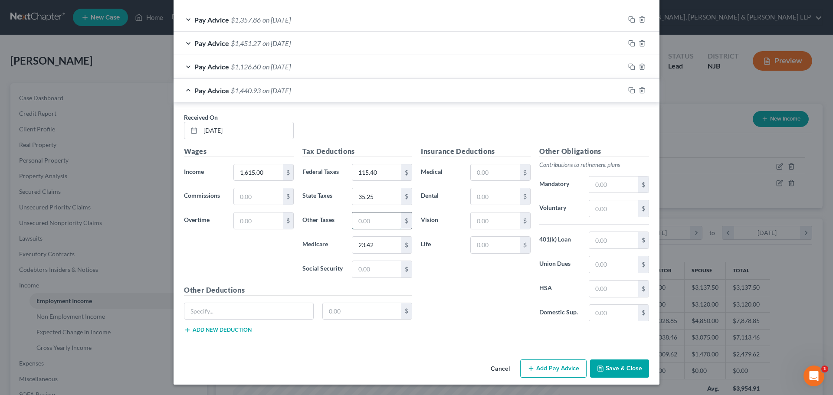
click at [363, 216] on input "text" at bounding box center [376, 220] width 49 height 16
click at [379, 267] on input "text" at bounding box center [376, 269] width 49 height 16
click at [527, 370] on icon "button" at bounding box center [530, 368] width 7 height 7
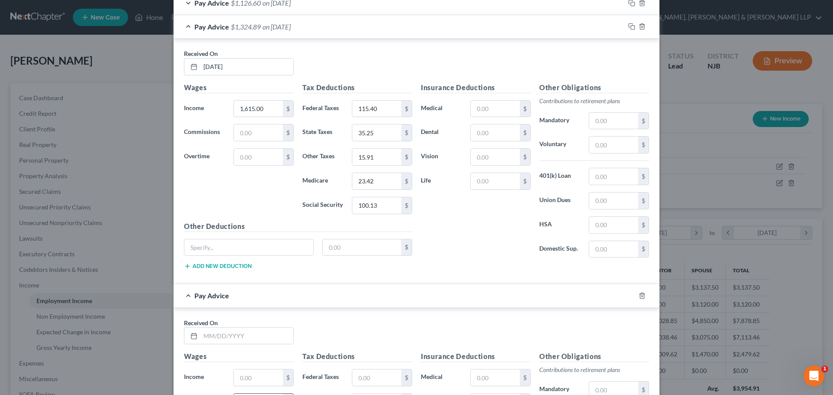
scroll to position [624, 0]
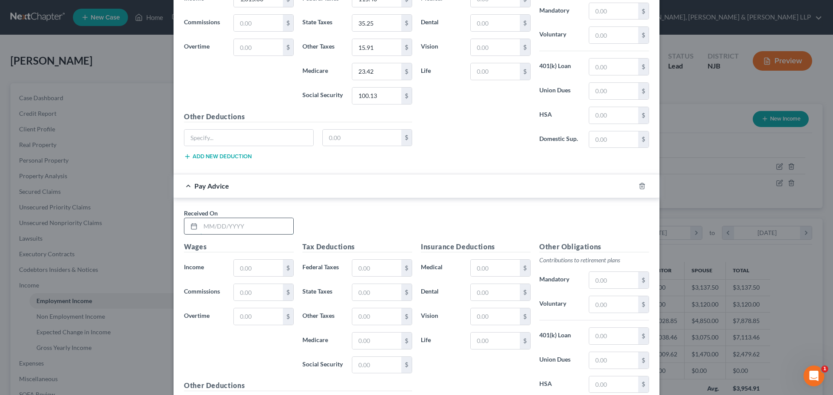
click at [237, 225] on input "text" at bounding box center [246, 226] width 93 height 16
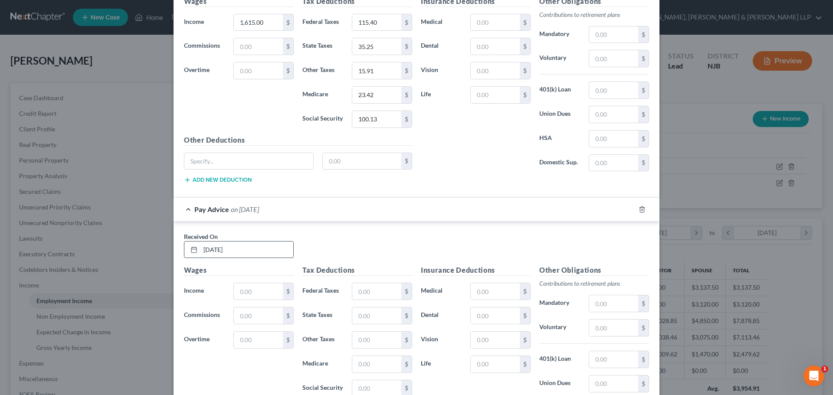
scroll to position [580, 0]
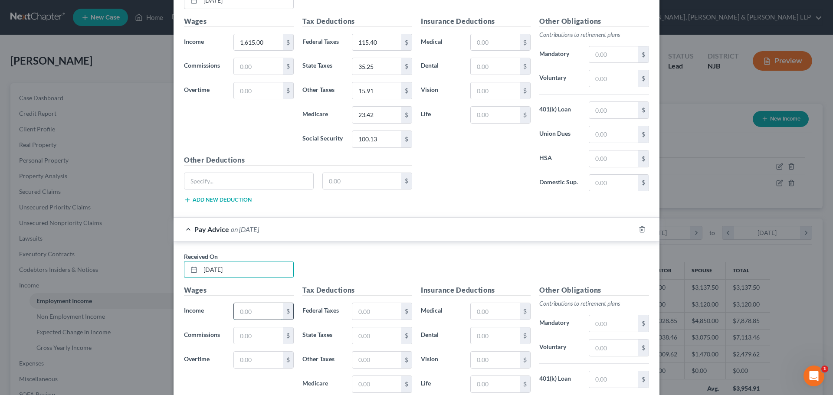
click at [262, 306] on input "text" at bounding box center [258, 311] width 49 height 16
click at [392, 312] on input "text" at bounding box center [376, 311] width 49 height 16
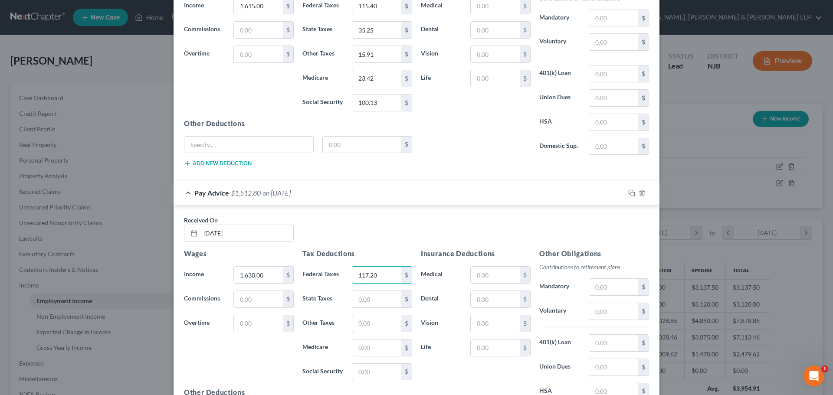
scroll to position [667, 0]
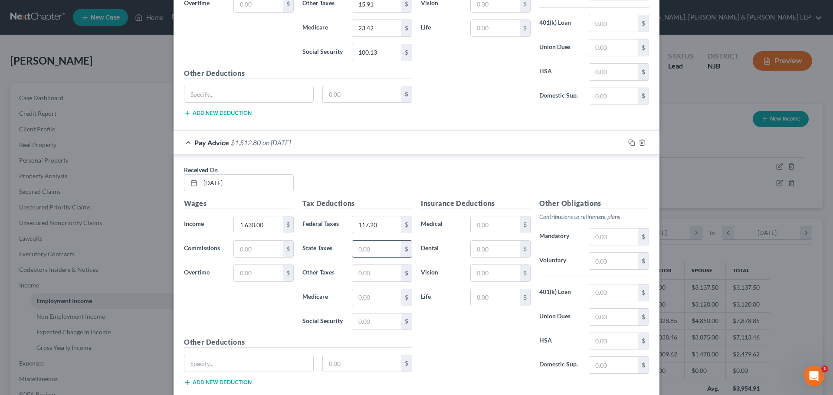
click at [371, 240] on div "$" at bounding box center [382, 248] width 60 height 17
click at [371, 247] on input "text" at bounding box center [376, 249] width 49 height 16
click at [368, 251] on input "text" at bounding box center [376, 249] width 49 height 16
click at [363, 297] on input "text" at bounding box center [376, 297] width 49 height 16
click at [359, 319] on input "text" at bounding box center [376, 322] width 49 height 16
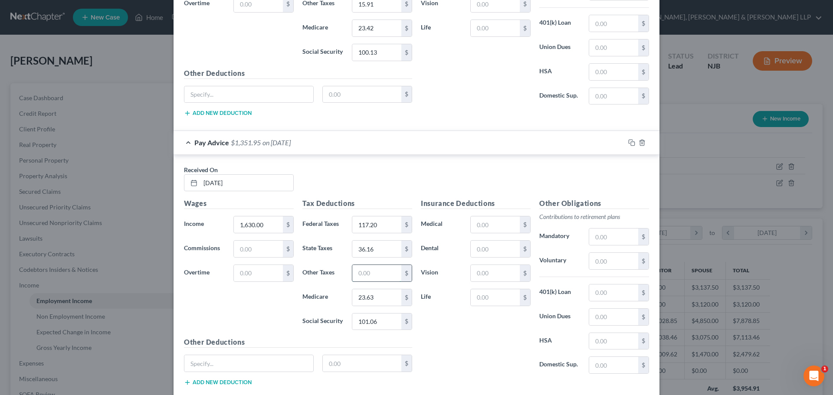
click at [368, 271] on input "text" at bounding box center [376, 273] width 49 height 16
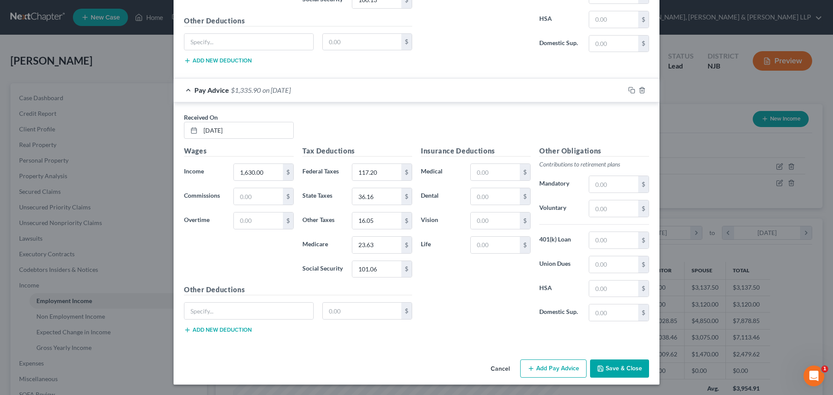
click at [545, 373] on button "Add Pay Advice" at bounding box center [553, 369] width 66 height 18
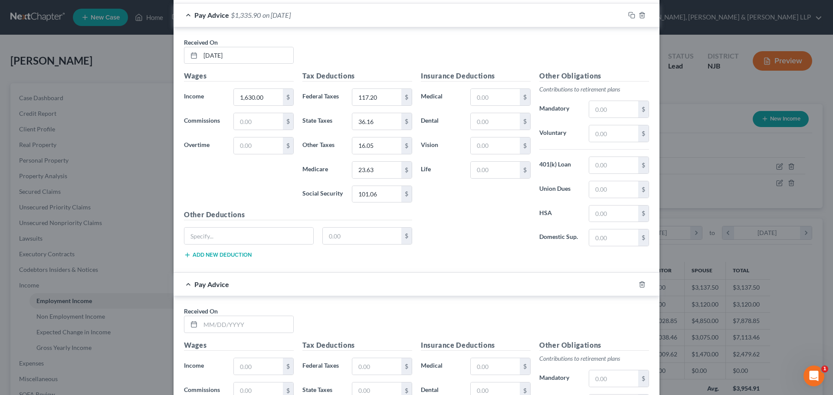
scroll to position [980, 0]
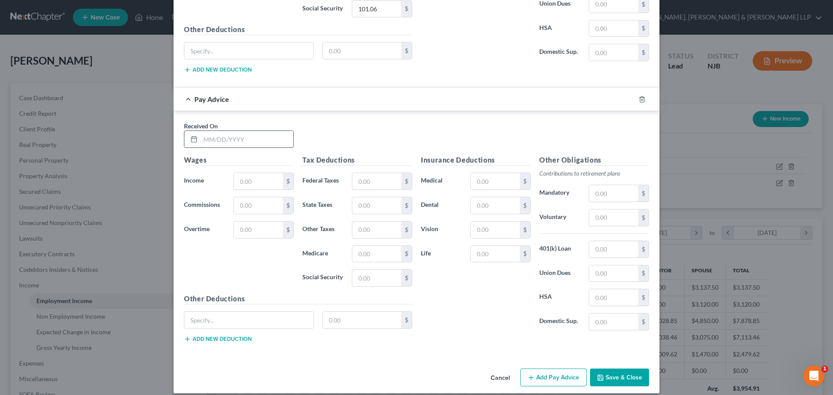
click at [242, 141] on input "text" at bounding box center [246, 139] width 93 height 16
click at [248, 180] on input "text" at bounding box center [258, 181] width 49 height 16
click at [371, 186] on input "text" at bounding box center [376, 181] width 49 height 16
click at [375, 203] on input "text" at bounding box center [376, 205] width 49 height 16
click at [367, 255] on input "text" at bounding box center [376, 254] width 49 height 16
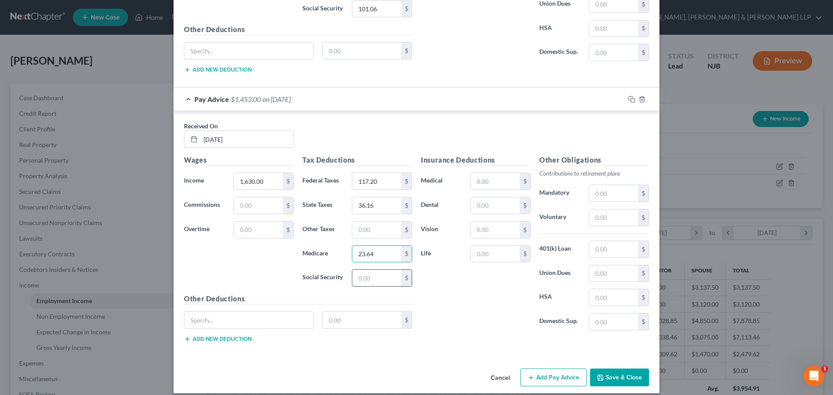
click at [366, 283] on input "text" at bounding box center [376, 278] width 49 height 16
click at [391, 277] on input "text" at bounding box center [376, 278] width 49 height 16
click at [356, 231] on input "text" at bounding box center [376, 230] width 49 height 16
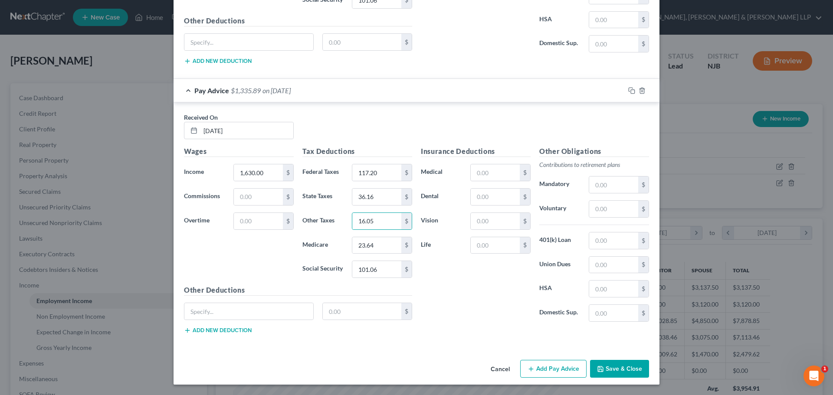
click at [566, 363] on button "Add Pay Advice" at bounding box center [553, 369] width 66 height 18
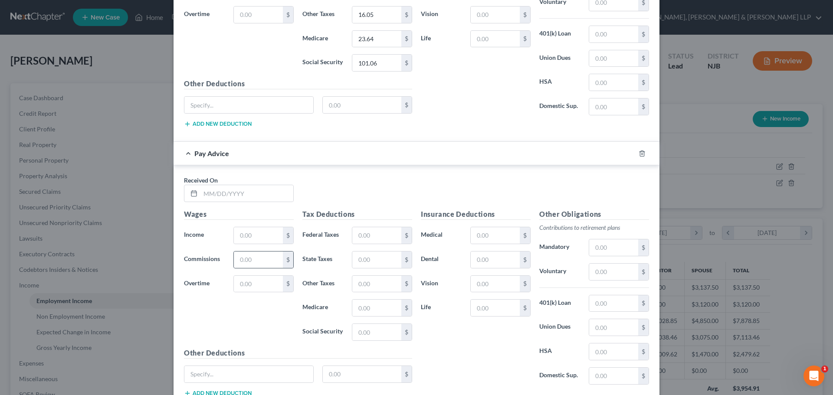
scroll to position [1205, 0]
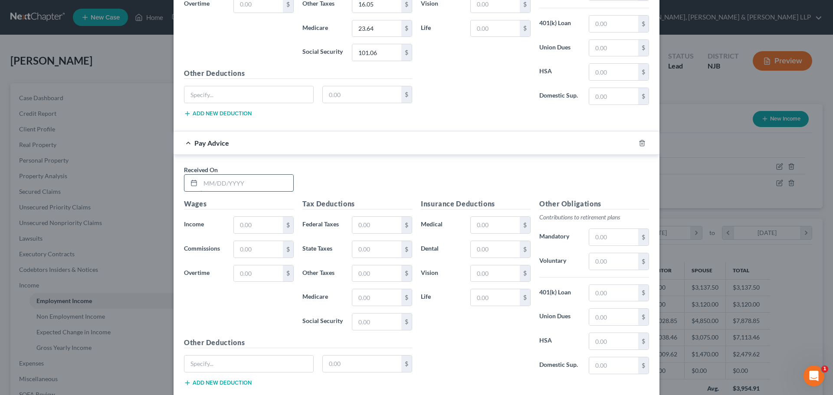
click at [232, 183] on input "text" at bounding box center [246, 183] width 93 height 16
click at [245, 227] on input "text" at bounding box center [258, 225] width 49 height 16
click at [374, 226] on input "text" at bounding box center [376, 225] width 49 height 16
click at [376, 252] on input "text" at bounding box center [376, 249] width 49 height 16
click at [355, 293] on input "text" at bounding box center [376, 297] width 49 height 16
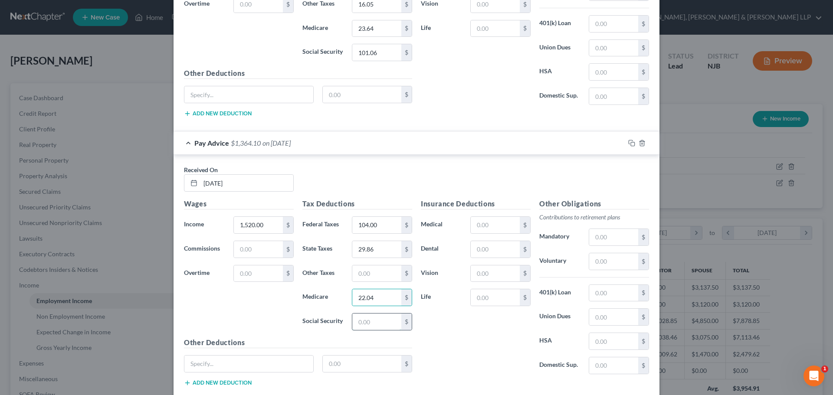
click at [374, 326] on input "text" at bounding box center [376, 322] width 49 height 16
click at [360, 271] on input "text" at bounding box center [376, 273] width 49 height 16
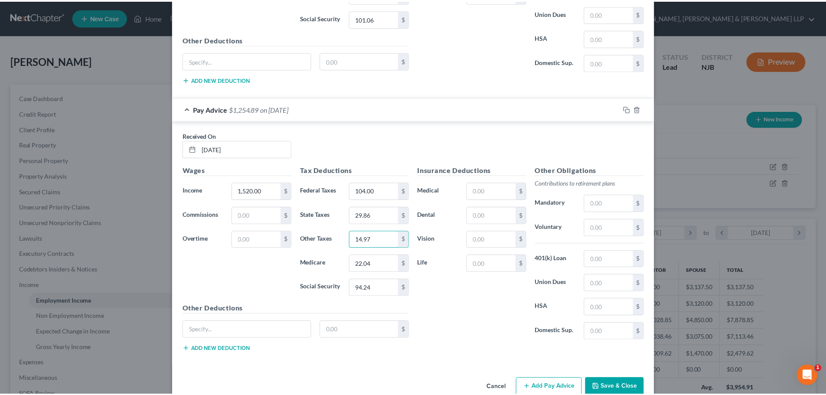
scroll to position [1258, 0]
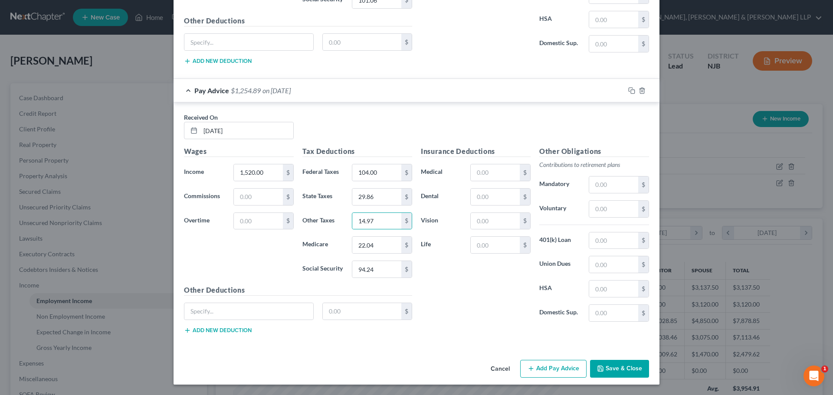
click at [614, 369] on button "Save & Close" at bounding box center [619, 369] width 59 height 18
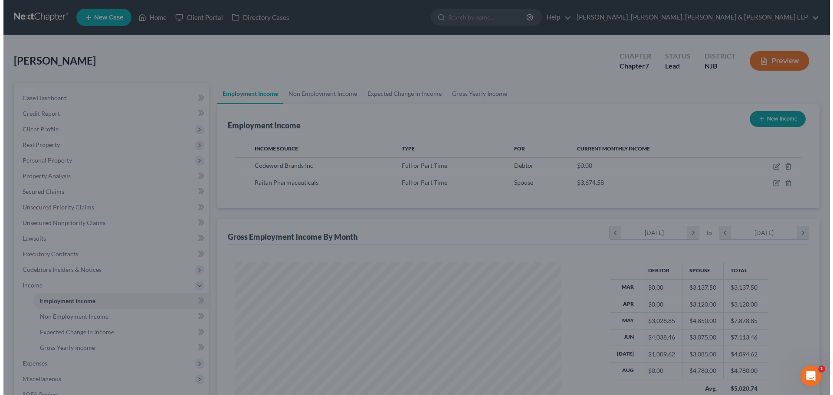
scroll to position [433507, 433327]
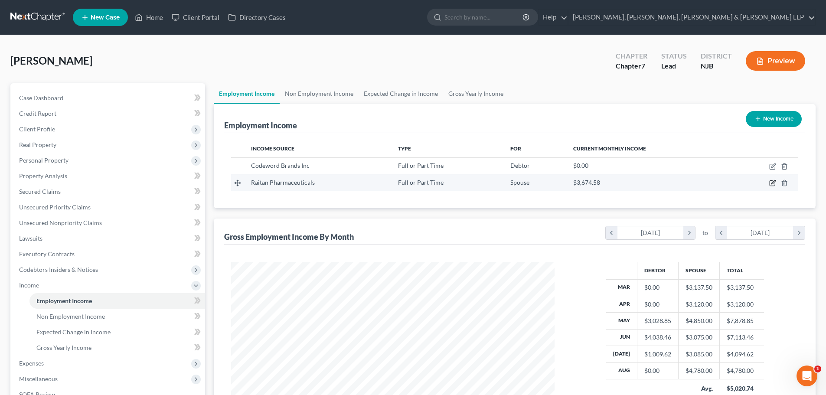
click at [770, 185] on icon "button" at bounding box center [772, 183] width 5 height 5
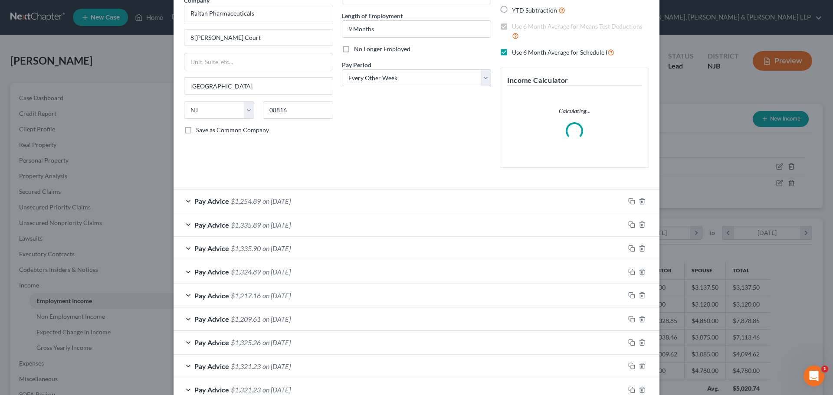
scroll to position [249, 0]
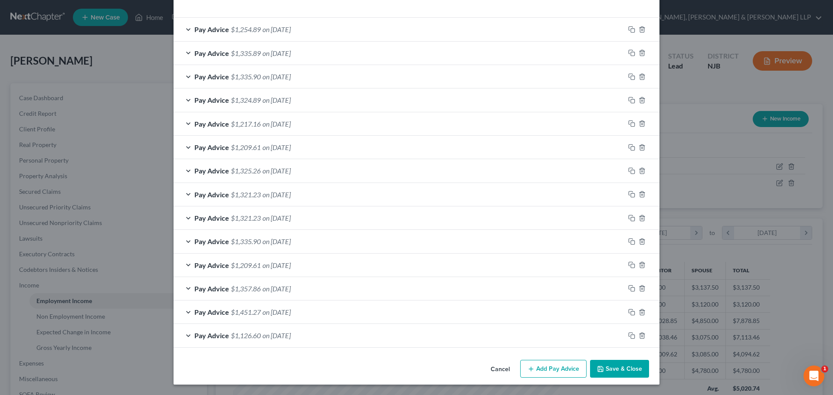
click at [597, 369] on icon "button" at bounding box center [600, 369] width 7 height 7
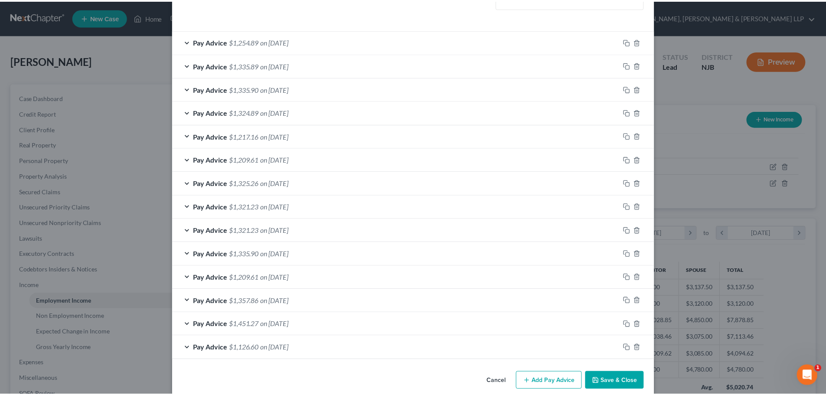
scroll to position [275, 0]
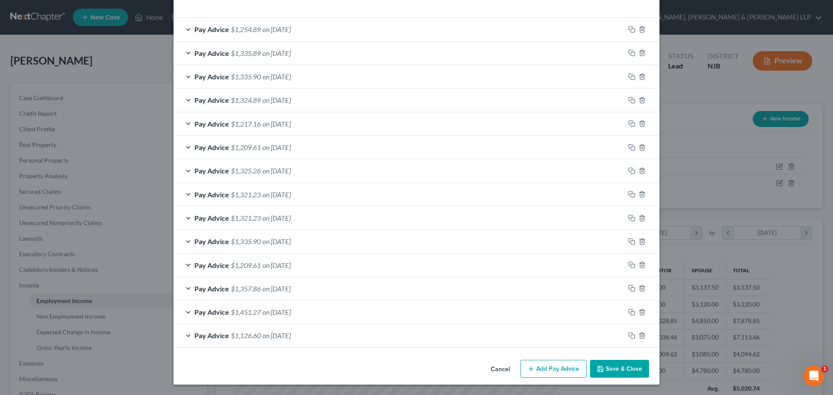
click at [621, 374] on button "Save & Close" at bounding box center [619, 369] width 59 height 18
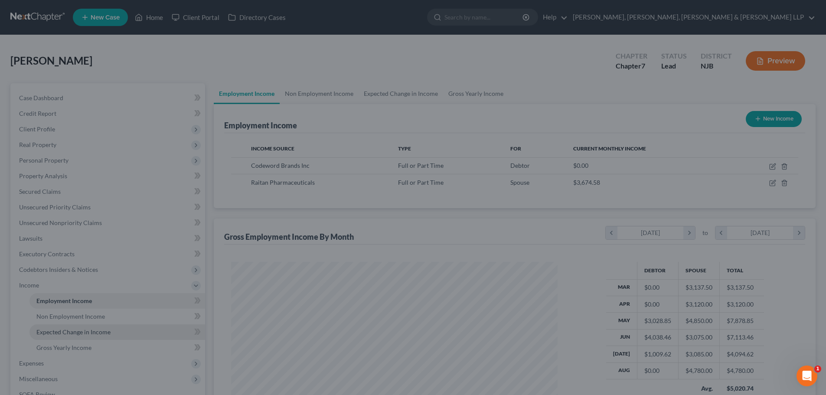
scroll to position [433507, 433327]
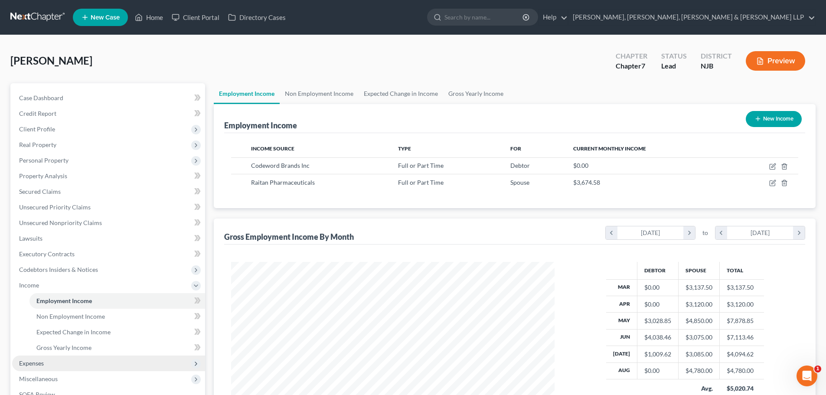
drag, startPoint x: 67, startPoint y: 358, endPoint x: 87, endPoint y: 356, distance: 19.6
click at [67, 358] on span "Expenses" at bounding box center [108, 364] width 193 height 16
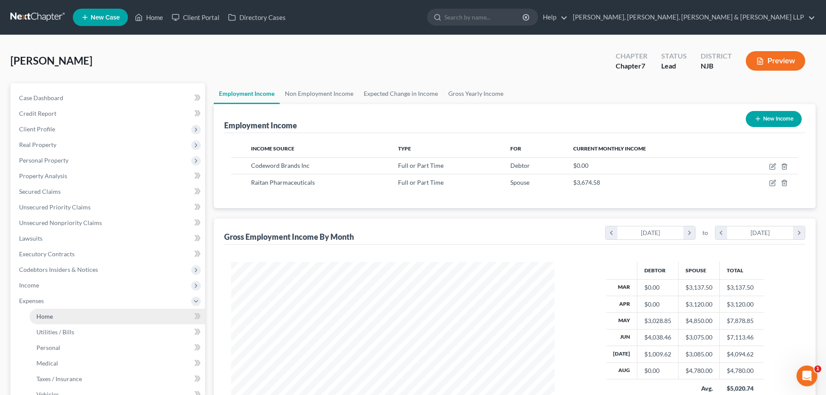
click at [93, 320] on link "Home" at bounding box center [117, 317] width 176 height 16
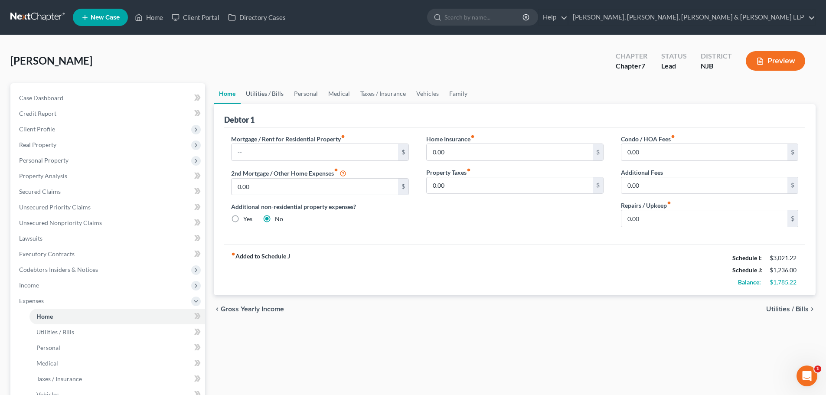
click at [267, 96] on link "Utilities / Bills" at bounding box center [265, 93] width 48 height 21
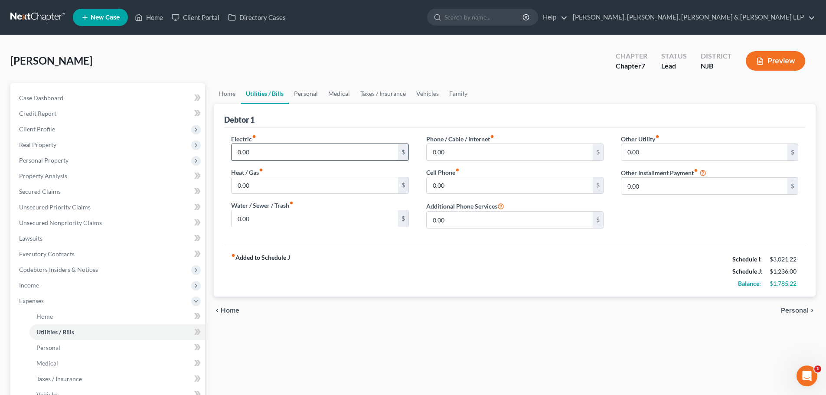
click at [270, 153] on input "0.00" at bounding box center [315, 152] width 166 height 16
drag, startPoint x: 307, startPoint y: 88, endPoint x: 309, endPoint y: 97, distance: 8.4
click at [307, 88] on link "Personal" at bounding box center [306, 93] width 34 height 21
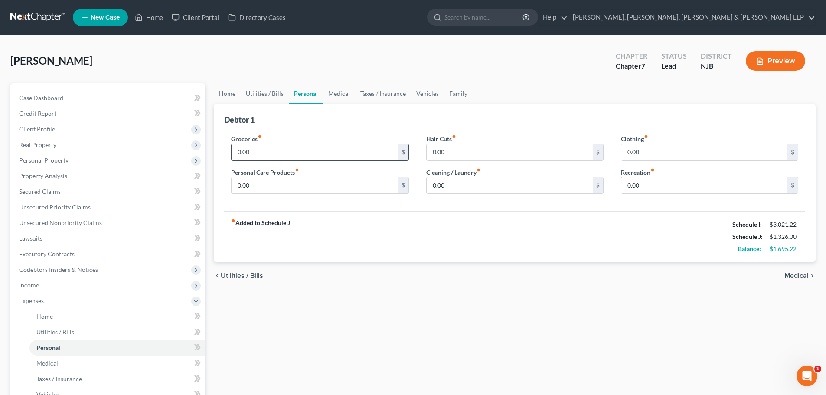
click at [288, 149] on input "0.00" at bounding box center [315, 152] width 166 height 16
click at [272, 183] on input "0.00" at bounding box center [315, 185] width 166 height 16
click at [463, 185] on input "0.00" at bounding box center [510, 185] width 166 height 16
click at [649, 190] on input "0.00" at bounding box center [704, 185] width 166 height 16
click at [422, 96] on link "Vehicles" at bounding box center [427, 93] width 33 height 21
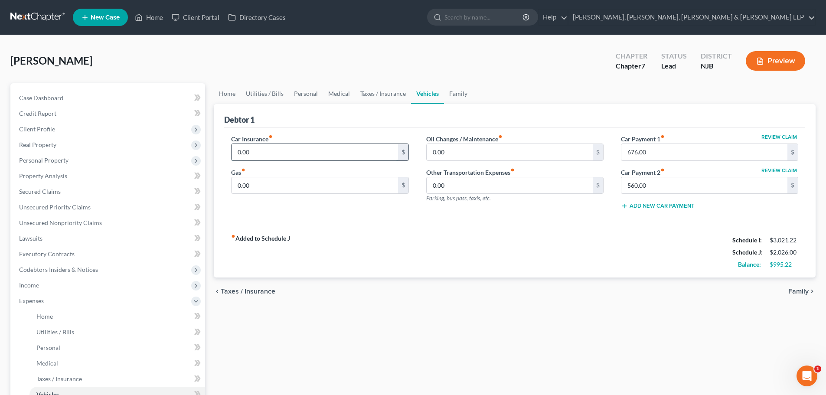
click at [263, 153] on input "0.00" at bounding box center [315, 152] width 166 height 16
click at [269, 191] on input "0.00" at bounding box center [315, 185] width 166 height 16
click at [267, 155] on input "271" at bounding box center [315, 152] width 166 height 16
click at [294, 96] on link "Personal" at bounding box center [306, 93] width 34 height 21
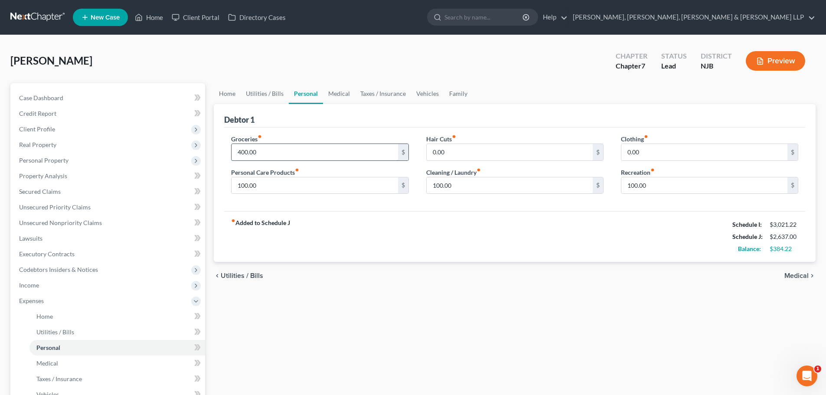
click at [267, 154] on input "400.00" at bounding box center [315, 152] width 166 height 16
click at [315, 183] on input "100.00" at bounding box center [315, 185] width 166 height 16
click at [679, 192] on input "100.00" at bounding box center [704, 185] width 166 height 16
click at [483, 184] on input "100.00" at bounding box center [510, 185] width 166 height 16
click at [334, 97] on link "Medical" at bounding box center [339, 93] width 32 height 21
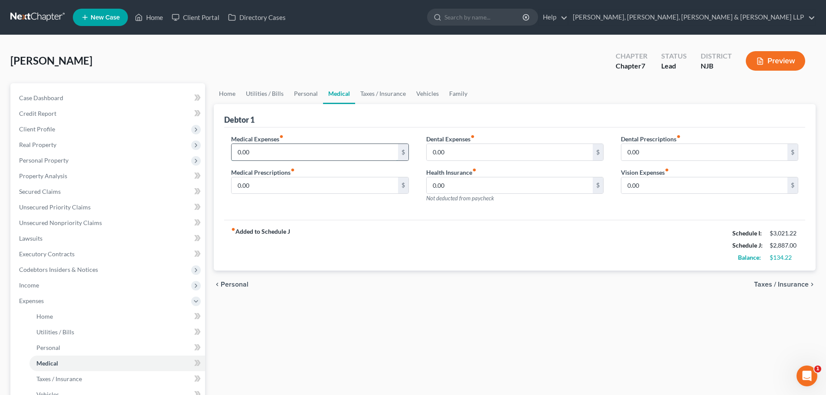
click at [266, 146] on input "0.00" at bounding box center [315, 152] width 166 height 16
click at [359, 95] on link "Taxes / Insurance" at bounding box center [383, 93] width 56 height 21
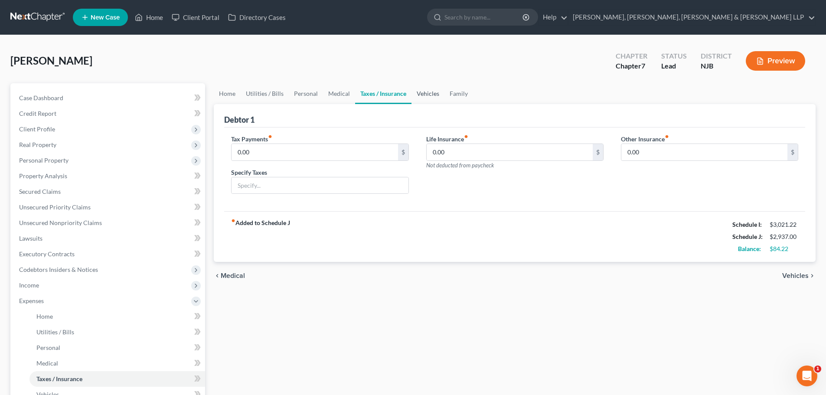
click at [426, 98] on link "Vehicles" at bounding box center [428, 93] width 33 height 21
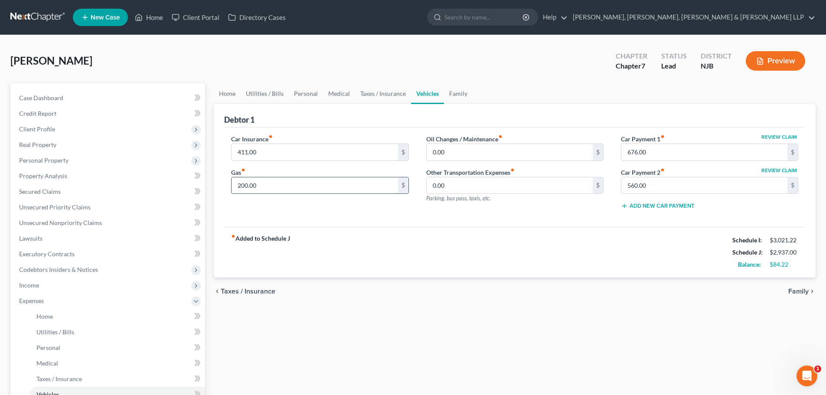
click at [306, 181] on input "200.00" at bounding box center [315, 185] width 166 height 16
click at [461, 95] on link "Family" at bounding box center [458, 93] width 29 height 21
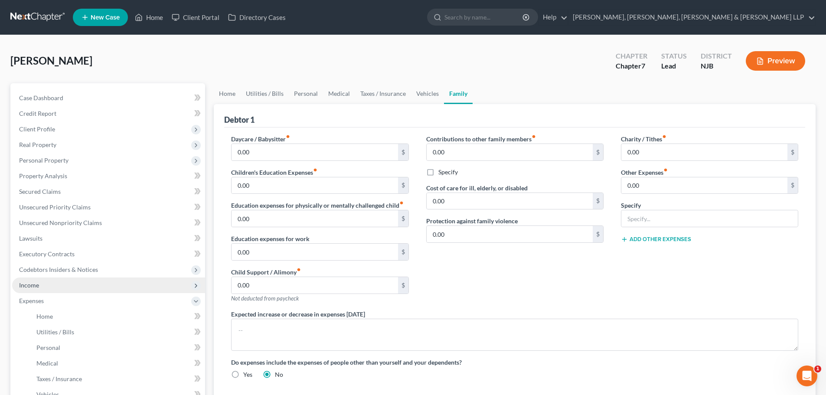
click at [70, 283] on span "Income" at bounding box center [108, 286] width 193 height 16
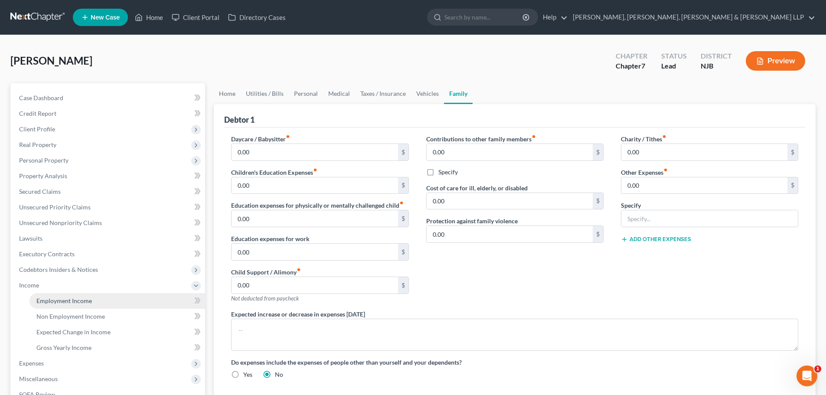
click at [73, 295] on link "Employment Income" at bounding box center [117, 301] width 176 height 16
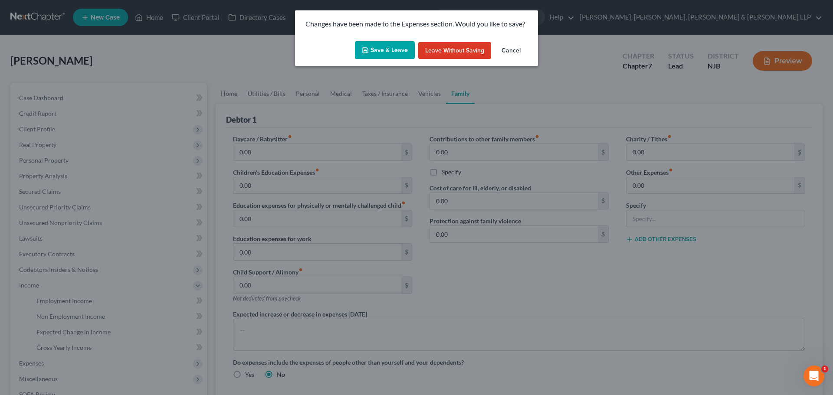
click at [377, 52] on button "Save & Leave" at bounding box center [385, 50] width 60 height 18
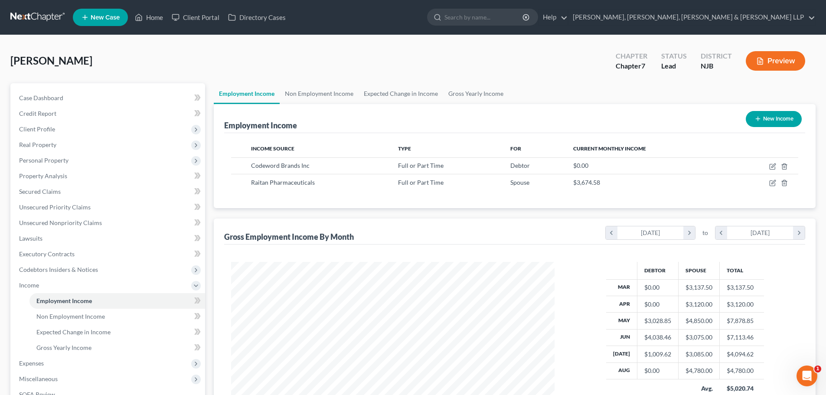
scroll to position [162, 341]
click at [307, 97] on link "Non Employment Income" at bounding box center [319, 93] width 79 height 21
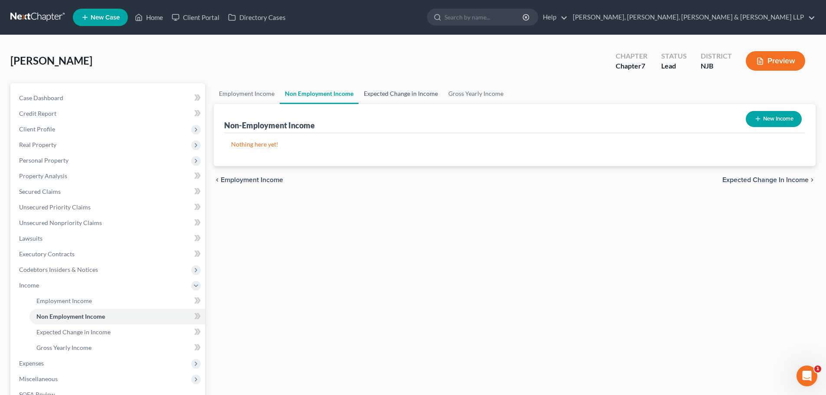
click at [373, 96] on link "Expected Change in Income" at bounding box center [401, 93] width 85 height 21
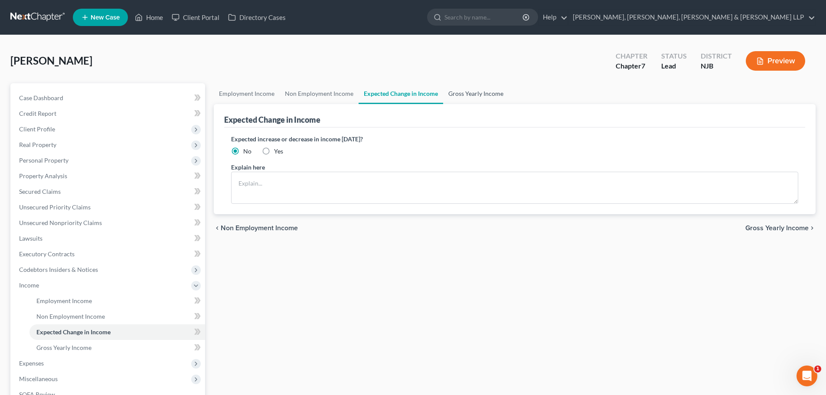
click at [473, 96] on link "Gross Yearly Income" at bounding box center [475, 93] width 65 height 21
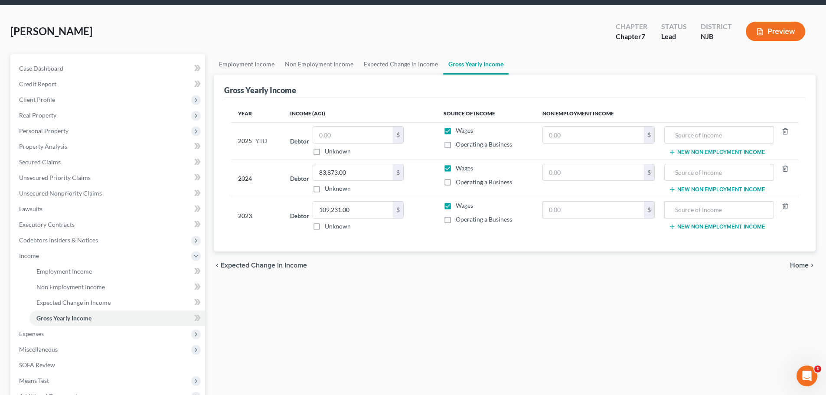
scroll to position [128, 0]
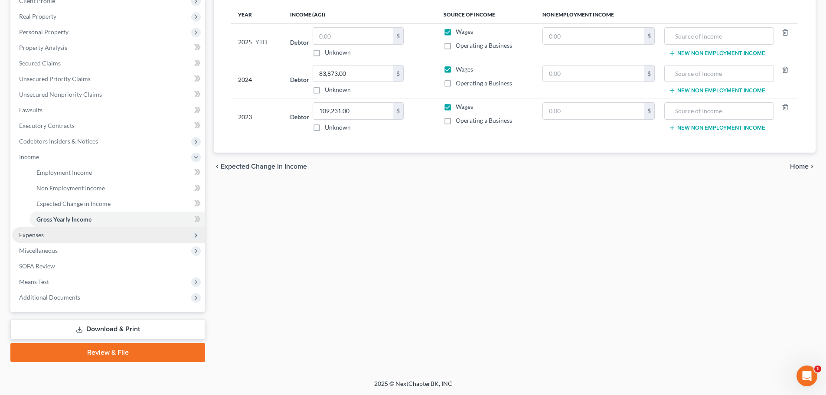
click at [98, 237] on span "Expenses" at bounding box center [108, 235] width 193 height 16
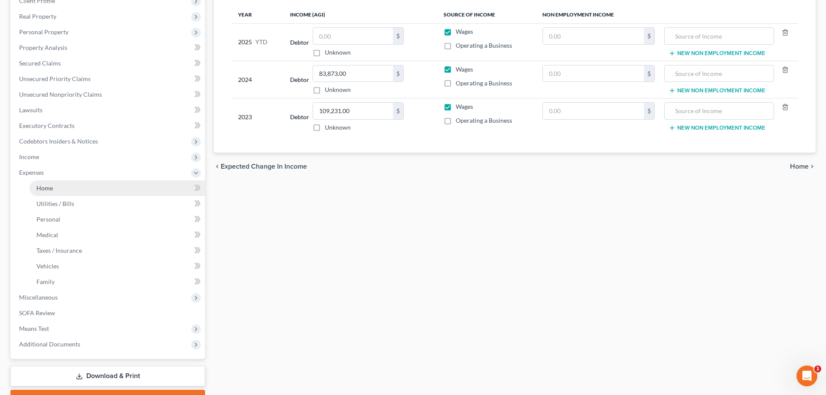
click at [78, 190] on link "Home" at bounding box center [117, 188] width 176 height 16
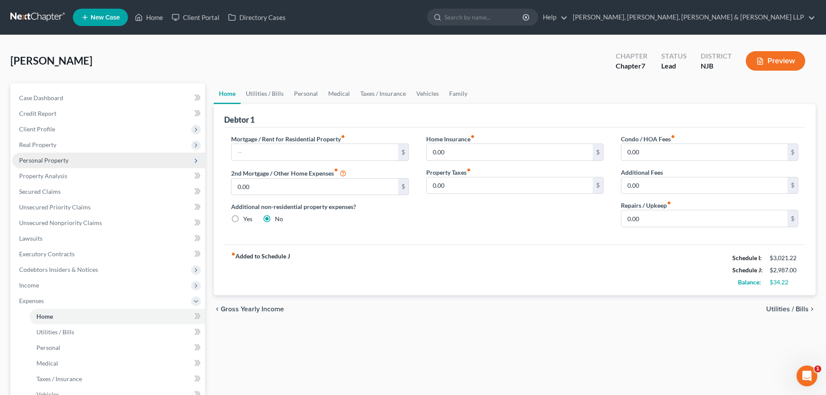
click at [59, 157] on span "Personal Property" at bounding box center [43, 160] width 49 height 7
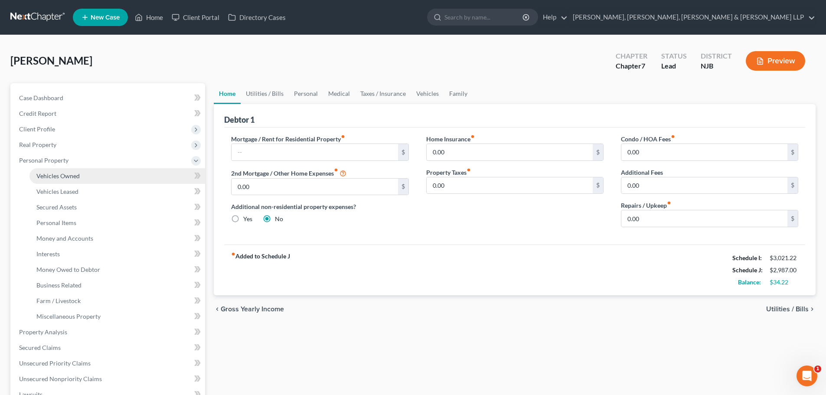
click at [69, 175] on span "Vehicles Owned" at bounding box center [57, 175] width 43 height 7
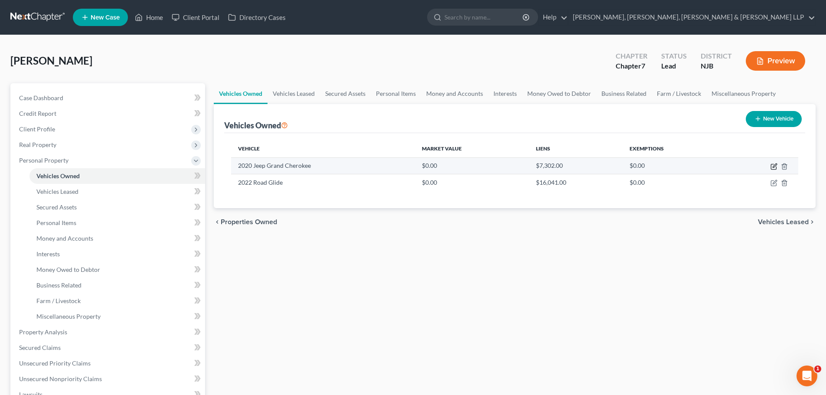
click at [775, 166] on icon "button" at bounding box center [774, 166] width 7 height 7
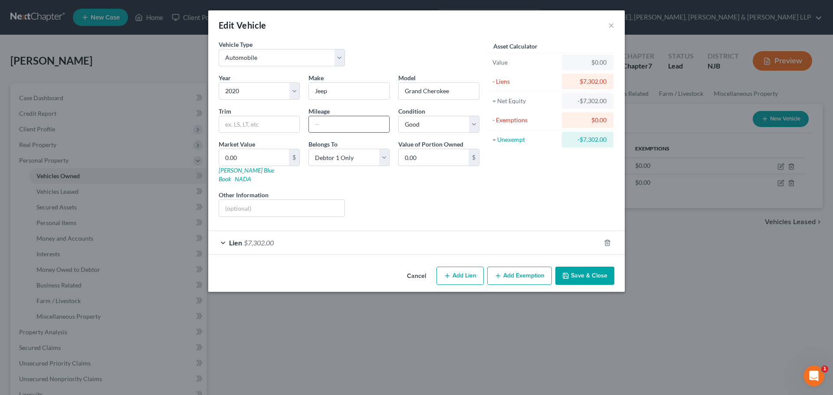
click at [330, 121] on input "text" at bounding box center [349, 124] width 80 height 16
click at [511, 272] on button "Add Exemption" at bounding box center [519, 276] width 65 height 18
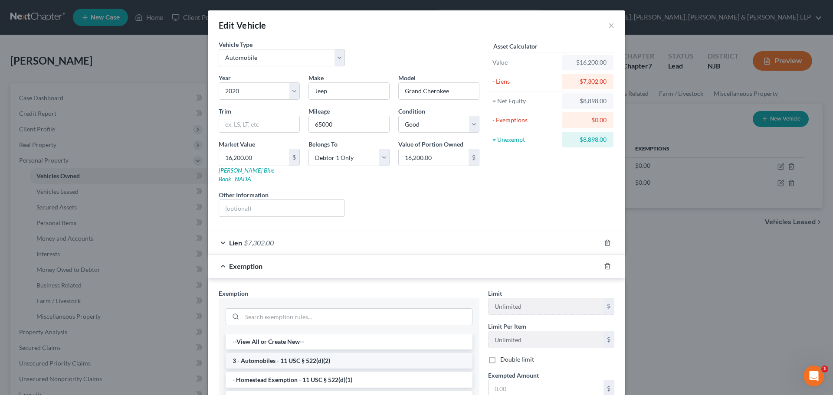
drag, startPoint x: 288, startPoint y: 349, endPoint x: 562, endPoint y: 279, distance: 282.0
click at [289, 353] on li "3 - Automobiles - 11 USC § 522(d)(2)" at bounding box center [349, 361] width 247 height 16
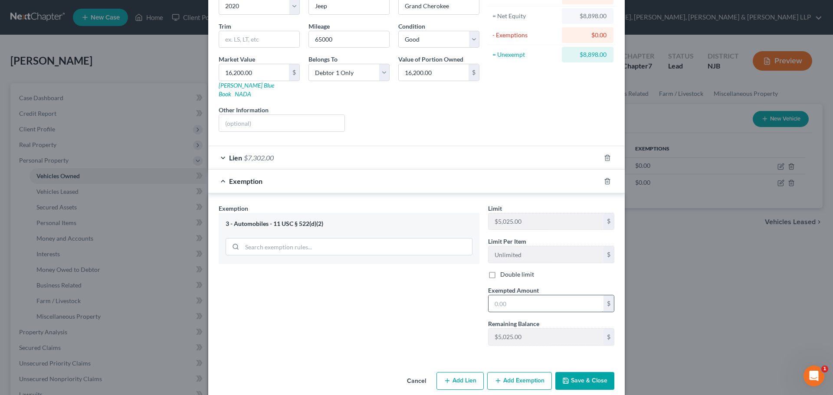
scroll to position [87, 0]
click at [516, 296] on input "text" at bounding box center [545, 302] width 115 height 16
click at [212, 168] on div "Exemption $5,025.00" at bounding box center [404, 179] width 392 height 23
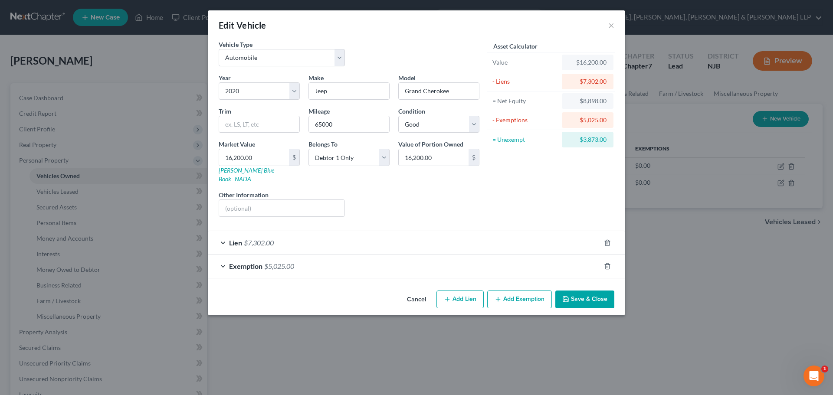
scroll to position [0, 0]
click at [511, 291] on button "Add Exemption" at bounding box center [519, 300] width 65 height 18
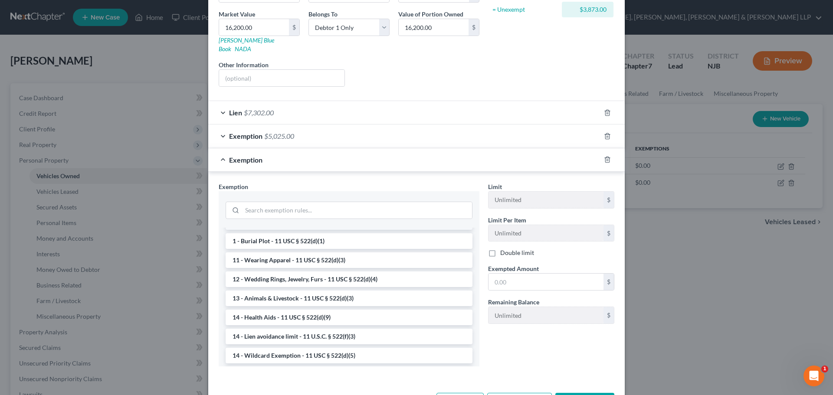
scroll to position [87, 0]
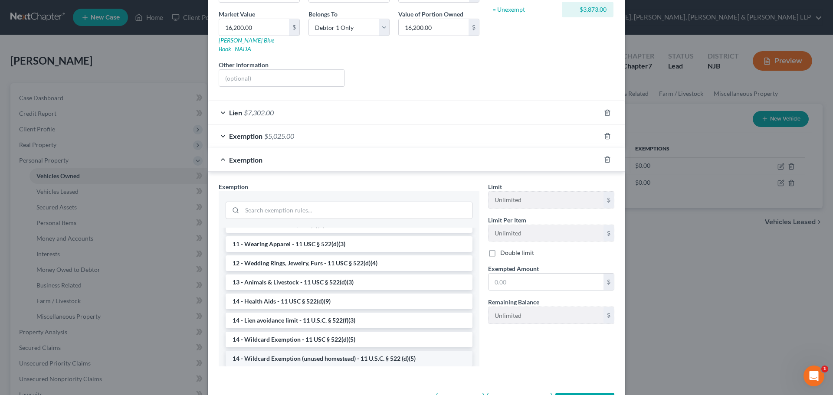
click at [284, 351] on li "14 - Wildcard Exemption (unused homestead) - 11 U.S.C. § 522 (d)(5)" at bounding box center [349, 359] width 247 height 16
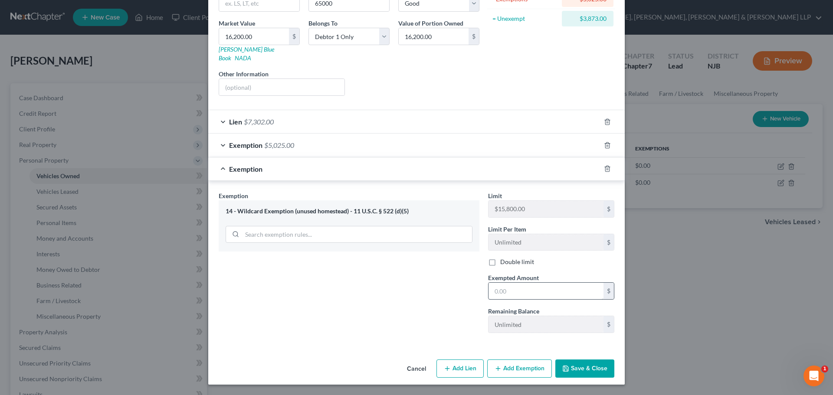
scroll to position [112, 0]
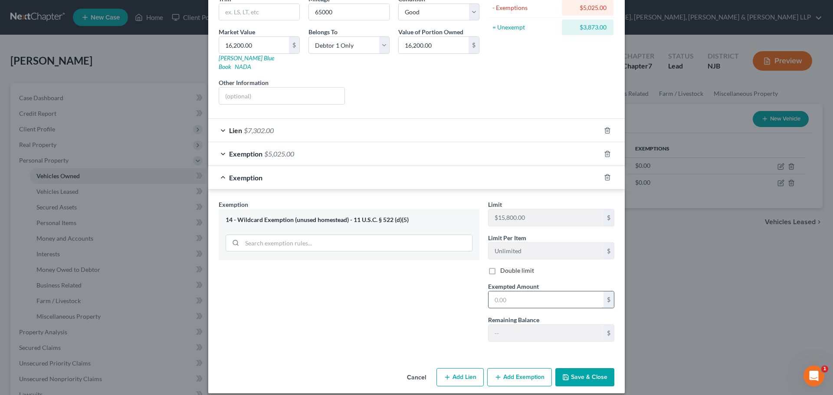
click at [512, 293] on input "text" at bounding box center [545, 299] width 115 height 16
click at [572, 369] on button "Save & Close" at bounding box center [584, 377] width 59 height 18
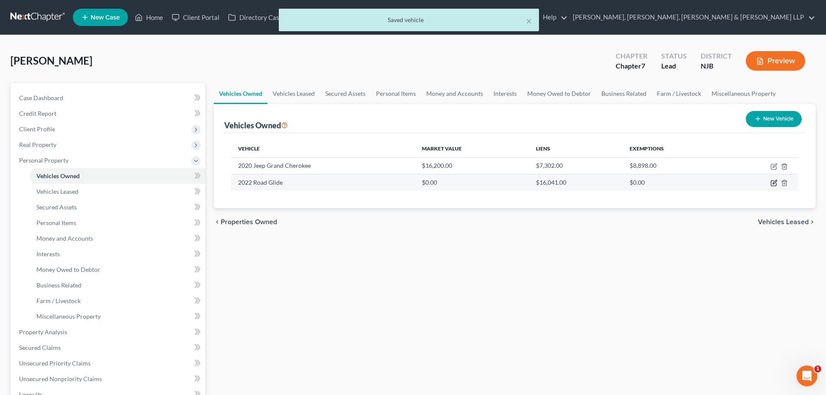
click at [772, 183] on icon "button" at bounding box center [774, 183] width 7 height 7
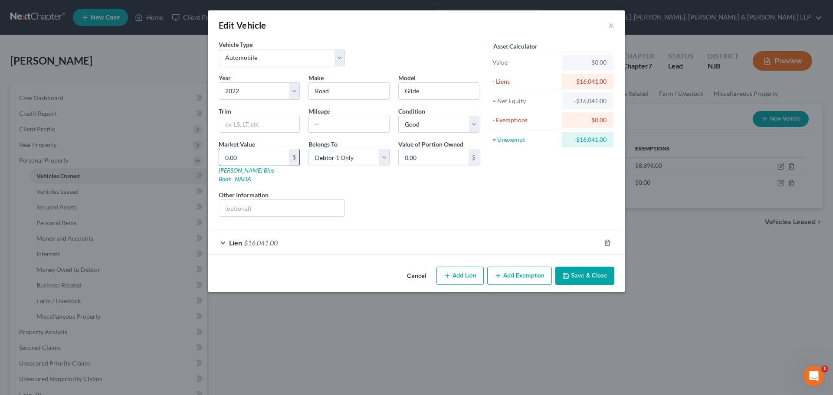
click at [256, 165] on input "0.00" at bounding box center [254, 157] width 70 height 16
click at [477, 244] on div "Lien $16,041.00" at bounding box center [404, 242] width 392 height 23
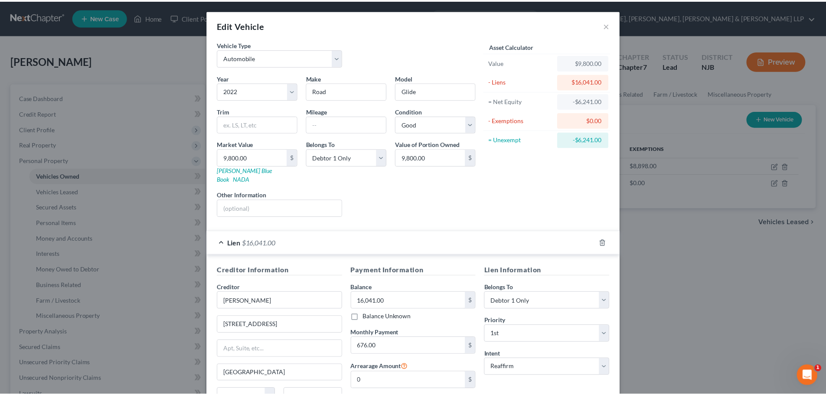
scroll to position [79, 0]
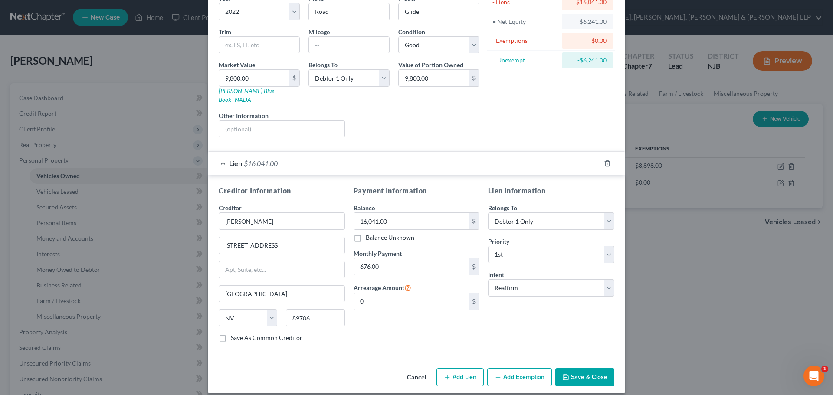
click at [584, 368] on button "Save & Close" at bounding box center [584, 377] width 59 height 18
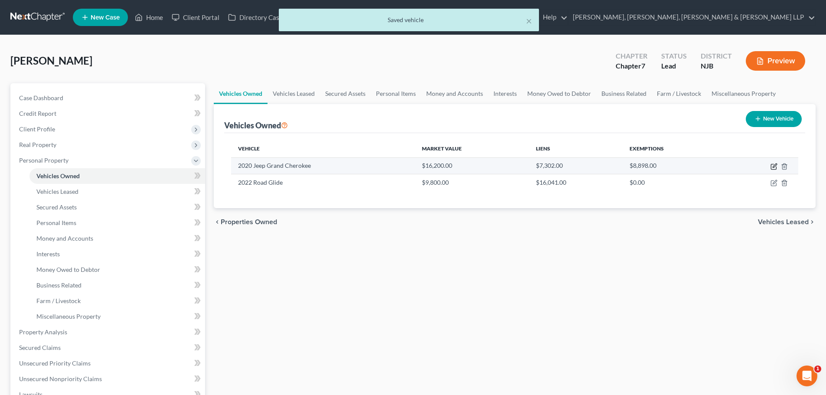
click at [775, 166] on icon "button" at bounding box center [774, 166] width 7 height 7
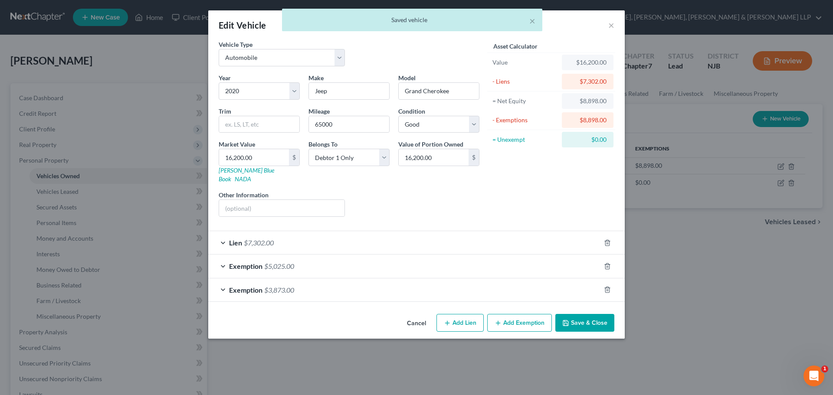
click at [323, 233] on div "Lien $7,302.00" at bounding box center [404, 242] width 392 height 23
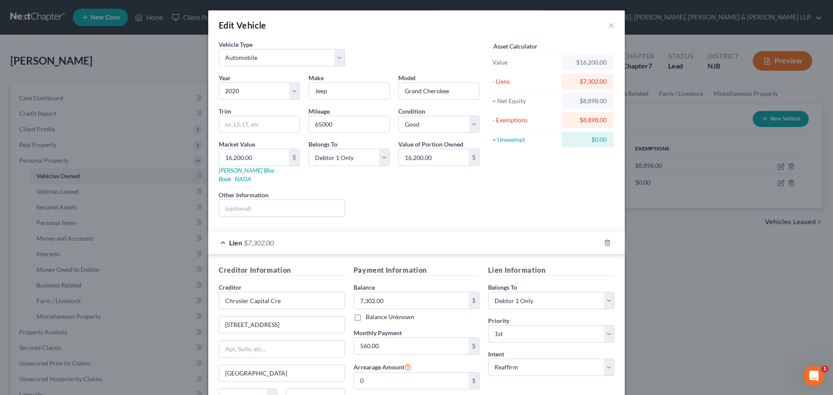
click at [323, 233] on div "Lien $7,302.00" at bounding box center [404, 242] width 392 height 23
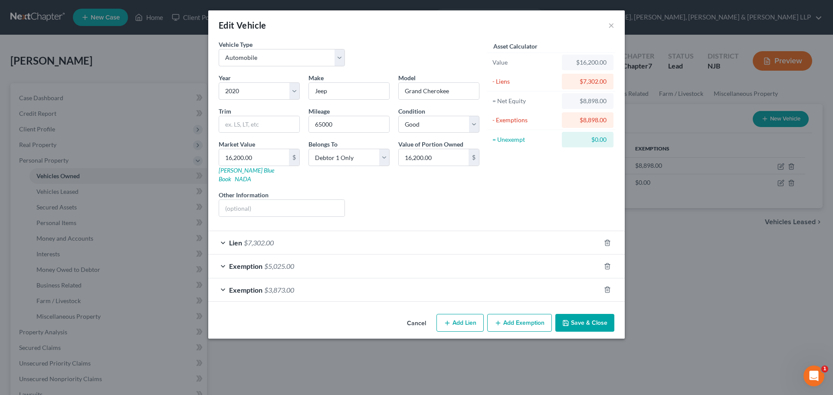
click at [584, 314] on button "Save & Close" at bounding box center [584, 323] width 59 height 18
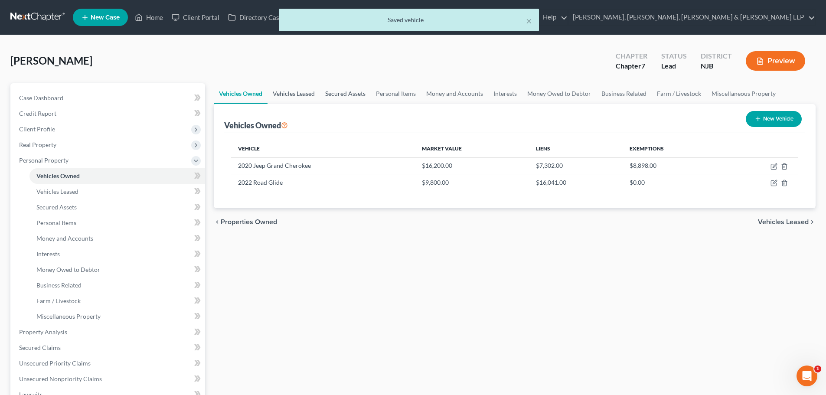
drag, startPoint x: 293, startPoint y: 89, endPoint x: 327, endPoint y: 94, distance: 34.5
click at [293, 89] on link "Vehicles Leased" at bounding box center [294, 93] width 52 height 21
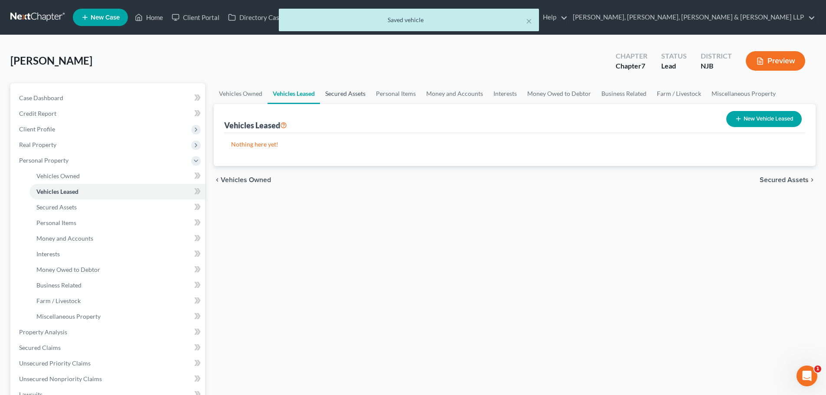
click at [334, 94] on link "Secured Assets" at bounding box center [345, 93] width 51 height 21
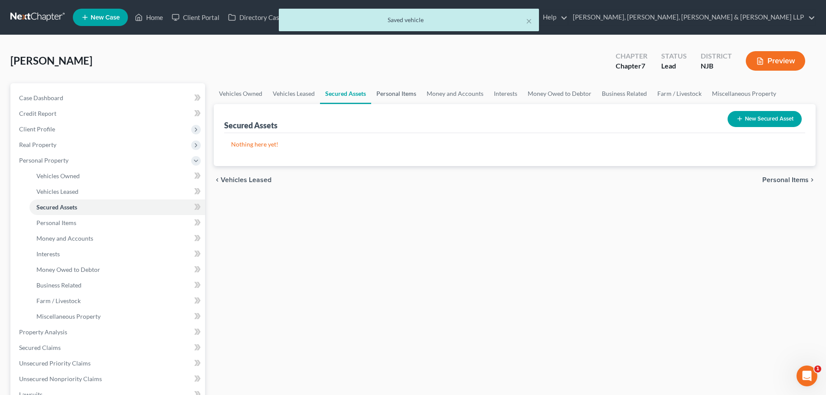
click at [396, 98] on link "Personal Items" at bounding box center [396, 93] width 50 height 21
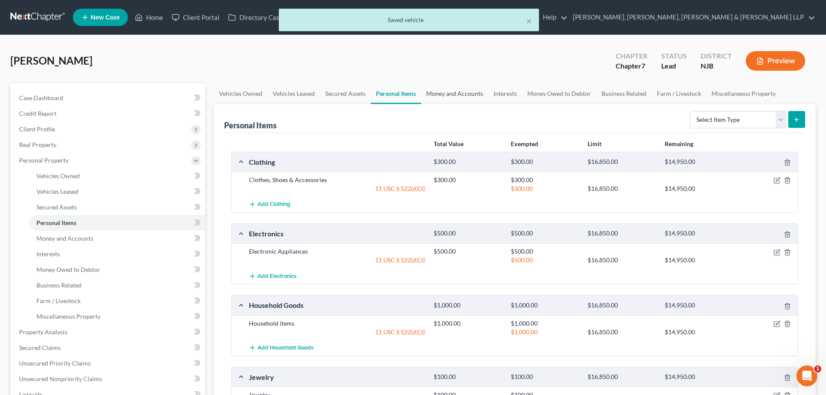
click at [447, 98] on link "Money and Accounts" at bounding box center [454, 93] width 67 height 21
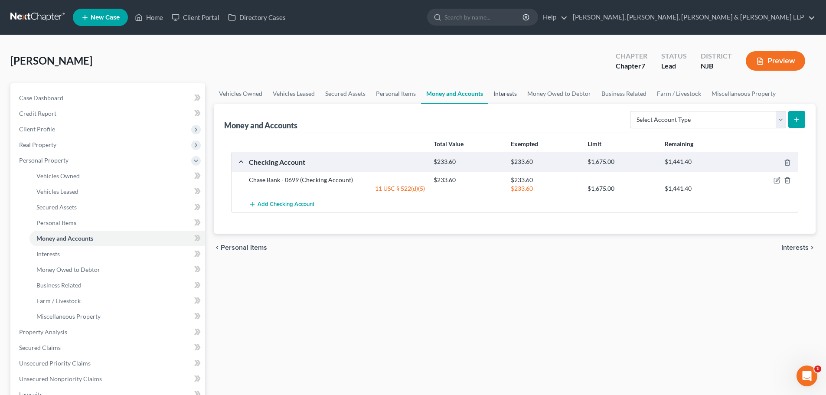
click at [507, 97] on link "Interests" at bounding box center [505, 93] width 34 height 21
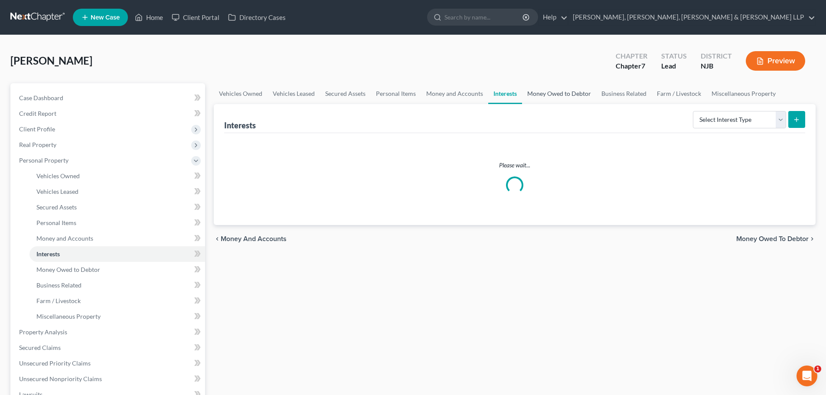
click at [550, 96] on link "Money Owed to Debtor" at bounding box center [559, 93] width 74 height 21
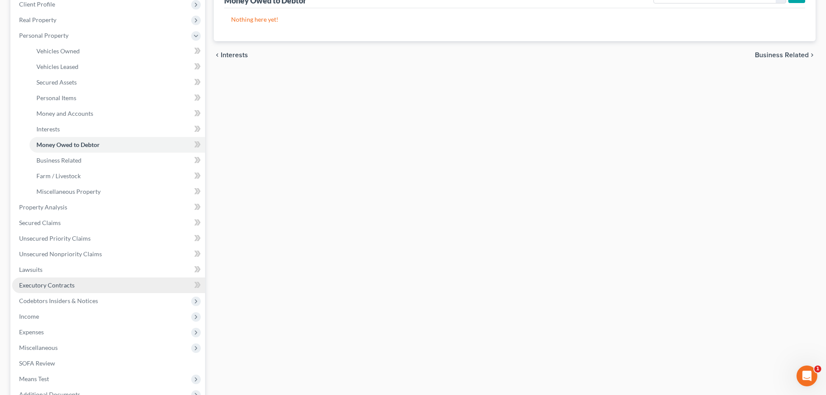
scroll to position [130, 0]
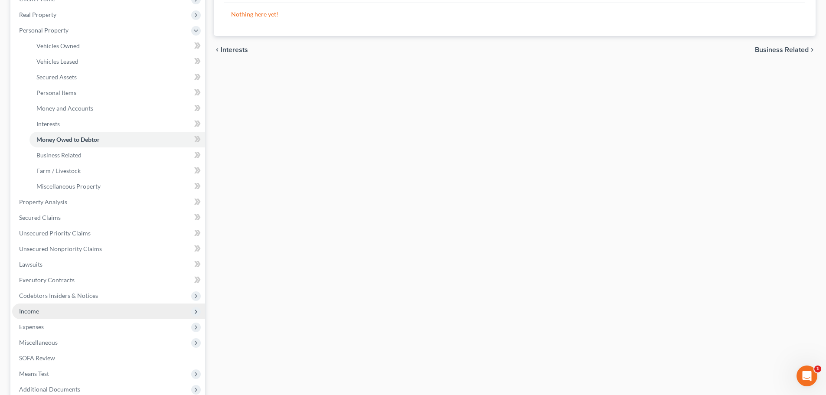
click at [51, 311] on span "Income" at bounding box center [108, 312] width 193 height 16
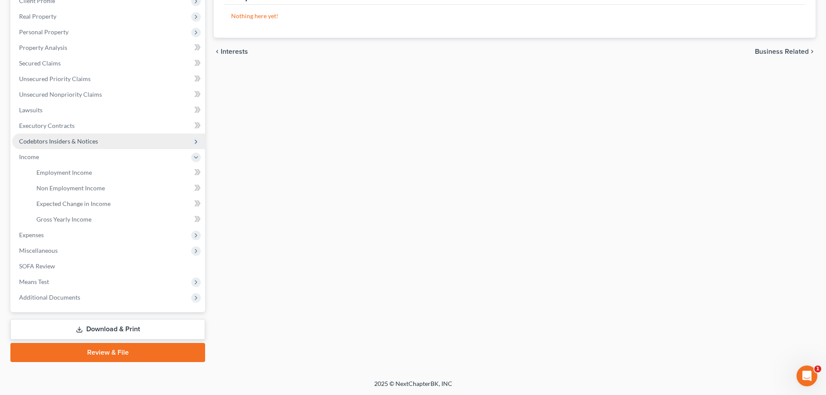
scroll to position [128, 0]
click at [67, 232] on span "Expenses" at bounding box center [108, 235] width 193 height 16
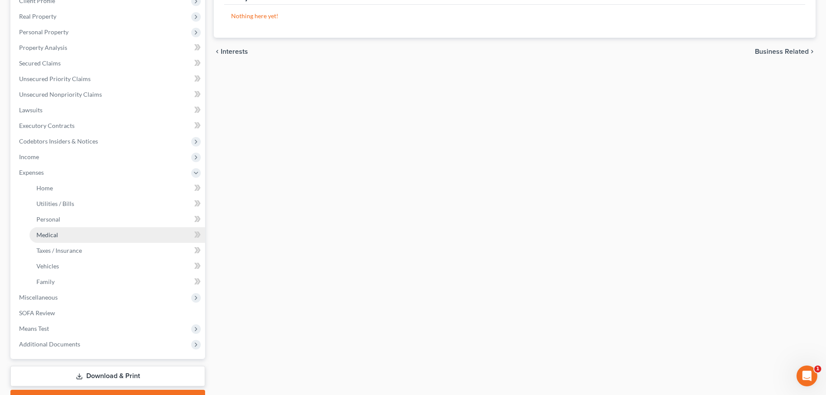
scroll to position [130, 0]
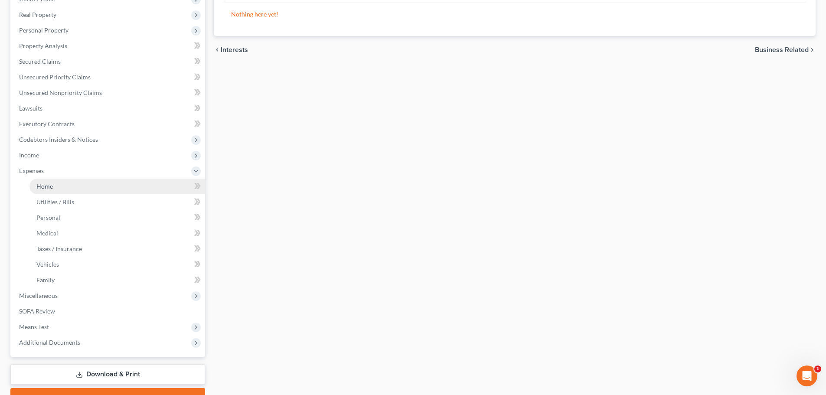
click at [56, 187] on link "Home" at bounding box center [117, 187] width 176 height 16
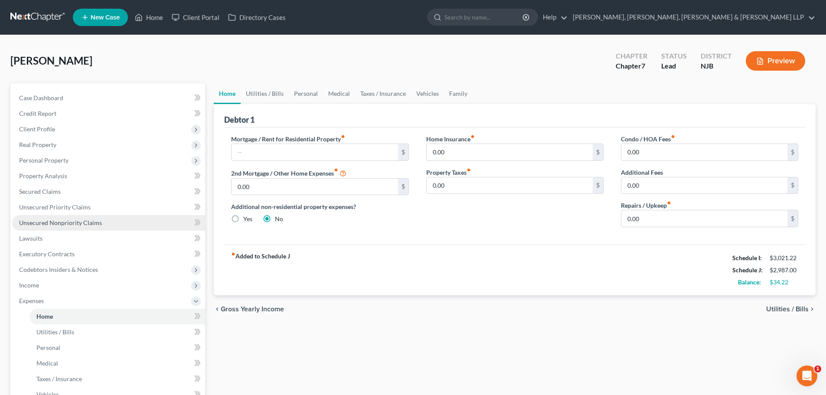
click at [66, 220] on span "Unsecured Nonpriority Claims" at bounding box center [60, 222] width 83 height 7
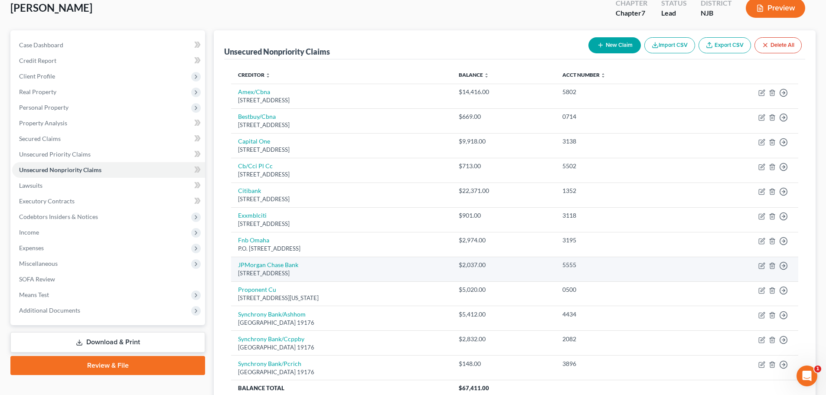
scroll to position [45, 0]
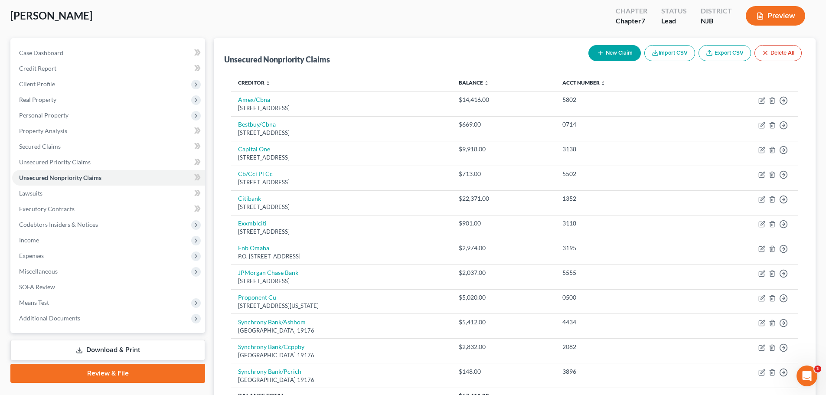
drag, startPoint x: 292, startPoint y: 205, endPoint x: 225, endPoint y: 166, distance: 77.5
click at [225, 166] on div "Creditor expand_more expand_less unfold_more Balance expand_more expand_less un…" at bounding box center [514, 244] width 581 height 354
click at [71, 88] on span "Client Profile" at bounding box center [108, 84] width 193 height 16
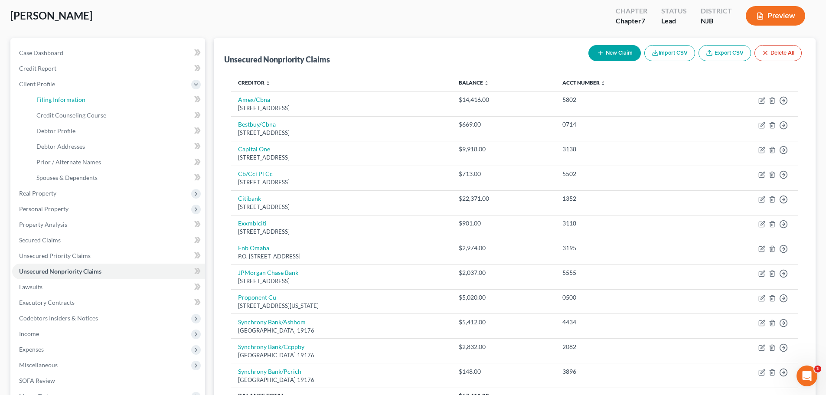
drag, startPoint x: 73, startPoint y: 101, endPoint x: 366, endPoint y: 53, distance: 296.9
click at [73, 101] on span "Filing Information" at bounding box center [60, 99] width 49 height 7
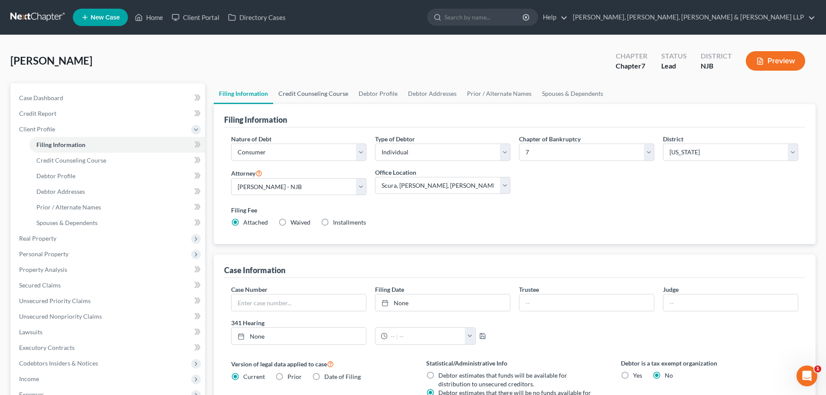
click at [319, 93] on link "Credit Counseling Course" at bounding box center [313, 93] width 80 height 21
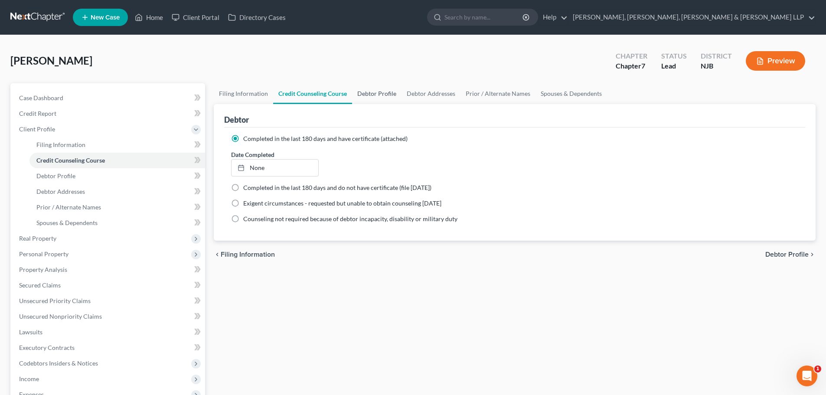
click at [386, 94] on link "Debtor Profile" at bounding box center [376, 93] width 49 height 21
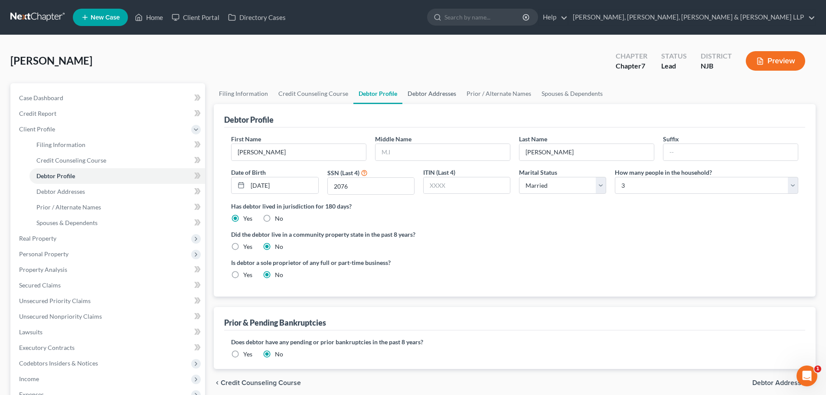
click at [410, 97] on link "Debtor Addresses" at bounding box center [431, 93] width 59 height 21
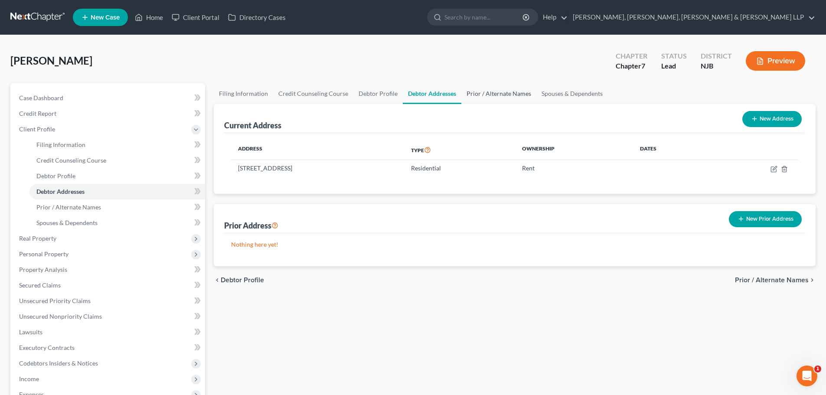
click at [492, 97] on link "Prior / Alternate Names" at bounding box center [498, 93] width 75 height 21
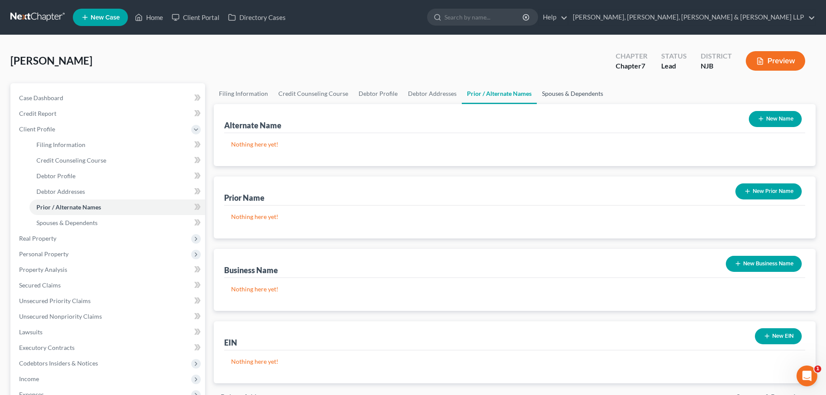
click at [548, 92] on link "Spouses & Dependents" at bounding box center [573, 93] width 72 height 21
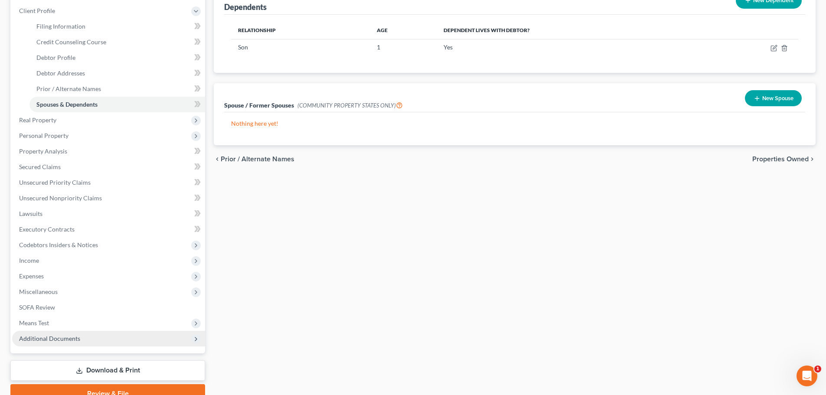
scroll to position [130, 0]
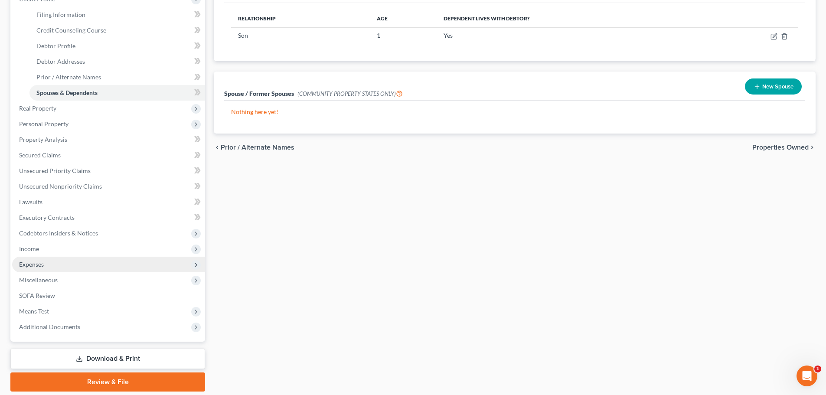
drag, startPoint x: 42, startPoint y: 248, endPoint x: 66, endPoint y: 263, distance: 28.4
click at [42, 248] on span "Income" at bounding box center [108, 249] width 193 height 16
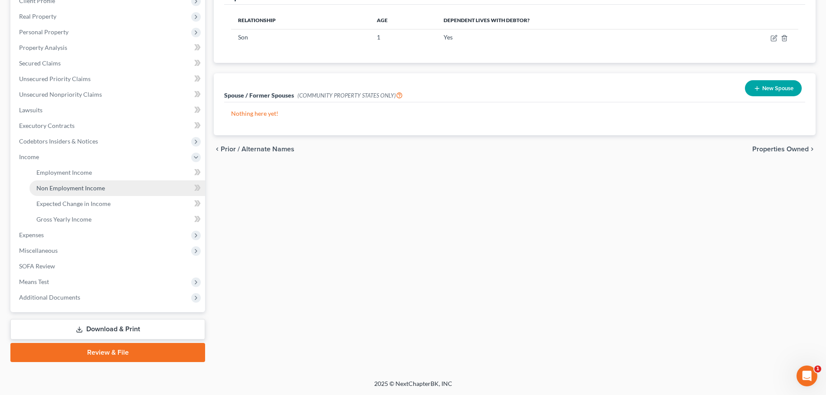
scroll to position [128, 0]
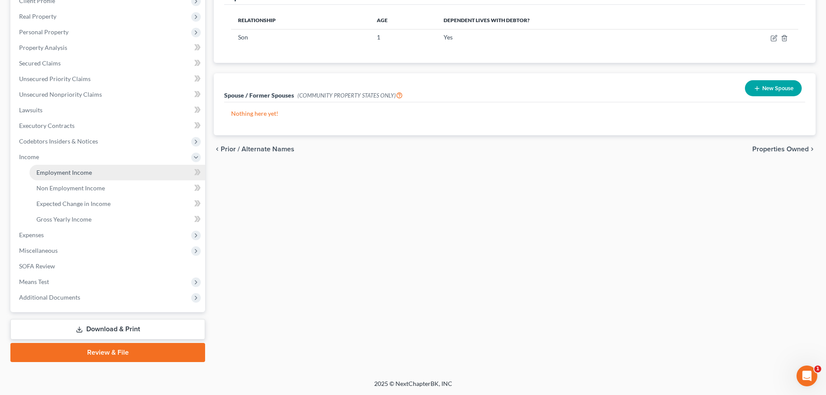
click at [97, 172] on link "Employment Income" at bounding box center [117, 173] width 176 height 16
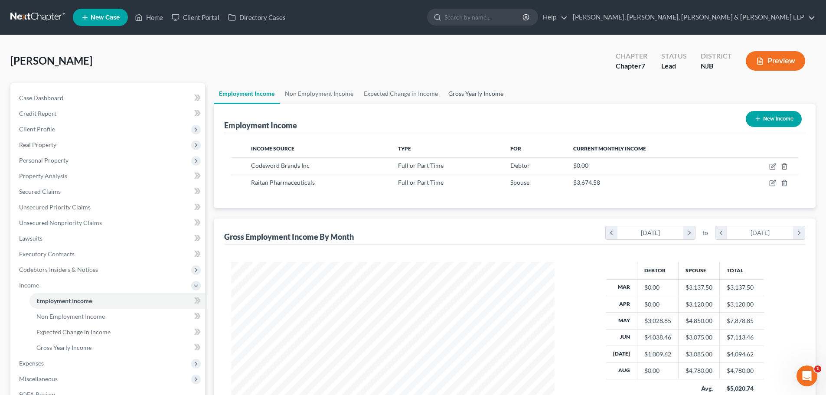
scroll to position [162, 341]
click at [474, 95] on link "Gross Yearly Income" at bounding box center [475, 93] width 65 height 21
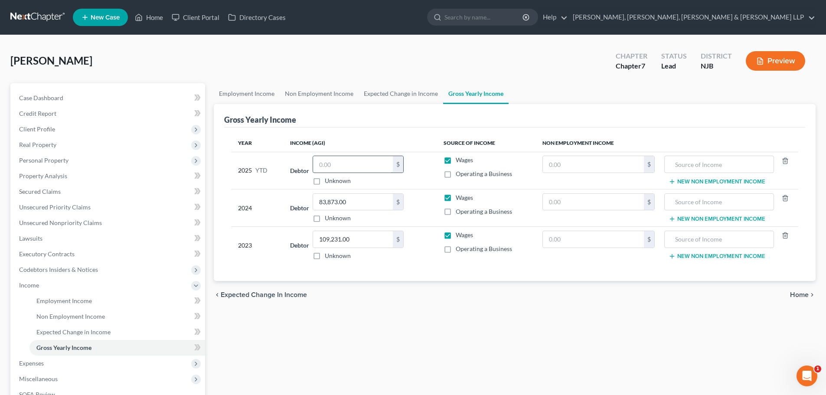
click at [337, 164] on input "text" at bounding box center [353, 164] width 80 height 16
click at [396, 97] on link "Expected Change in Income" at bounding box center [401, 93] width 85 height 21
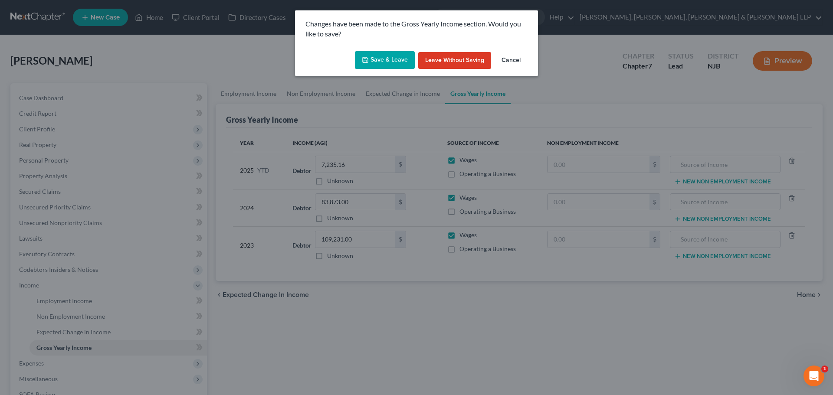
click at [382, 57] on button "Save & Leave" at bounding box center [385, 60] width 60 height 18
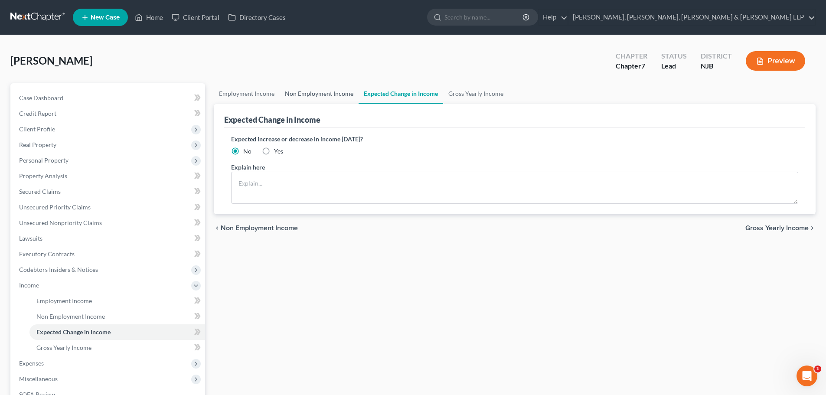
click at [333, 95] on link "Non Employment Income" at bounding box center [319, 93] width 79 height 21
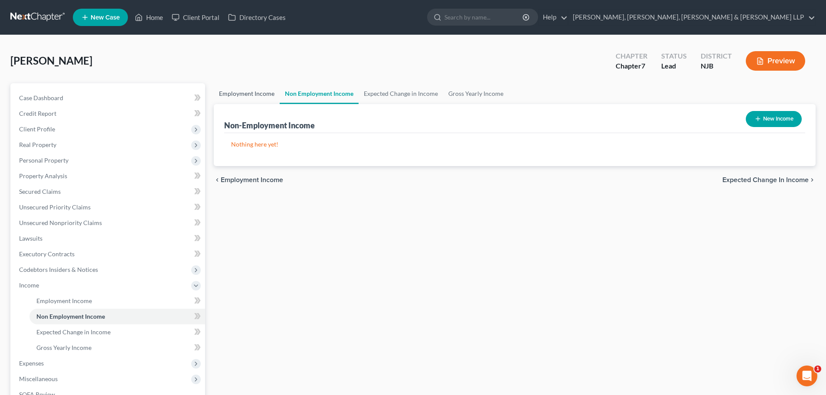
click at [245, 91] on link "Employment Income" at bounding box center [247, 93] width 66 height 21
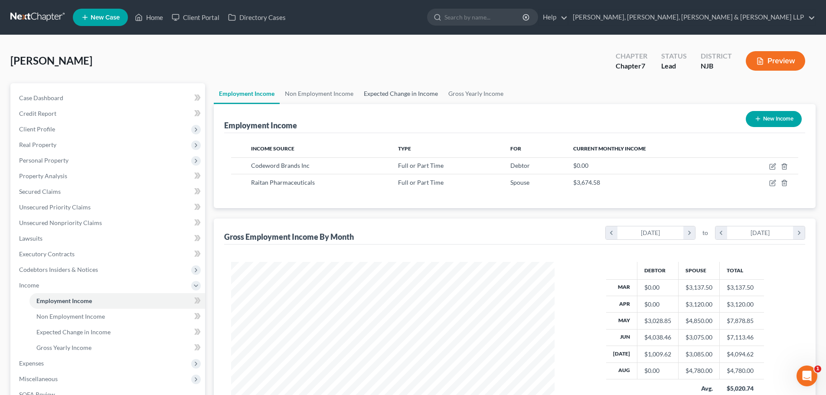
scroll to position [162, 341]
click at [418, 92] on link "Expected Change in Income" at bounding box center [401, 93] width 85 height 21
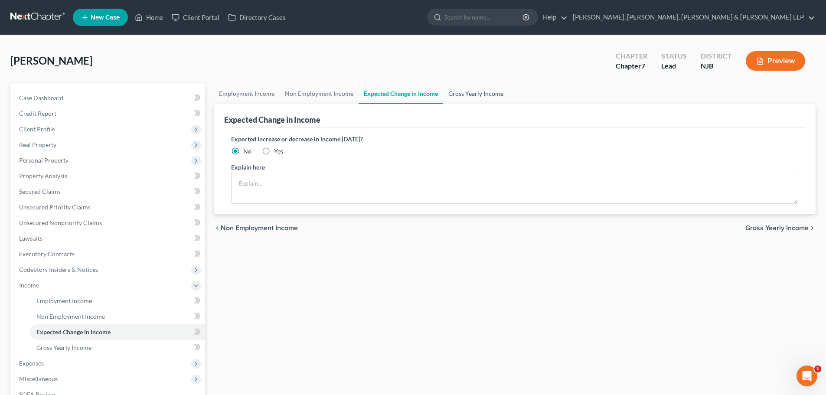
click at [467, 96] on link "Gross Yearly Income" at bounding box center [475, 93] width 65 height 21
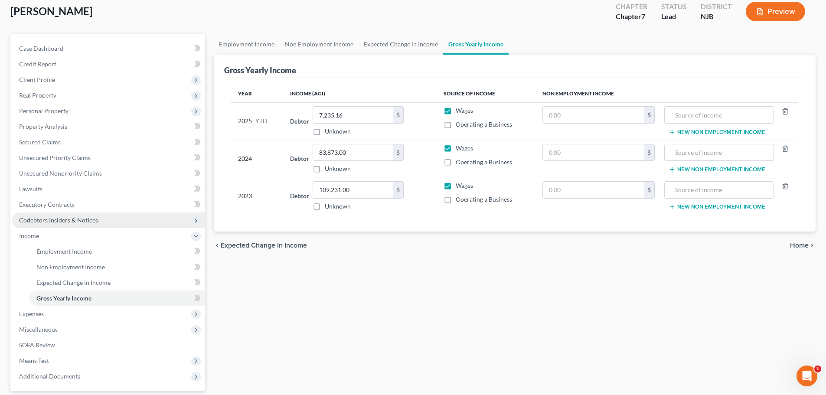
scroll to position [128, 0]
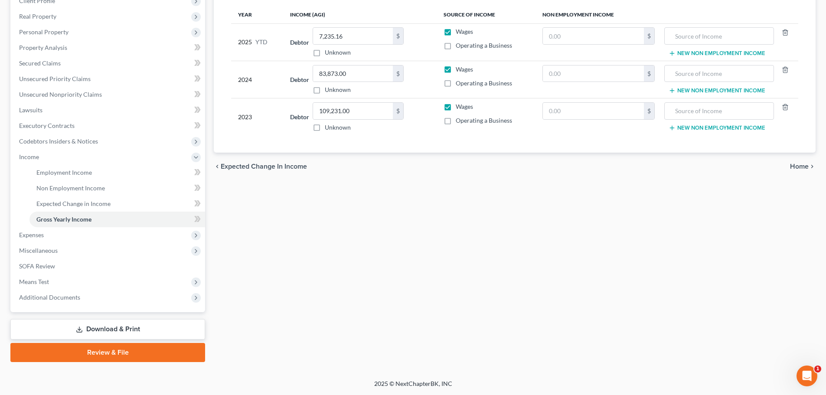
click at [106, 333] on link "Download & Print" at bounding box center [107, 329] width 195 height 20
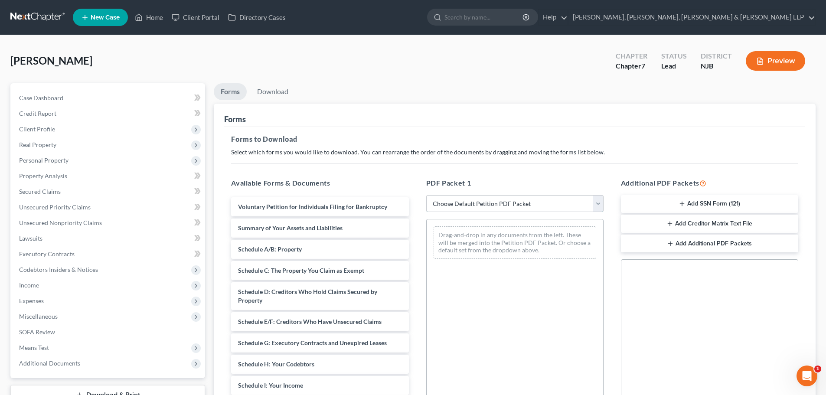
click at [447, 206] on select "Choose Default Petition PDF Packet Complete Bankruptcy Petition (all forms and …" at bounding box center [514, 203] width 177 height 17
click at [426, 195] on select "Choose Default Petition PDF Packet Complete Bankruptcy Petition (all forms and …" at bounding box center [514, 203] width 177 height 17
drag, startPoint x: 451, startPoint y: 205, endPoint x: 452, endPoint y: 212, distance: 6.6
click at [451, 205] on select "Choose Default Petition PDF Packet Complete Bankruptcy Petition (all forms and …" at bounding box center [514, 203] width 177 height 17
click at [426, 195] on select "Choose Default Petition PDF Packet Complete Bankruptcy Petition (all forms and …" at bounding box center [514, 203] width 177 height 17
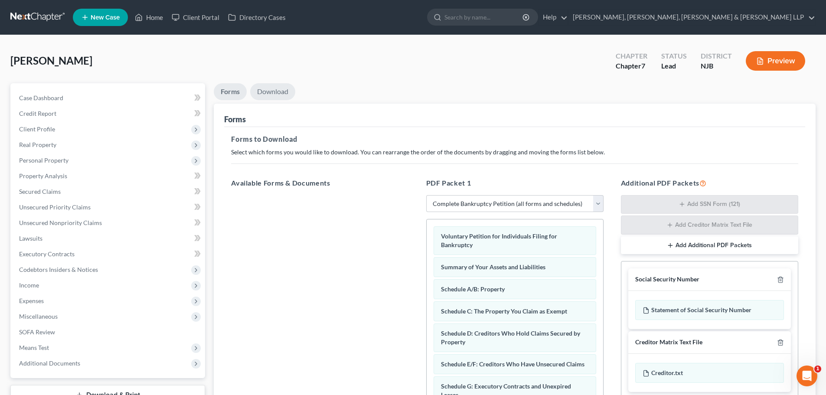
click at [270, 90] on link "Download" at bounding box center [272, 91] width 45 height 17
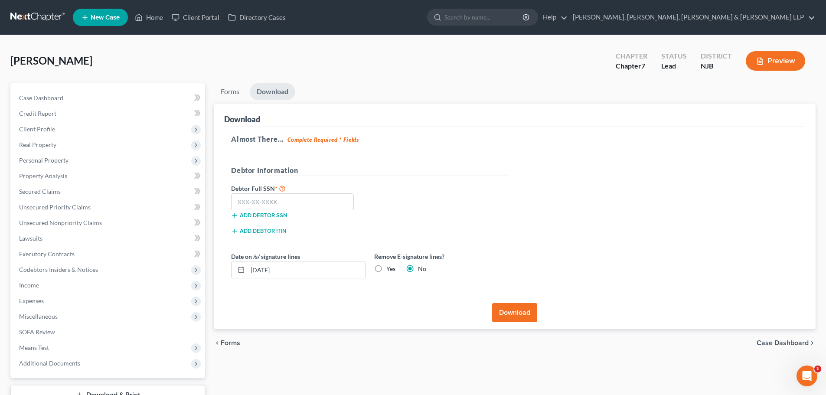
click at [386, 266] on label "Yes" at bounding box center [390, 269] width 9 height 9
click at [390, 266] on input "Yes" at bounding box center [393, 268] width 6 height 6
click at [269, 200] on input "text" at bounding box center [292, 201] width 123 height 17
click at [525, 310] on button "Download" at bounding box center [514, 312] width 45 height 19
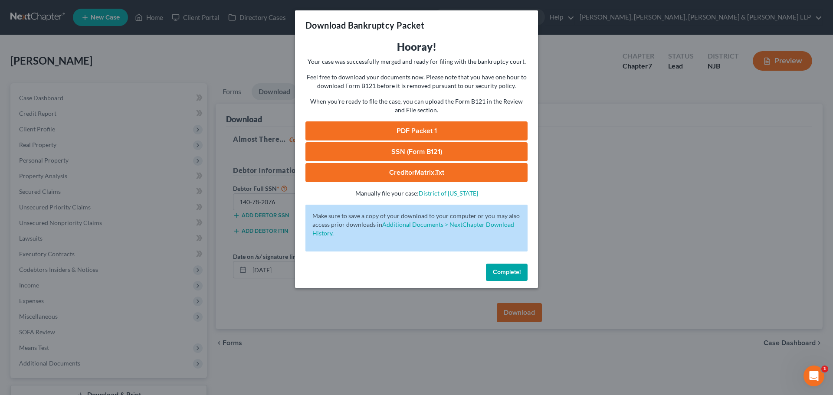
click at [468, 134] on link "PDF Packet 1" at bounding box center [416, 130] width 222 height 19
click at [223, 68] on div "Download Bankruptcy Packet Hooray! Your case was successfully merged and ready …" at bounding box center [416, 197] width 833 height 395
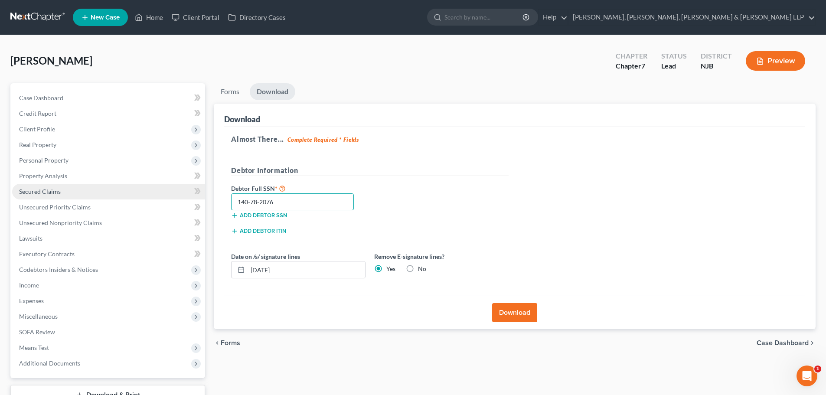
drag, startPoint x: 193, startPoint y: 201, endPoint x: 184, endPoint y: 194, distance: 11.1
click at [178, 200] on div "Petition Navigation Case Dashboard Payments Invoices Payments Payments Credit R…" at bounding box center [413, 255] width 814 height 345
drag, startPoint x: 60, startPoint y: 186, endPoint x: 431, endPoint y: 167, distance: 371.3
click at [60, 186] on link "Secured Claims" at bounding box center [108, 192] width 193 height 16
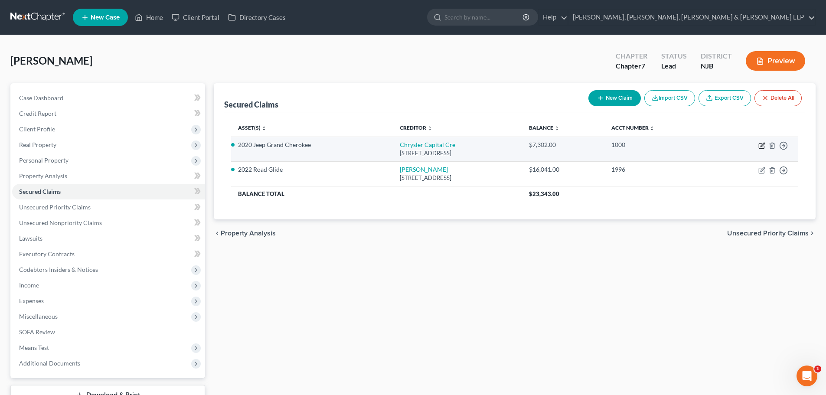
click at [760, 145] on icon "button" at bounding box center [761, 145] width 7 height 7
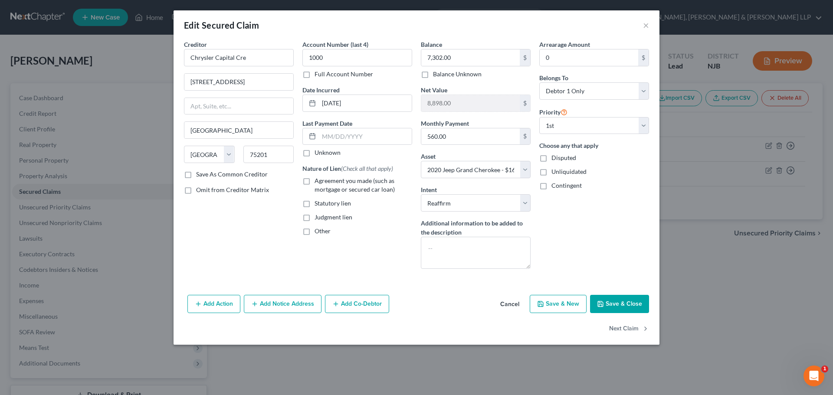
click at [314, 181] on label "Agreement you made (such as mortgage or secured car loan)" at bounding box center [363, 185] width 98 height 17
click at [318, 181] on input "Agreement you made (such as mortgage or secured car loan)" at bounding box center [321, 180] width 6 height 6
click at [621, 305] on button "Save & Close" at bounding box center [619, 304] width 59 height 18
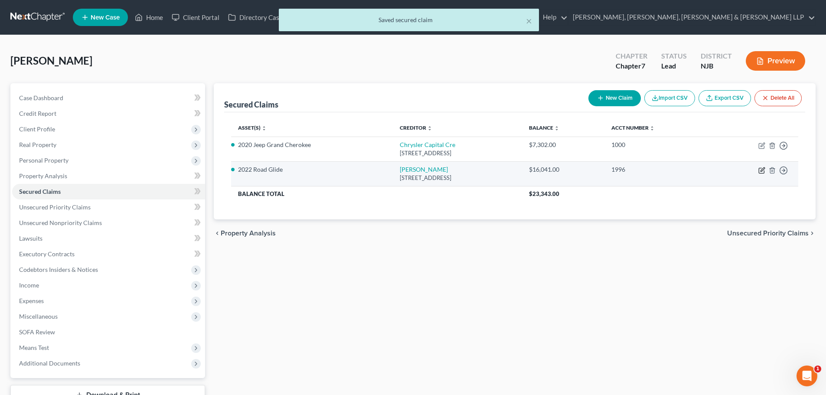
click at [760, 171] on icon "button" at bounding box center [761, 170] width 7 height 7
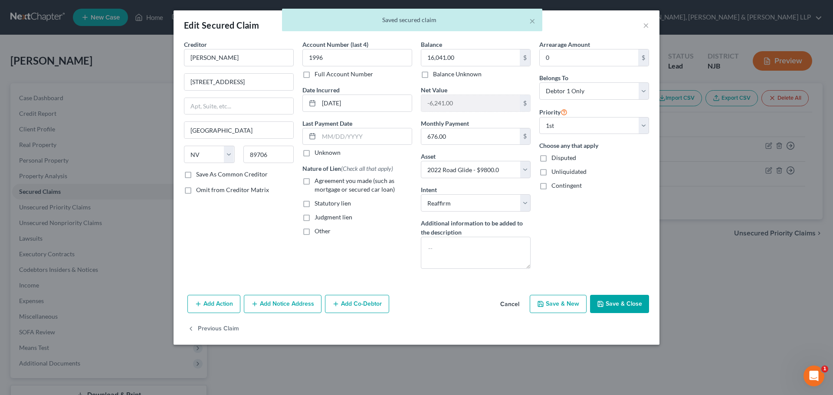
click at [314, 180] on label "Agreement you made (such as mortgage or secured car loan)" at bounding box center [363, 185] width 98 height 17
click at [318, 180] on input "Agreement you made (such as mortgage or secured car loan)" at bounding box center [321, 180] width 6 height 6
click at [642, 310] on button "Save & Close" at bounding box center [619, 304] width 59 height 18
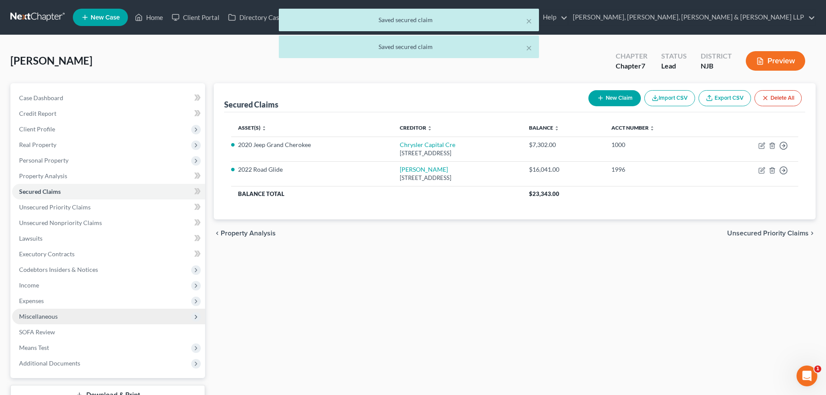
click at [86, 316] on span "Miscellaneous" at bounding box center [108, 317] width 193 height 16
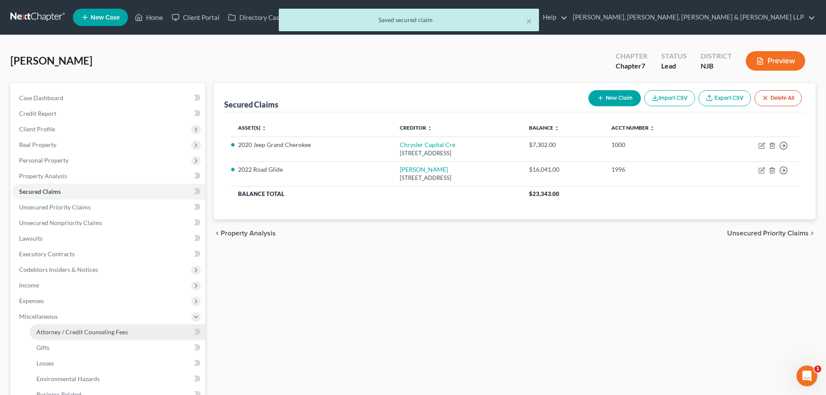
click at [78, 325] on link "Attorney / Credit Counseling Fees" at bounding box center [117, 332] width 176 height 16
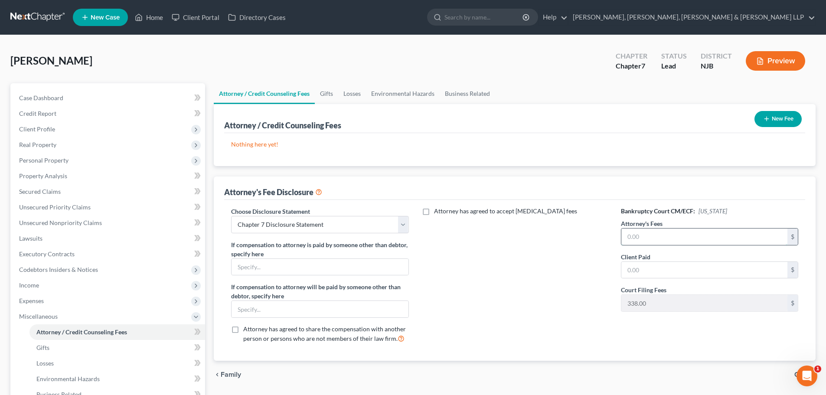
click at [651, 239] on input "text" at bounding box center [704, 237] width 166 height 16
click at [632, 278] on input "text" at bounding box center [704, 270] width 166 height 16
click at [774, 119] on button "New Fee" at bounding box center [778, 119] width 47 height 16
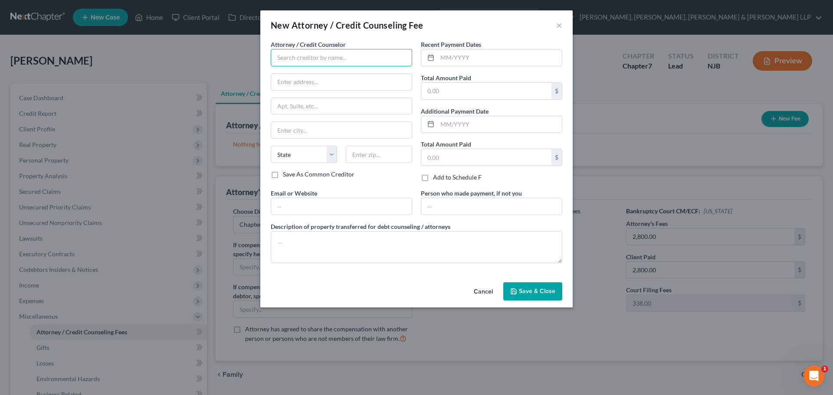
click at [301, 59] on input "text" at bounding box center [341, 57] width 141 height 17
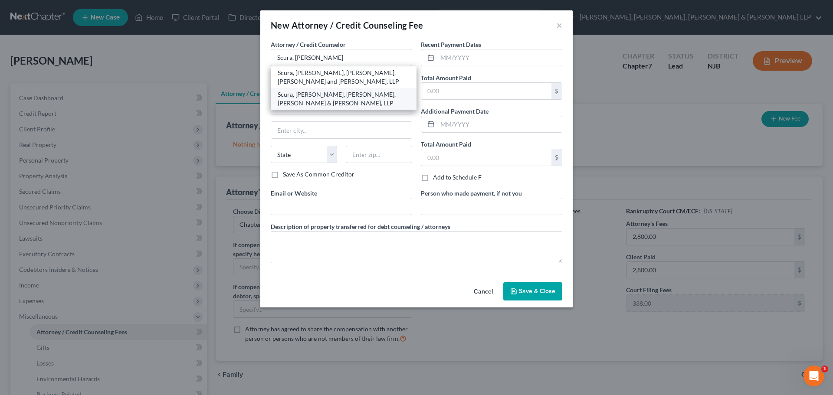
click at [328, 96] on div "Scura, [PERSON_NAME], [PERSON_NAME], [PERSON_NAME] & [PERSON_NAME], LLP" at bounding box center [344, 98] width 132 height 17
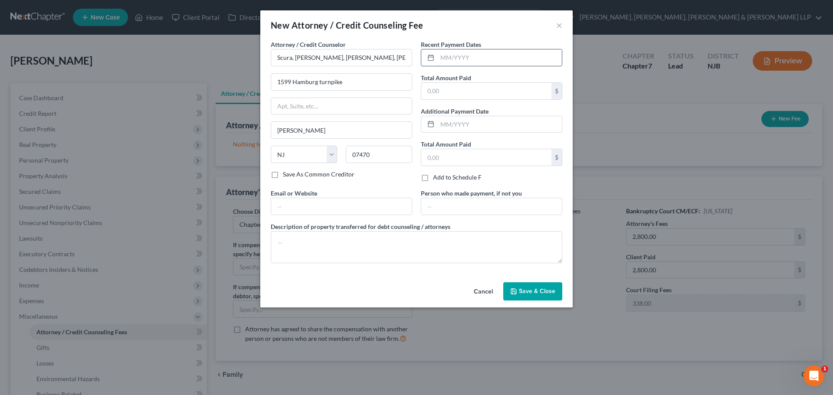
click at [450, 56] on input "text" at bounding box center [499, 57] width 124 height 16
click at [472, 92] on input "text" at bounding box center [486, 91] width 130 height 16
click at [348, 239] on textarea at bounding box center [416, 247] width 291 height 32
click at [547, 295] on button "Save & Close" at bounding box center [532, 291] width 59 height 18
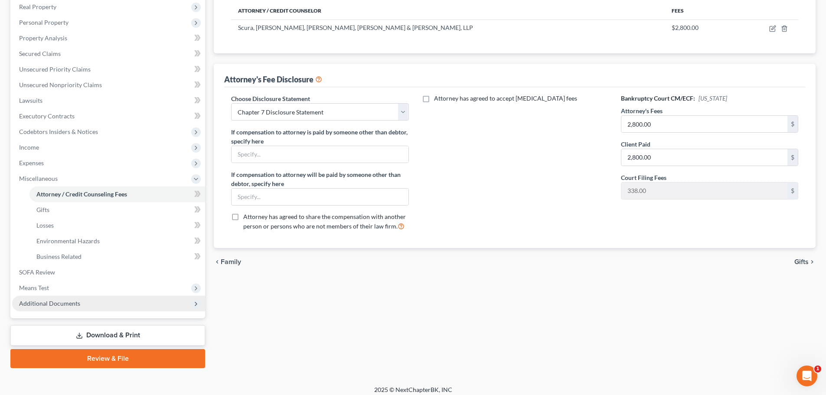
scroll to position [144, 0]
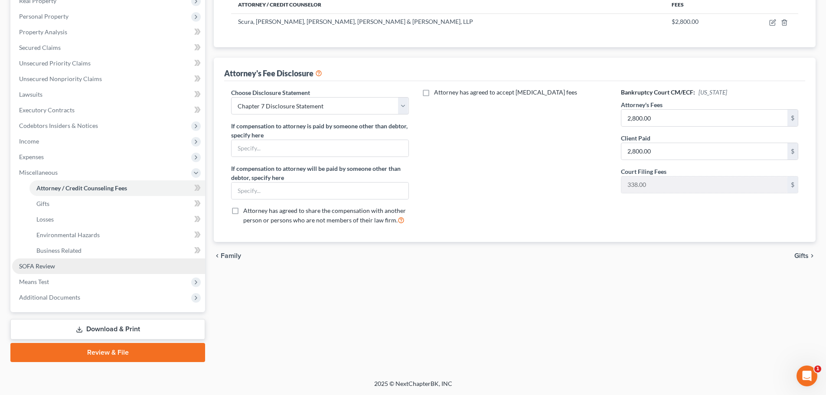
click at [60, 273] on link "SOFA Review" at bounding box center [108, 266] width 193 height 16
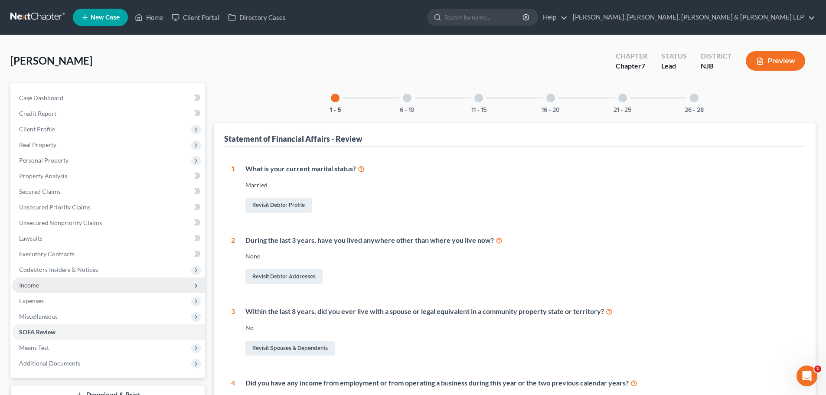
click at [54, 281] on span "Income" at bounding box center [108, 286] width 193 height 16
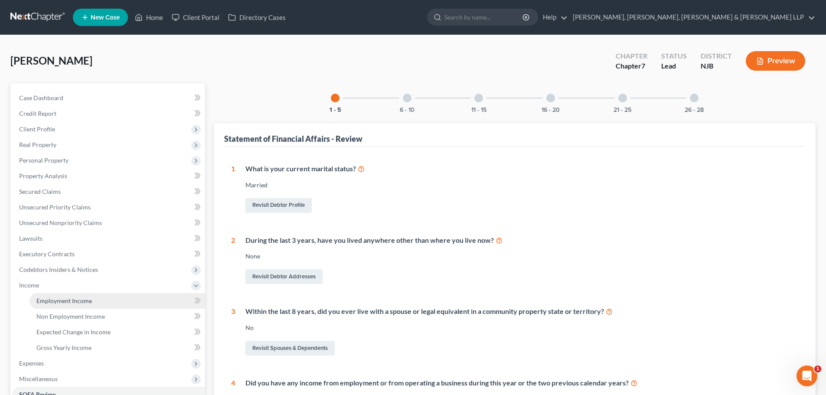
click at [62, 301] on span "Employment Income" at bounding box center [64, 300] width 56 height 7
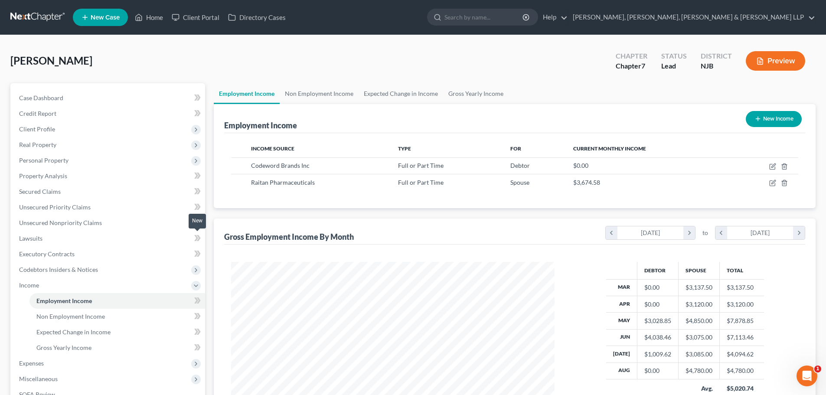
scroll to position [162, 341]
click at [459, 91] on link "Gross Yearly Income" at bounding box center [475, 93] width 65 height 21
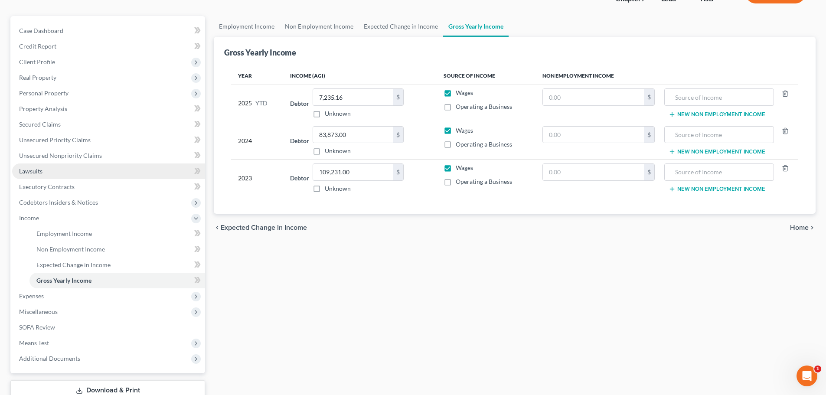
scroll to position [128, 0]
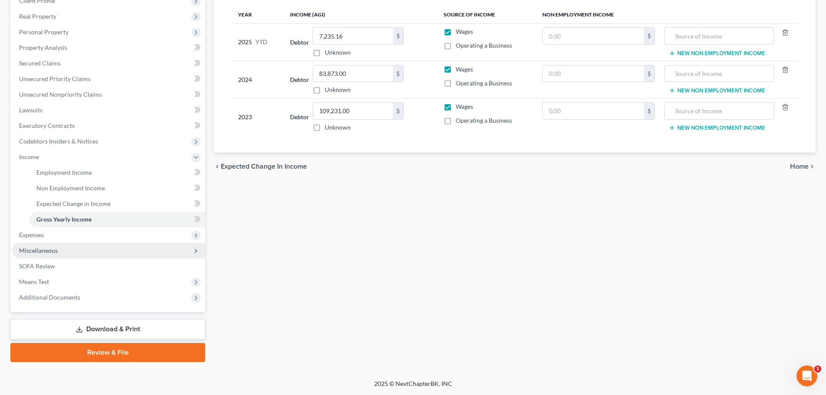
click at [68, 243] on span "Miscellaneous" at bounding box center [108, 251] width 193 height 16
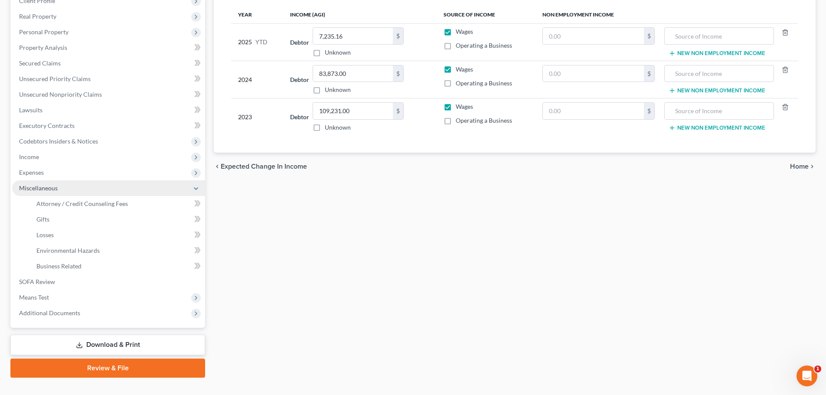
click at [56, 172] on span "Expenses" at bounding box center [108, 173] width 193 height 16
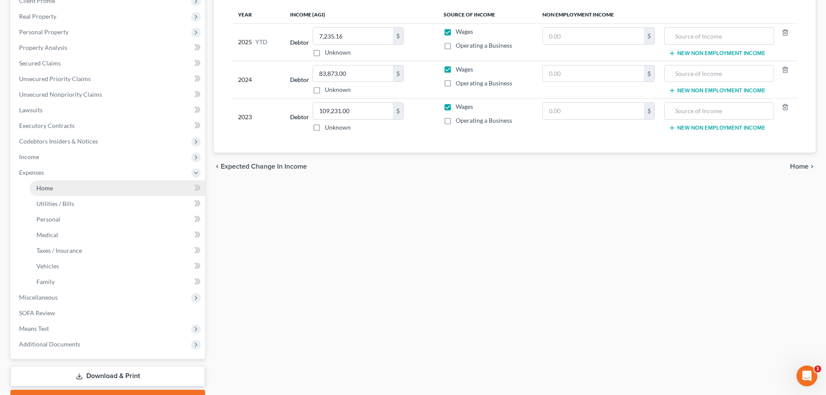
click at [58, 190] on link "Home" at bounding box center [117, 188] width 176 height 16
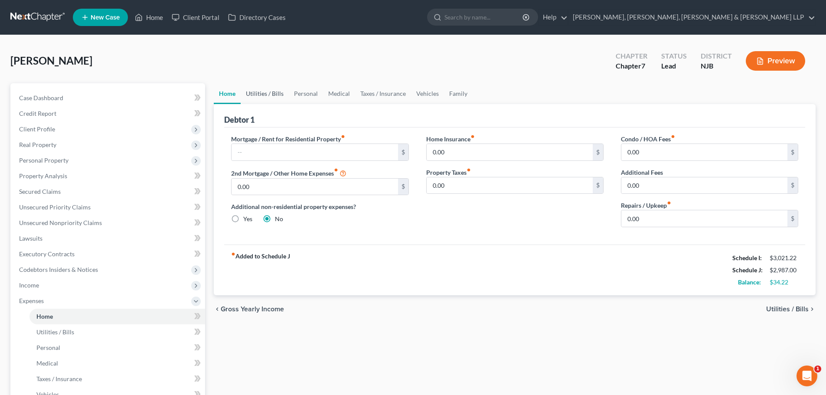
click at [253, 95] on link "Utilities / Bills" at bounding box center [265, 93] width 48 height 21
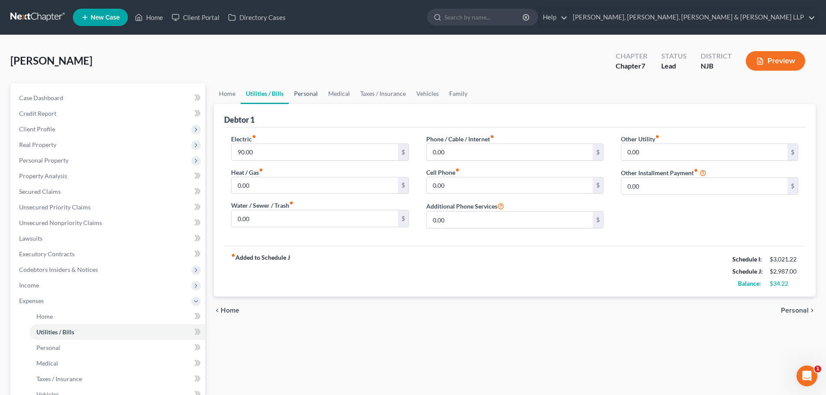
click at [307, 92] on link "Personal" at bounding box center [306, 93] width 34 height 21
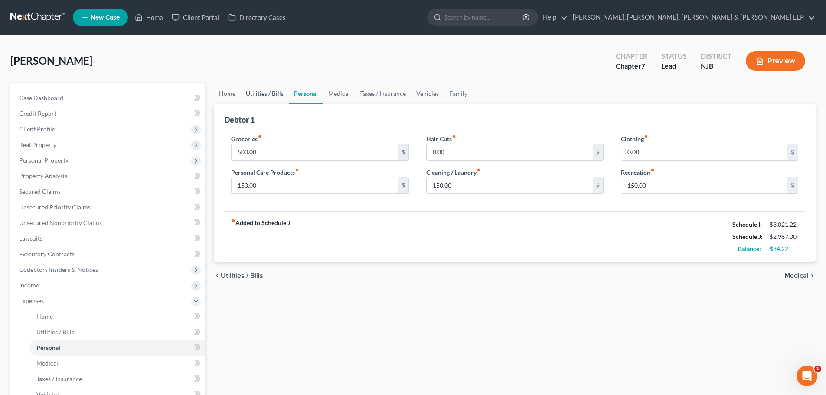
drag, startPoint x: 273, startPoint y: 92, endPoint x: 399, endPoint y: 129, distance: 131.6
click at [273, 92] on link "Utilities / Bills" at bounding box center [265, 93] width 48 height 21
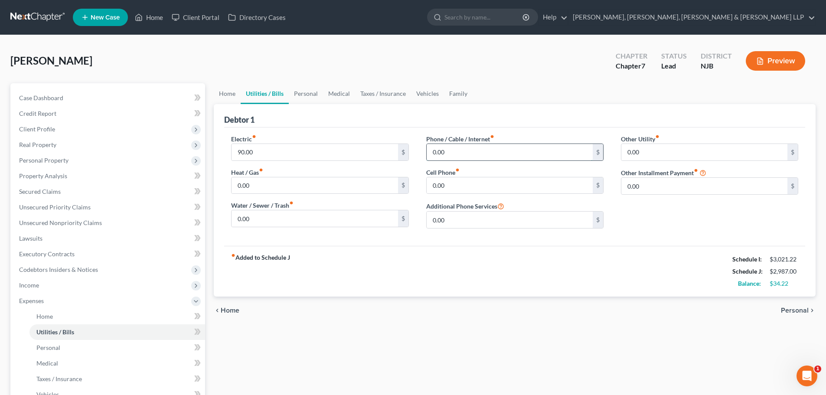
click at [452, 152] on input "0.00" at bounding box center [510, 152] width 166 height 16
click at [299, 94] on link "Personal" at bounding box center [306, 93] width 34 height 21
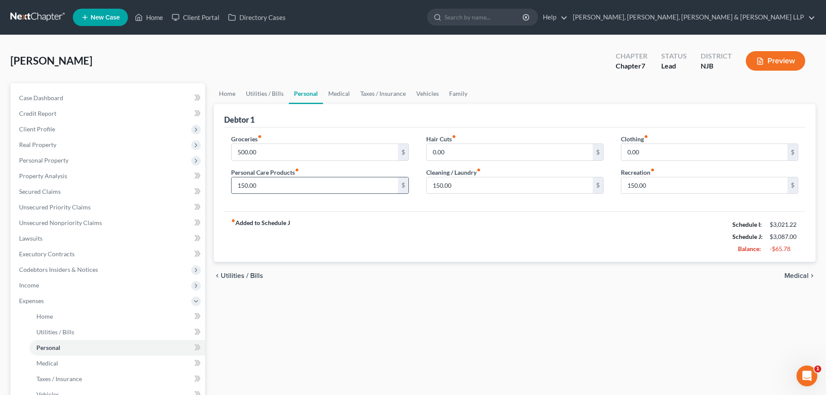
click at [276, 187] on input "150.00" at bounding box center [315, 185] width 166 height 16
click at [654, 183] on input "150.00" at bounding box center [704, 185] width 166 height 16
click at [266, 154] on input "500.00" at bounding box center [315, 152] width 166 height 16
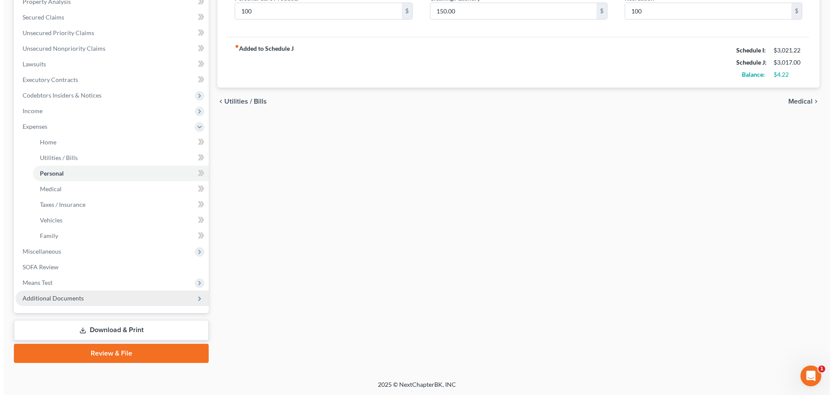
scroll to position [175, 0]
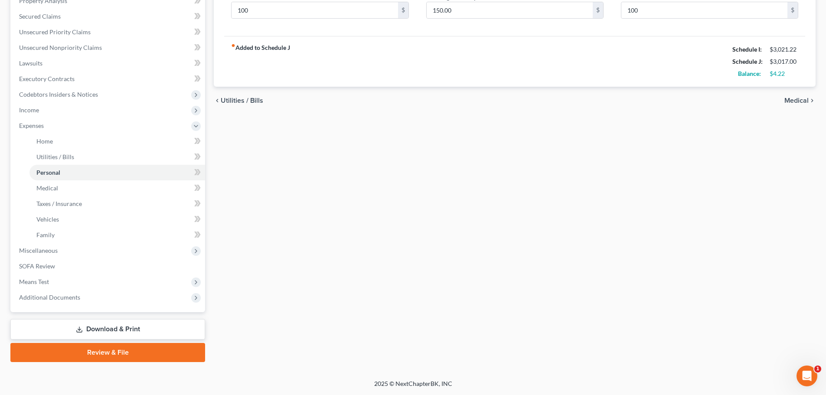
click at [103, 327] on link "Download & Print" at bounding box center [107, 329] width 195 height 20
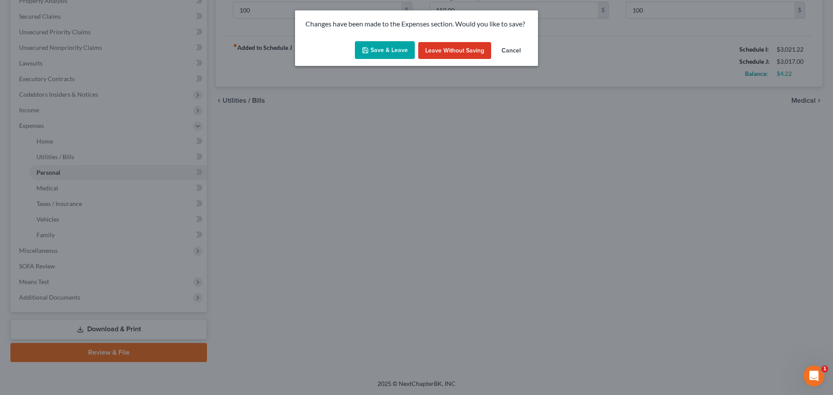
click at [399, 56] on button "Save & Leave" at bounding box center [385, 50] width 60 height 18
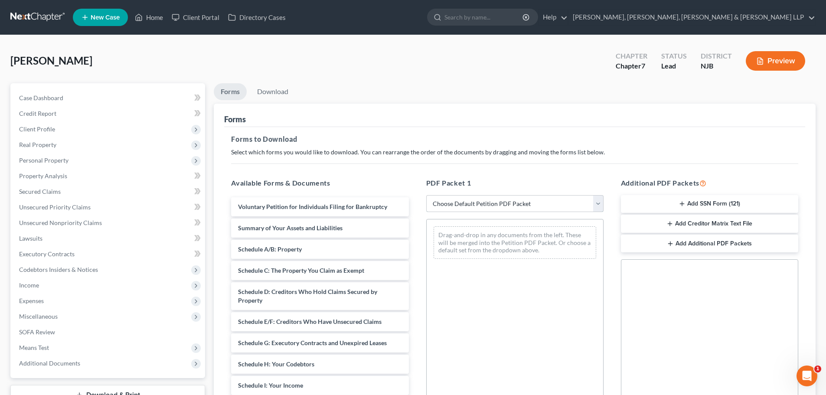
drag, startPoint x: 457, startPoint y: 200, endPoint x: 458, endPoint y: 211, distance: 11.0
click at [457, 200] on select "Choose Default Petition PDF Packet Complete Bankruptcy Petition (all forms and …" at bounding box center [514, 203] width 177 height 17
click at [426, 195] on select "Choose Default Petition PDF Packet Complete Bankruptcy Petition (all forms and …" at bounding box center [514, 203] width 177 height 17
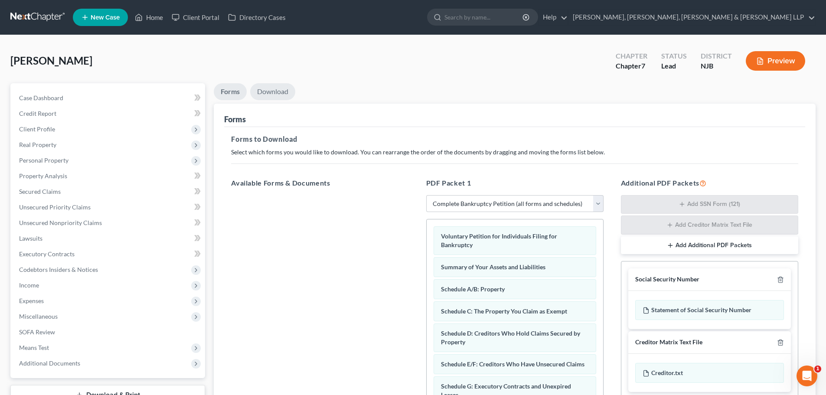
drag, startPoint x: 284, startPoint y: 93, endPoint x: 441, endPoint y: 225, distance: 205.3
click at [284, 93] on link "Download" at bounding box center [272, 91] width 45 height 17
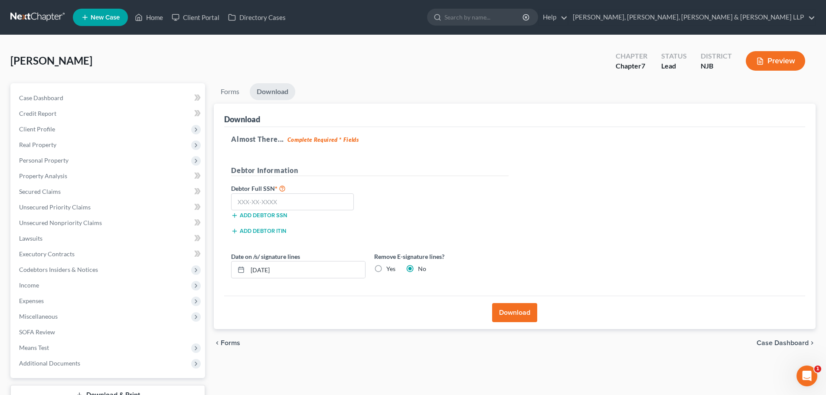
click at [386, 269] on label "Yes" at bounding box center [390, 269] width 9 height 9
click at [390, 269] on input "Yes" at bounding box center [393, 268] width 6 height 6
click at [255, 203] on input "text" at bounding box center [292, 201] width 123 height 17
click at [523, 311] on button "Download" at bounding box center [514, 312] width 45 height 19
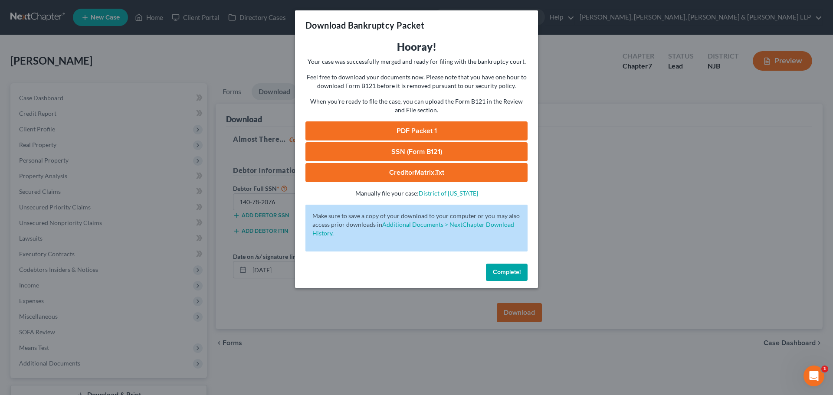
click at [511, 126] on link "PDF Packet 1" at bounding box center [416, 130] width 222 height 19
click at [359, 146] on link "SSN (Form B121)" at bounding box center [416, 151] width 222 height 19
click at [637, 117] on div "Download Bankruptcy Packet Hooray! Your case was successfully merged and ready …" at bounding box center [416, 197] width 833 height 395
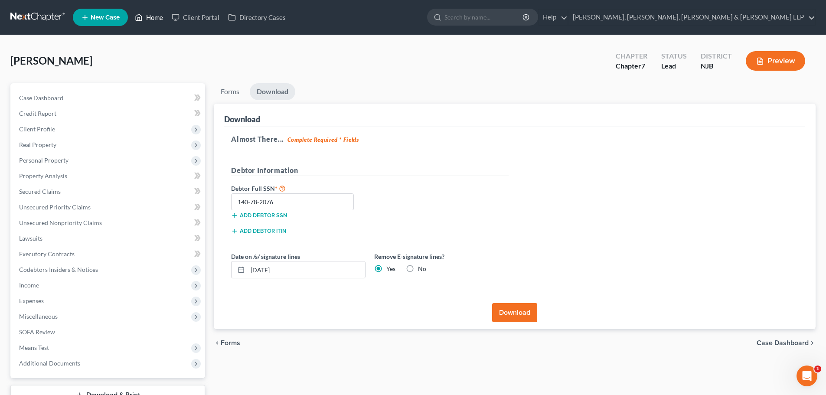
click at [161, 19] on link "Home" at bounding box center [149, 18] width 37 height 16
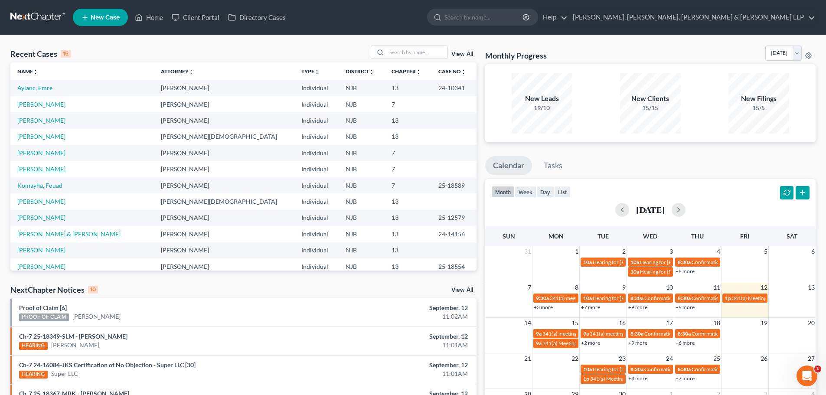
click at [40, 168] on link "[PERSON_NAME]" at bounding box center [41, 168] width 48 height 7
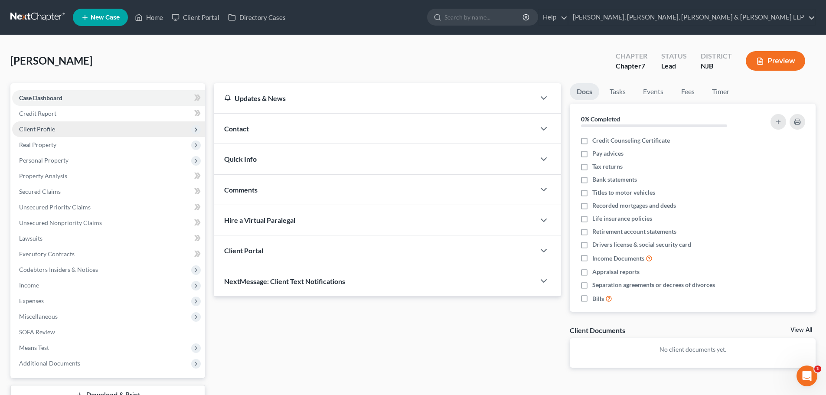
click at [72, 131] on span "Client Profile" at bounding box center [108, 129] width 193 height 16
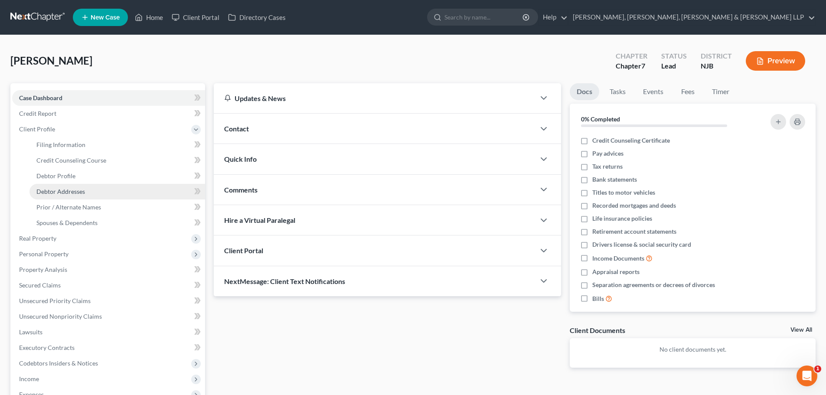
click at [80, 188] on span "Debtor Addresses" at bounding box center [60, 191] width 49 height 7
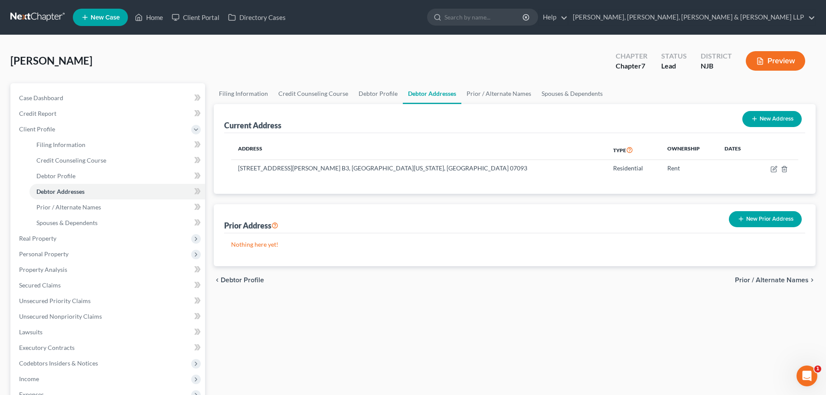
click at [749, 225] on button "New Prior Address" at bounding box center [765, 219] width 73 height 16
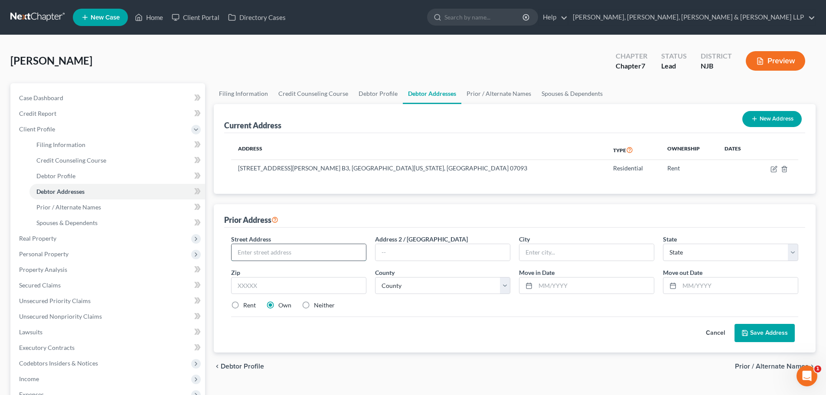
drag, startPoint x: 284, startPoint y: 251, endPoint x: 305, endPoint y: 258, distance: 22.8
click at [284, 251] on input "text" at bounding box center [299, 252] width 134 height 16
paste input "29 [PERSON_NAME][GEOGRAPHIC_DATA]"
drag, startPoint x: 302, startPoint y: 253, endPoint x: 333, endPoint y: 253, distance: 30.8
click at [333, 253] on input "29 [PERSON_NAME][GEOGRAPHIC_DATA]" at bounding box center [299, 252] width 134 height 16
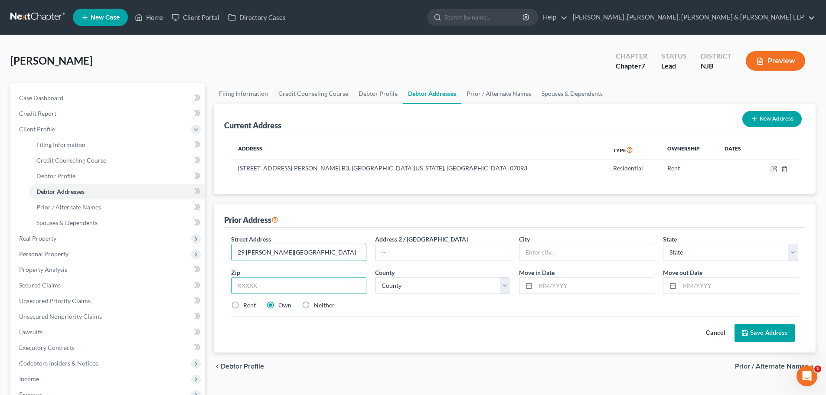
click at [301, 290] on input "text" at bounding box center [298, 285] width 135 height 17
paste input "07055"
click at [251, 304] on label "Rent" at bounding box center [249, 305] width 13 height 9
click at [251, 304] on input "Rent" at bounding box center [250, 304] width 6 height 6
click at [342, 255] on input "29 [PERSON_NAME][GEOGRAPHIC_DATA]" at bounding box center [299, 252] width 134 height 16
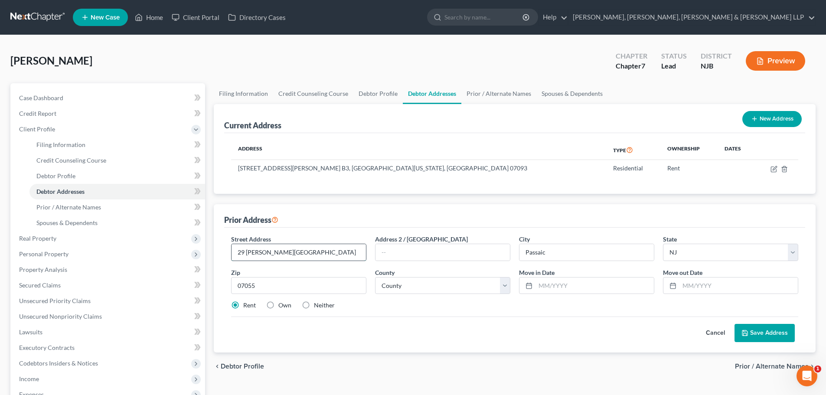
drag, startPoint x: 319, startPoint y: 255, endPoint x: 271, endPoint y: 258, distance: 48.2
click at [271, 258] on input "29 [PERSON_NAME][GEOGRAPHIC_DATA]" at bounding box center [299, 252] width 134 height 16
click at [422, 281] on select "County [GEOGRAPHIC_DATA] [GEOGRAPHIC_DATA] [GEOGRAPHIC_DATA] [GEOGRAPHIC_DATA] …" at bounding box center [442, 285] width 135 height 17
click at [375, 277] on select "County [GEOGRAPHIC_DATA] [GEOGRAPHIC_DATA] [GEOGRAPHIC_DATA] [GEOGRAPHIC_DATA] …" at bounding box center [442, 285] width 135 height 17
click at [600, 284] on input "text" at bounding box center [595, 286] width 118 height 16
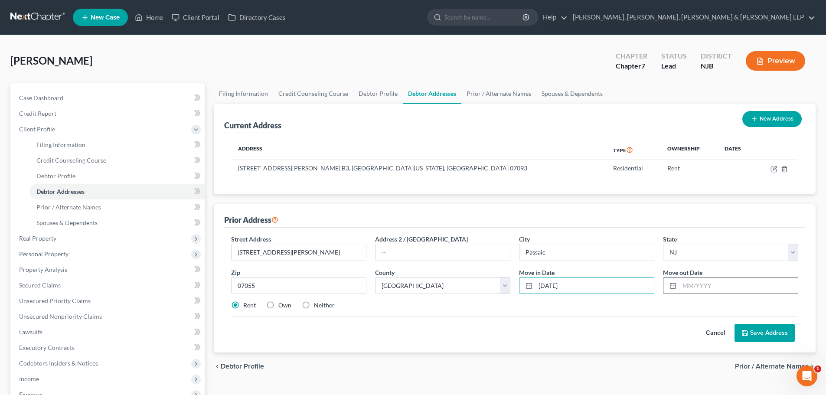
click at [673, 284] on icon at bounding box center [673, 285] width 7 height 7
click at [689, 281] on input "text" at bounding box center [739, 286] width 118 height 16
click at [758, 326] on button "Save Address" at bounding box center [765, 333] width 60 height 18
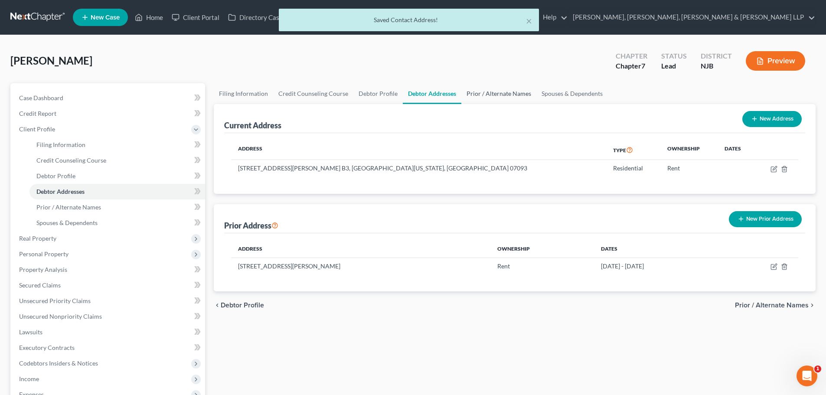
click at [485, 96] on link "Prior / Alternate Names" at bounding box center [498, 93] width 75 height 21
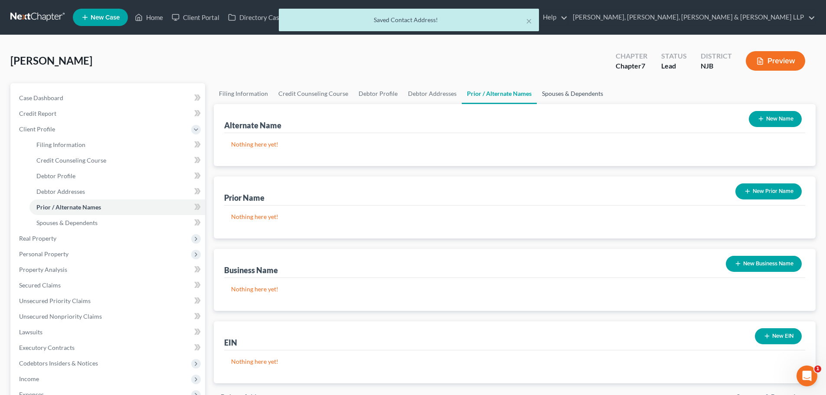
click at [575, 94] on link "Spouses & Dependents" at bounding box center [573, 93] width 72 height 21
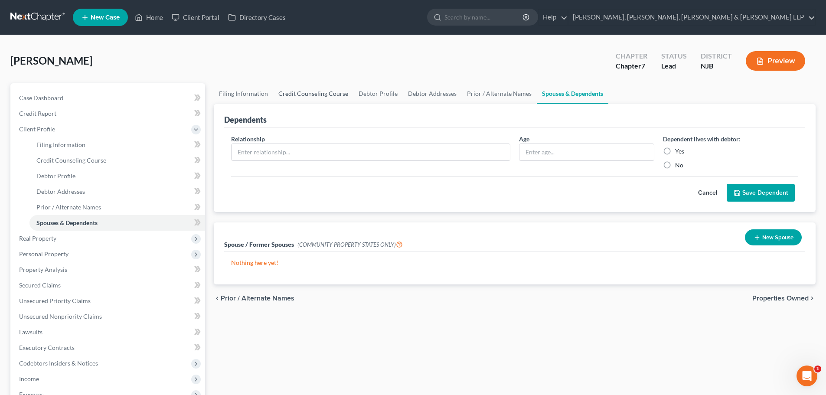
click at [332, 96] on link "Credit Counseling Course" at bounding box center [313, 93] width 80 height 21
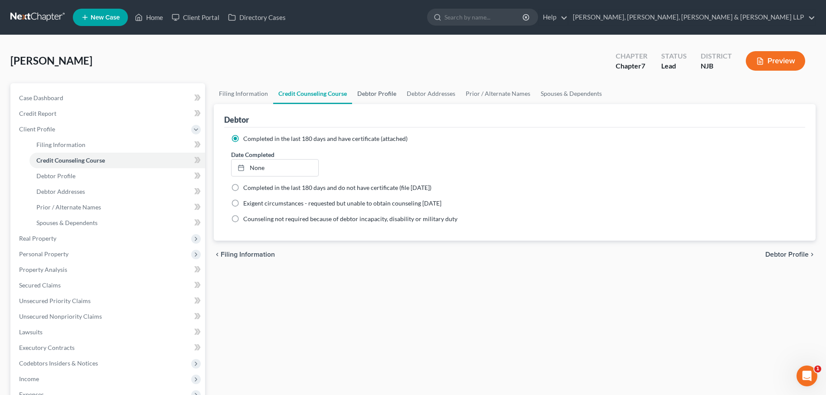
click at [379, 98] on link "Debtor Profile" at bounding box center [376, 93] width 49 height 21
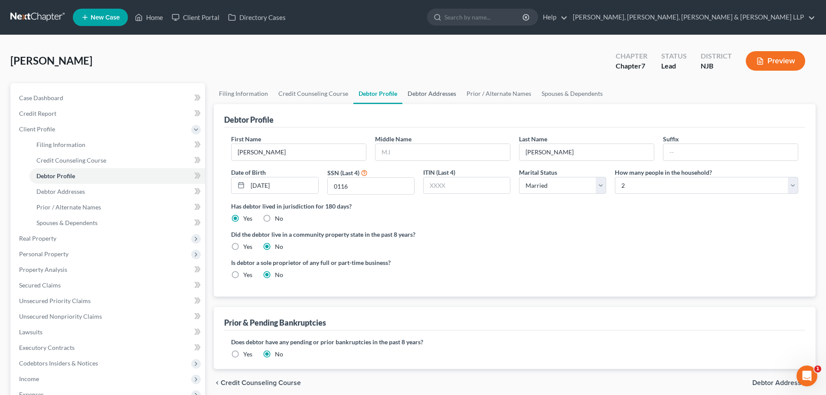
click at [433, 98] on link "Debtor Addresses" at bounding box center [431, 93] width 59 height 21
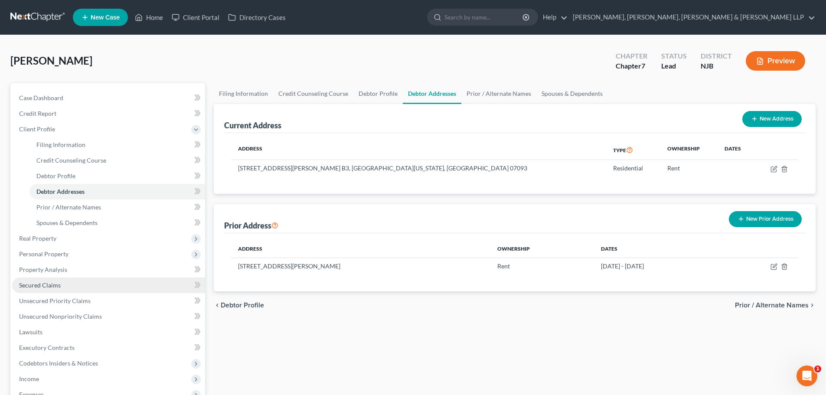
click at [57, 286] on span "Secured Claims" at bounding box center [40, 284] width 42 height 7
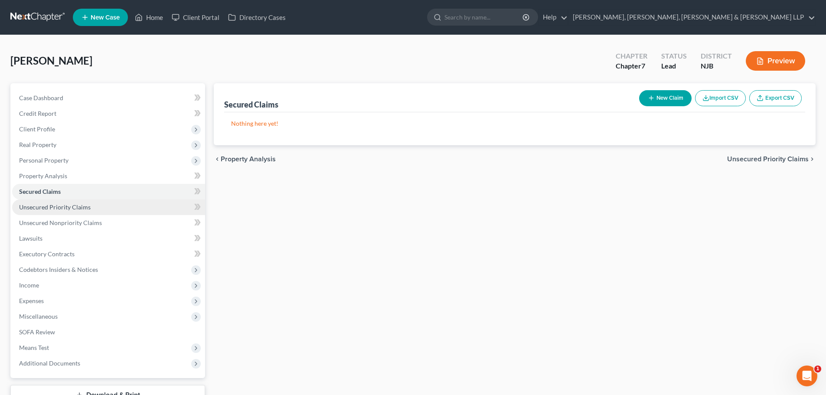
click at [48, 207] on span "Unsecured Priority Claims" at bounding box center [55, 206] width 72 height 7
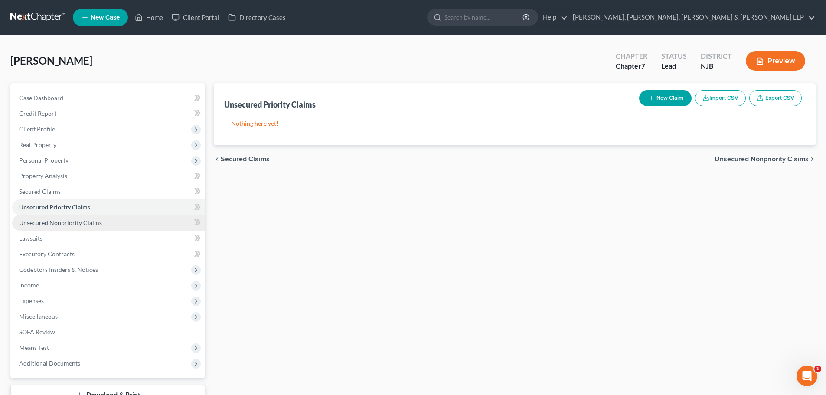
click at [59, 221] on span "Unsecured Nonpriority Claims" at bounding box center [60, 222] width 83 height 7
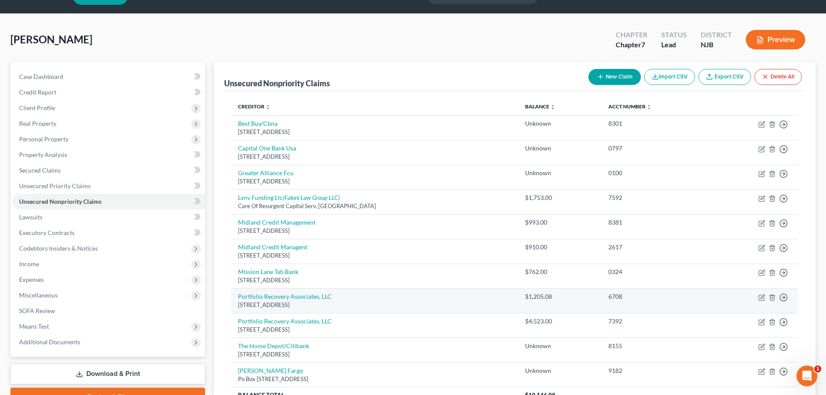
scroll to position [20, 0]
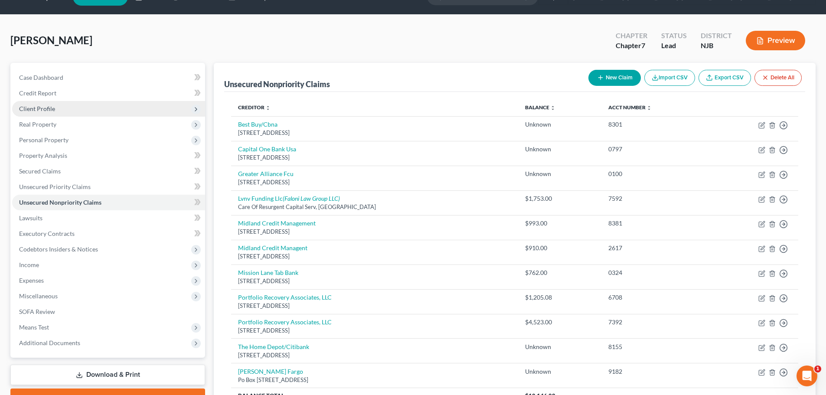
click at [51, 113] on span "Client Profile" at bounding box center [108, 109] width 193 height 16
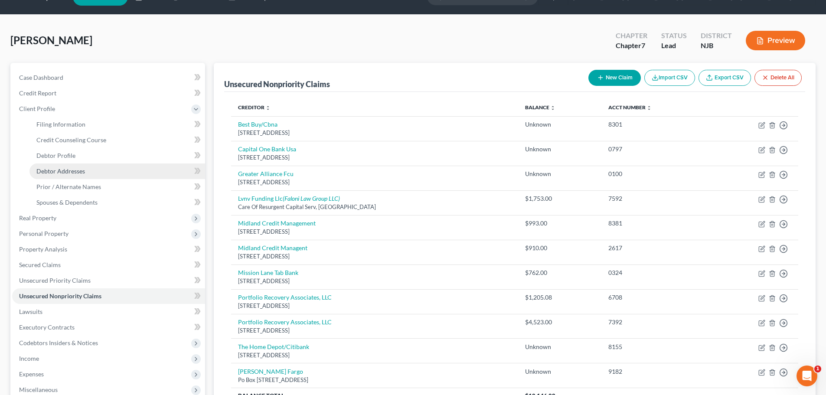
click at [70, 166] on link "Debtor Addresses" at bounding box center [117, 171] width 176 height 16
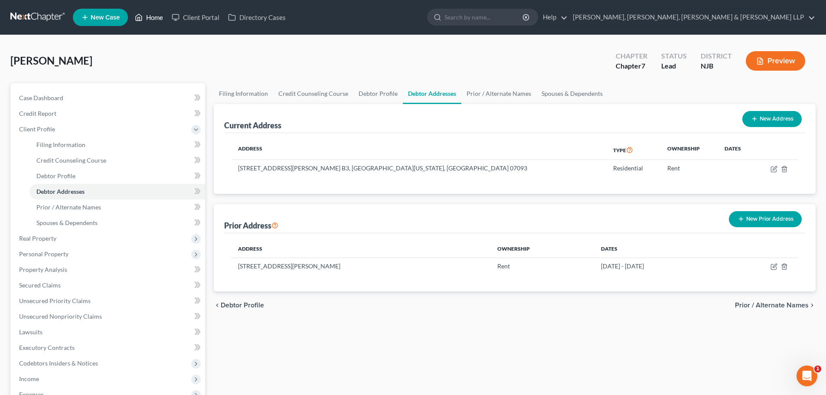
drag, startPoint x: 147, startPoint y: 14, endPoint x: 364, endPoint y: 75, distance: 226.1
click at [147, 14] on link "Home" at bounding box center [149, 18] width 37 height 16
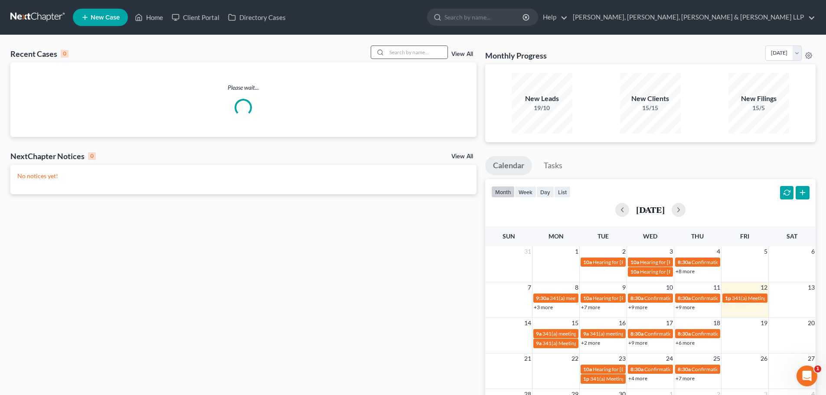
click at [383, 56] on icon at bounding box center [380, 52] width 7 height 7
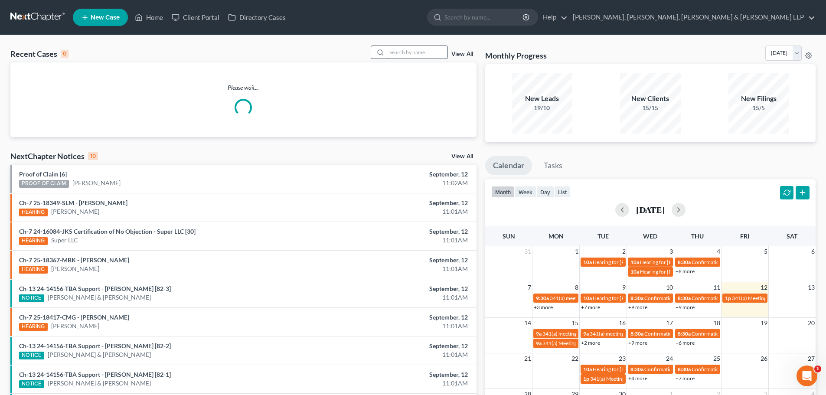
click at [400, 52] on input "search" at bounding box center [417, 52] width 61 height 13
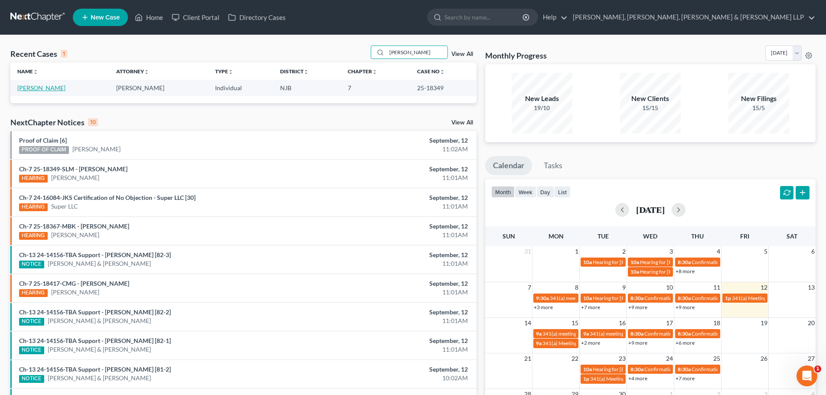
click at [43, 88] on link "[PERSON_NAME]" at bounding box center [41, 87] width 48 height 7
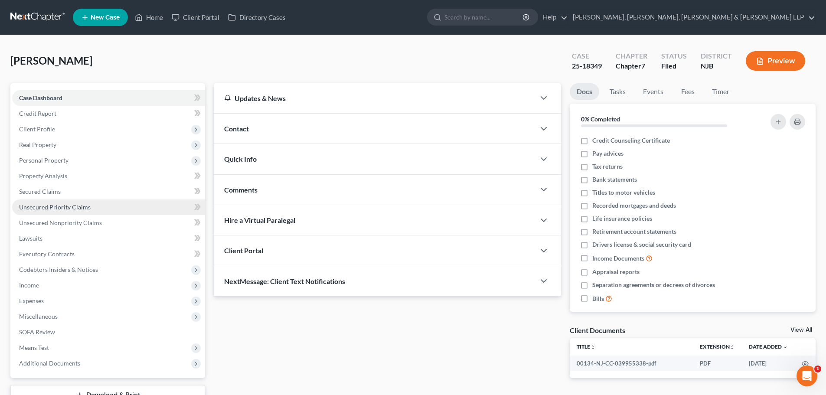
click at [75, 207] on span "Unsecured Priority Claims" at bounding box center [55, 206] width 72 height 7
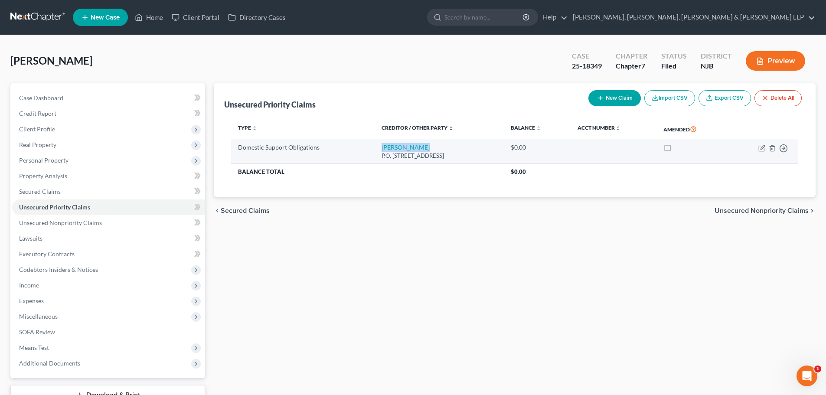
drag, startPoint x: 428, startPoint y: 147, endPoint x: 358, endPoint y: 148, distance: 70.3
click at [358, 148] on tr "Domestic Support Obligations [PERSON_NAME] P.O. [GEOGRAPHIC_DATA] $0.00 Move to…" at bounding box center [514, 151] width 567 height 25
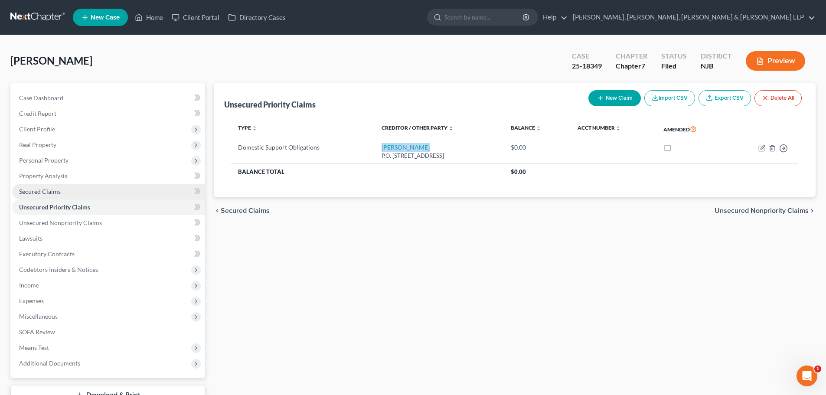
copy tr "[PERSON_NAME]"
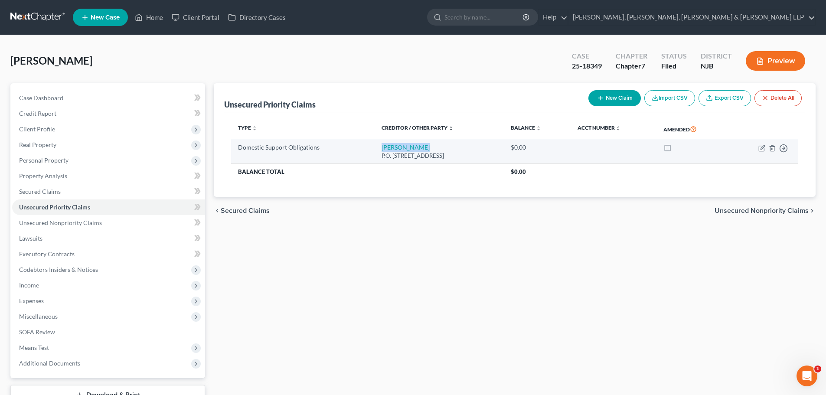
drag, startPoint x: 461, startPoint y: 157, endPoint x: 375, endPoint y: 158, distance: 85.9
click at [375, 158] on td "[PERSON_NAME] P.O. [STREET_ADDRESS]" at bounding box center [439, 151] width 129 height 25
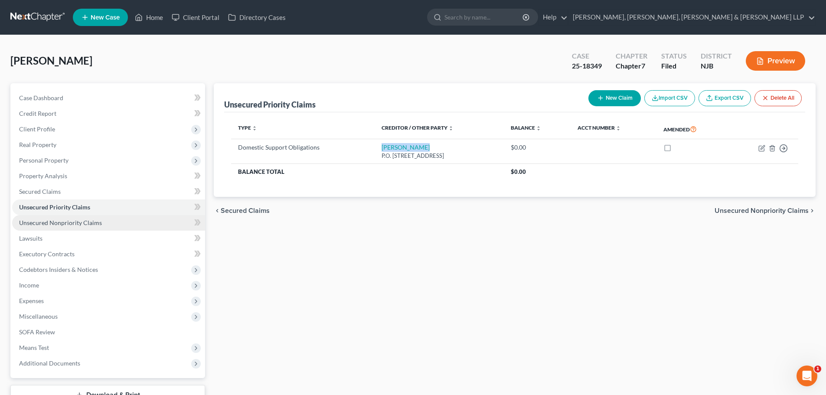
copy div "P.O. [STREET_ADDRESS]"
